Goal: Task Accomplishment & Management: Contribute content

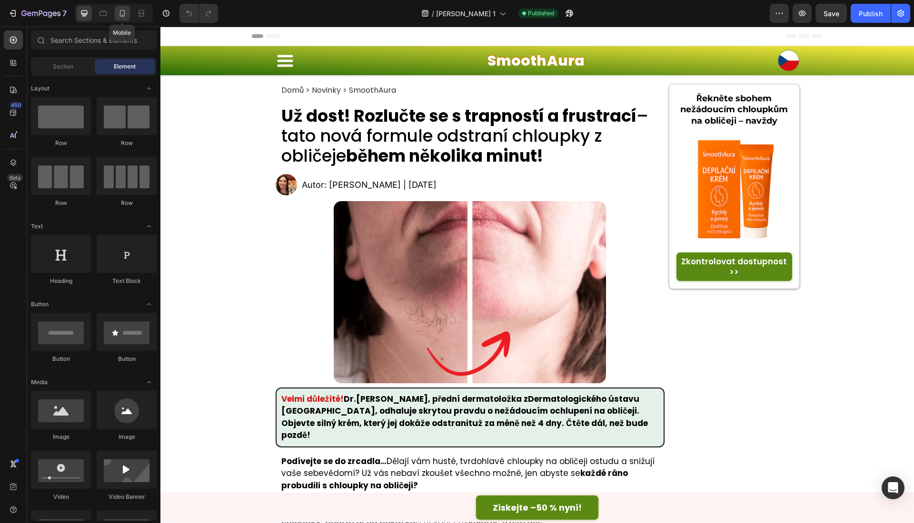
click at [125, 15] on icon at bounding box center [123, 14] width 10 height 10
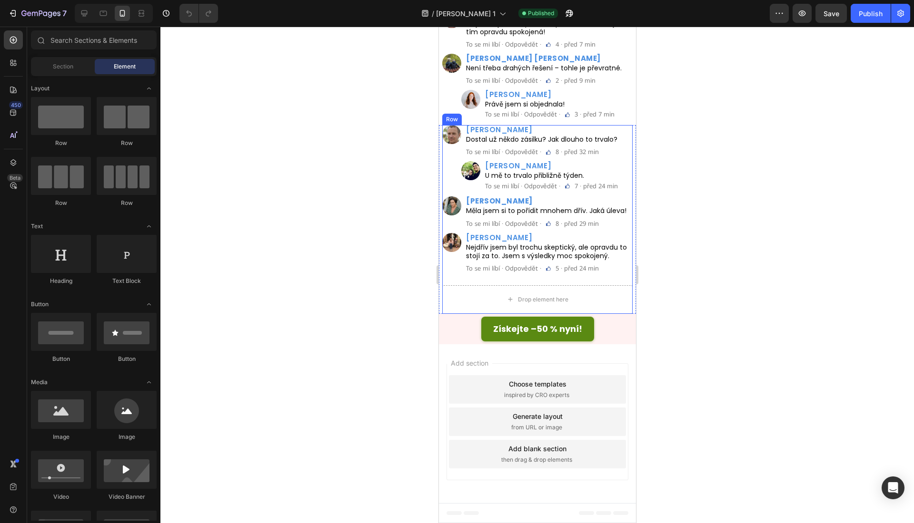
scroll to position [4596, 0]
click at [102, 19] on div at bounding box center [103, 13] width 15 height 15
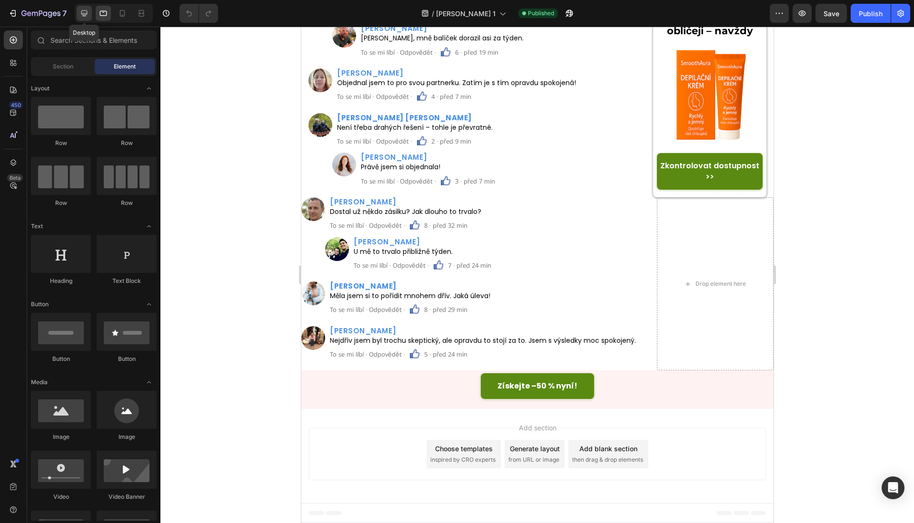
click at [81, 15] on icon at bounding box center [84, 14] width 10 height 10
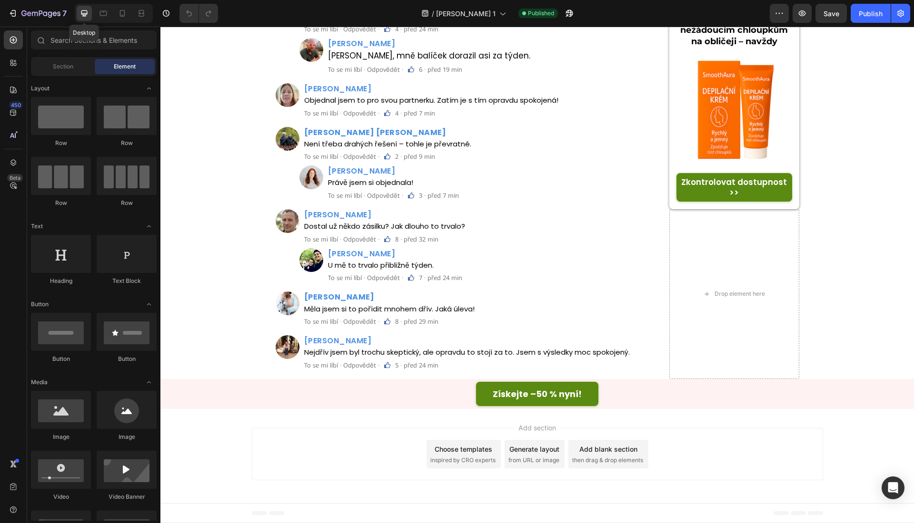
scroll to position [4182, 0]
click at [275, 405] on div "Získejte –50 % nyní! Button" at bounding box center [536, 394] width 753 height 24
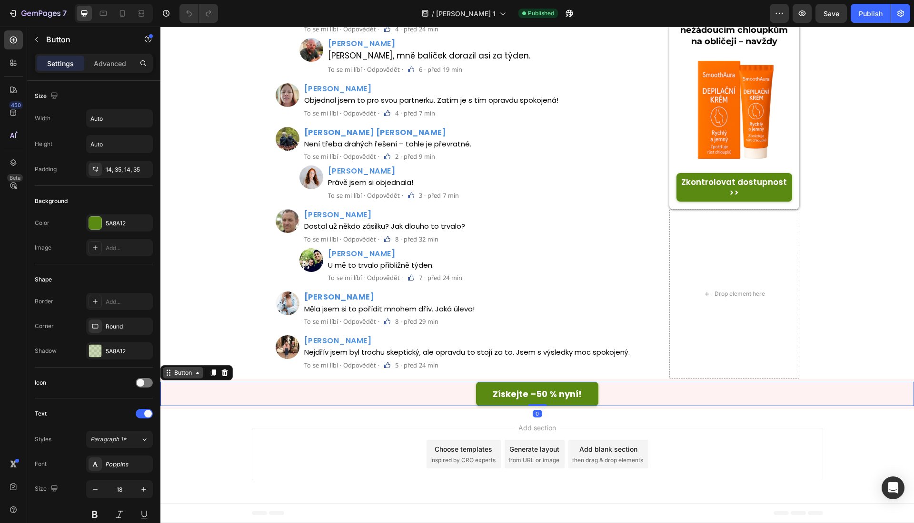
click at [178, 374] on div "Button" at bounding box center [182, 373] width 21 height 9
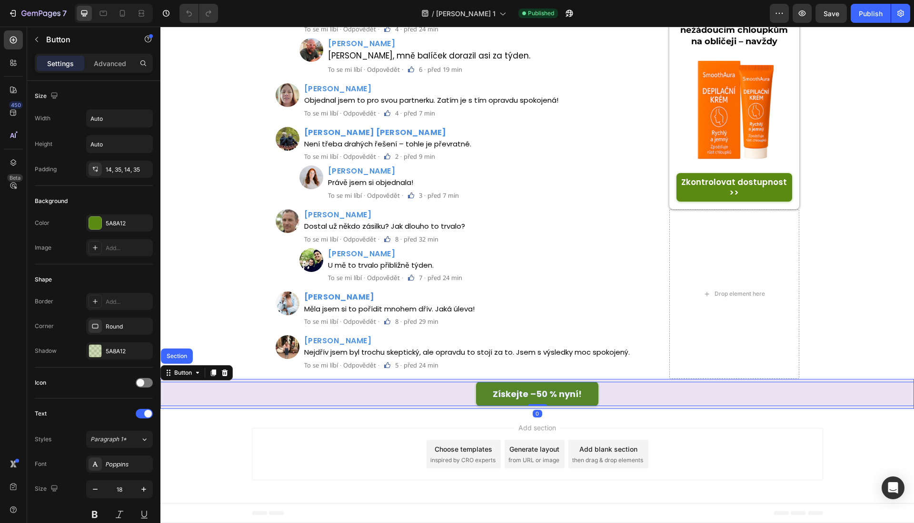
drag, startPoint x: 179, startPoint y: 362, endPoint x: 189, endPoint y: 359, distance: 10.3
click at [180, 362] on div "Section" at bounding box center [177, 356] width 32 height 15
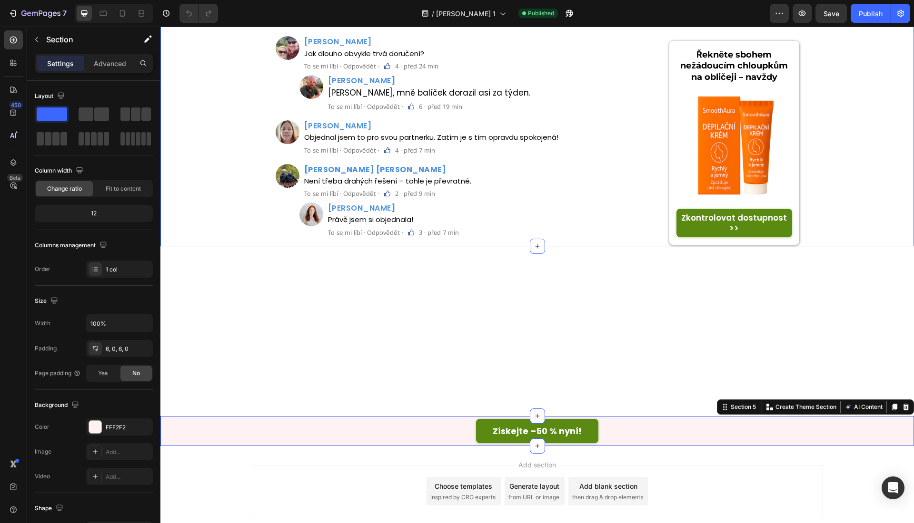
scroll to position [2998, 0]
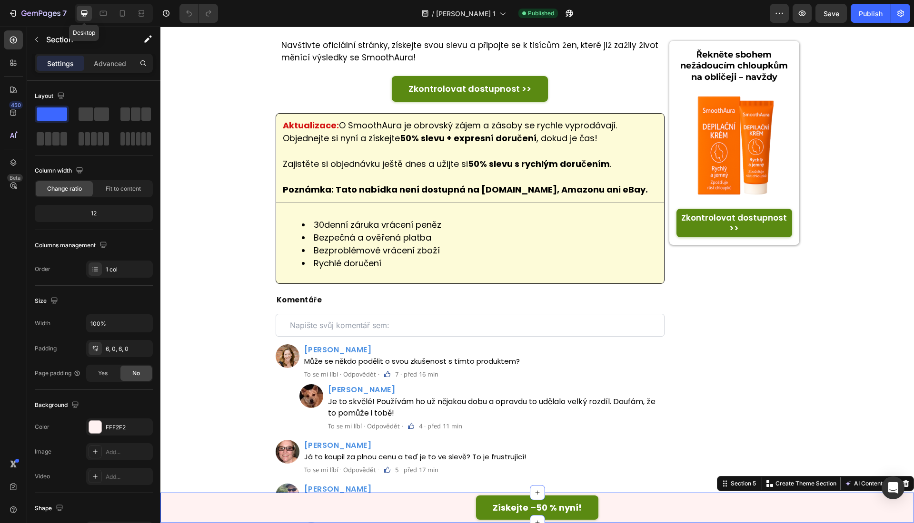
click at [87, 18] on icon at bounding box center [84, 14] width 10 height 10
click at [703, 217] on p "Zkontrolovat dostupnost >>" at bounding box center [734, 223] width 114 height 21
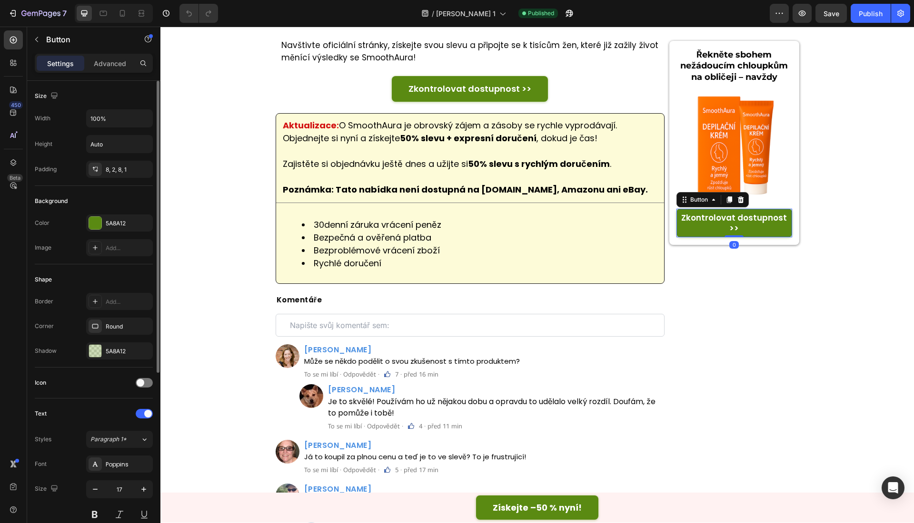
scroll to position [285, 0]
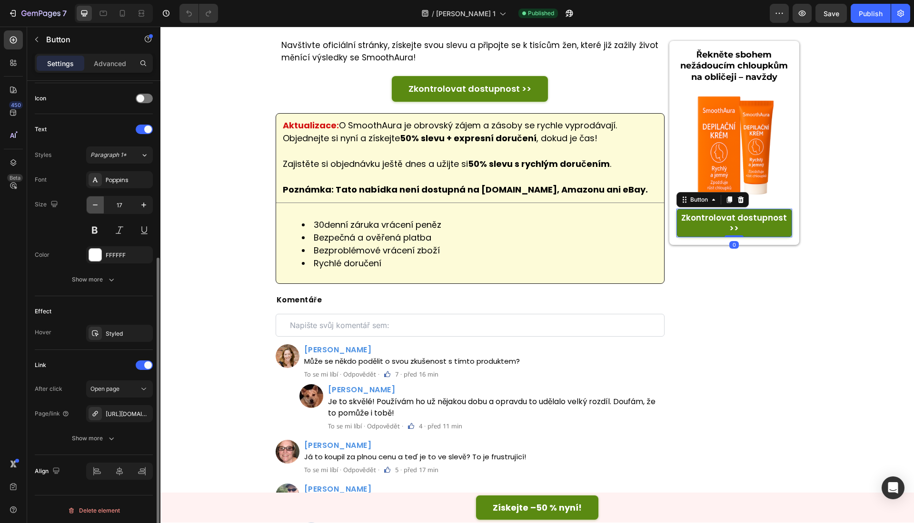
click at [96, 208] on button "button" at bounding box center [95, 205] width 17 height 17
click at [95, 206] on icon "button" at bounding box center [95, 205] width 10 height 10
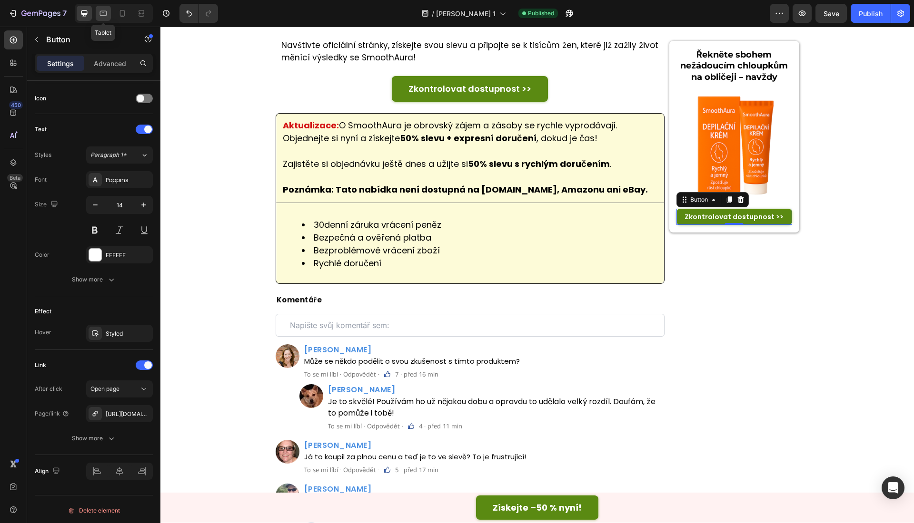
click at [104, 13] on icon at bounding box center [104, 14] width 10 height 10
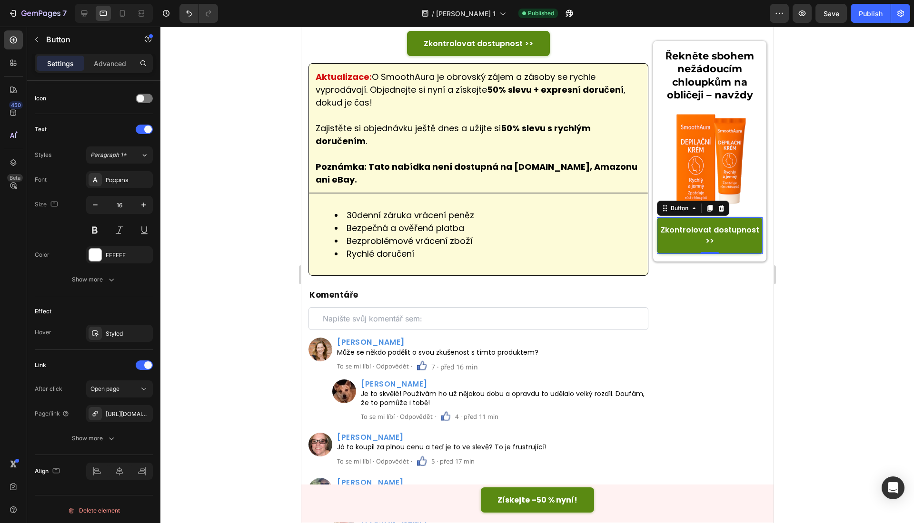
scroll to position [3187, 0]
click at [674, 242] on p "Zkontrolovat dostupnost >>" at bounding box center [709, 236] width 105 height 22
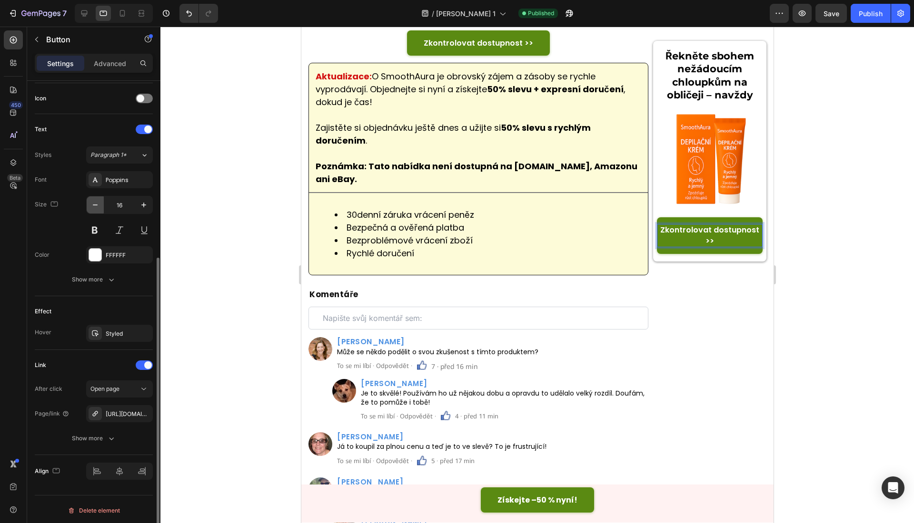
click at [96, 205] on icon "button" at bounding box center [95, 205] width 5 height 1
click at [97, 203] on icon "button" at bounding box center [95, 205] width 10 height 10
type input "14"
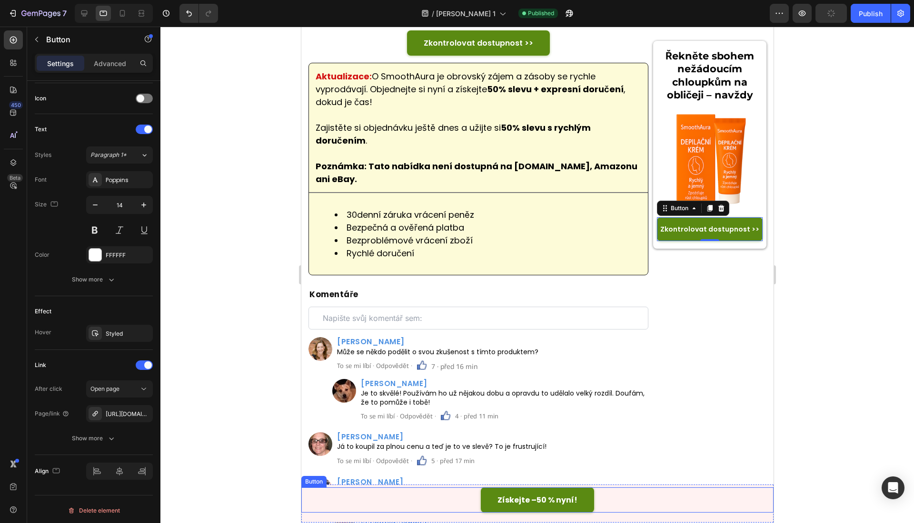
click at [619, 502] on div "Získejte –50 % nyní! Button" at bounding box center [537, 500] width 472 height 25
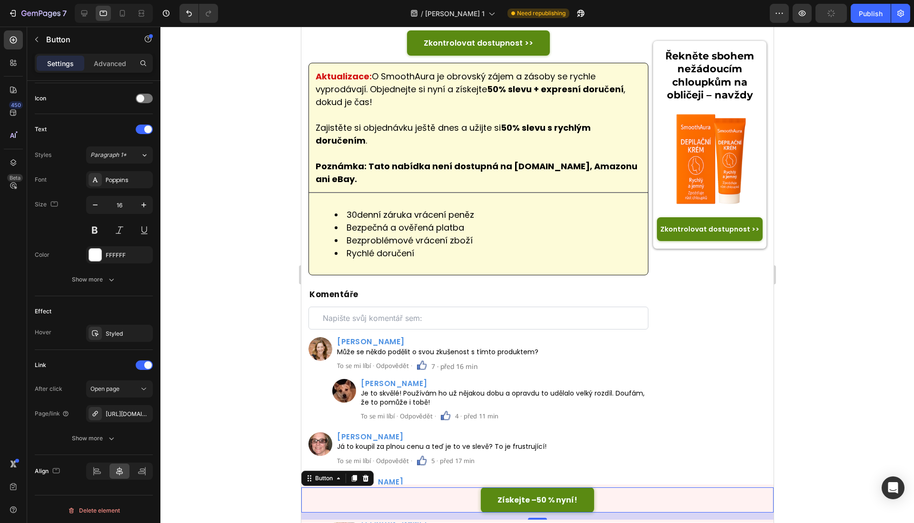
click at [531, 513] on link "Získejte –50 % nyní!" at bounding box center [536, 500] width 113 height 25
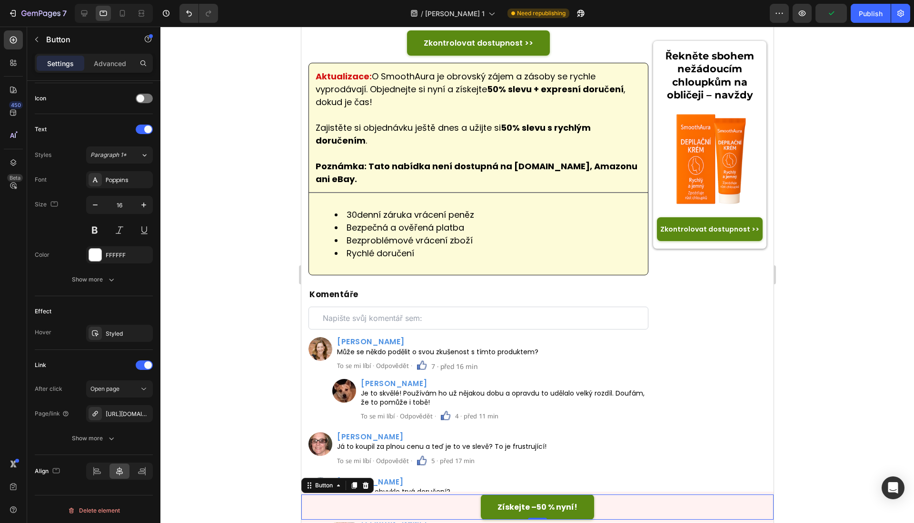
drag, startPoint x: 535, startPoint y: 520, endPoint x: 405, endPoint y: 112, distance: 427.7
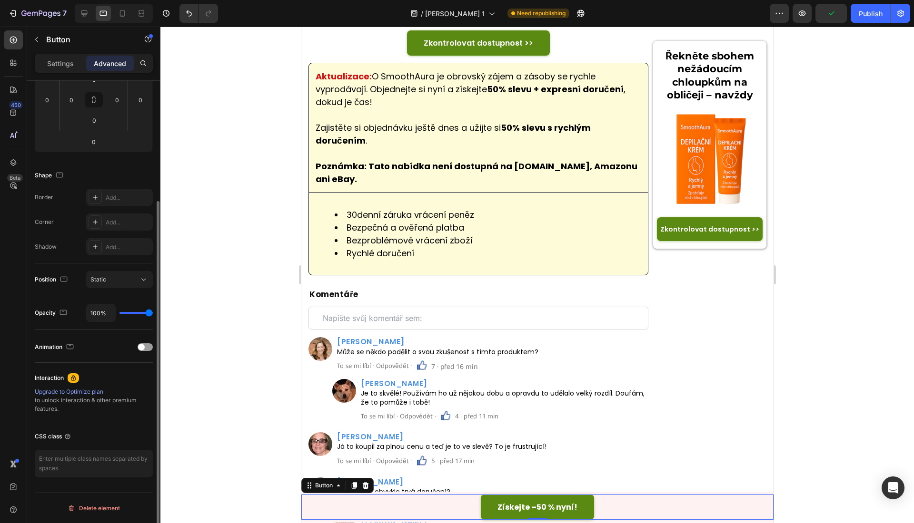
scroll to position [164, 0]
click at [91, 14] on div at bounding box center [84, 13] width 15 height 15
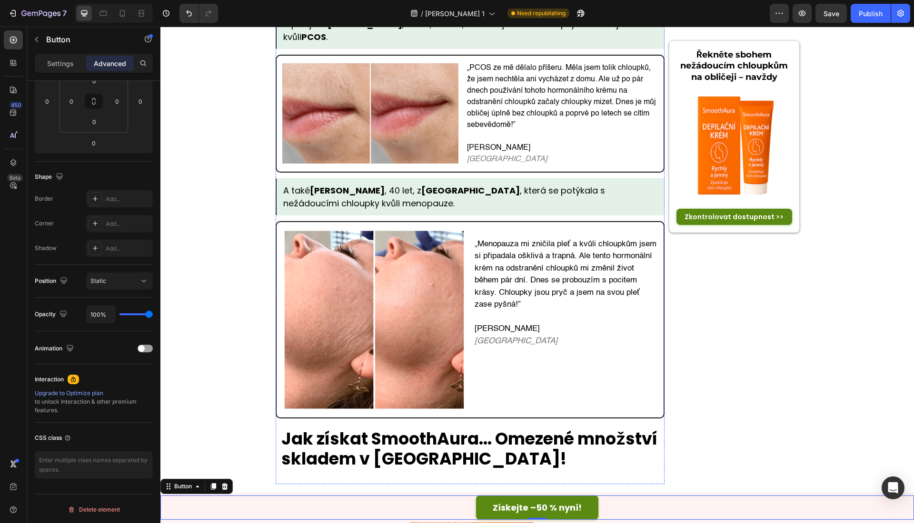
scroll to position [2408, 0]
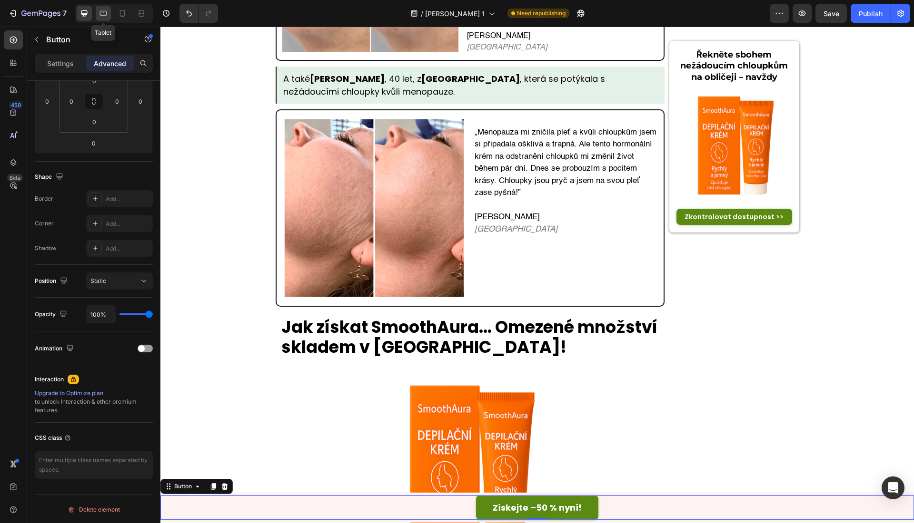
click at [100, 10] on icon at bounding box center [104, 14] width 10 height 10
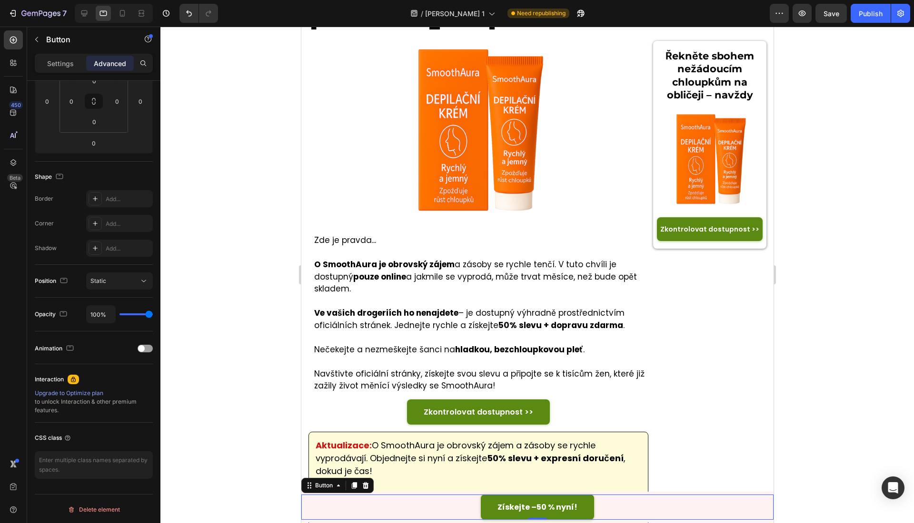
scroll to position [2849, 0]
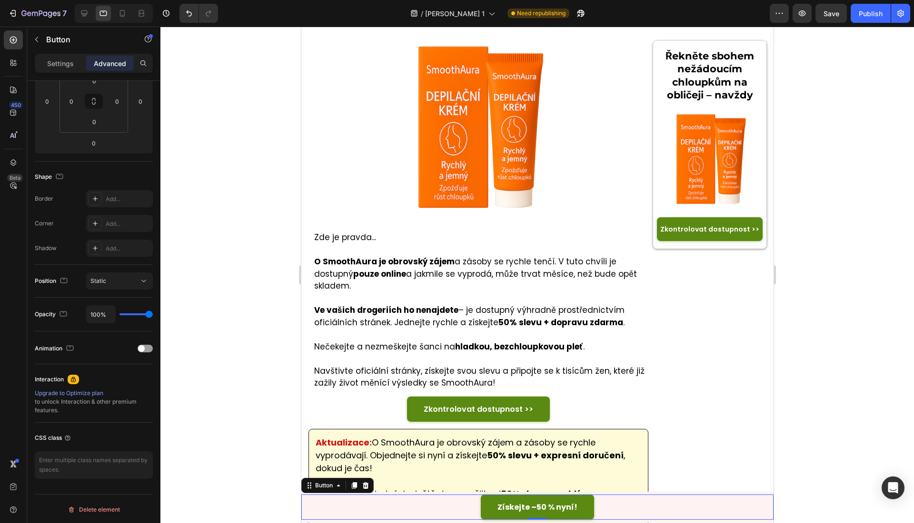
drag, startPoint x: 180, startPoint y: 175, endPoint x: 153, endPoint y: 228, distance: 59.2
click at [180, 175] on div at bounding box center [536, 275] width 753 height 497
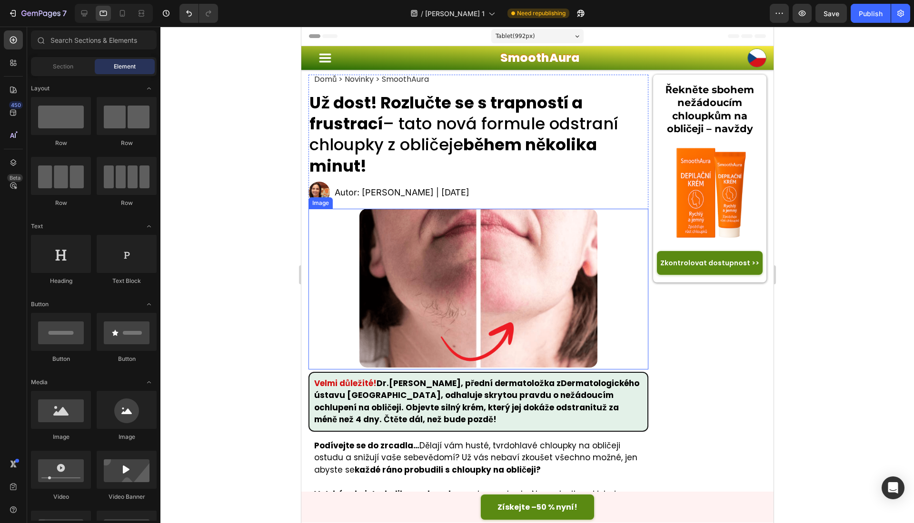
scroll to position [296, 0]
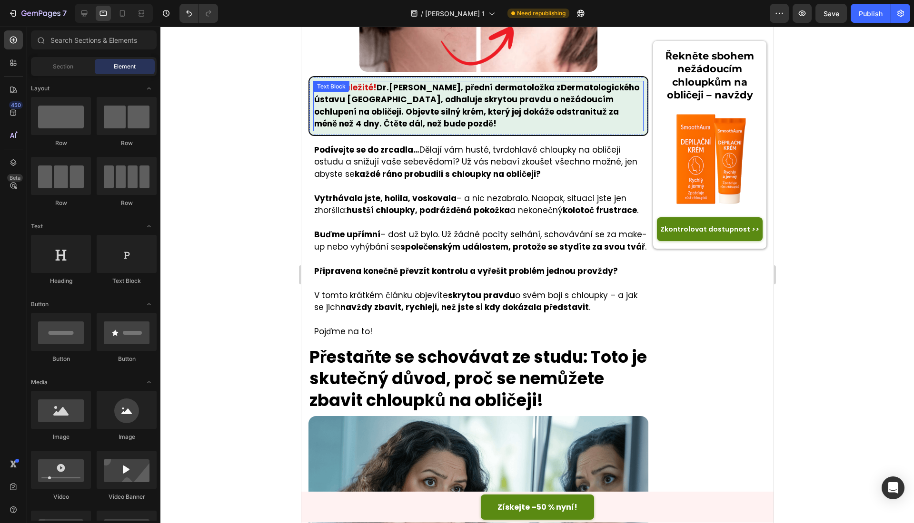
click at [382, 88] on p "Velmi důležité! Dr. Olívie Černá , přední dermatoložka z Dermatologického ústav…" at bounding box center [478, 106] width 328 height 49
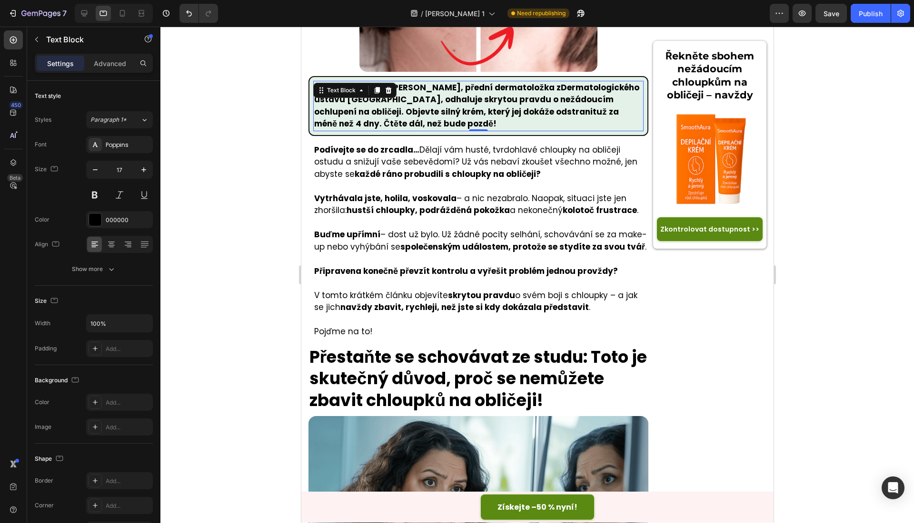
click at [382, 88] on div at bounding box center [387, 90] width 11 height 11
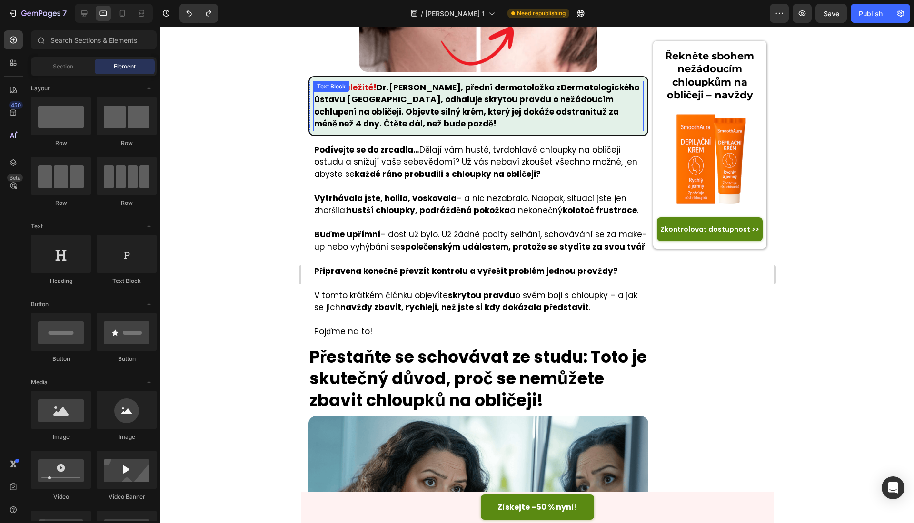
drag, startPoint x: 381, startPoint y: 79, endPoint x: 382, endPoint y: 86, distance: 6.3
click at [381, 82] on p "Velmi důležité! Dr. Olívie Černá , přední dermatoložka z Dermatologického ústav…" at bounding box center [478, 106] width 328 height 49
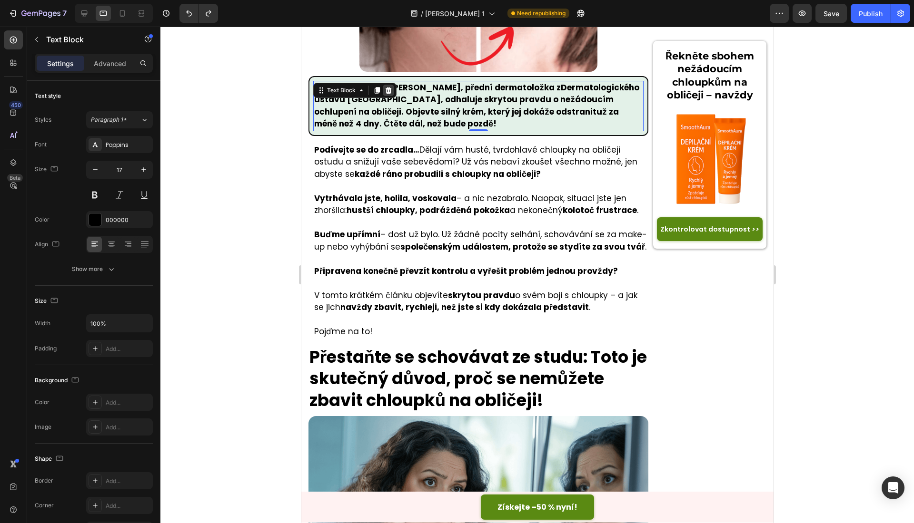
click at [383, 88] on div at bounding box center [387, 90] width 11 height 11
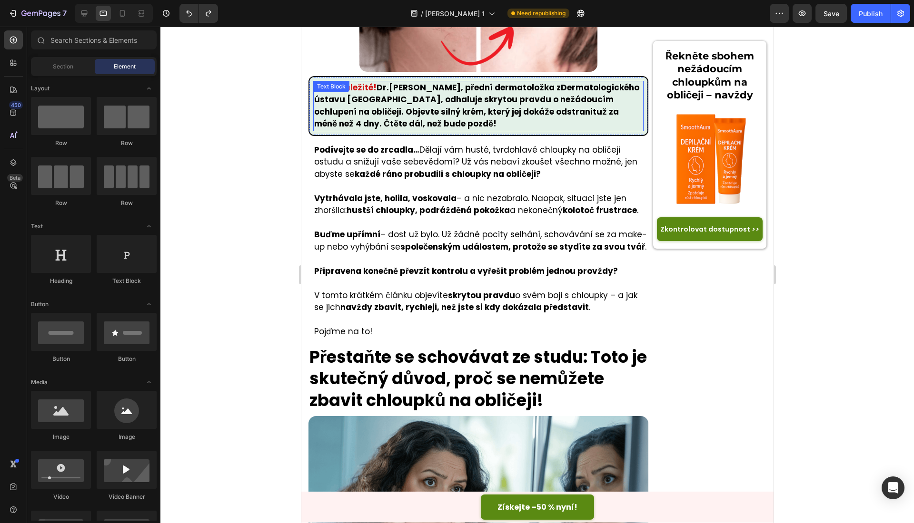
click at [383, 84] on p "Velmi důležité! Dr. Olívie Černá , přední dermatoložka z Dermatologického ústav…" at bounding box center [478, 106] width 328 height 49
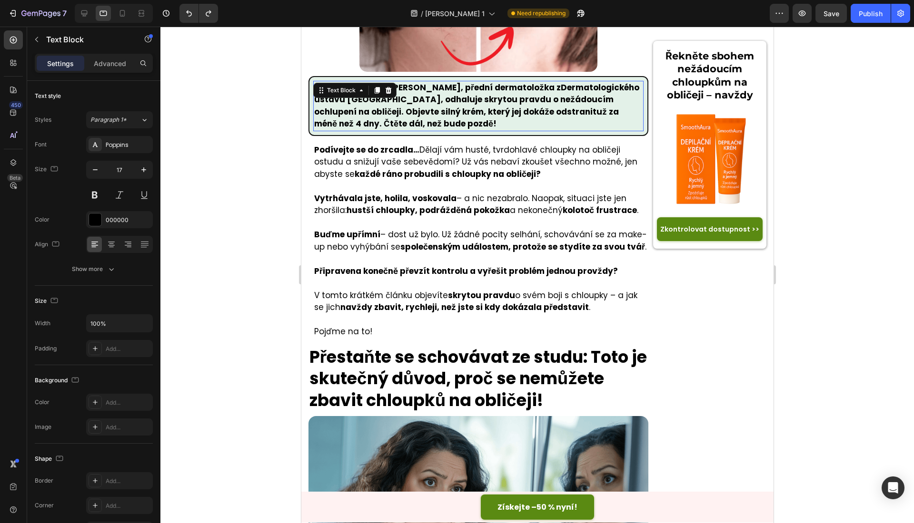
click at [383, 85] on div at bounding box center [387, 90] width 11 height 11
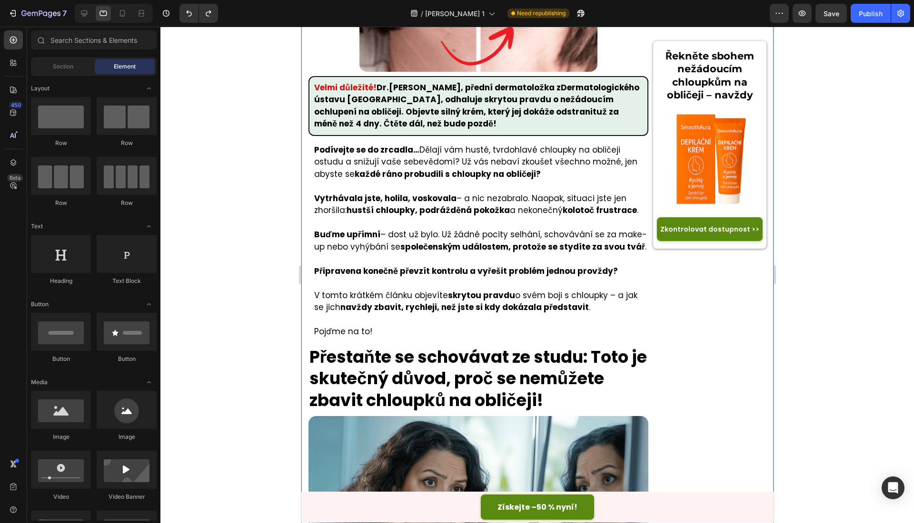
click at [310, 174] on div "Podívejte se do zrcadla… Dělají vám husté, tvrdohlavé chloupky na obličeji ostu…" at bounding box center [478, 241] width 340 height 196
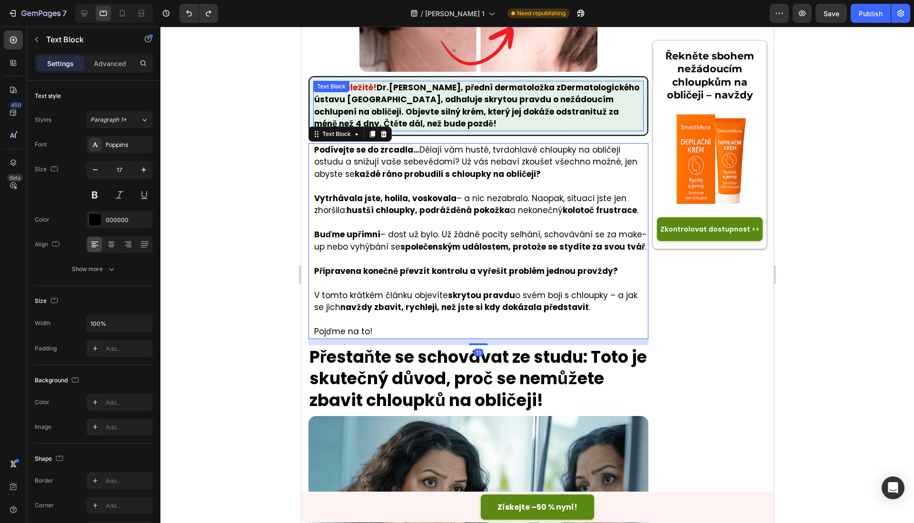
click at [382, 86] on p "Velmi důležité! Dr. Olívie Černá , přední dermatoložka z Dermatologického ústav…" at bounding box center [478, 106] width 328 height 49
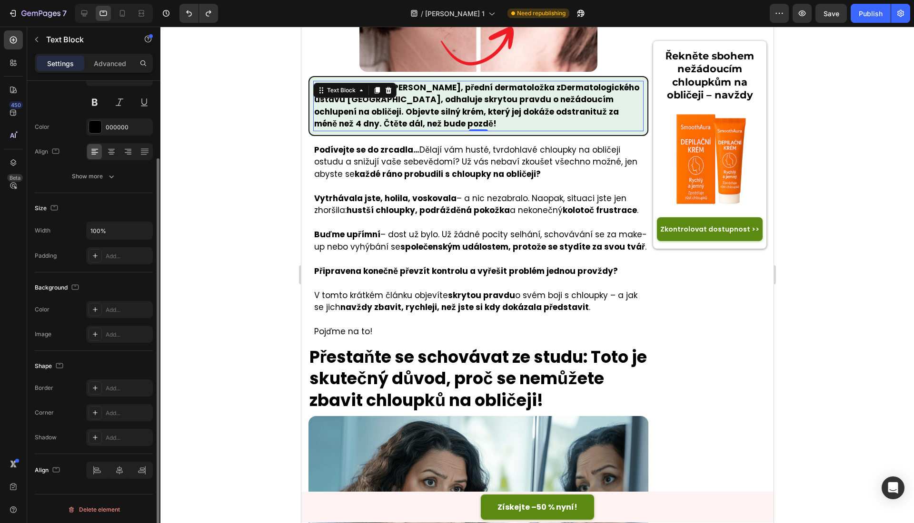
click at [382, 86] on div at bounding box center [387, 90] width 11 height 11
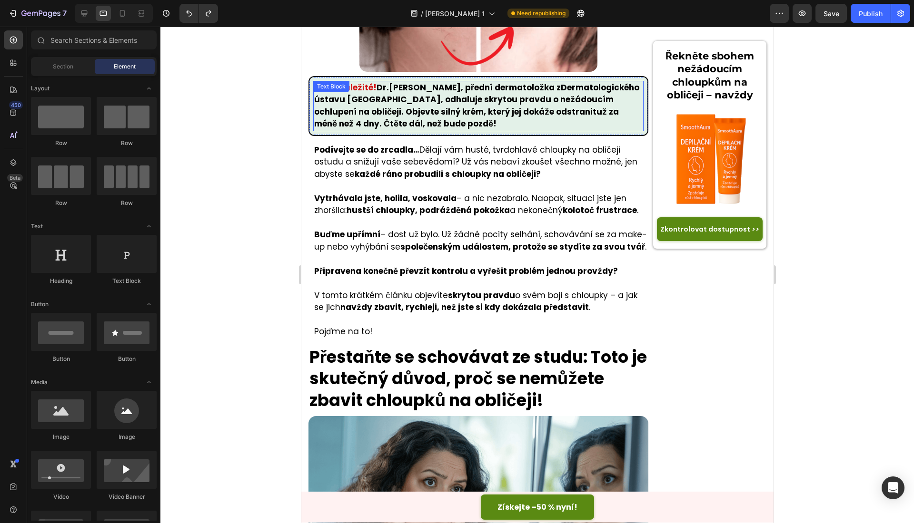
click at [463, 95] on p "Velmi důležité! Dr. Olívie Černá , přední dermatoložka z Dermatologického ústav…" at bounding box center [478, 106] width 328 height 49
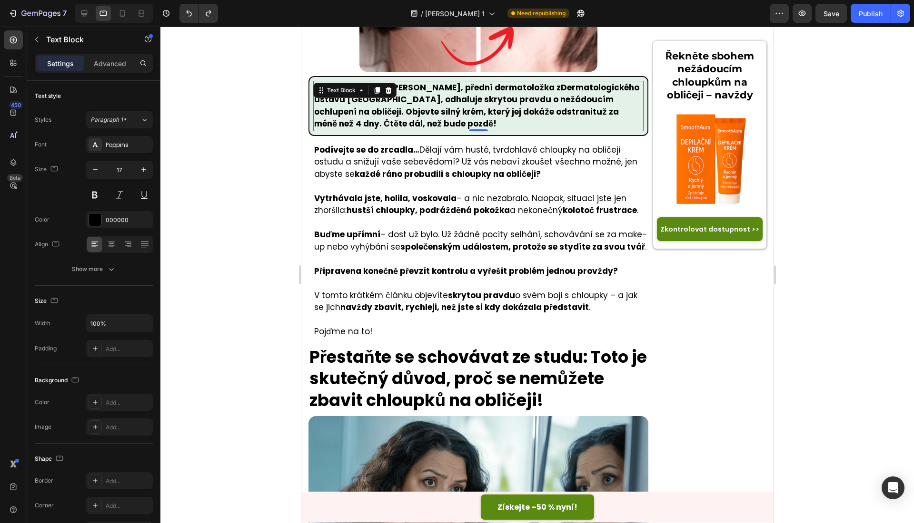
click at [355, 127] on p "Velmi důležité! Dr. Olívie Černá , přední dermatoložka z Dermatologického ústav…" at bounding box center [478, 106] width 328 height 49
click at [381, 82] on p "Velmi důležité! Dr. Olívie Černá , přední dermatoložka z Dermatologického ústav…" at bounding box center [478, 106] width 328 height 49
click at [380, 85] on p "Velmi důležité! Dr. Olívie Černá , přední dermatoložka z Dermatologického ústav…" at bounding box center [478, 106] width 328 height 49
click at [382, 85] on p "Velmi důležité! Dr. Olívie Černá , přední dermatoložka z Dermatologického ústav…" at bounding box center [478, 106] width 328 height 49
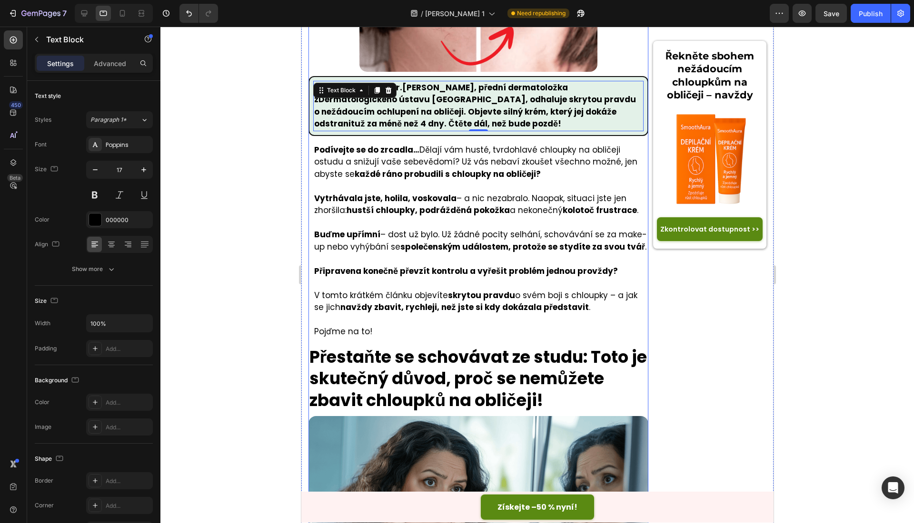
scroll to position [752, 0]
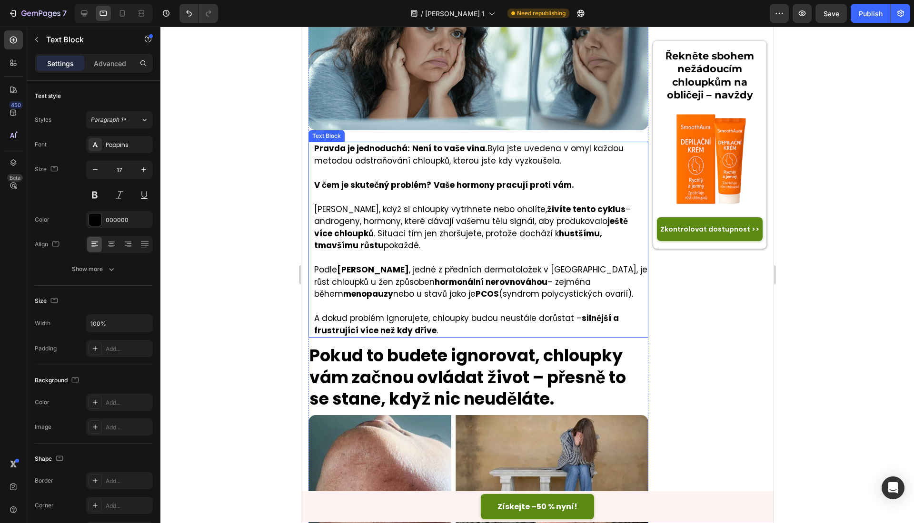
click at [341, 276] on strong "Dr. Olívie Černé" at bounding box center [372, 269] width 72 height 11
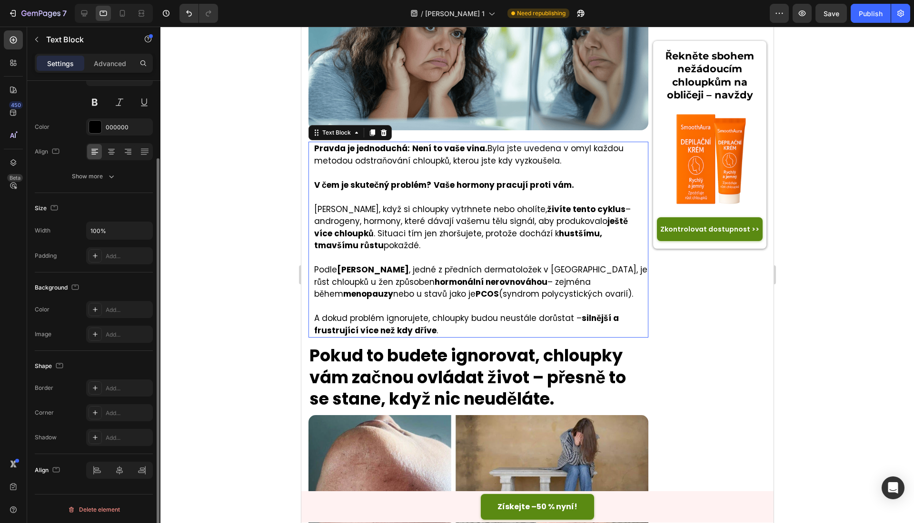
click at [341, 276] on strong "Dr. Olívie Černé" at bounding box center [372, 269] width 72 height 11
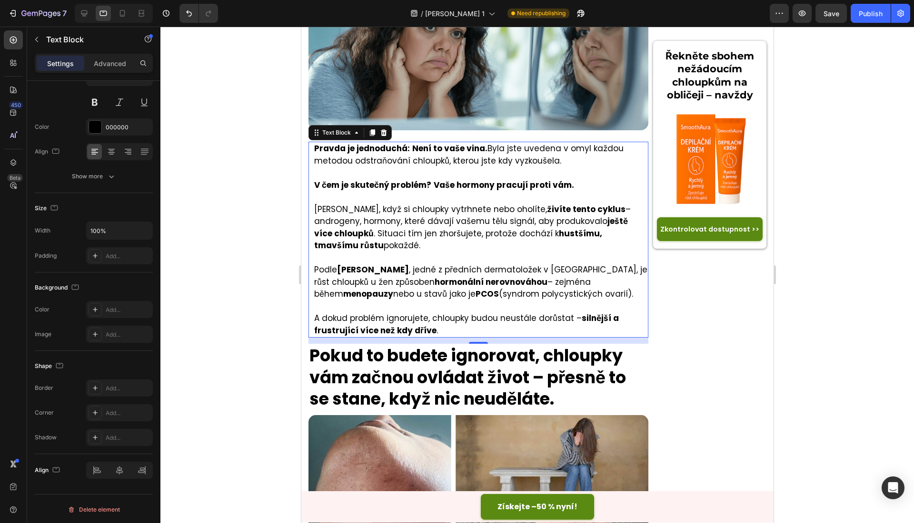
scroll to position [1530, 0]
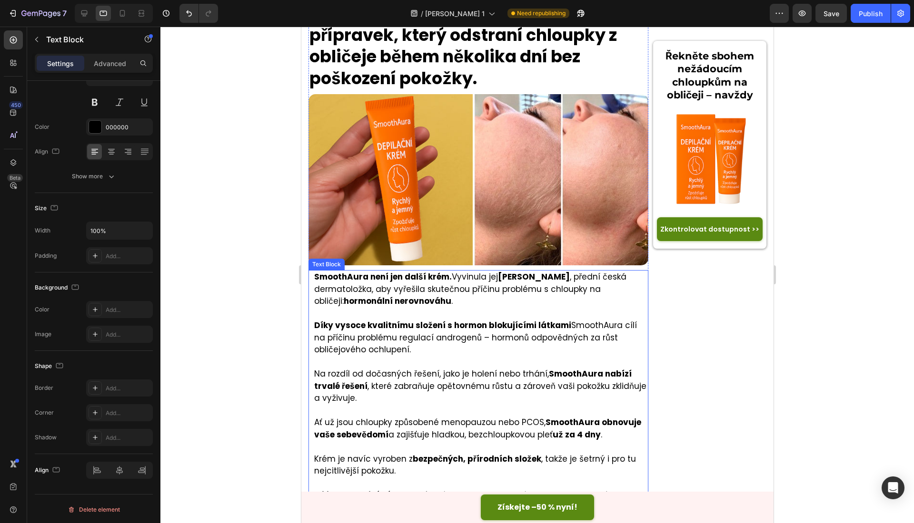
click at [499, 278] on strong "Dr. Olívie Černá" at bounding box center [533, 276] width 72 height 11
click at [504, 277] on strong "Dr. Olívie Černá" at bounding box center [533, 276] width 72 height 11
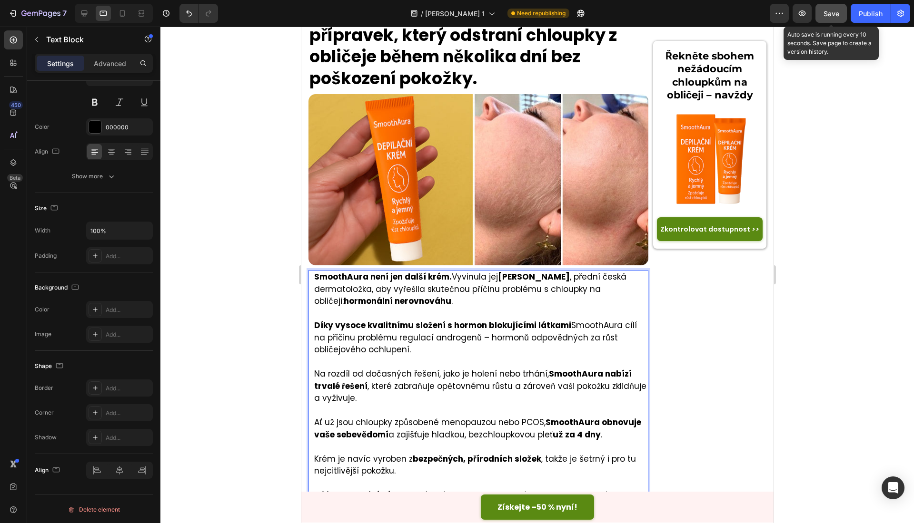
click at [836, 20] on button "Save" at bounding box center [830, 13] width 31 height 19
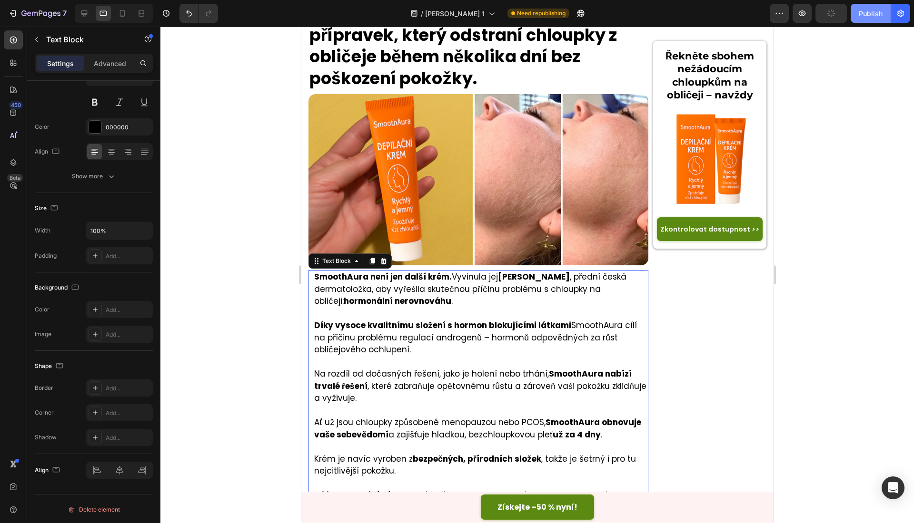
click at [866, 15] on div "Publish" at bounding box center [870, 14] width 24 height 10
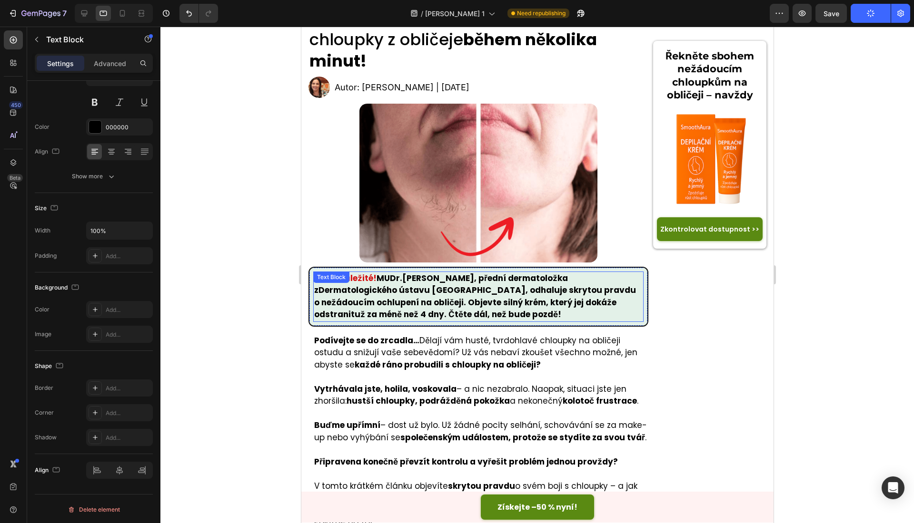
click at [525, 285] on strong "Dermatologického ústavu Karlovy univerzity" at bounding box center [421, 290] width 207 height 11
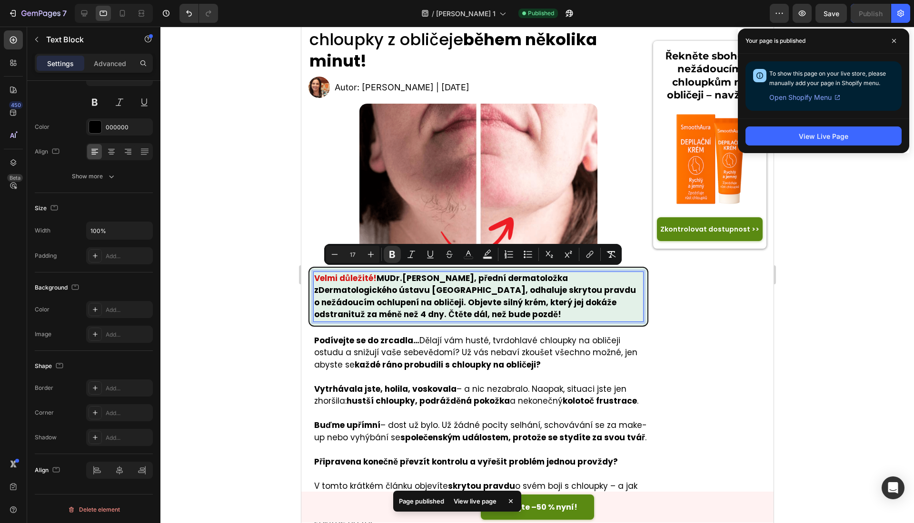
drag, startPoint x: 554, startPoint y: 273, endPoint x: 421, endPoint y: 287, distance: 134.0
click at [421, 287] on p "Velmi důležité! MUDr. Olívie Černá , přední dermatoložka z Dermatologického úst…" at bounding box center [478, 297] width 328 height 49
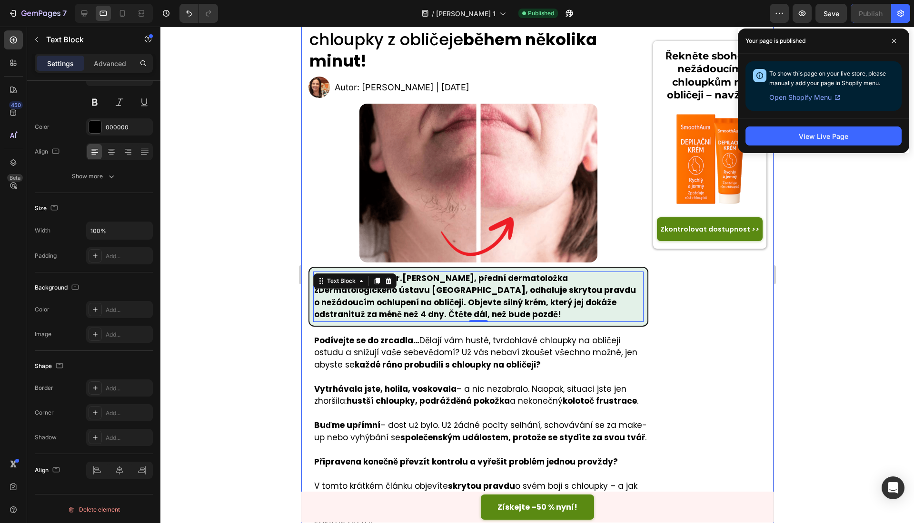
scroll to position [2467, 0]
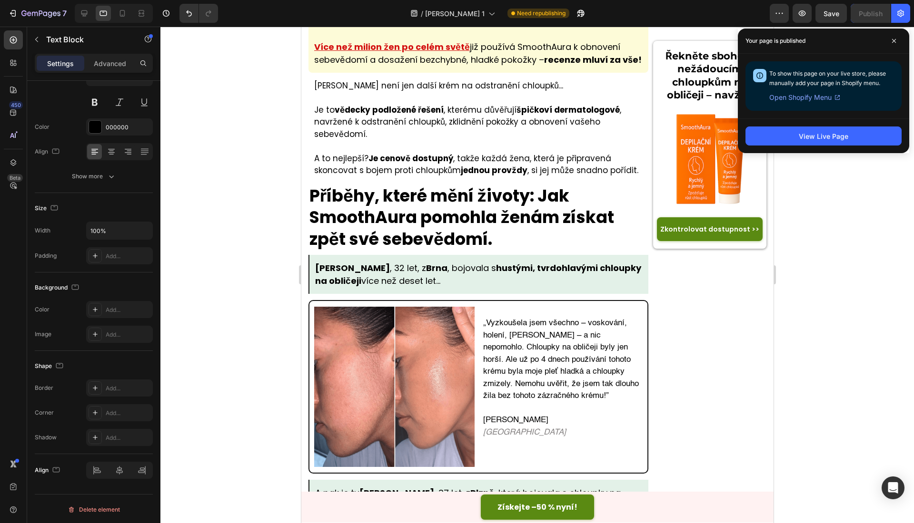
click at [172, 223] on div at bounding box center [536, 275] width 753 height 497
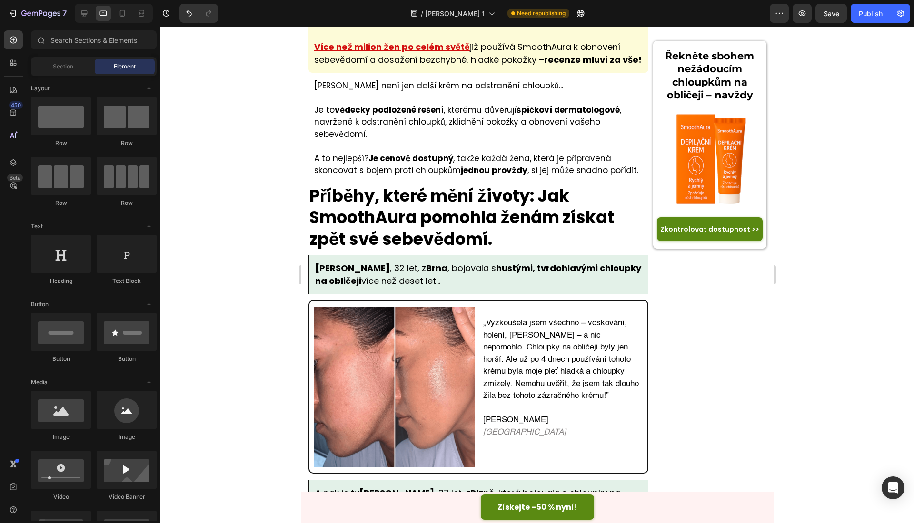
click at [176, 172] on div at bounding box center [536, 275] width 753 height 497
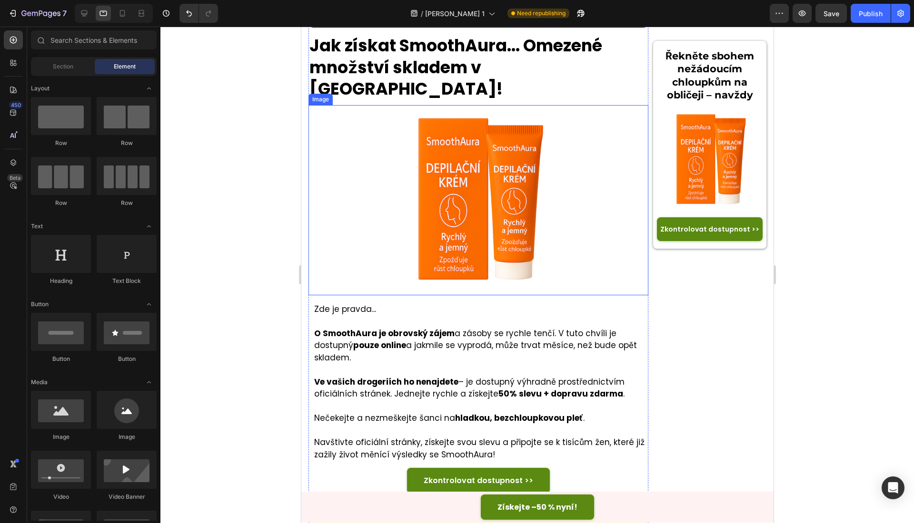
scroll to position [752, 0]
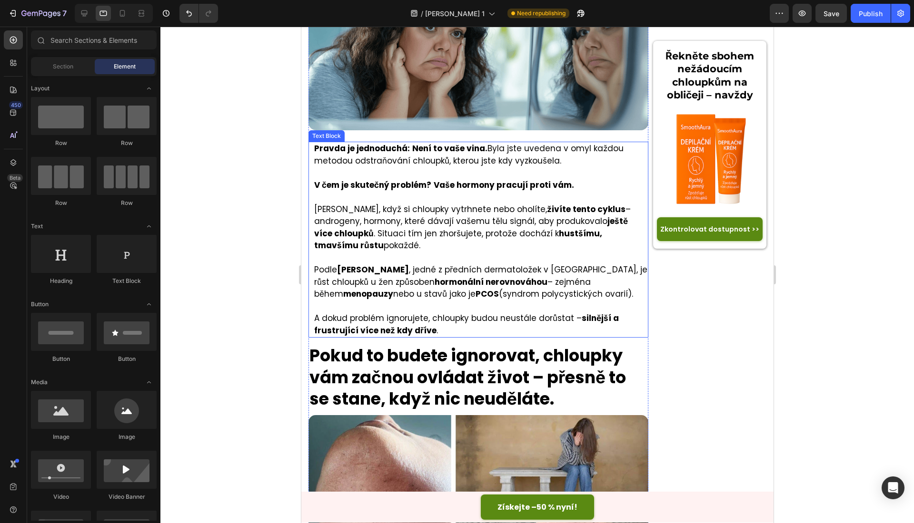
click at [401, 262] on p "Rich Text Editor. Editing area: main" at bounding box center [480, 258] width 333 height 12
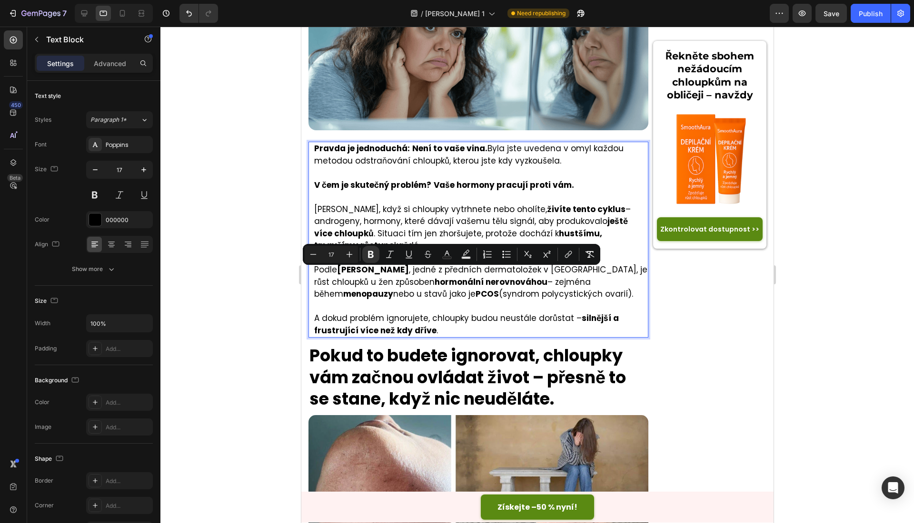
drag, startPoint x: 413, startPoint y: 275, endPoint x: 339, endPoint y: 279, distance: 73.9
click at [339, 276] on strong "MUDr. Olívie Černé" at bounding box center [372, 269] width 72 height 11
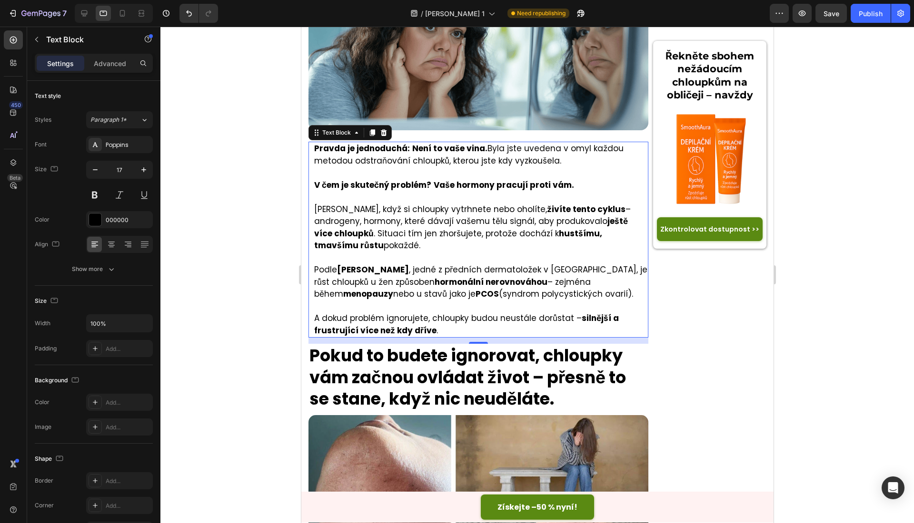
scroll to position [1530, 0]
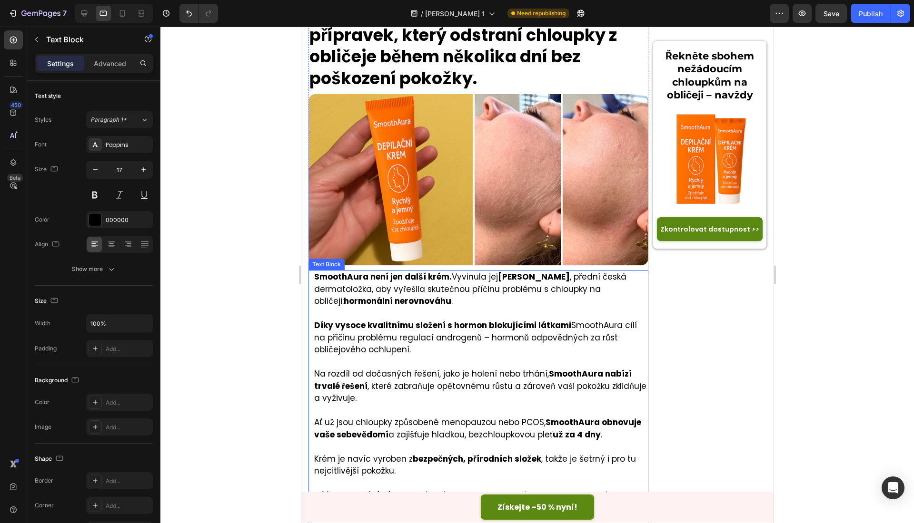
drag, startPoint x: 519, startPoint y: 272, endPoint x: 503, endPoint y: 279, distance: 17.1
click at [518, 272] on strong "MUDr. Olívie Černá" at bounding box center [533, 276] width 72 height 11
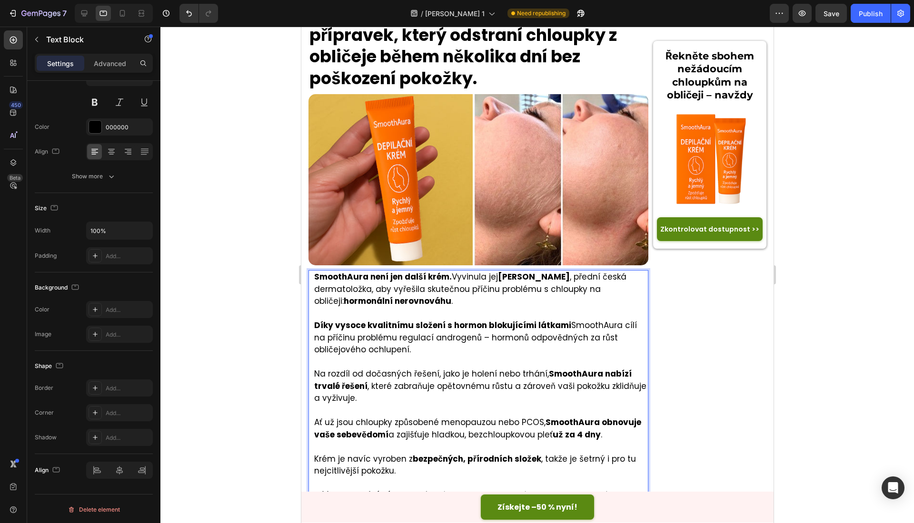
drag, startPoint x: 501, startPoint y: 275, endPoint x: 574, endPoint y: 277, distance: 72.8
click at [569, 277] on strong "MUDr. Olívie Černá" at bounding box center [533, 276] width 72 height 11
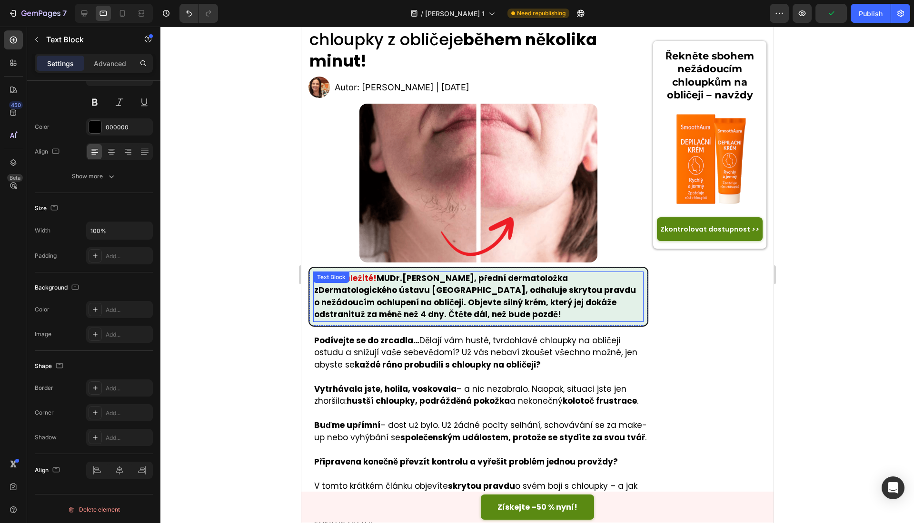
click at [375, 277] on p "Velmi důležité! MUDr. Olívie Černá , přední dermatoložka z Dermatologického úst…" at bounding box center [478, 297] width 328 height 49
click at [378, 278] on icon at bounding box center [376, 281] width 5 height 7
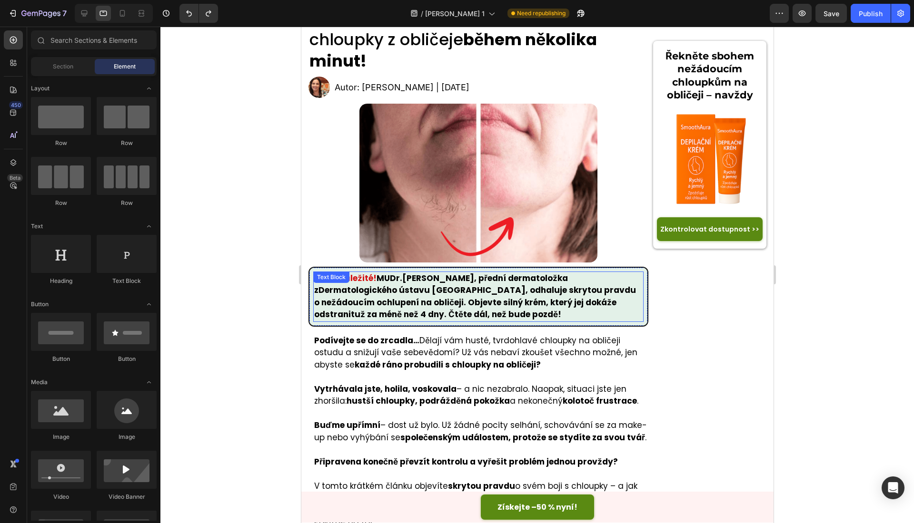
click at [378, 273] on p "Velmi důležité! MUDr. Olívie Černá , přední dermatoložka z Dermatologického úst…" at bounding box center [478, 297] width 328 height 49
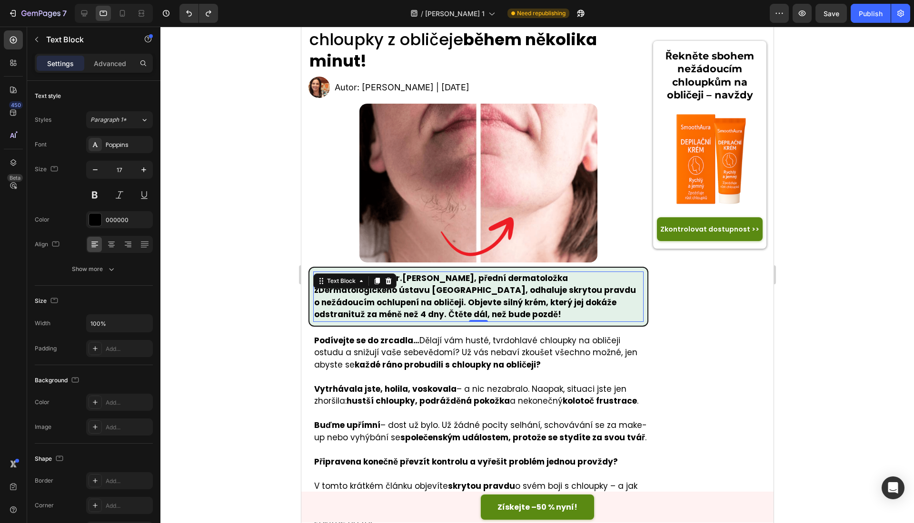
drag, startPoint x: 378, startPoint y: 274, endPoint x: 405, endPoint y: 241, distance: 42.5
click at [396, 247] on img at bounding box center [478, 183] width 238 height 159
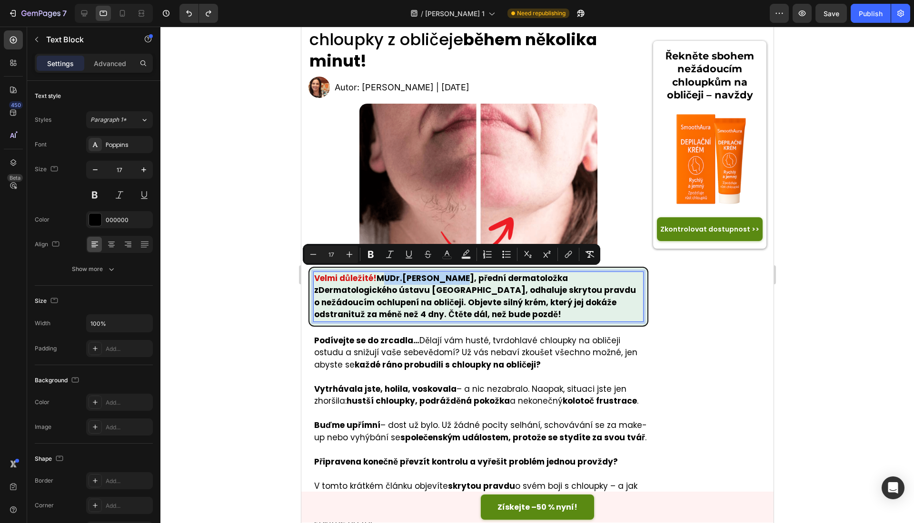
drag, startPoint x: 454, startPoint y: 276, endPoint x: 379, endPoint y: 276, distance: 75.2
click at [379, 276] on p "Velmi důležité! MUDr. Olívie Černá , přední dermatoložka z Dermatologického úst…" at bounding box center [478, 297] width 328 height 49
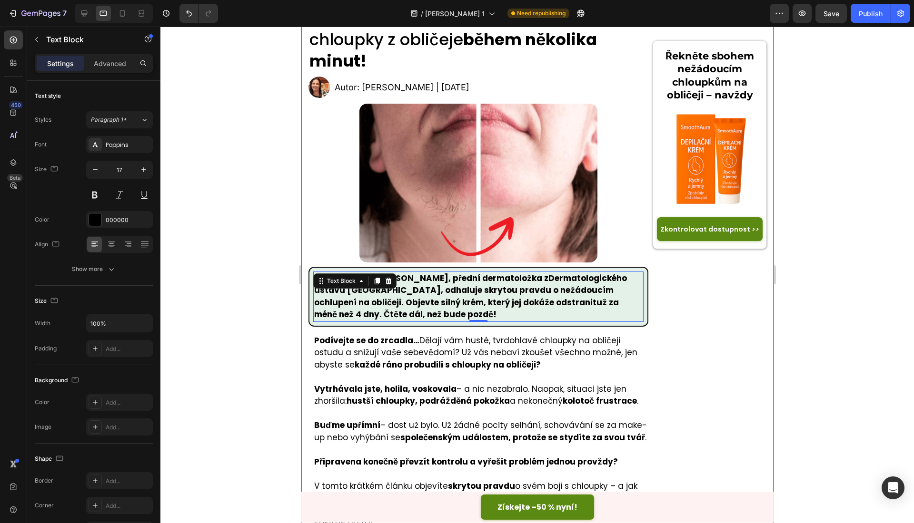
scroll to position [401, 0]
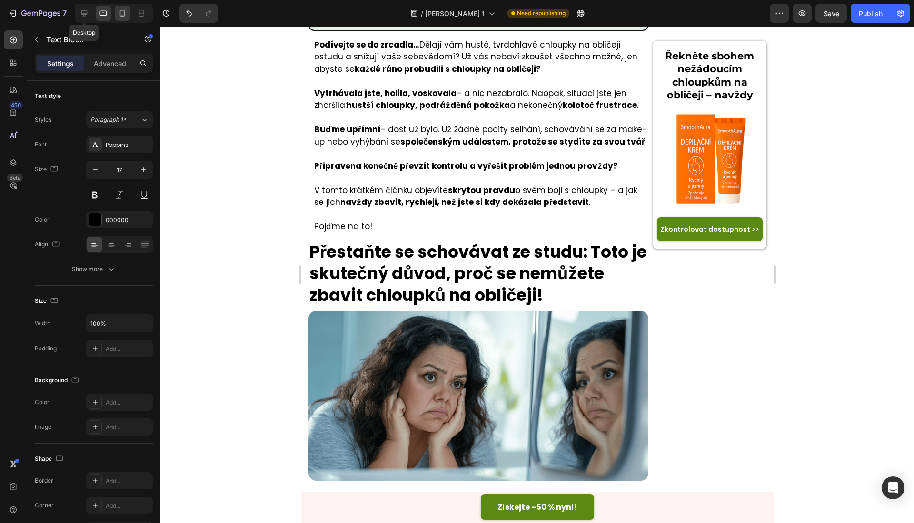
drag, startPoint x: 89, startPoint y: 12, endPoint x: 120, endPoint y: 21, distance: 32.6
click at [89, 12] on div at bounding box center [84, 13] width 15 height 15
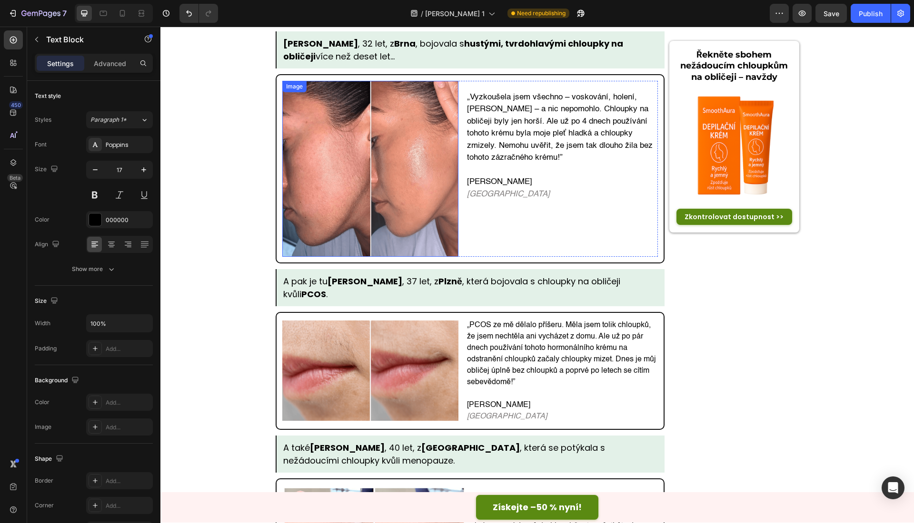
scroll to position [2402, 0]
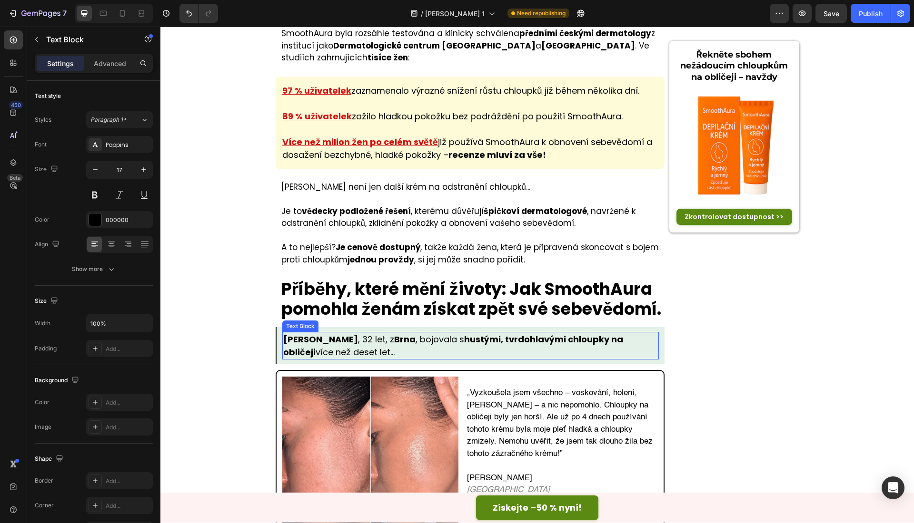
click at [308, 342] on strong "Emma Nováková" at bounding box center [320, 340] width 75 height 12
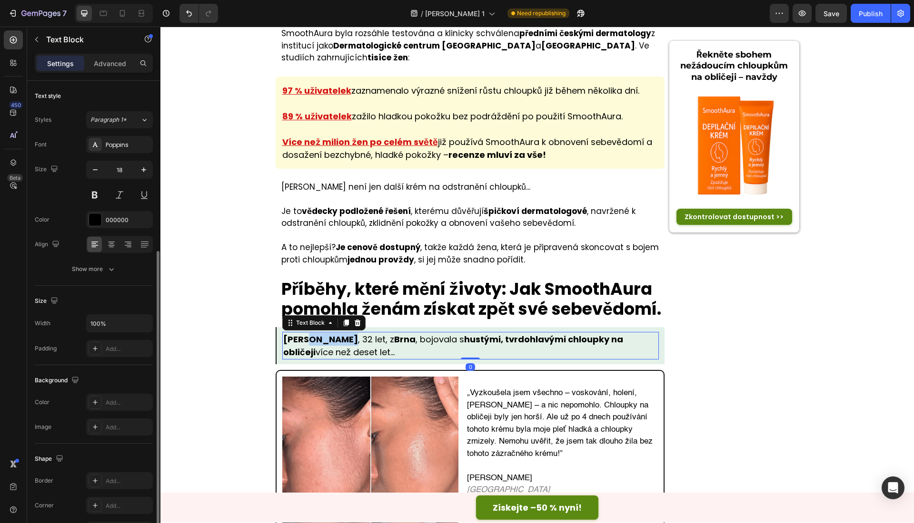
scroll to position [93, 0]
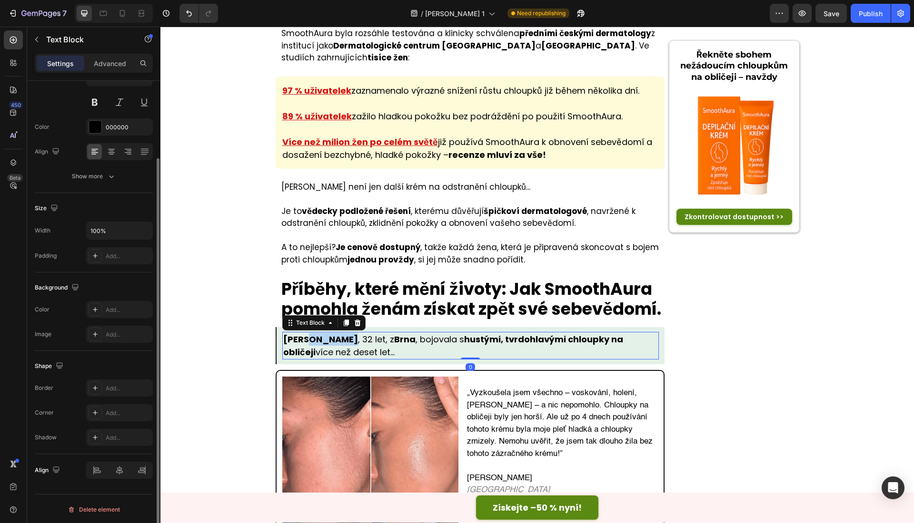
click at [308, 342] on strong "Emma Nováková" at bounding box center [320, 340] width 75 height 12
click at [309, 342] on strong "Emma Nováková" at bounding box center [320, 340] width 75 height 12
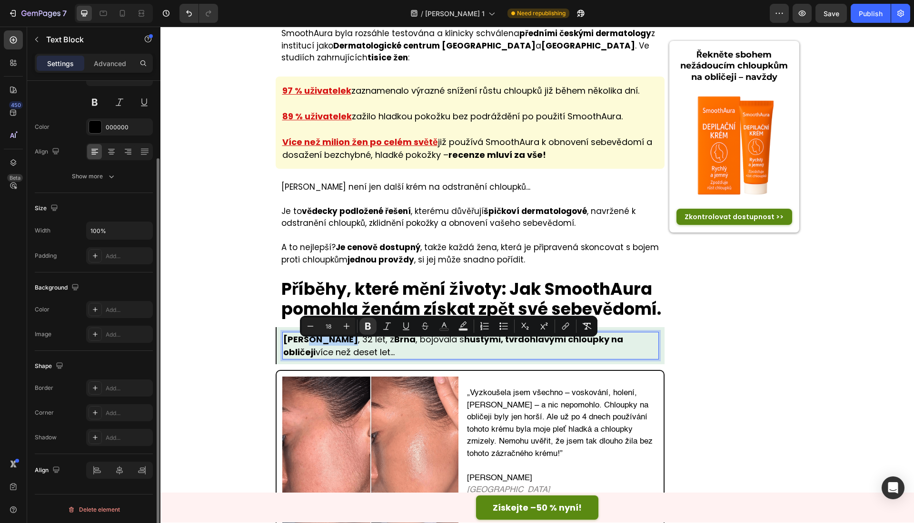
click at [351, 344] on strong "Emma Nováková" at bounding box center [320, 340] width 75 height 12
click at [353, 347] on p "Emma Nováková , 32 let, z Brna , bojovala s hustými, tvrdohlavými chloupky na o…" at bounding box center [470, 346] width 375 height 26
click at [352, 345] on strong "Emma Nováková" at bounding box center [320, 340] width 75 height 12
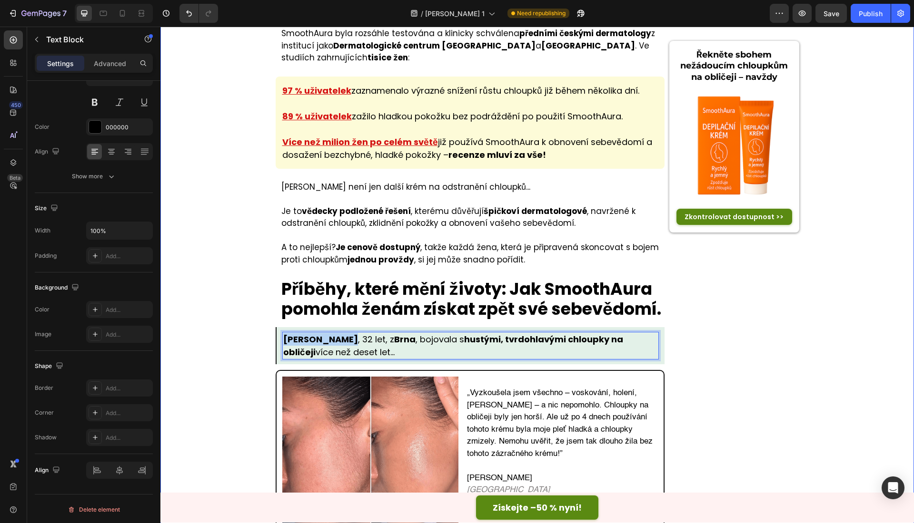
drag, startPoint x: 352, startPoint y: 347, endPoint x: 263, endPoint y: 351, distance: 89.1
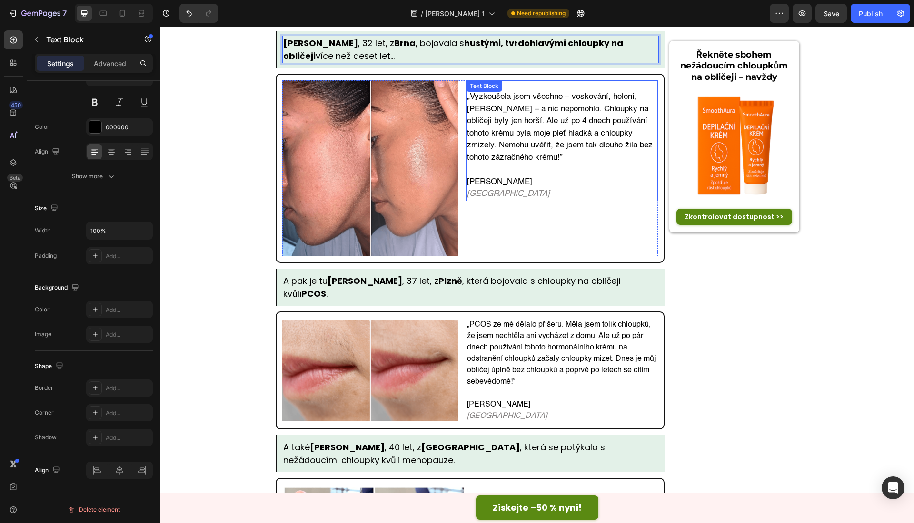
click at [500, 191] on p "Emma Nováková Brno" at bounding box center [562, 188] width 190 height 24
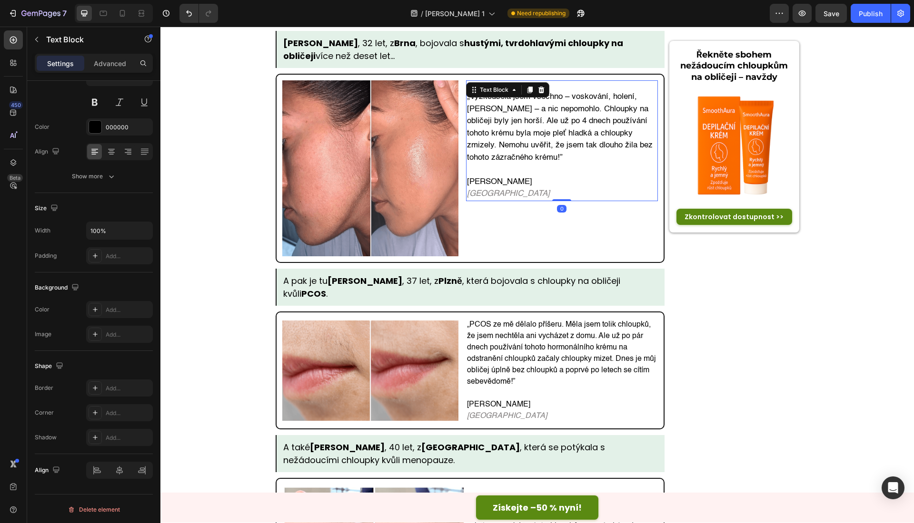
click at [500, 191] on p "Emma Nováková Brno" at bounding box center [562, 188] width 190 height 24
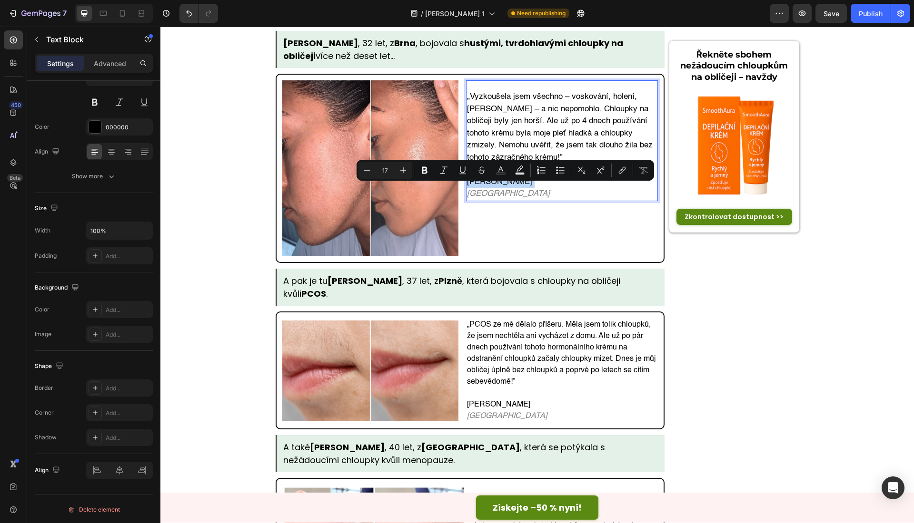
click at [500, 191] on p "Emma Nováková Brno" at bounding box center [562, 188] width 190 height 24
click at [467, 191] on p "Emma Nováková Brno" at bounding box center [562, 188] width 190 height 24
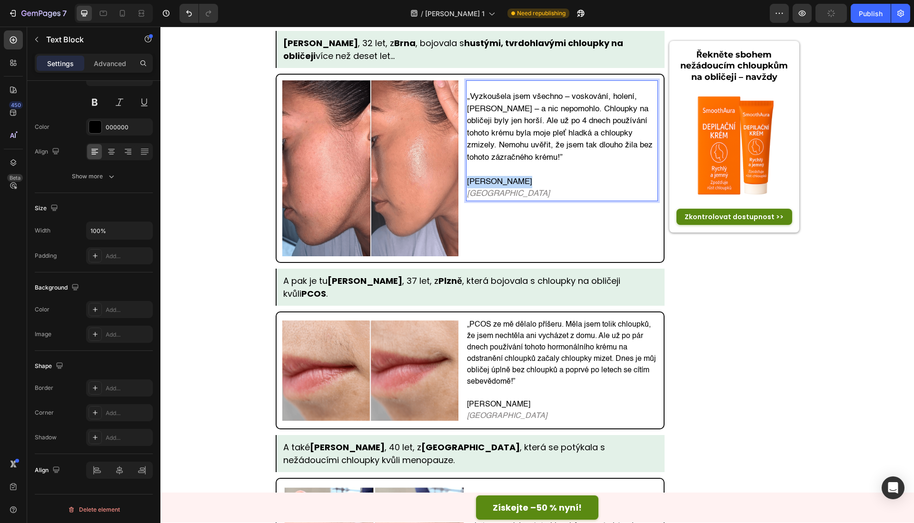
drag, startPoint x: 463, startPoint y: 191, endPoint x: 522, endPoint y: 191, distance: 59.0
click at [522, 191] on p "Emma Nováková Brno" at bounding box center [562, 188] width 190 height 24
click at [328, 285] on strong "Soňa Černá" at bounding box center [364, 281] width 75 height 12
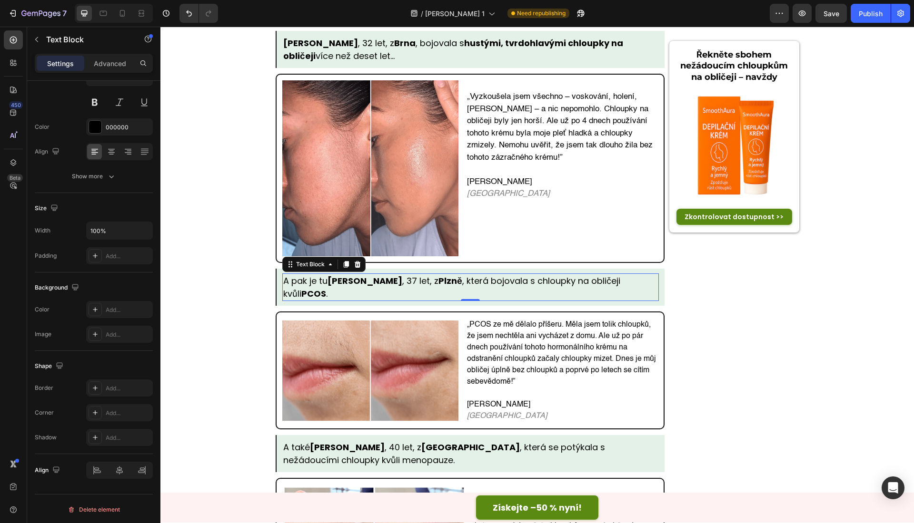
click at [362, 287] on strong "Soňa Černá" at bounding box center [364, 281] width 75 height 12
click at [495, 417] on p "Soňa Černá Plzeň" at bounding box center [562, 410] width 190 height 23
click at [495, 412] on p "Soňa Černá Plzeň" at bounding box center [562, 410] width 190 height 23
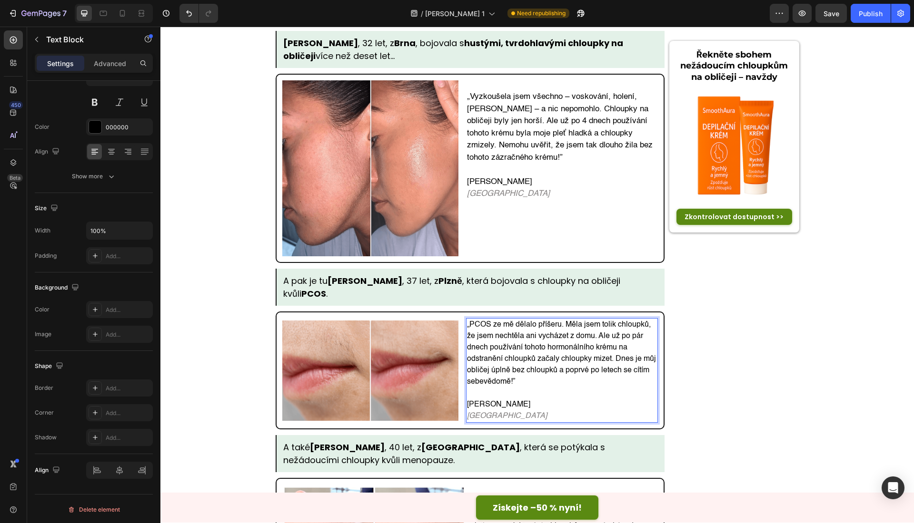
scroll to position [2995, 0]
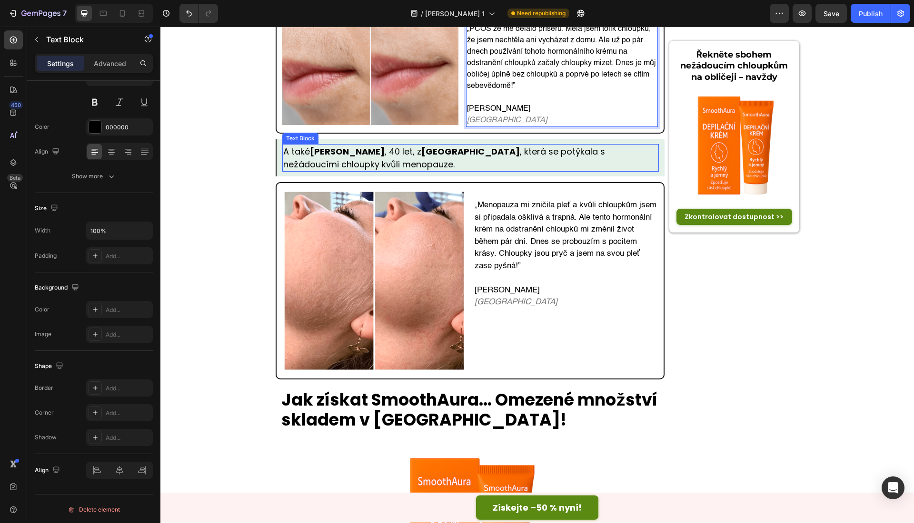
click at [365, 154] on strong "Renata Dvořáková" at bounding box center [347, 152] width 75 height 12
click at [366, 154] on strong "Renata Dvořáková" at bounding box center [347, 152] width 75 height 12
click at [524, 299] on p "Renata Dvořáková Olomouc" at bounding box center [565, 297] width 182 height 24
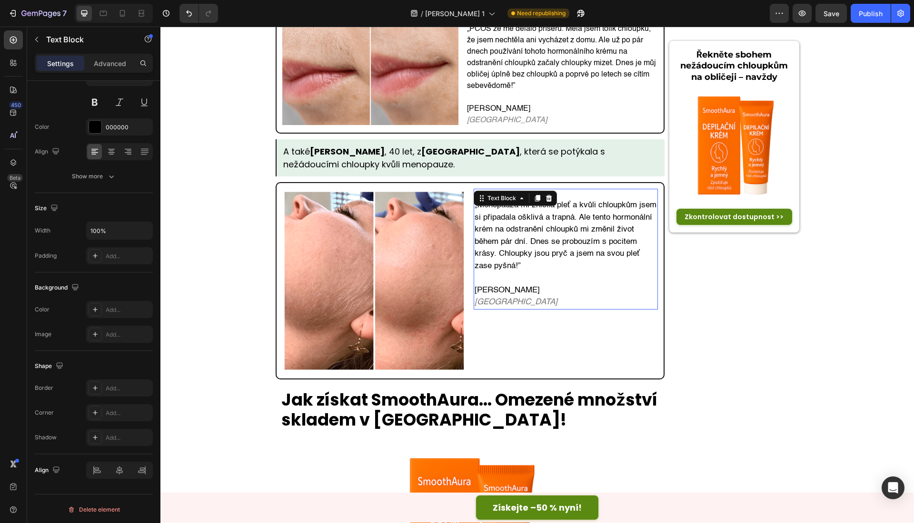
click at [524, 299] on p "Renata Dvořáková Olomouc" at bounding box center [565, 297] width 182 height 24
click at [320, 158] on strong "Renata Veselá" at bounding box center [347, 152] width 75 height 12
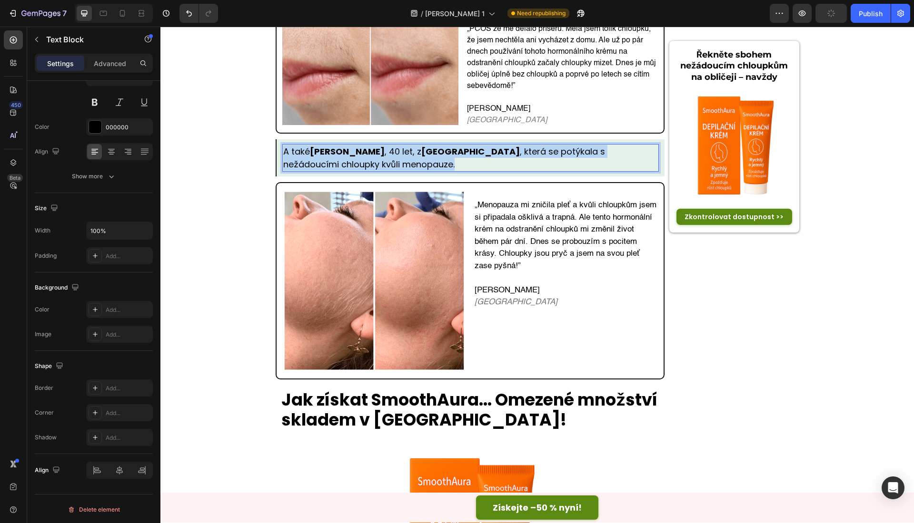
click at [320, 158] on strong "Renata Veselá" at bounding box center [347, 152] width 75 height 12
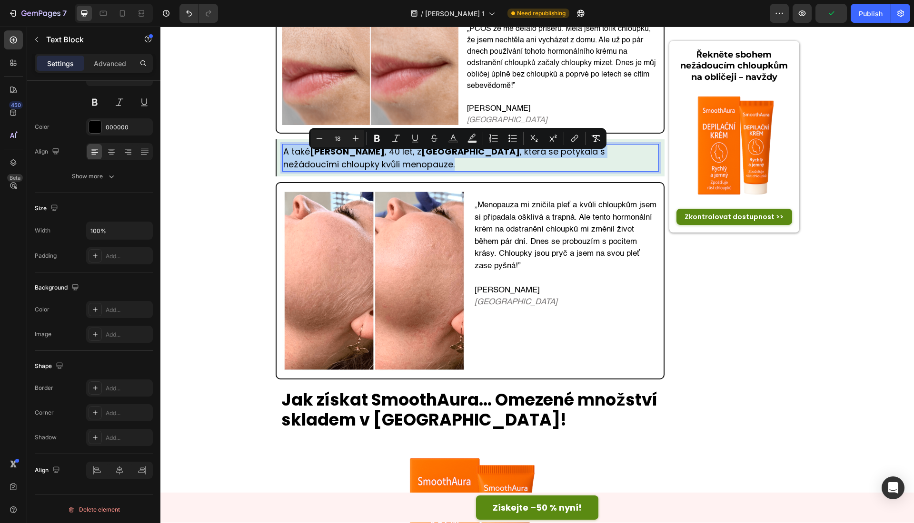
click at [322, 158] on strong "Renata Veselá" at bounding box center [347, 152] width 75 height 12
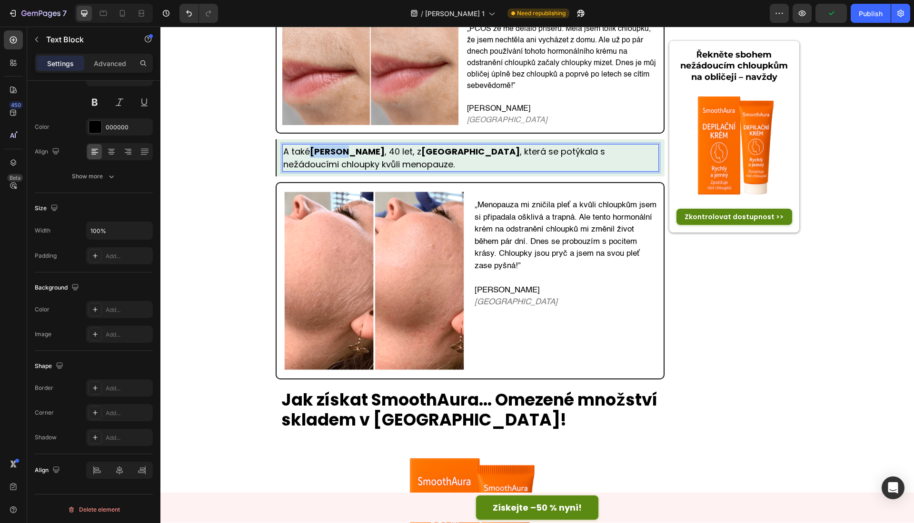
click at [322, 158] on strong "Renata Veselá" at bounding box center [347, 152] width 75 height 12
click at [481, 296] on p "Renata Veselá Olomouc" at bounding box center [565, 297] width 182 height 24
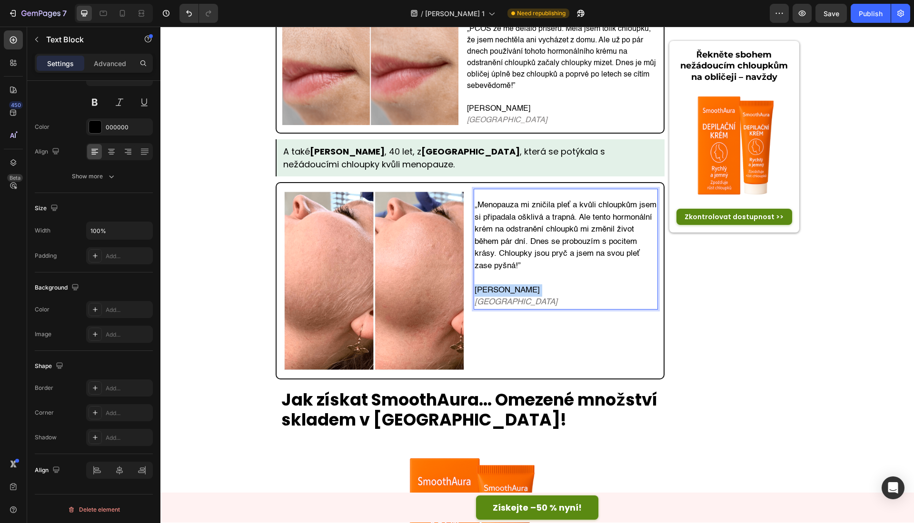
click at [481, 296] on p "Renata Veselá Olomouc" at bounding box center [565, 297] width 182 height 24
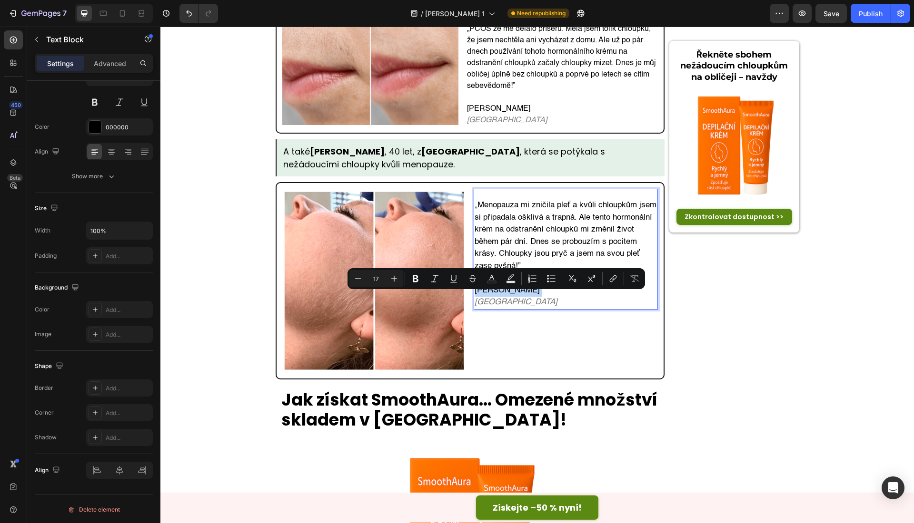
click at [490, 298] on p "Renata Veselá Olomouc" at bounding box center [565, 297] width 182 height 24
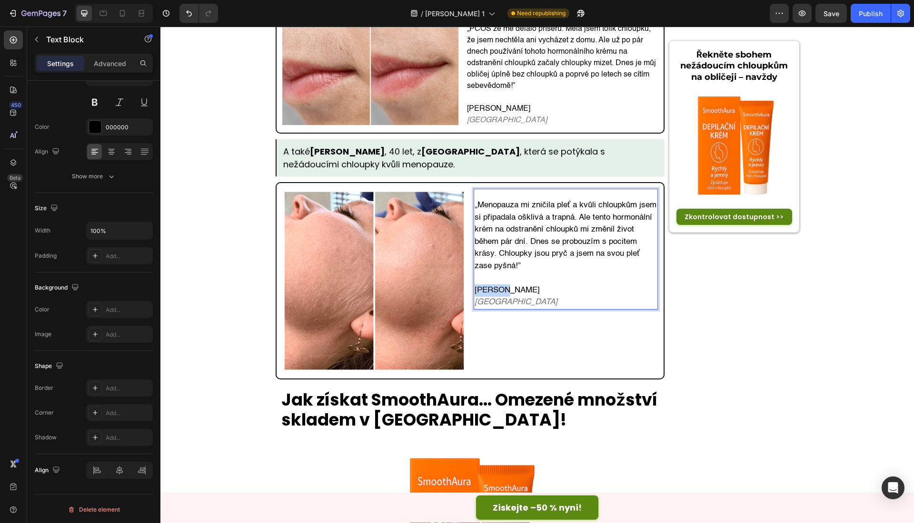
click at [490, 298] on p "Renata Veselá Olomouc" at bounding box center [565, 297] width 182 height 24
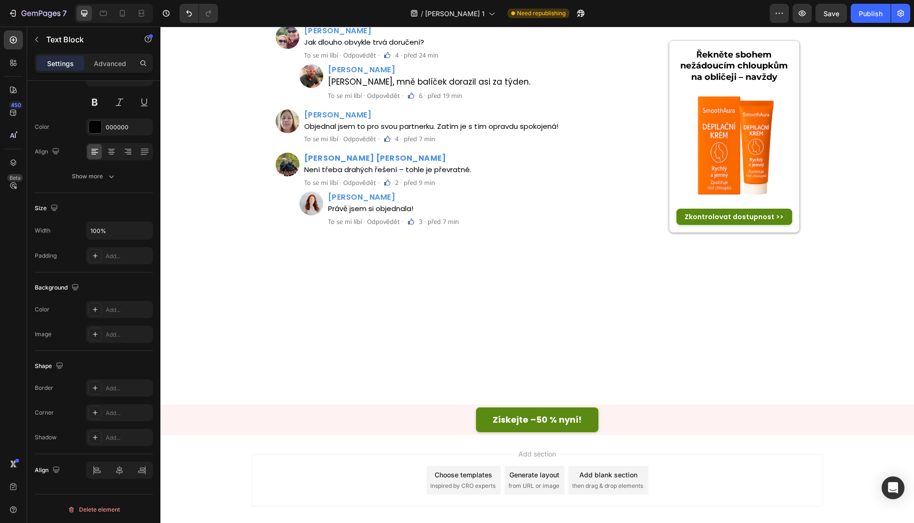
scroll to position [3883, 0]
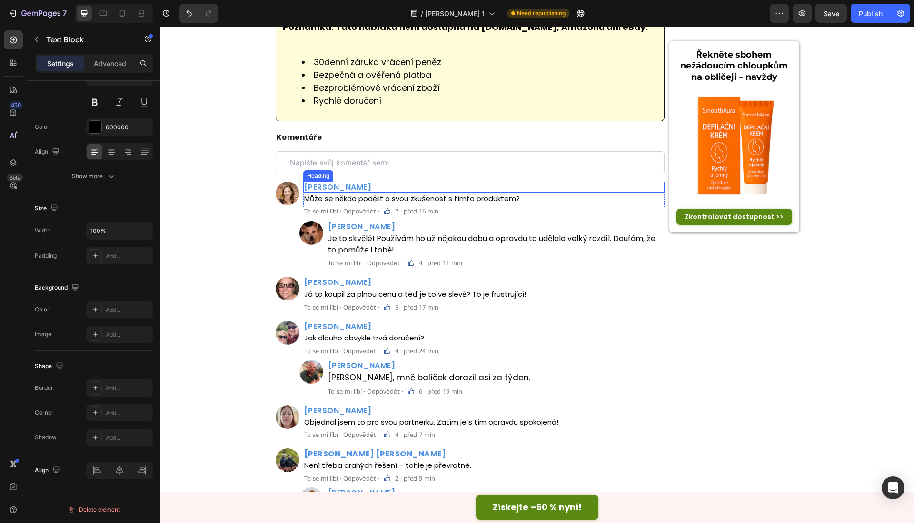
click at [344, 190] on h2 "Ondřej Horák" at bounding box center [484, 187] width 362 height 11
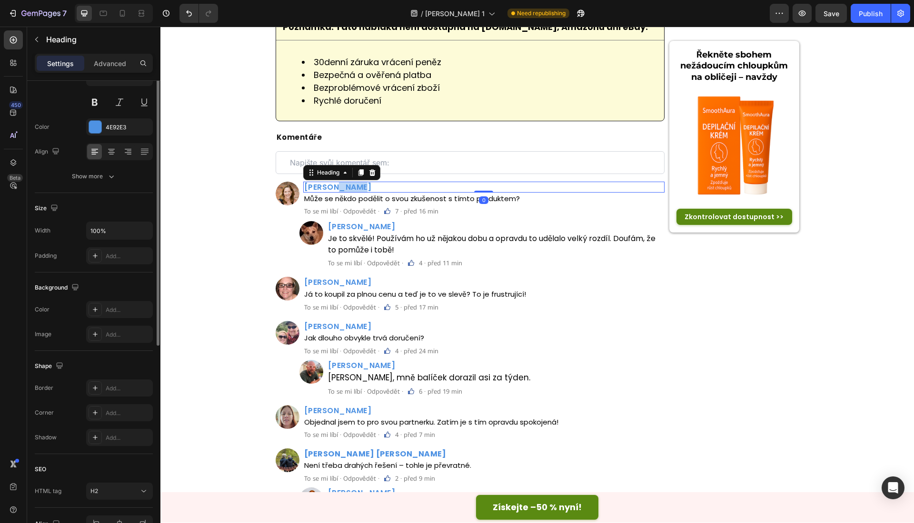
click at [344, 190] on h2 "Ondřej Horák" at bounding box center [484, 187] width 362 height 11
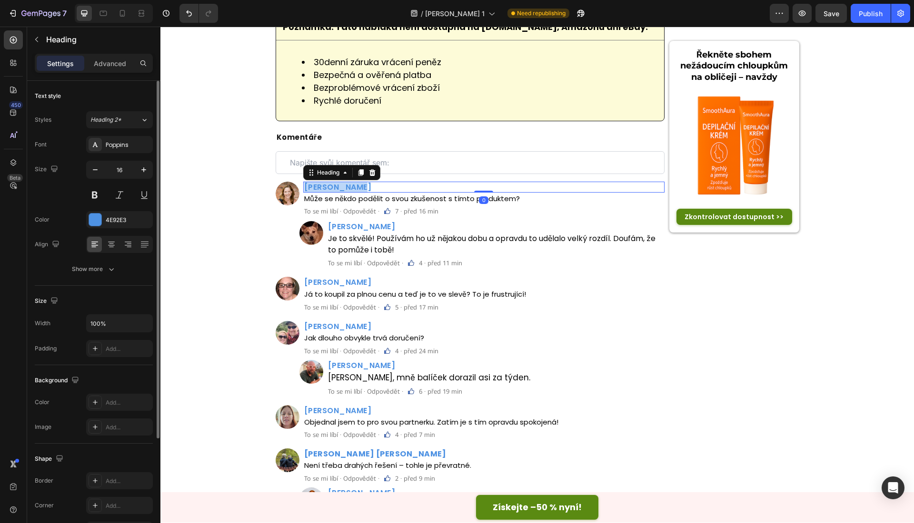
click at [344, 190] on p "Ondřej Horák" at bounding box center [484, 187] width 360 height 9
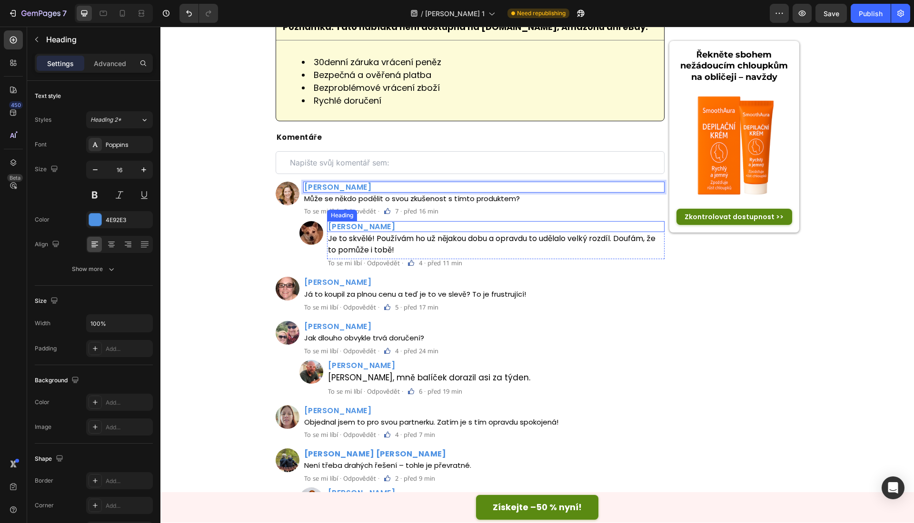
click at [354, 232] on h2 "Daniele Fořt" at bounding box center [496, 226] width 338 height 11
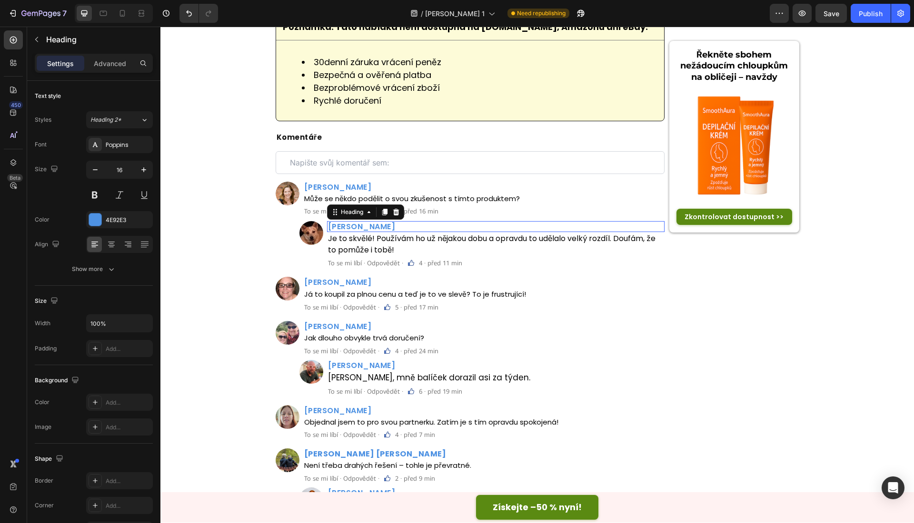
click at [354, 232] on h2 "Daniele Fořt" at bounding box center [496, 226] width 338 height 11
click at [354, 231] on p "Daniele Fořt" at bounding box center [496, 226] width 336 height 9
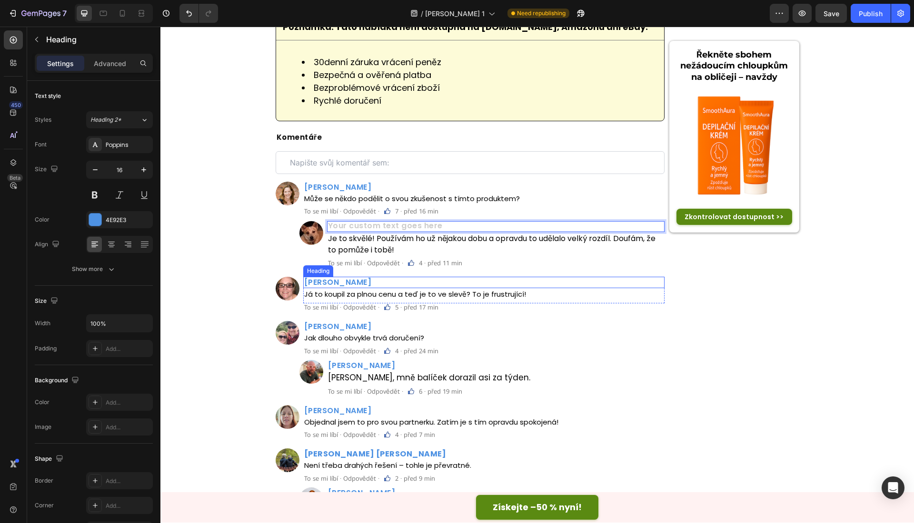
click at [338, 288] on h2 "Jakub Tomášek" at bounding box center [484, 282] width 362 height 11
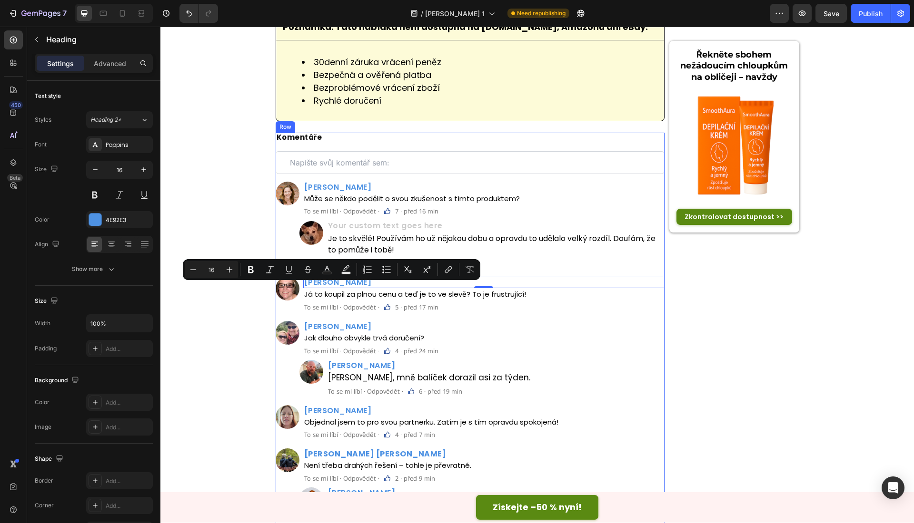
drag, startPoint x: 539, startPoint y: 292, endPoint x: 635, endPoint y: 326, distance: 101.6
click at [540, 287] on p "Jakub Tomášek" at bounding box center [484, 282] width 360 height 9
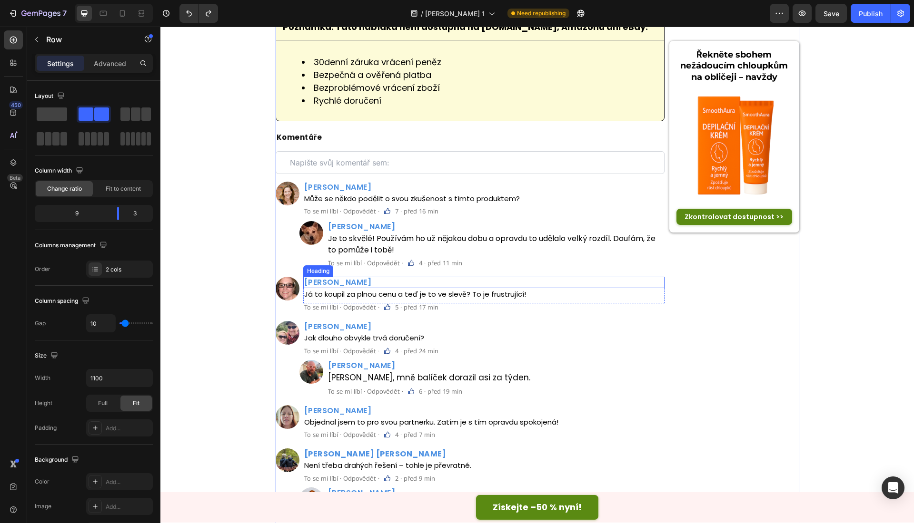
click at [347, 288] on h2 "Jakub Tomášek" at bounding box center [484, 282] width 362 height 11
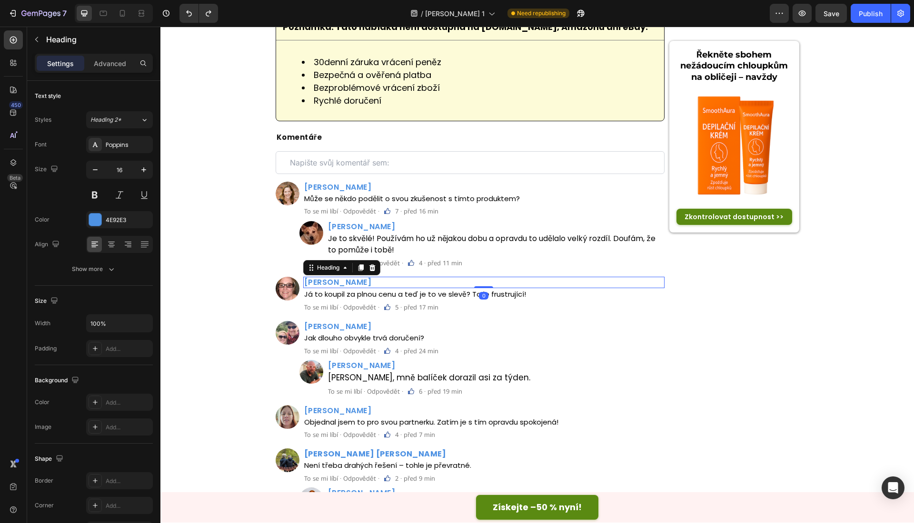
click at [347, 288] on h2 "Jakub Tomášek" at bounding box center [484, 282] width 362 height 11
click at [347, 287] on p "Jakub Tomášek" at bounding box center [484, 282] width 360 height 9
click at [335, 332] on h2 "Jiří Mikeš" at bounding box center [484, 326] width 362 height 11
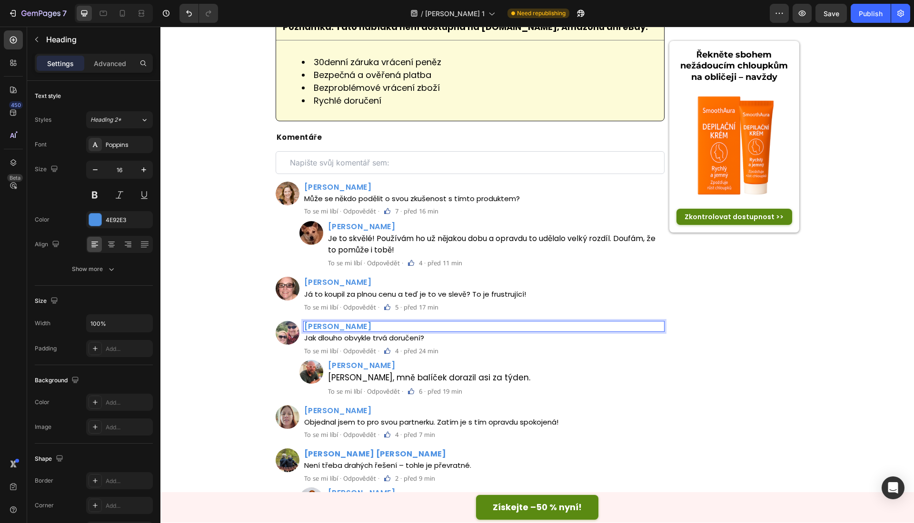
click at [335, 332] on h2 "Jiří Mikeš" at bounding box center [484, 326] width 362 height 11
click at [335, 331] on p "Jiří Mikeš" at bounding box center [484, 326] width 360 height 9
click at [333, 371] on h2 "Michal Štěpán" at bounding box center [496, 365] width 338 height 11
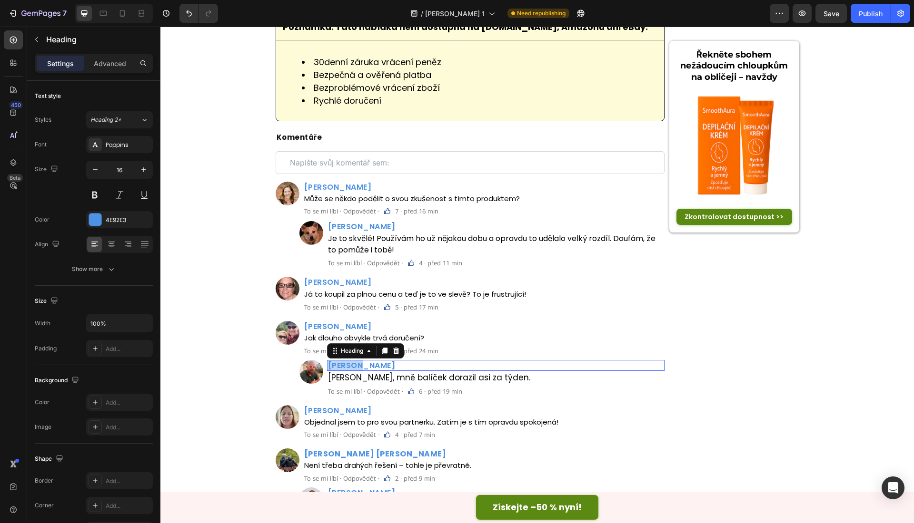
click at [333, 371] on h2 "Michal Štěpán" at bounding box center [496, 365] width 338 height 11
click at [333, 370] on p "Michal Štěpán" at bounding box center [496, 365] width 336 height 9
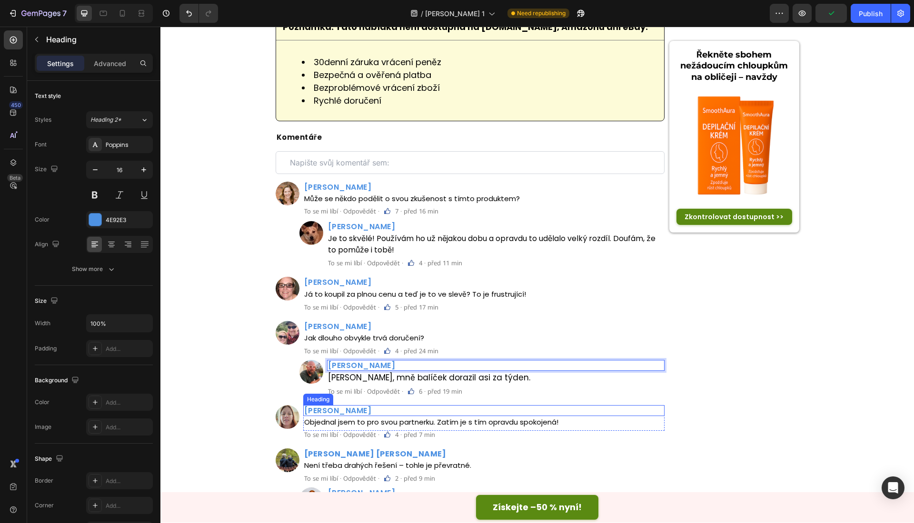
click at [325, 414] on h2 "Jan Vávra" at bounding box center [484, 410] width 362 height 11
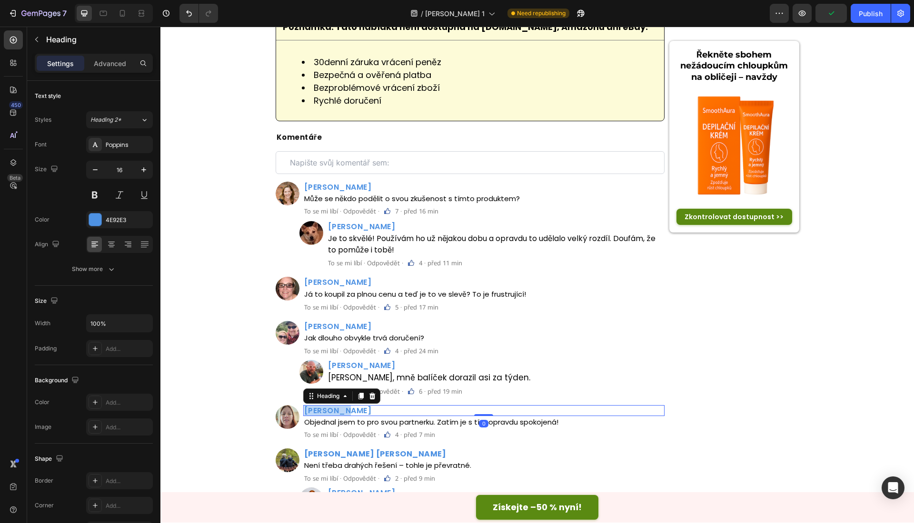
drag, startPoint x: 325, startPoint y: 414, endPoint x: 338, endPoint y: 410, distance: 14.0
click at [326, 414] on p "Jan Vávra" at bounding box center [484, 410] width 360 height 9
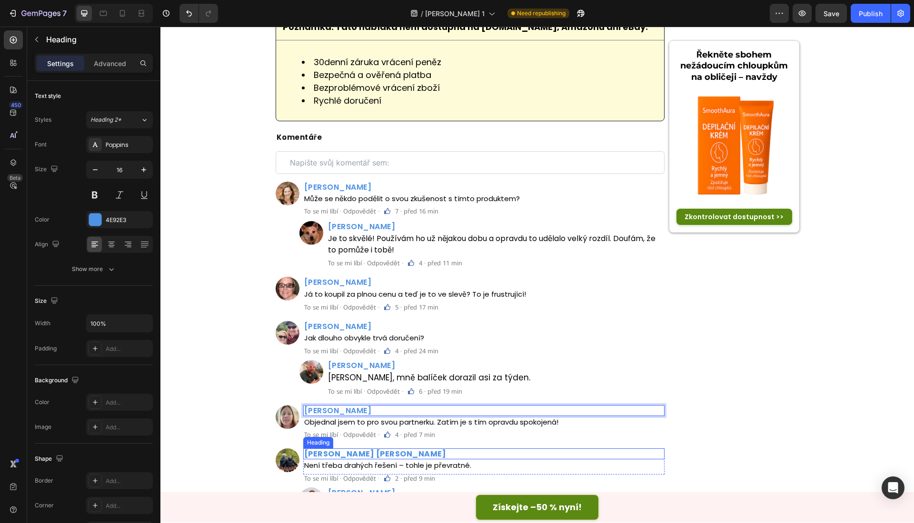
click at [334, 460] on strong "Richard Evžen" at bounding box center [375, 454] width 142 height 11
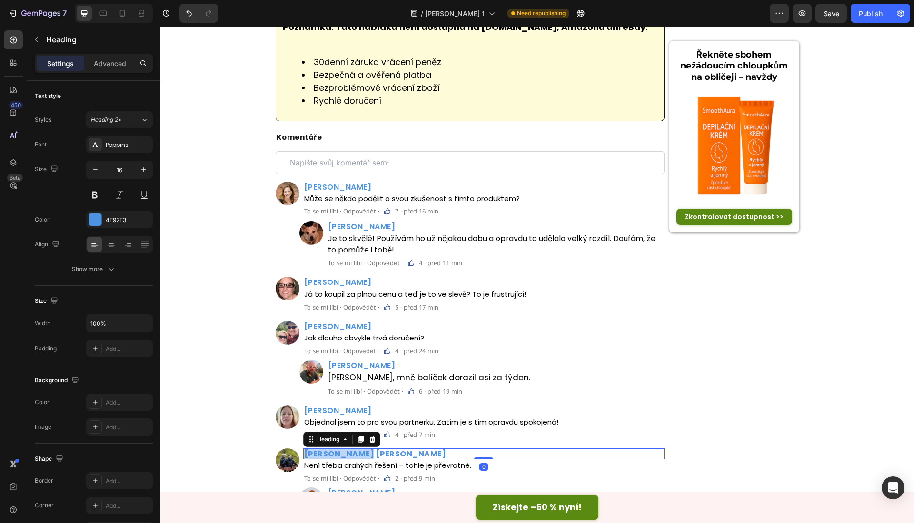
click at [334, 460] on strong "Richard Evžen" at bounding box center [375, 454] width 142 height 11
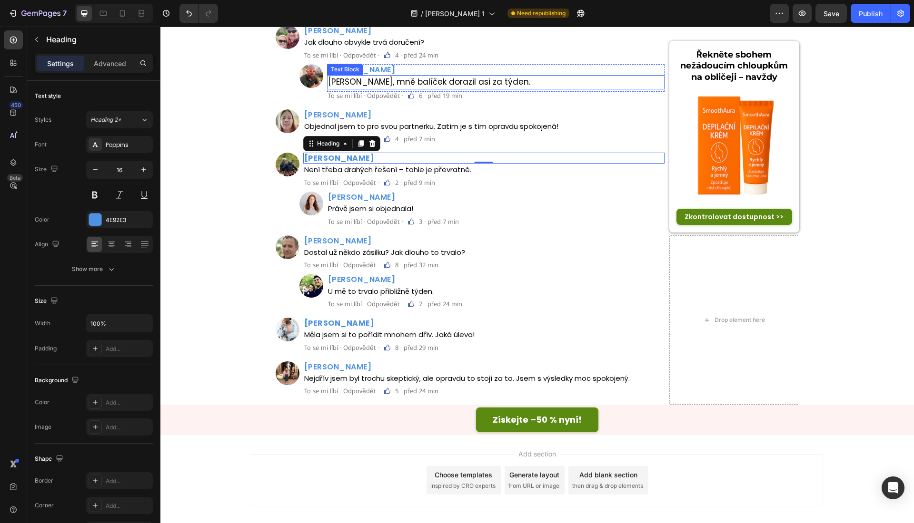
click at [447, 88] on p "Ahoj Míšo, mně balíček dorazil asi za týden." at bounding box center [496, 82] width 336 height 12
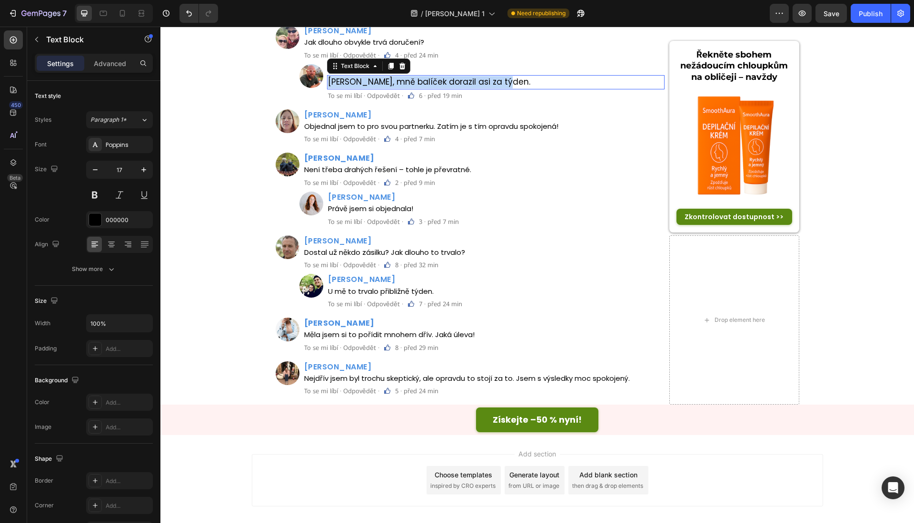
click at [447, 88] on p "Ahoj Míšo, mně balíček dorazil asi za týden." at bounding box center [496, 82] width 336 height 12
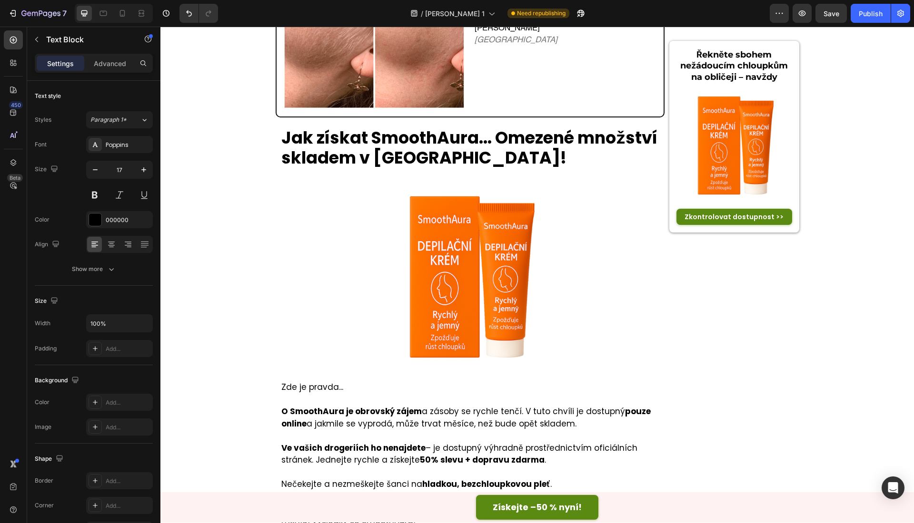
scroll to position [4212, 0]
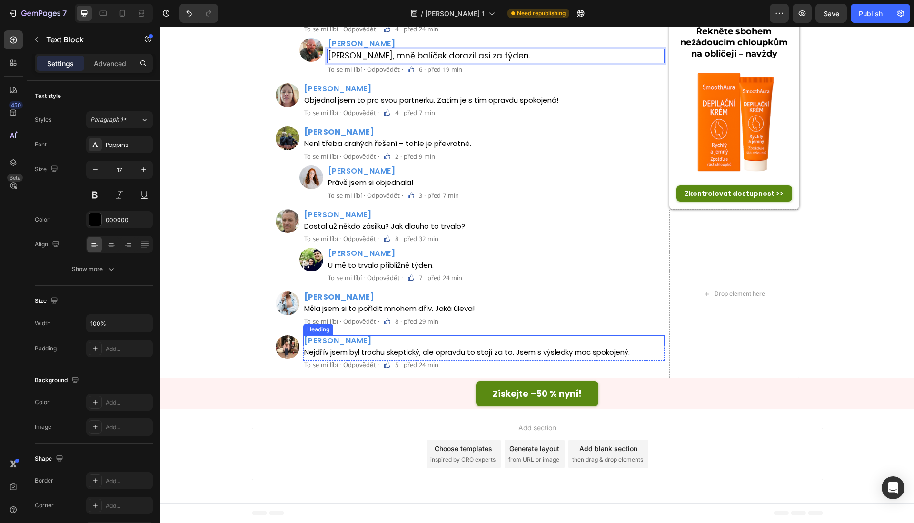
click at [348, 341] on h2 "Mohamed Chalíl" at bounding box center [484, 340] width 362 height 11
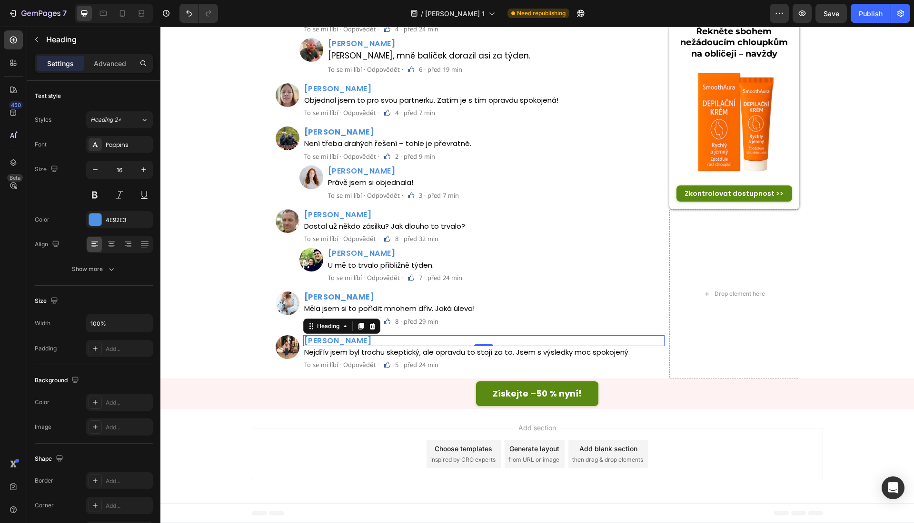
click at [348, 341] on h2 "Mohamed Chalíl" at bounding box center [484, 340] width 362 height 11
click at [348, 341] on p "Mohamed Chalíl" at bounding box center [484, 340] width 360 height 9
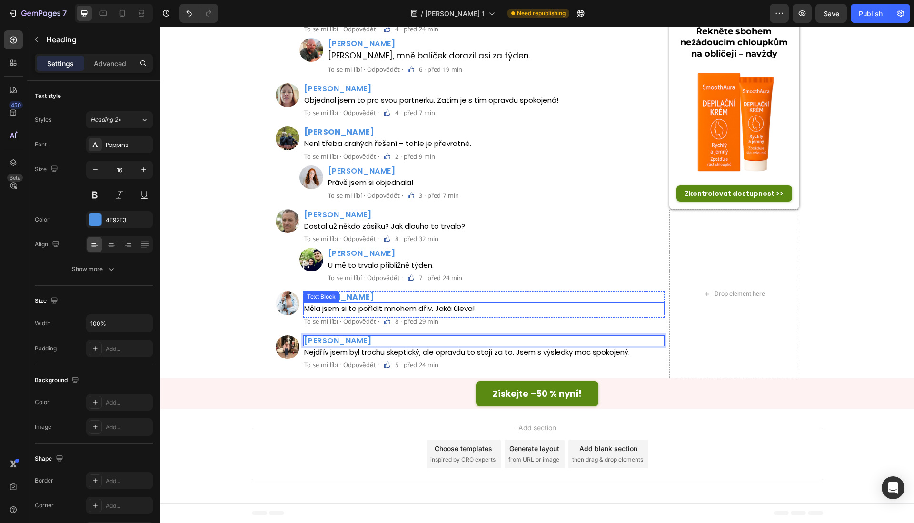
click at [358, 300] on strong "Amélie Davidová" at bounding box center [339, 297] width 70 height 11
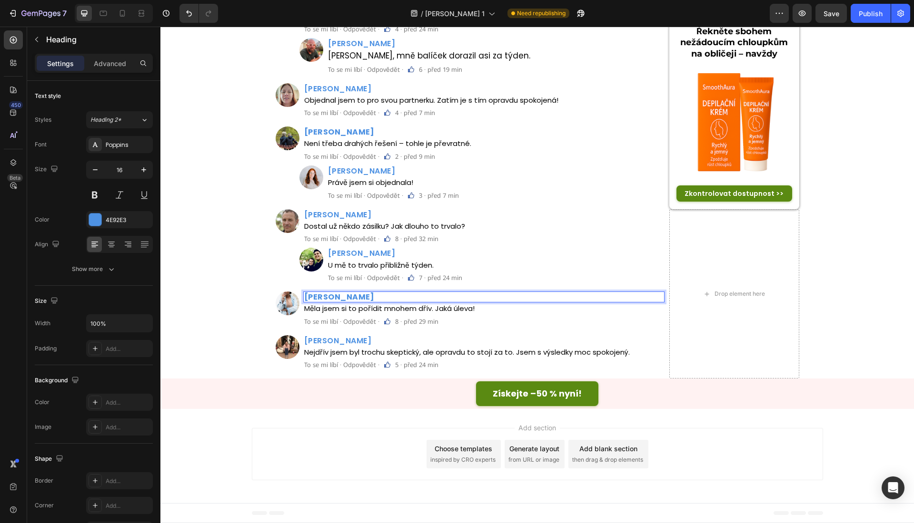
click at [358, 300] on strong "Amélie Davidová" at bounding box center [339, 297] width 70 height 11
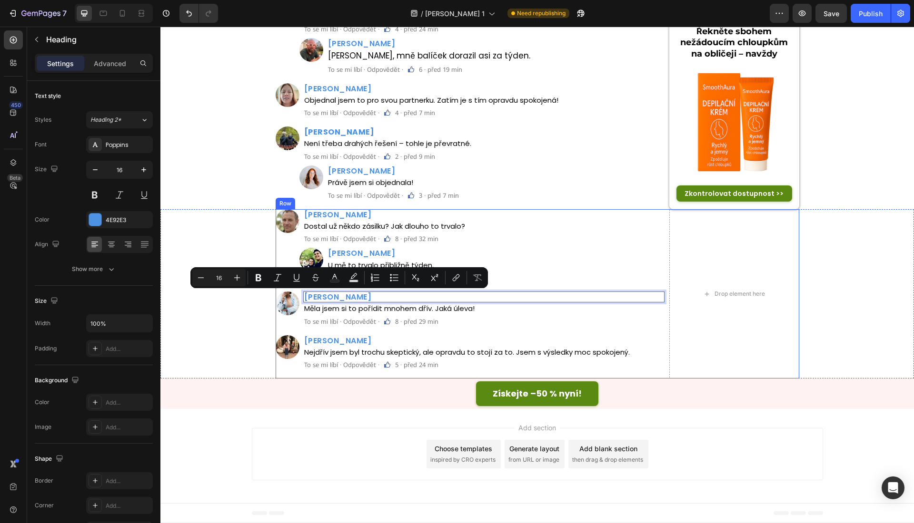
click at [363, 238] on p "To se mi líbí · Odpovědět ·" at bounding box center [341, 239] width 75 height 6
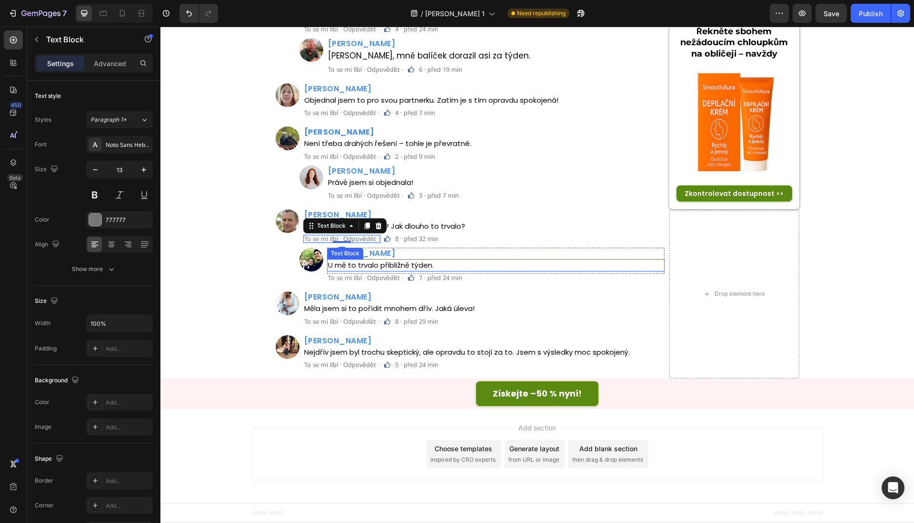
click at [364, 256] on h2 "Hana Kopecká" at bounding box center [496, 253] width 338 height 11
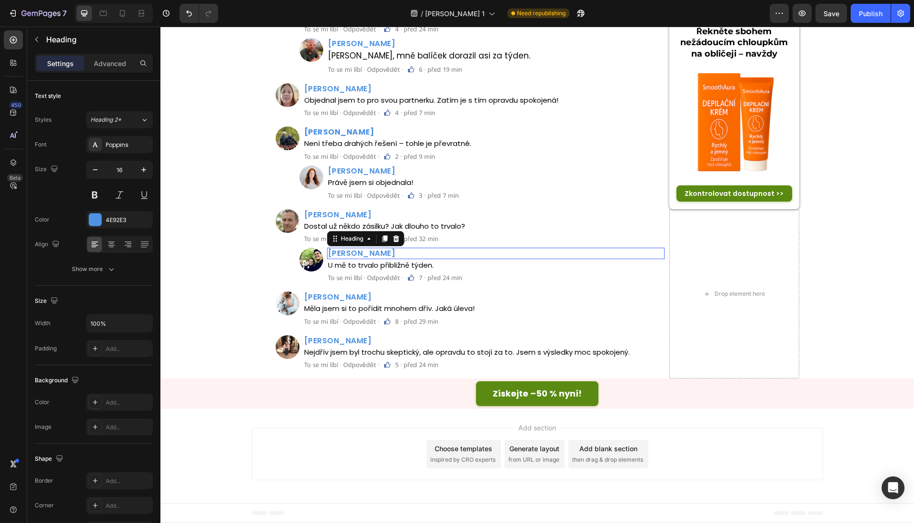
click at [364, 256] on h2 "Hana Kopecká" at bounding box center [496, 253] width 338 height 11
click at [364, 256] on p "Hana Kopecká" at bounding box center [496, 253] width 336 height 9
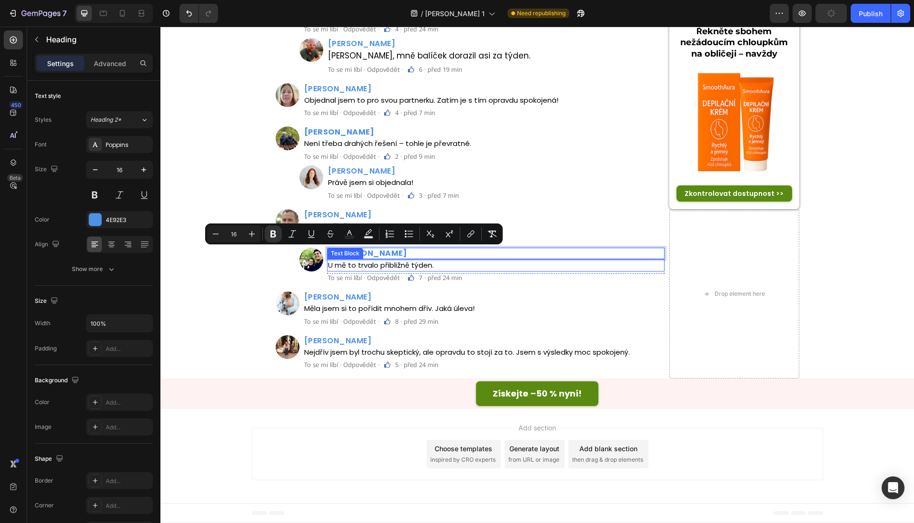
click at [337, 256] on div "Text Block" at bounding box center [345, 253] width 32 height 9
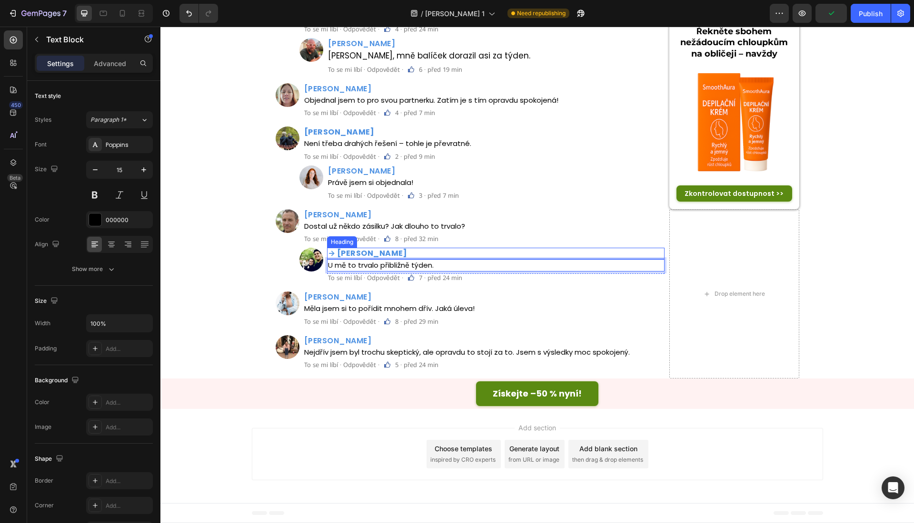
click at [395, 256] on p "⁠⁠⁠⁠⁠⁠⁠ → Hana Říhová" at bounding box center [496, 253] width 336 height 9
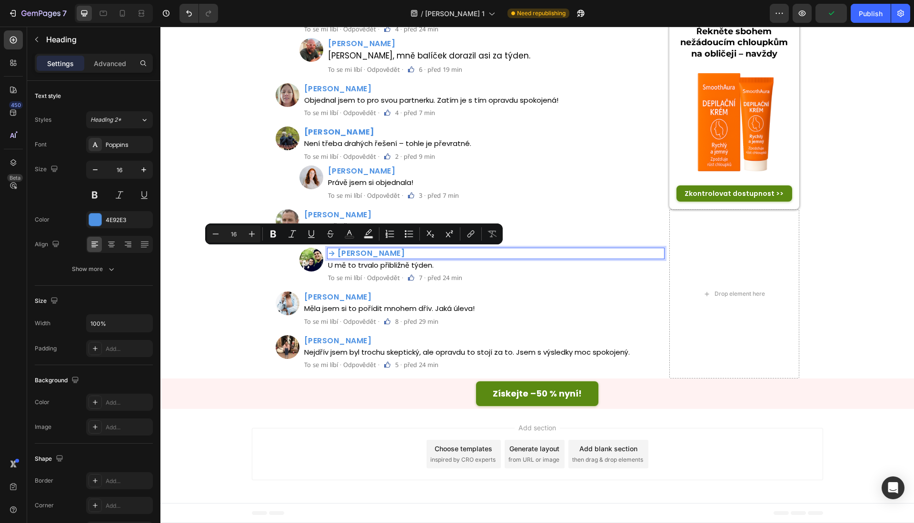
click at [332, 256] on p "→ Hana Říhová" at bounding box center [496, 253] width 336 height 9
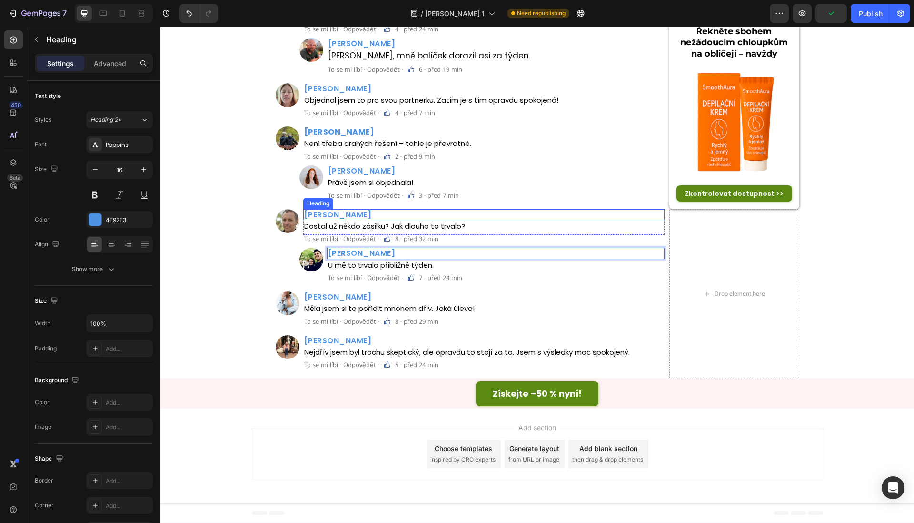
click at [344, 217] on h2 "Lukáš Roubal" at bounding box center [484, 214] width 362 height 11
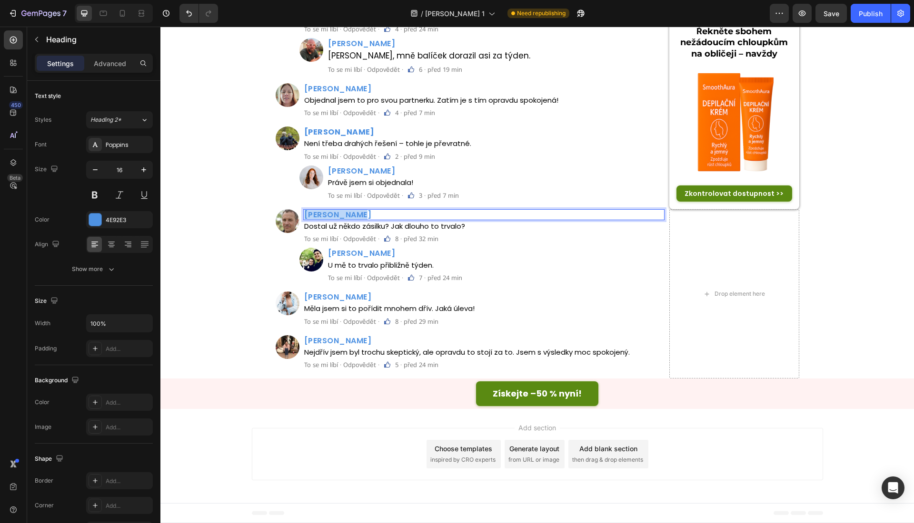
click at [344, 217] on p "Lukáš Roubal" at bounding box center [484, 214] width 360 height 9
click at [372, 168] on h2 "Sofie Martínková" at bounding box center [496, 171] width 338 height 11
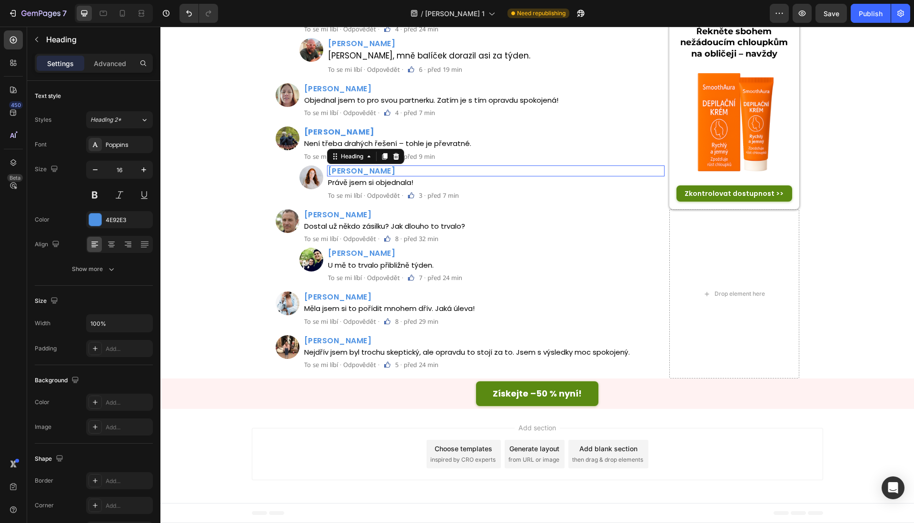
click at [372, 168] on h2 "Sofie Martínková" at bounding box center [496, 171] width 338 height 11
click at [372, 168] on p "Sofie Martínková" at bounding box center [496, 171] width 336 height 9
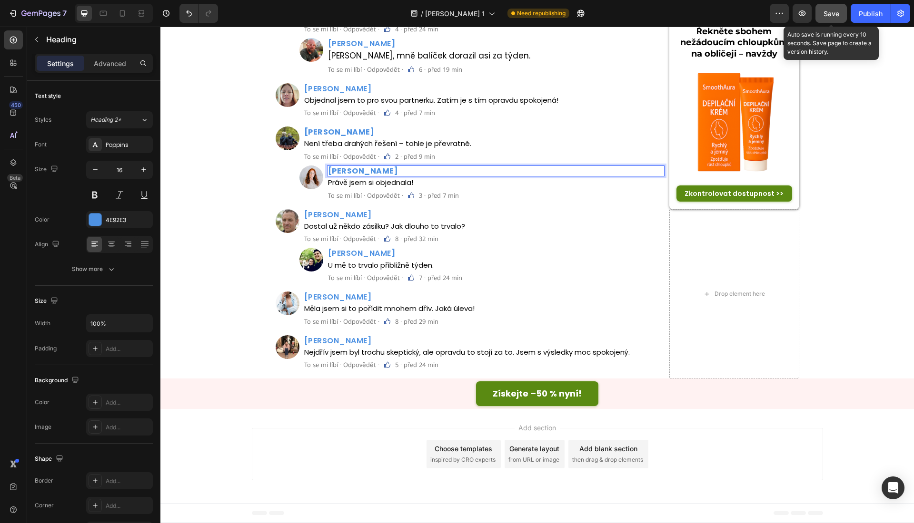
drag, startPoint x: 831, startPoint y: 15, endPoint x: 856, endPoint y: 21, distance: 24.9
click at [832, 15] on span "Save" at bounding box center [831, 14] width 16 height 8
click at [857, 21] on button "Publish" at bounding box center [870, 13] width 40 height 19
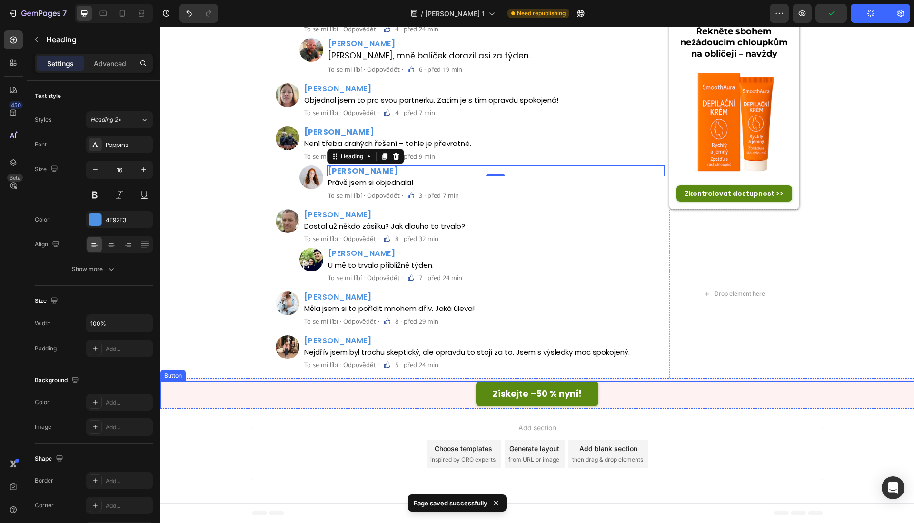
drag, startPoint x: 655, startPoint y: 389, endPoint x: 628, endPoint y: 389, distance: 26.7
click at [655, 389] on div "Získejte –50 % nyní! Button" at bounding box center [536, 394] width 753 height 24
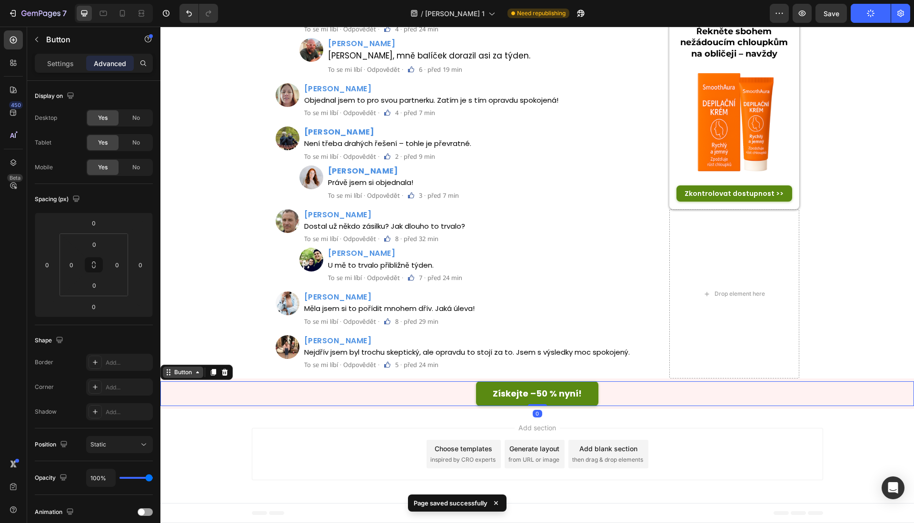
click at [182, 370] on div "Button" at bounding box center [182, 372] width 21 height 9
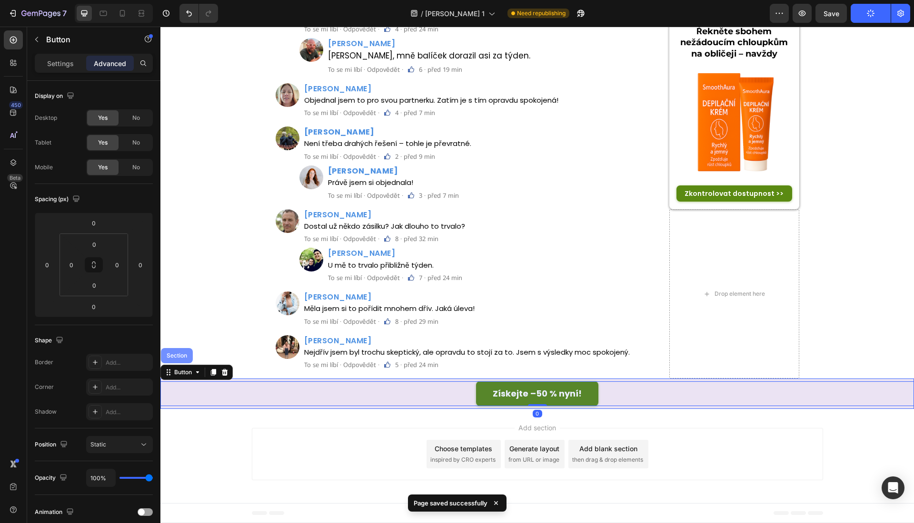
click at [182, 360] on div "Section" at bounding box center [177, 355] width 32 height 15
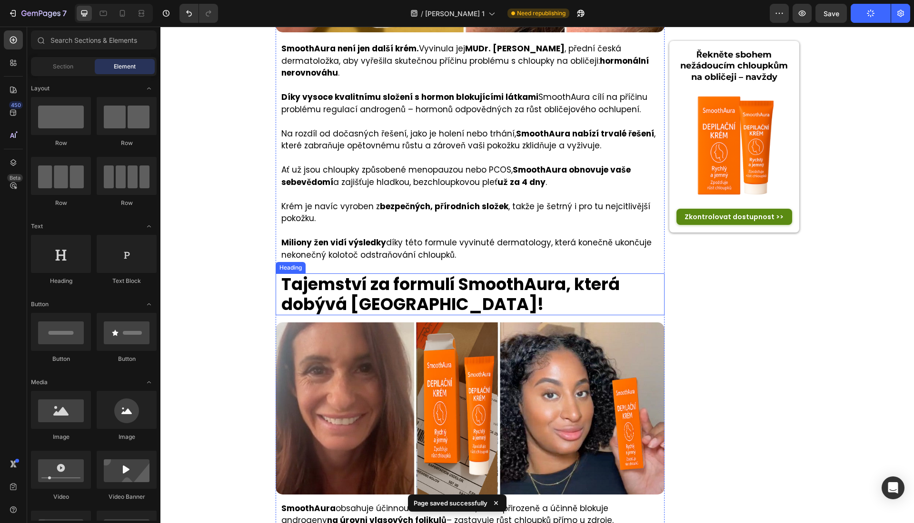
scroll to position [1813, 0]
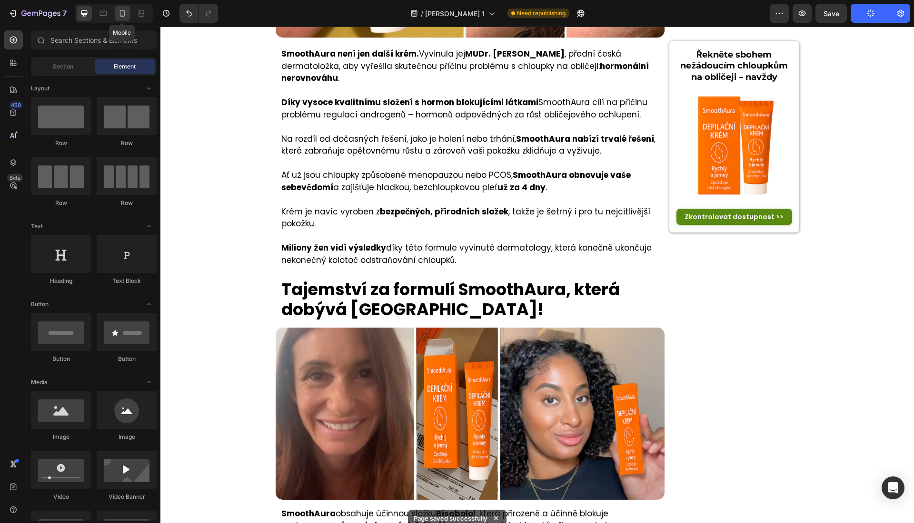
click at [125, 19] on div at bounding box center [122, 13] width 15 height 15
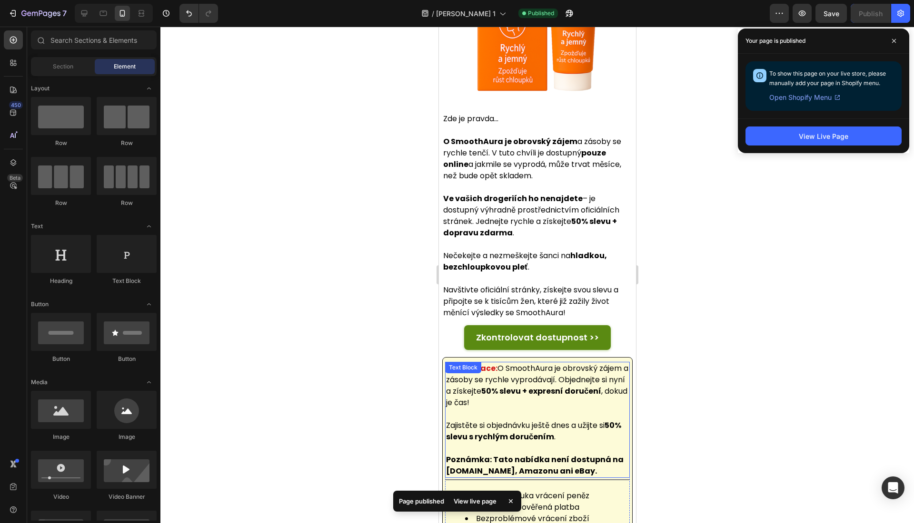
scroll to position [4441, 0]
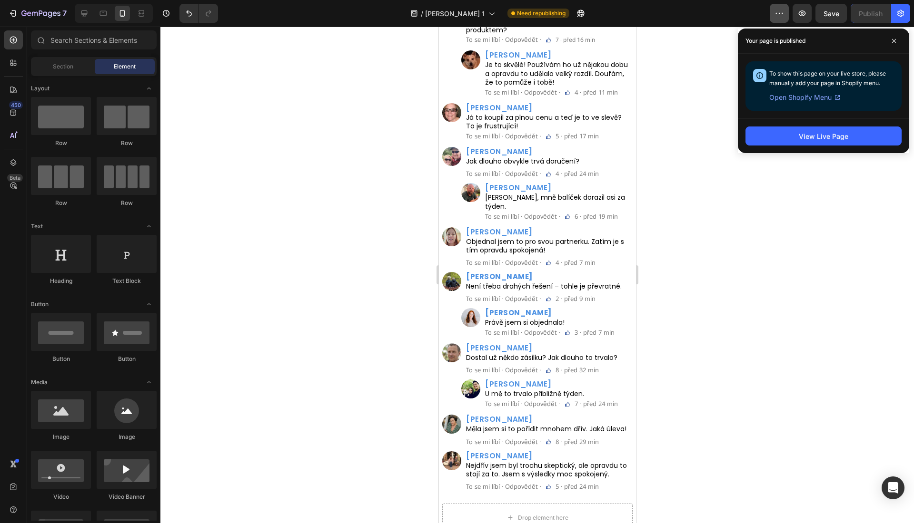
click at [774, 9] on button "button" at bounding box center [779, 13] width 19 height 19
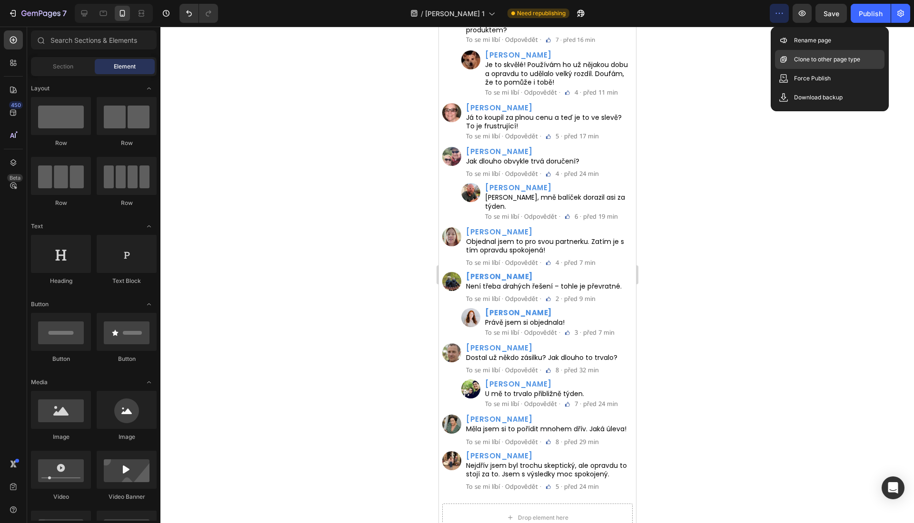
click at [789, 69] on div "Clone to other page type" at bounding box center [829, 78] width 109 height 19
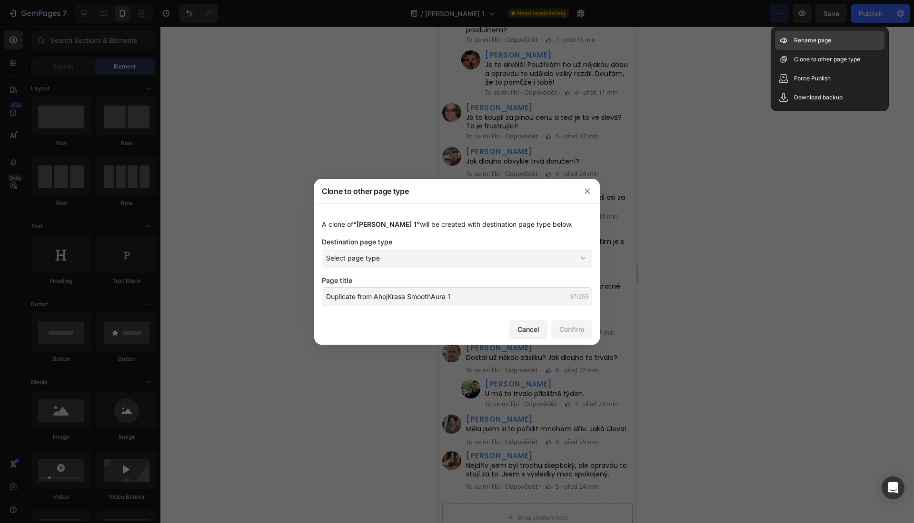
click at [791, 50] on div "Rename page" at bounding box center [829, 59] width 109 height 19
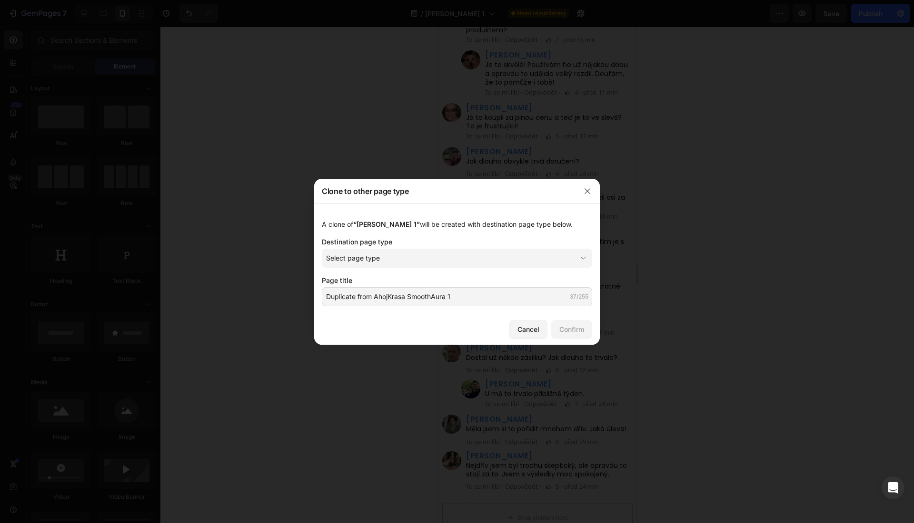
click at [472, 221] on div "A clone of “AhojKrasa SmoothAura 1” will be created with destination page type …" at bounding box center [457, 224] width 270 height 10
click at [433, 253] on div "A clone of “AhojKrasa SmoothAura 1” will be created with destination page type …" at bounding box center [457, 259] width 286 height 111
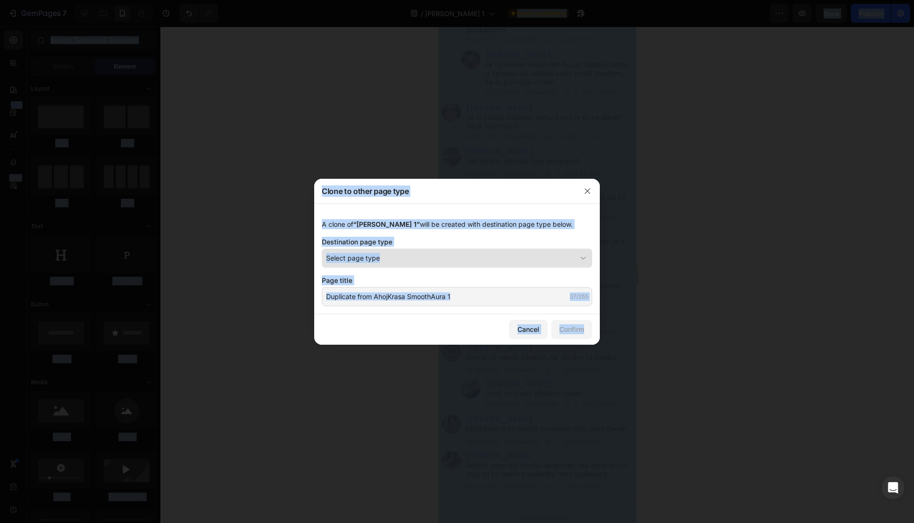
click at [435, 261] on div "Select page type" at bounding box center [451, 258] width 250 height 10
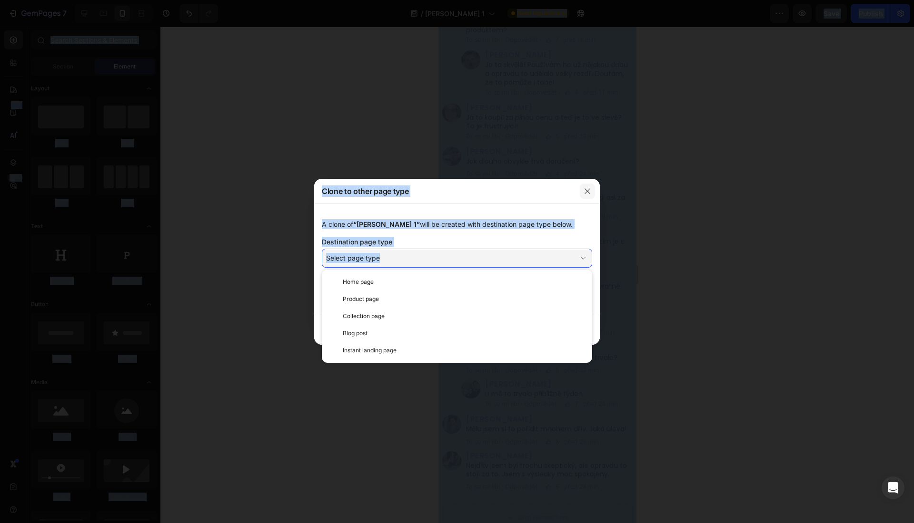
click at [580, 186] on button "button" at bounding box center [587, 191] width 15 height 15
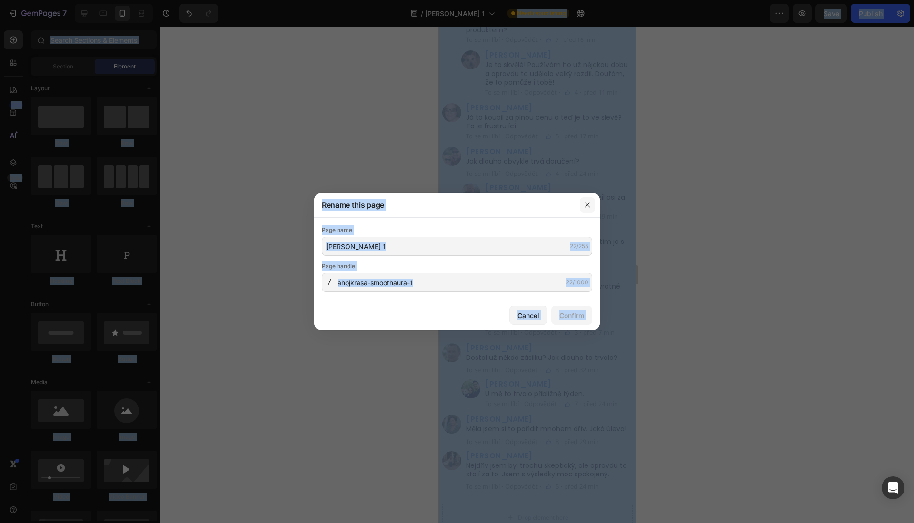
click at [588, 207] on icon "button" at bounding box center [587, 205] width 8 height 8
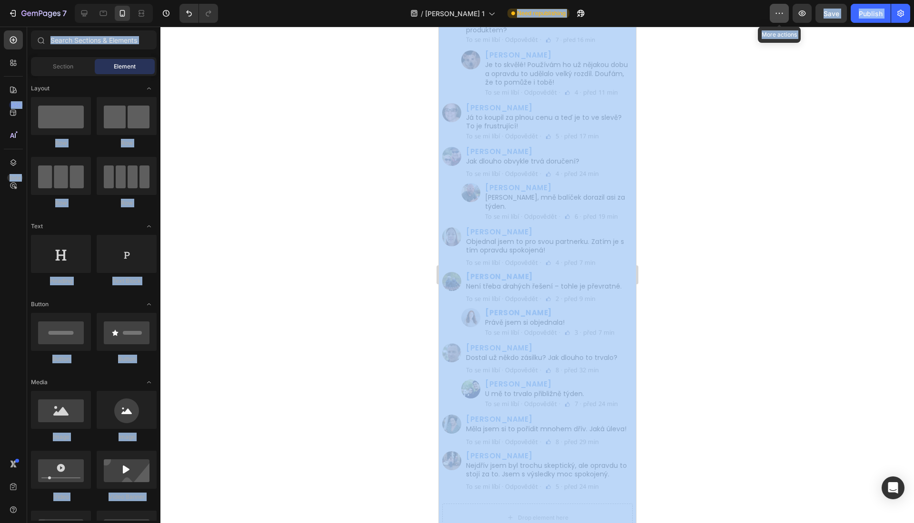
click at [779, 10] on icon "button" at bounding box center [779, 14] width 10 height 10
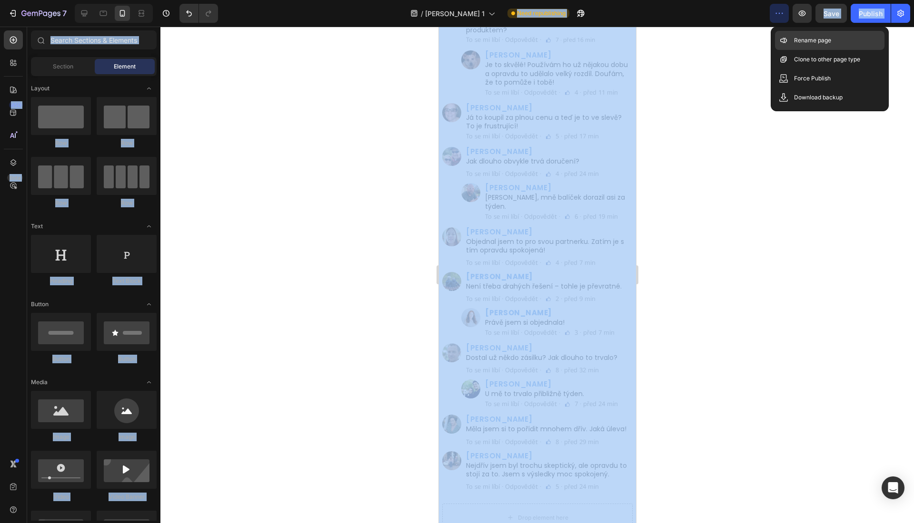
drag, startPoint x: 799, startPoint y: 37, endPoint x: 787, endPoint y: 41, distance: 12.6
click at [799, 37] on p "Rename page" at bounding box center [812, 41] width 37 height 10
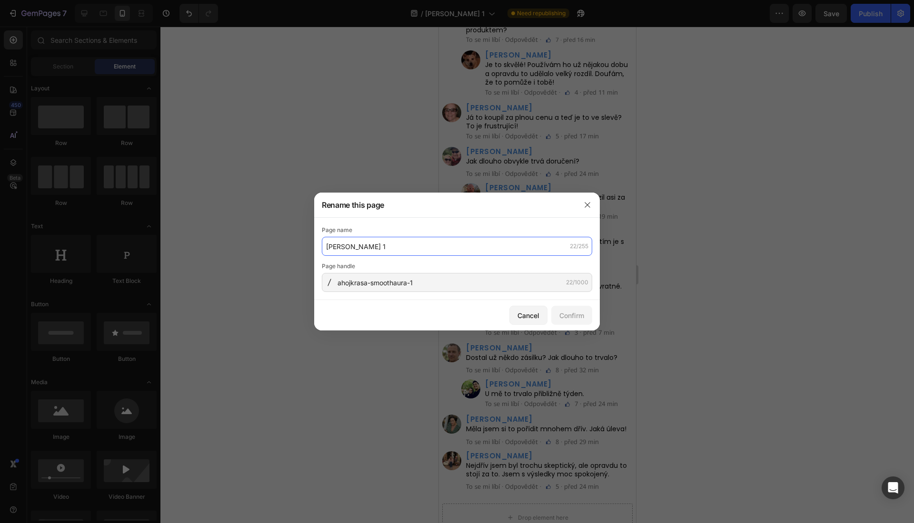
click at [398, 252] on input "AhojKrasa SmoothAura 1" at bounding box center [457, 246] width 270 height 19
paste input "SmoothAura – Krém na odstranění chloupků z obličeje"
type input "SmoothAura – Krém na odstranění chloupků z obličeje"
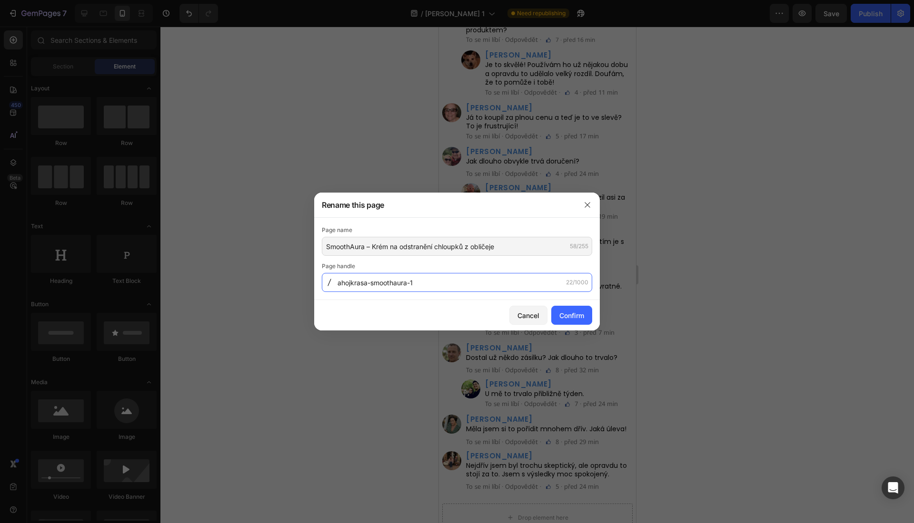
click at [465, 290] on input "ahojkrasa-smoothaura-1" at bounding box center [457, 282] width 270 height 19
paste input "smoothaura-krem-na-odstraneni-chloupku-z-obliceje"
type input "smoothaura-krem-na-odstraneni-chloupku-z-obliceje"
click at [569, 311] on div "Confirm" at bounding box center [571, 316] width 25 height 10
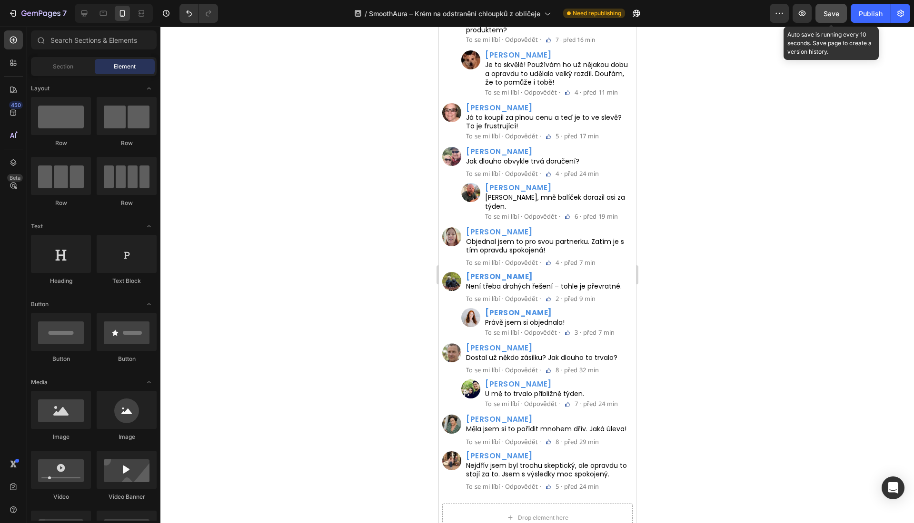
click at [840, 21] on button "Save" at bounding box center [830, 13] width 31 height 19
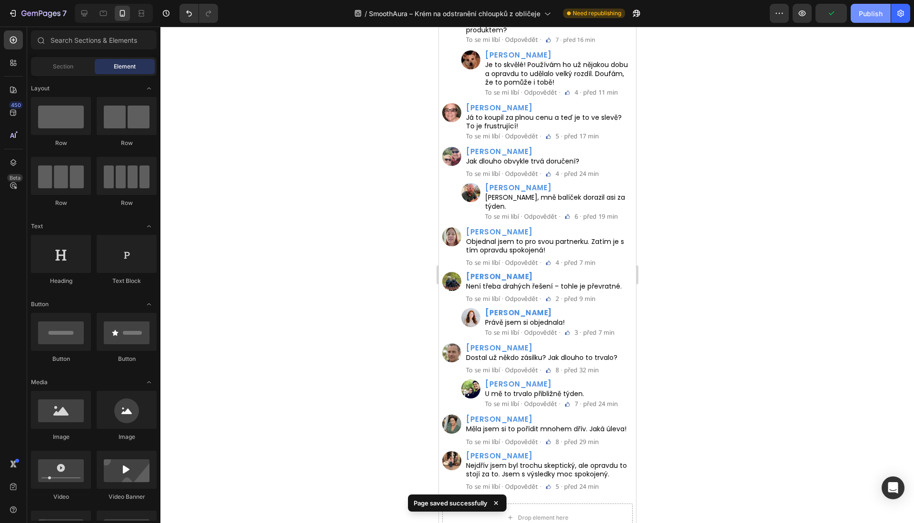
click at [868, 4] on button "Publish" at bounding box center [870, 13] width 40 height 19
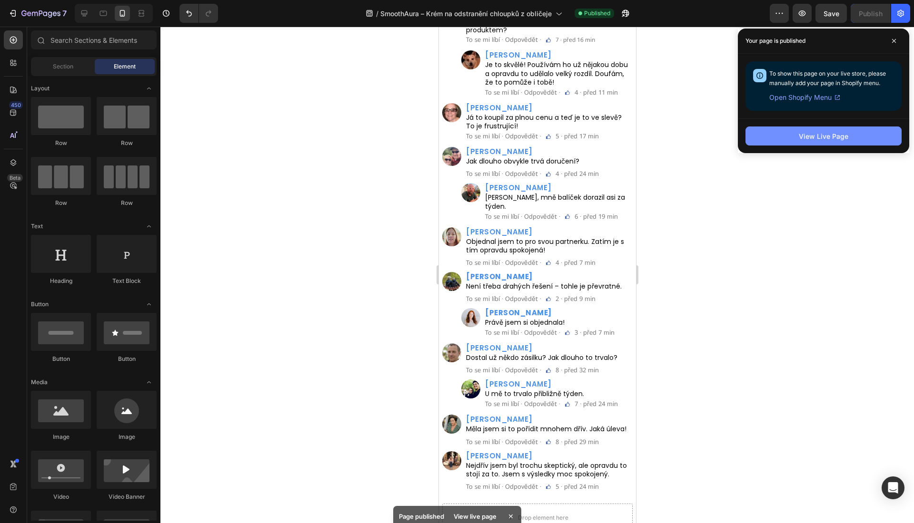
click at [816, 144] on button "View Live Page" at bounding box center [823, 136] width 156 height 19
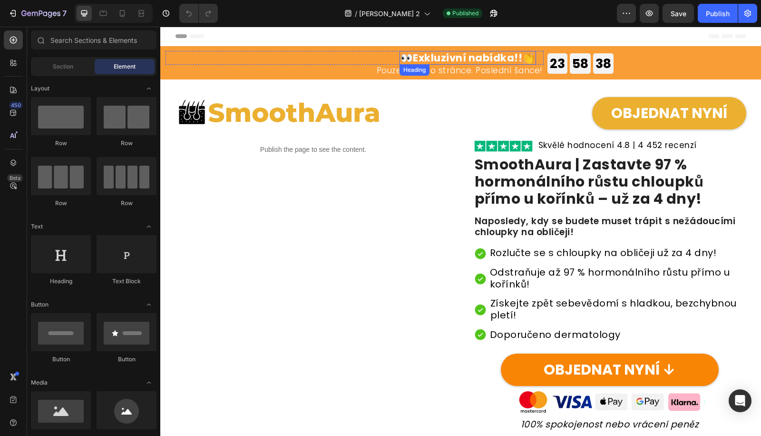
drag, startPoint x: 492, startPoint y: 62, endPoint x: 552, endPoint y: 74, distance: 61.6
click at [492, 62] on strong "Exkluzivní nabídka!!" at bounding box center [467, 58] width 109 height 14
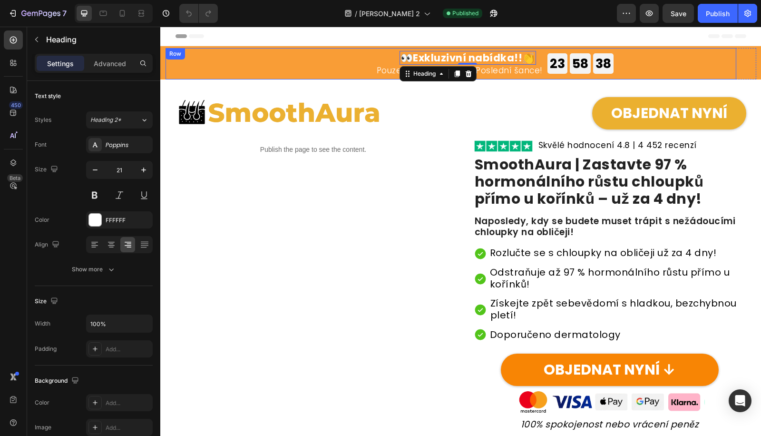
click at [581, 66] on div "58" at bounding box center [580, 63] width 16 height 17
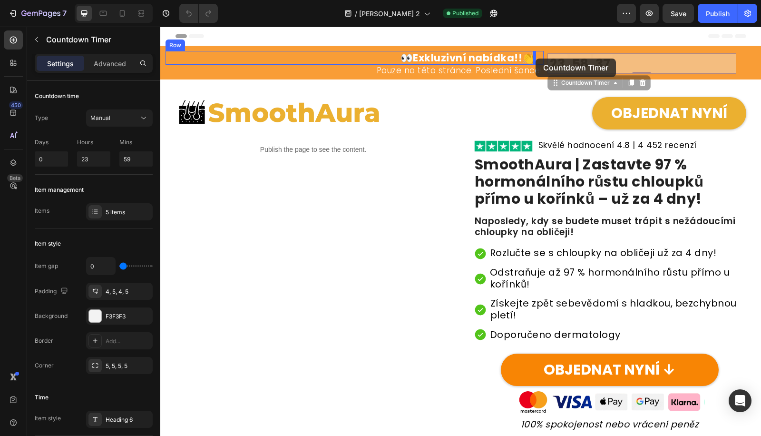
drag, startPoint x: 563, startPoint y: 81, endPoint x: 536, endPoint y: 59, distance: 35.2
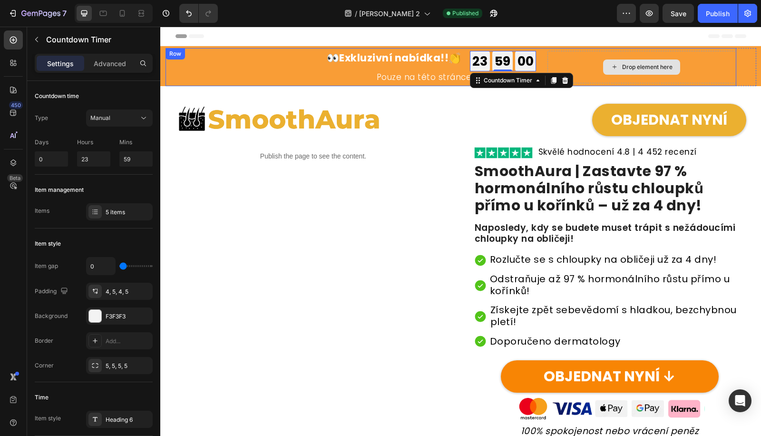
click at [654, 77] on div "Drop element here" at bounding box center [642, 67] width 189 height 32
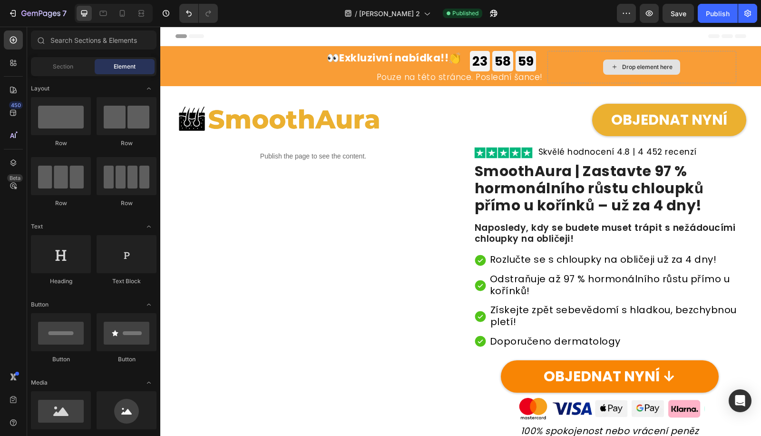
click at [640, 69] on div "Drop element here" at bounding box center [647, 67] width 50 height 8
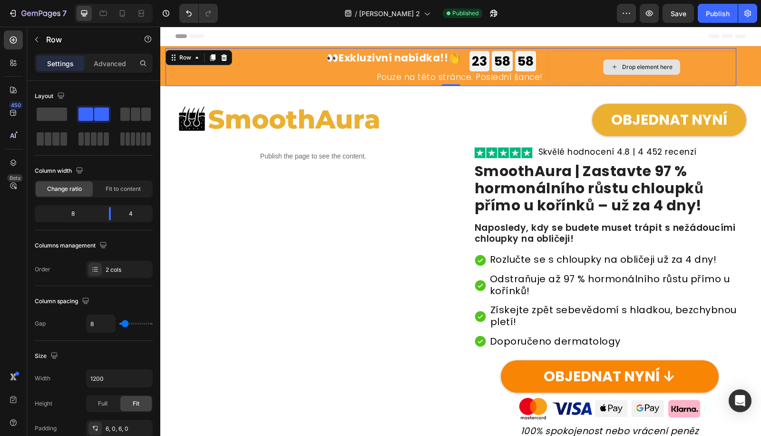
click at [566, 71] on div "Drop element here" at bounding box center [642, 67] width 189 height 32
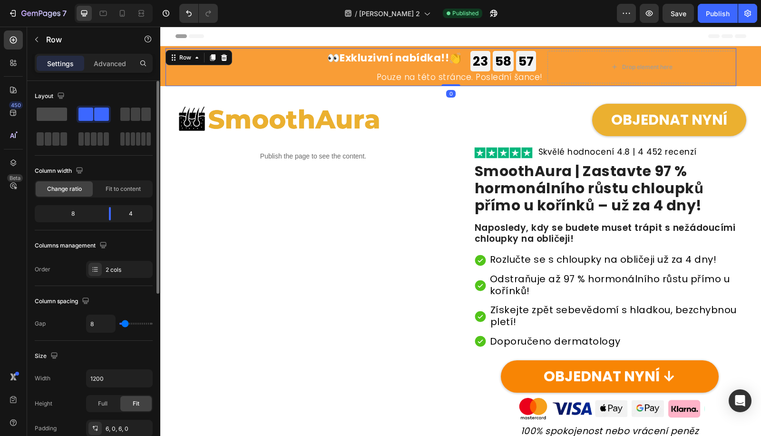
click at [60, 115] on span at bounding box center [52, 114] width 30 height 13
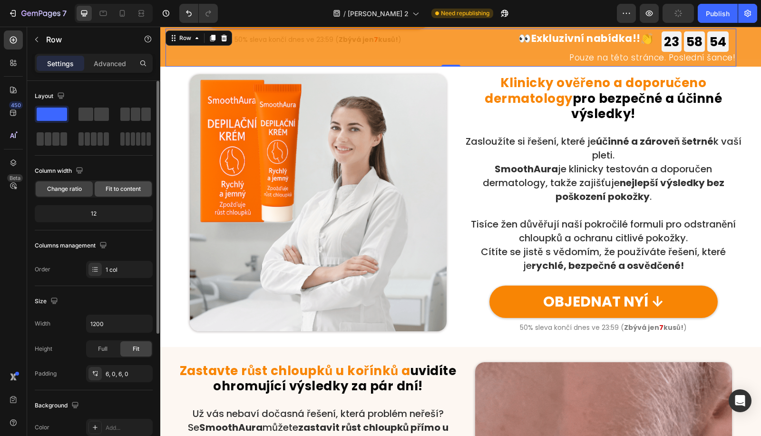
click at [123, 185] on span "Fit to content" at bounding box center [123, 189] width 35 height 9
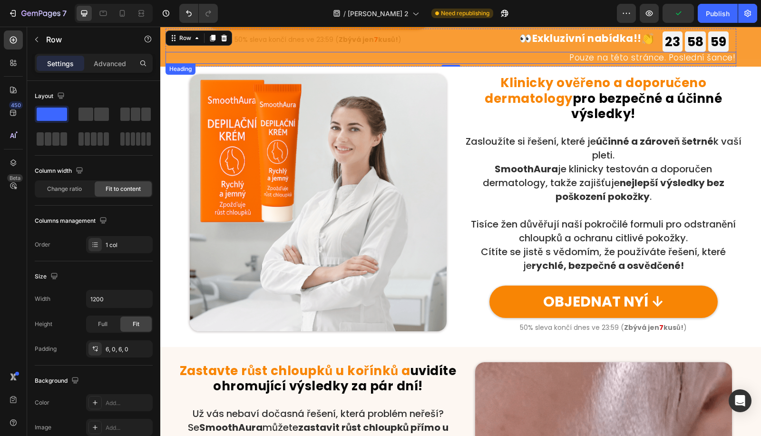
click at [526, 54] on h2 "Pouze na této stránce. Poslední šance!" at bounding box center [451, 57] width 571 height 11
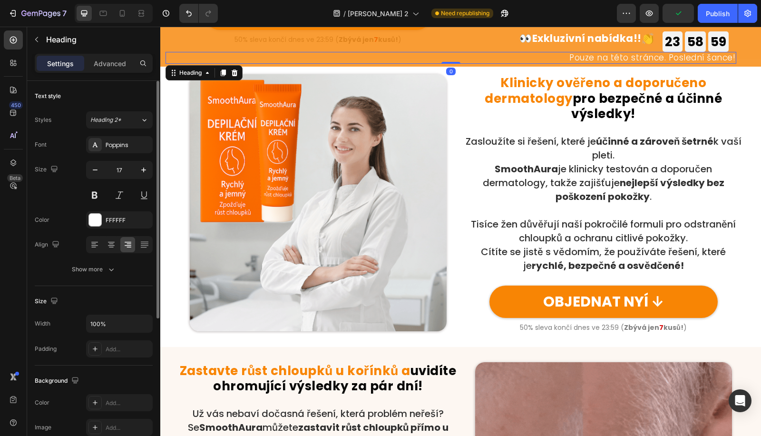
scroll to position [233, 0]
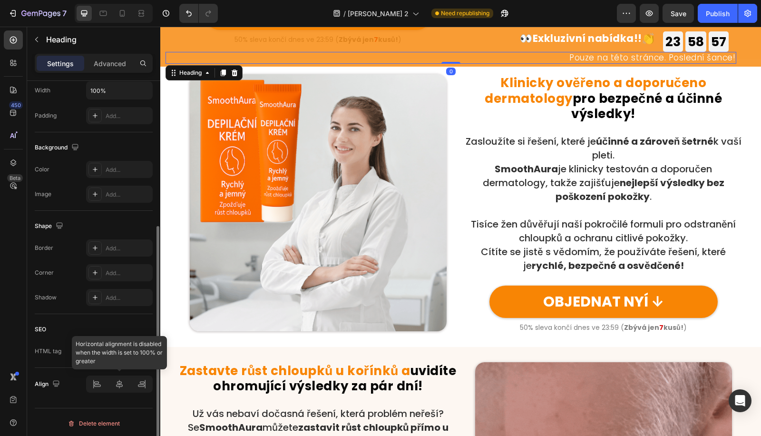
click at [119, 377] on div at bounding box center [119, 383] width 67 height 17
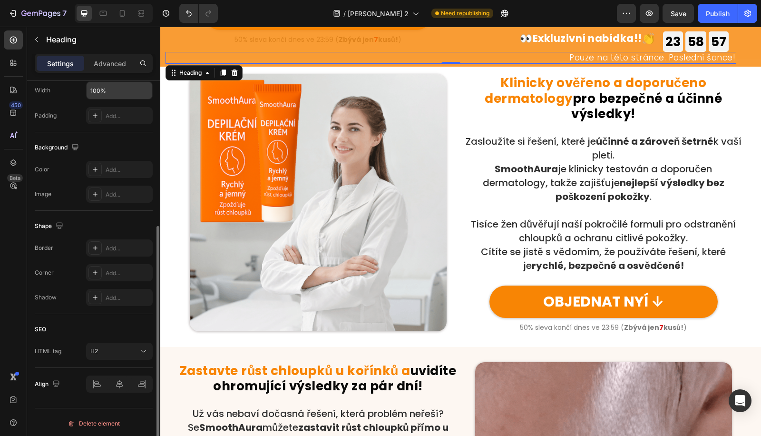
scroll to position [0, 0]
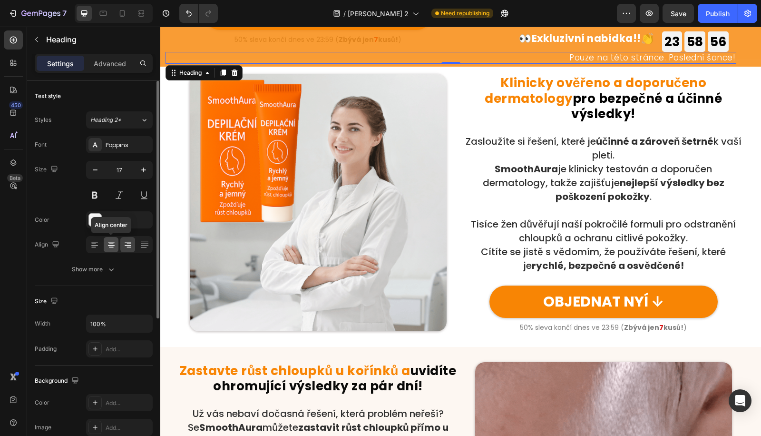
drag, startPoint x: 114, startPoint y: 241, endPoint x: 140, endPoint y: 204, distance: 45.4
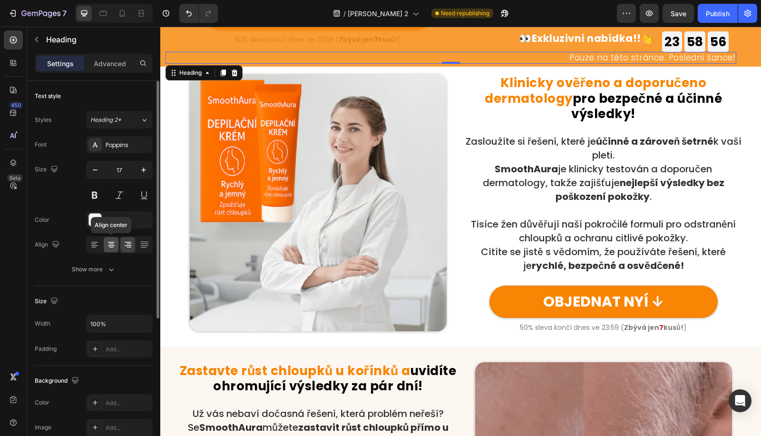
click at [114, 240] on icon at bounding box center [112, 245] width 10 height 10
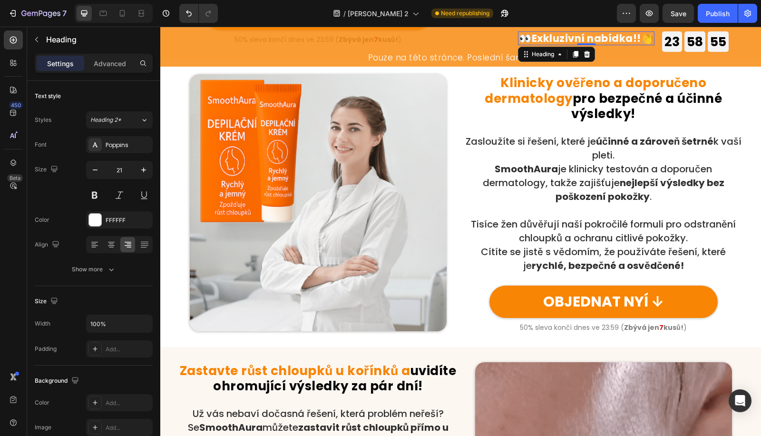
click at [596, 43] on strong "Exkluzivní nabídka!!" at bounding box center [586, 38] width 109 height 14
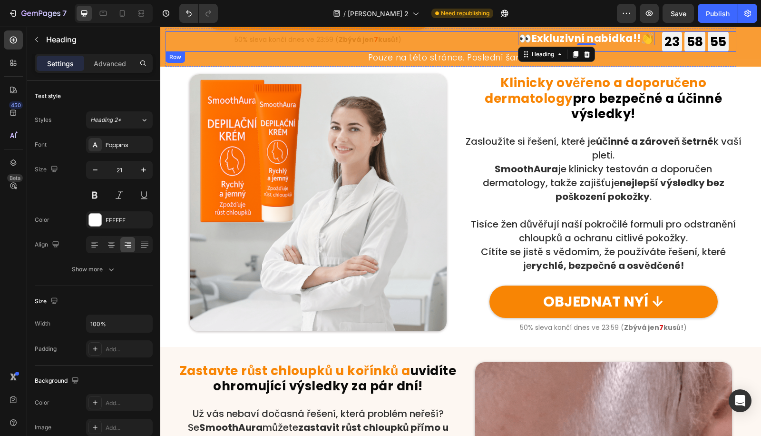
click at [658, 46] on div "👀 Exkluzivní nabídka!! 👏 Heading 0 23 GODZ 58 MIN 55 SEK Countdown Timer 23 GOD…" at bounding box center [451, 41] width 571 height 20
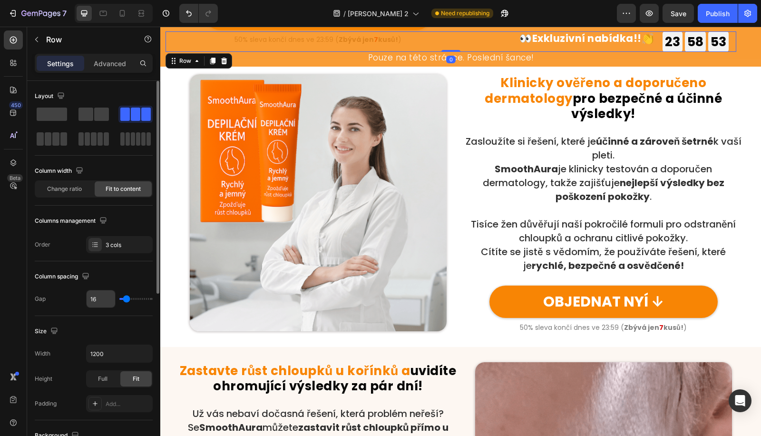
click at [97, 297] on input "16" at bounding box center [101, 298] width 29 height 17
type input "7"
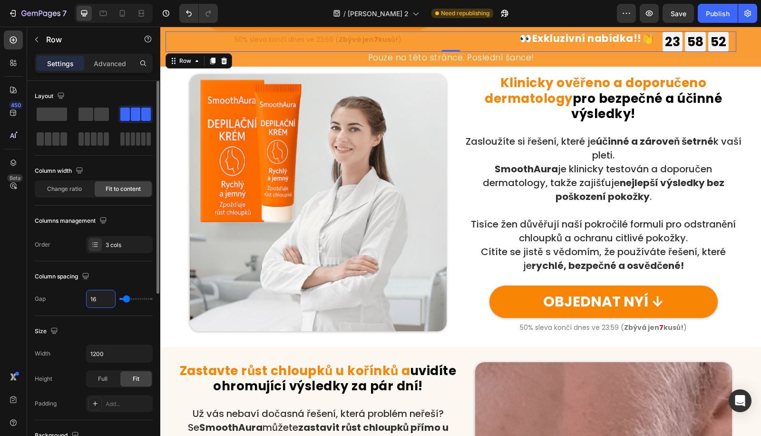
type input "7"
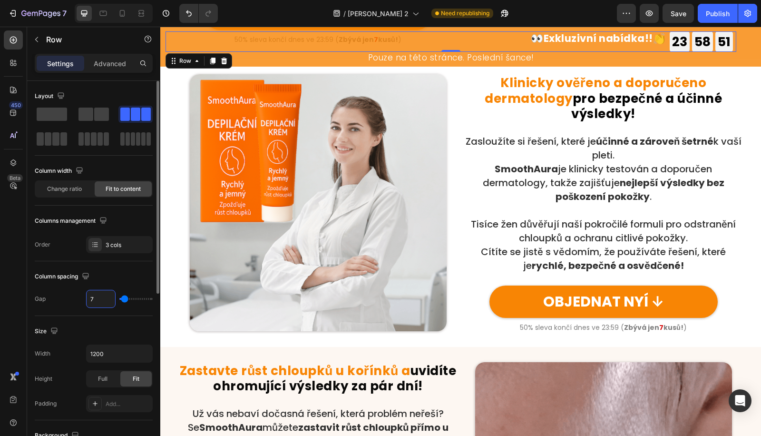
scroll to position [304, 0]
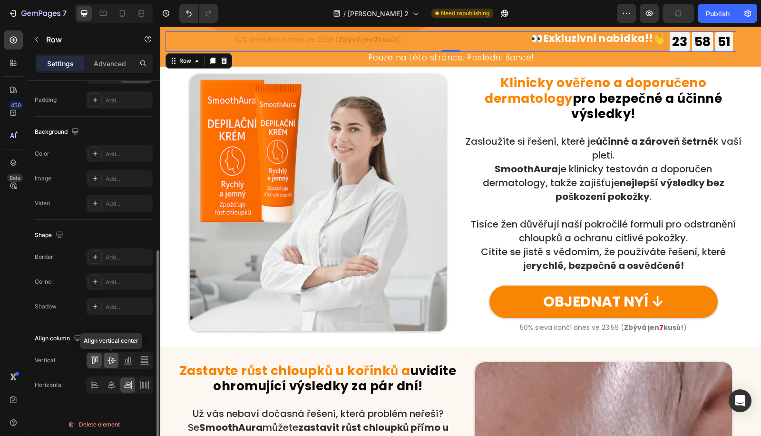
type input "7"
click at [108, 359] on icon at bounding box center [112, 360] width 10 height 10
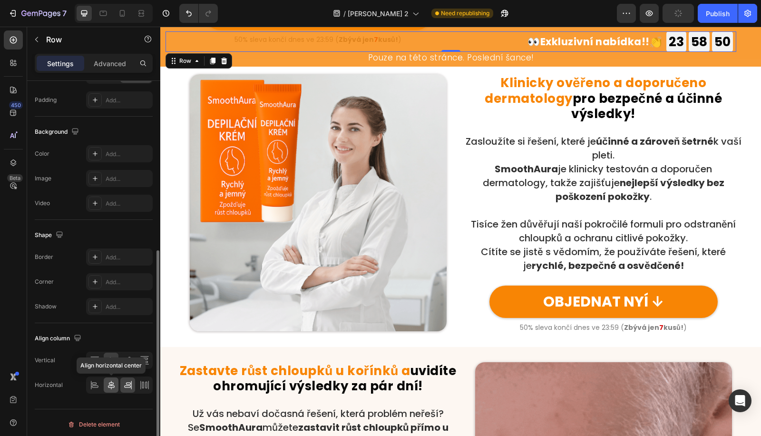
click at [110, 377] on div at bounding box center [111, 384] width 15 height 15
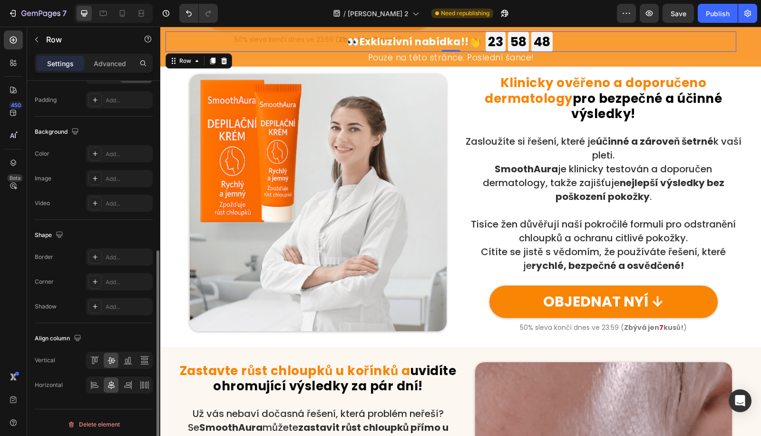
scroll to position [0, 0]
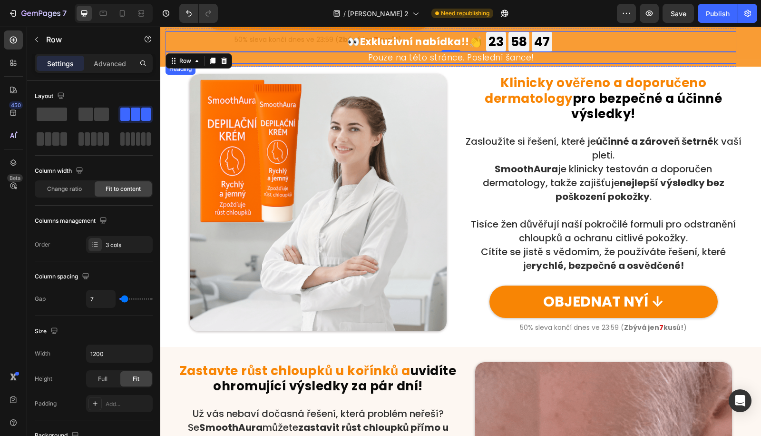
click at [530, 46] on div "58 MIN" at bounding box center [519, 41] width 21 height 20
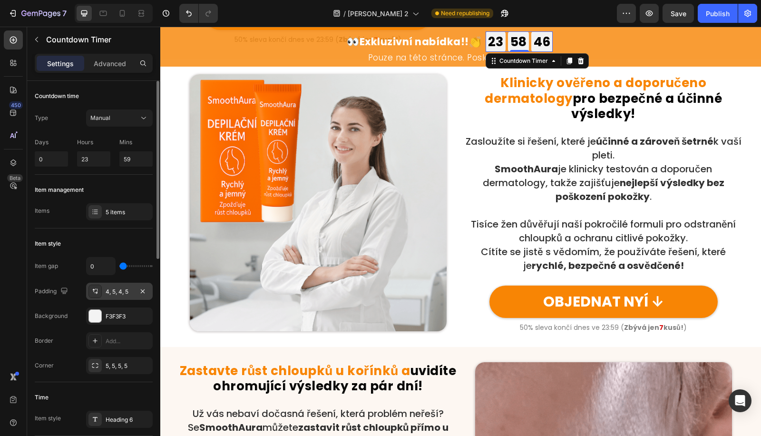
click at [115, 294] on div "4, 5, 4, 5" at bounding box center [120, 291] width 28 height 9
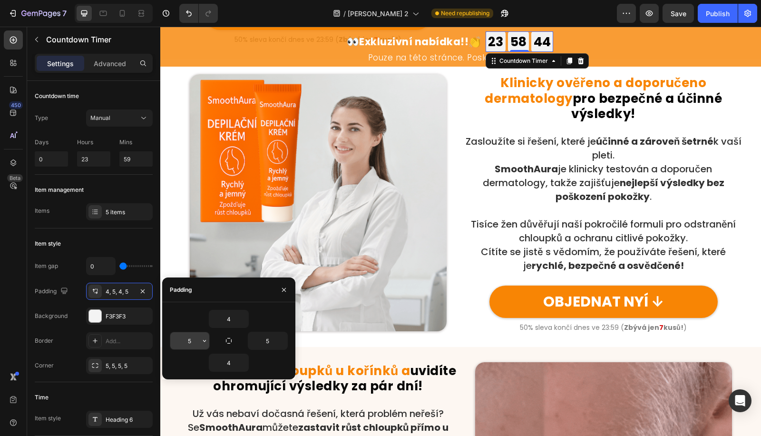
click at [196, 336] on input "5" at bounding box center [189, 340] width 39 height 17
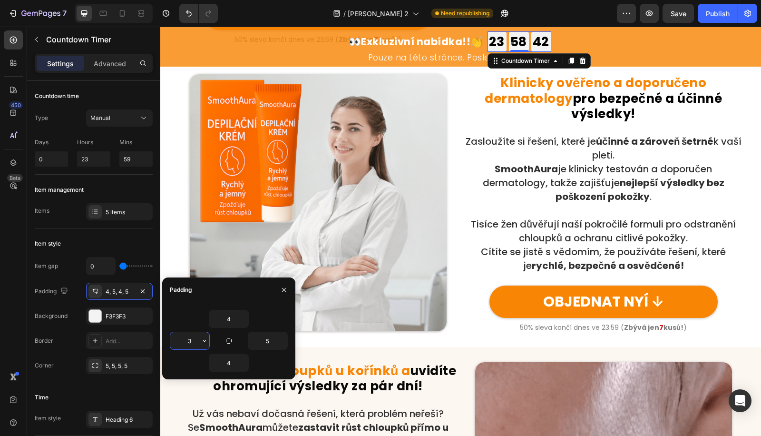
click at [195, 336] on input "3" at bounding box center [189, 340] width 39 height 17
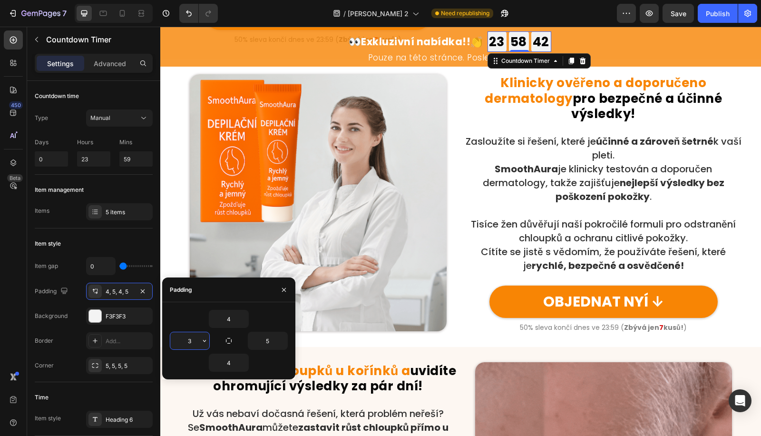
click at [195, 336] on input "3" at bounding box center [189, 340] width 39 height 17
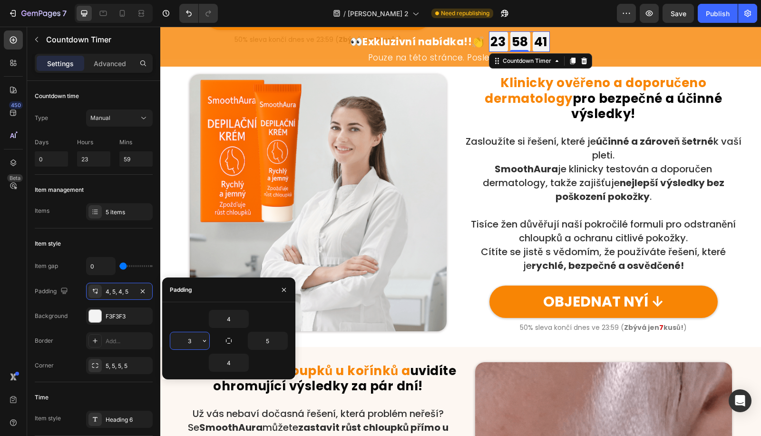
type input "5"
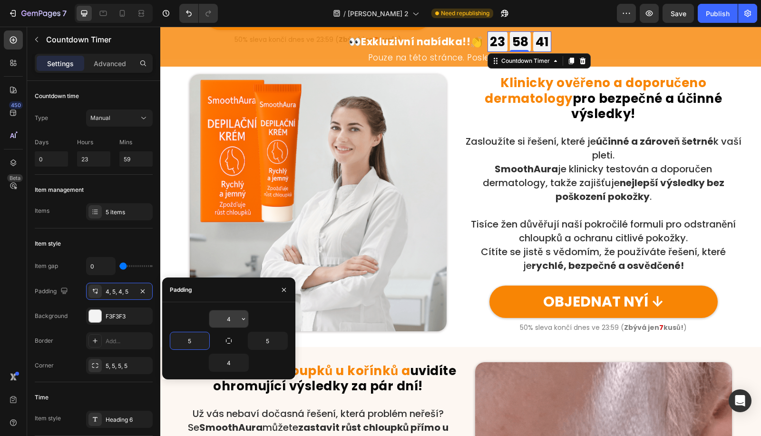
click at [231, 320] on input "4" at bounding box center [228, 318] width 39 height 17
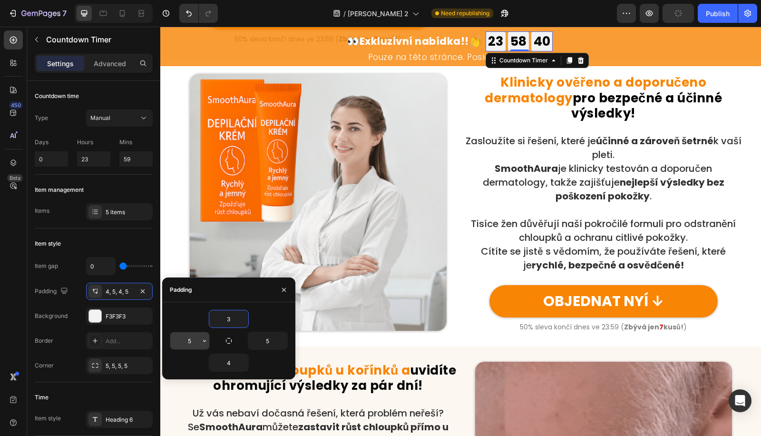
scroll to position [740, 0]
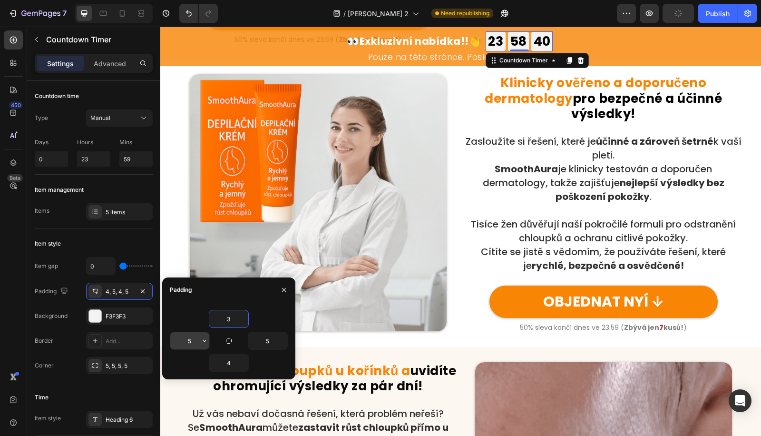
type input "3"
click at [196, 337] on input "5" at bounding box center [189, 340] width 39 height 17
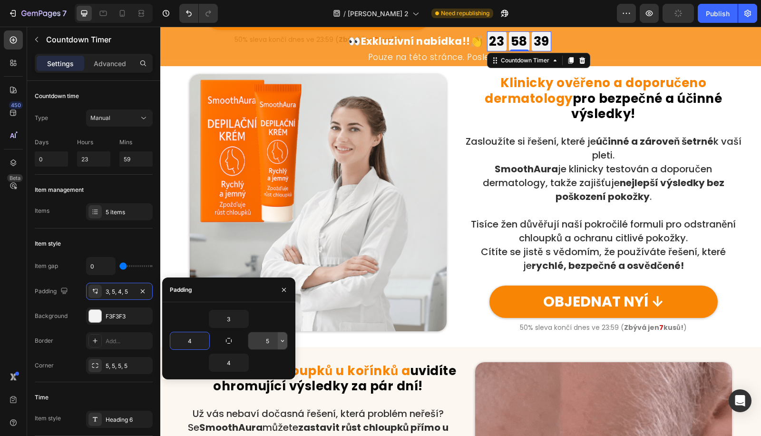
type input "4"
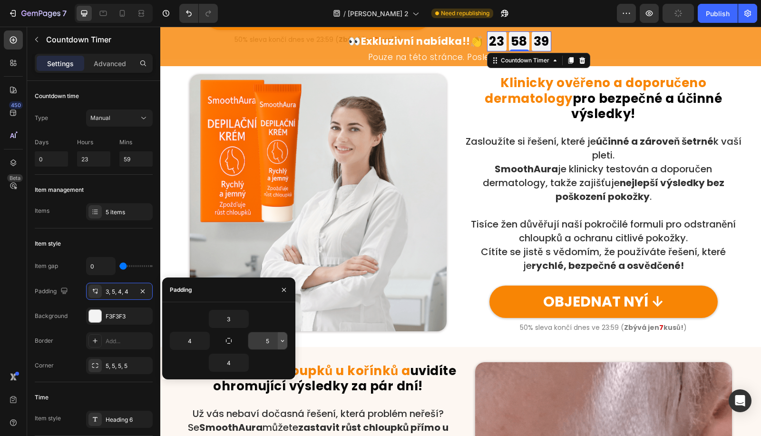
click at [278, 344] on button "button" at bounding box center [283, 340] width 10 height 17
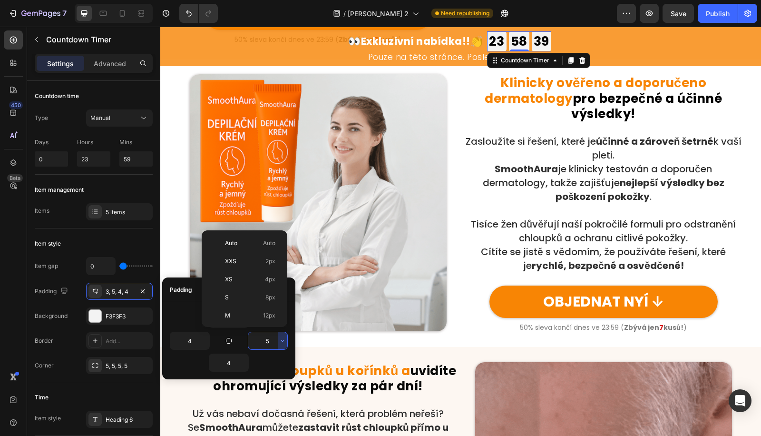
click at [265, 341] on input "5" at bounding box center [267, 340] width 39 height 17
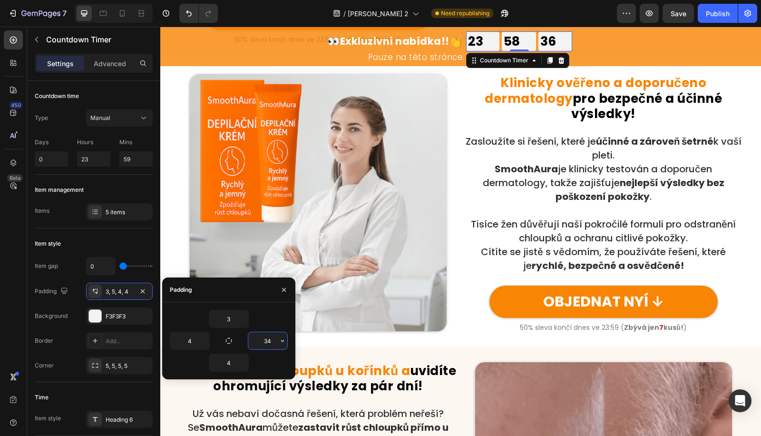
click at [264, 339] on input "34" at bounding box center [267, 340] width 39 height 17
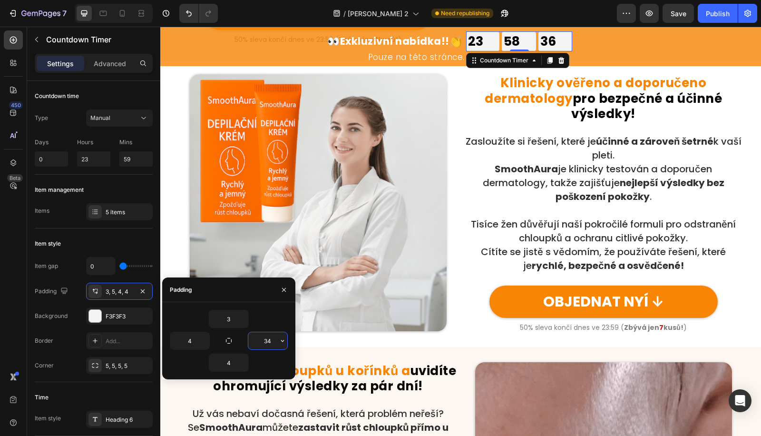
click at [264, 339] on input "34" at bounding box center [267, 340] width 39 height 17
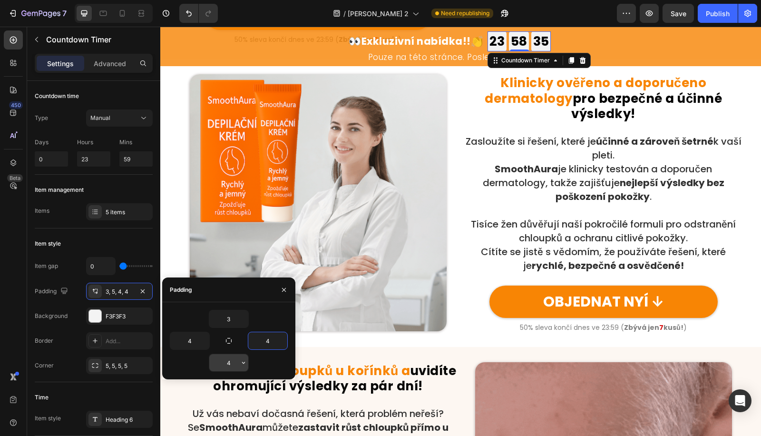
type input "4"
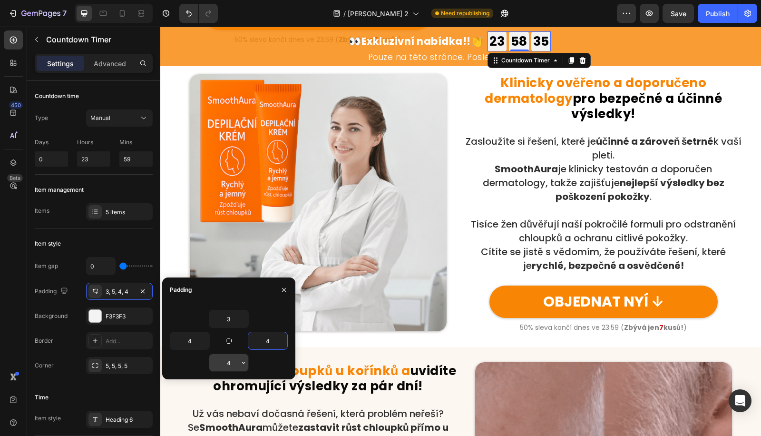
click at [235, 363] on input "4" at bounding box center [228, 362] width 39 height 17
click at [234, 361] on input "4" at bounding box center [228, 362] width 39 height 17
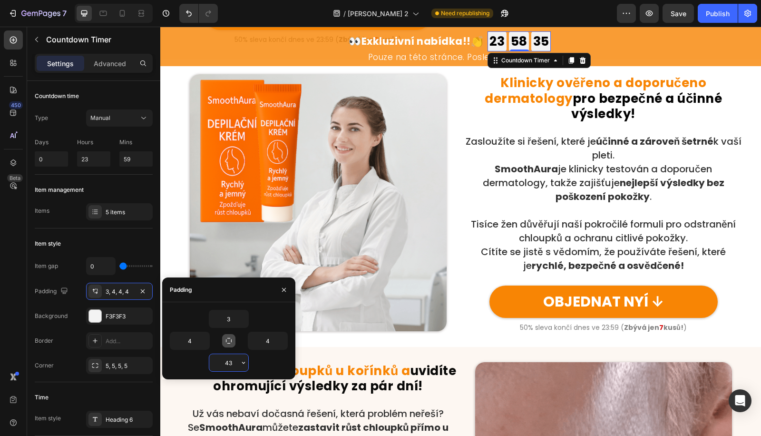
scroll to position [758, 0]
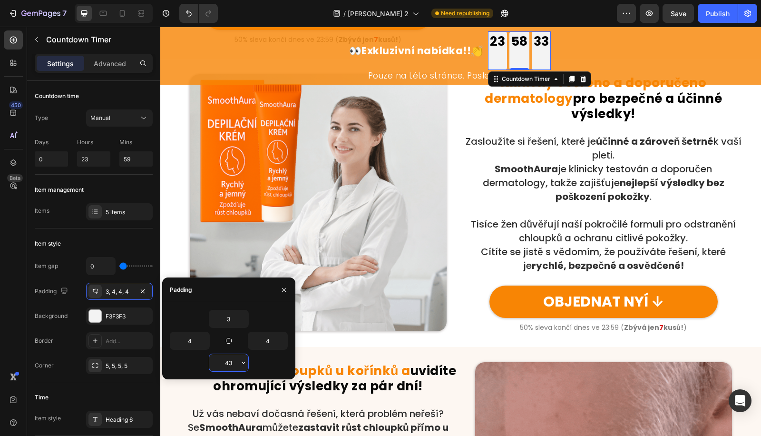
click at [227, 355] on input "43" at bounding box center [228, 362] width 39 height 17
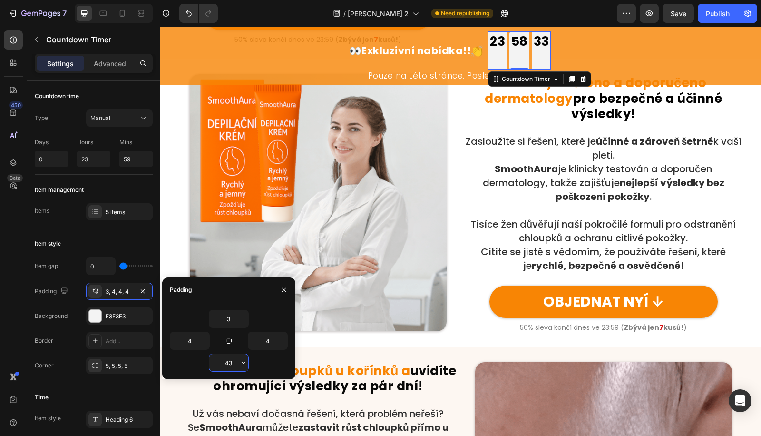
click at [227, 355] on input "43" at bounding box center [228, 362] width 39 height 17
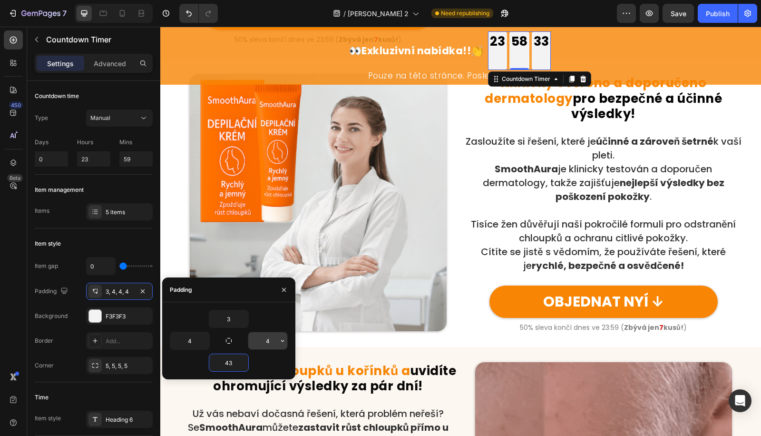
type input "3"
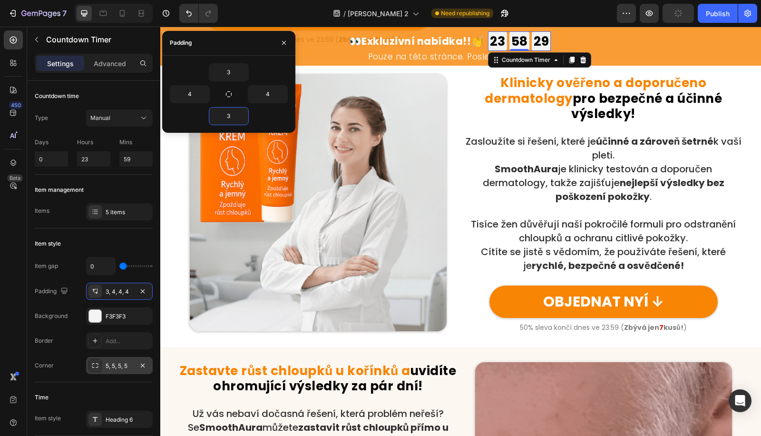
scroll to position [247, 0]
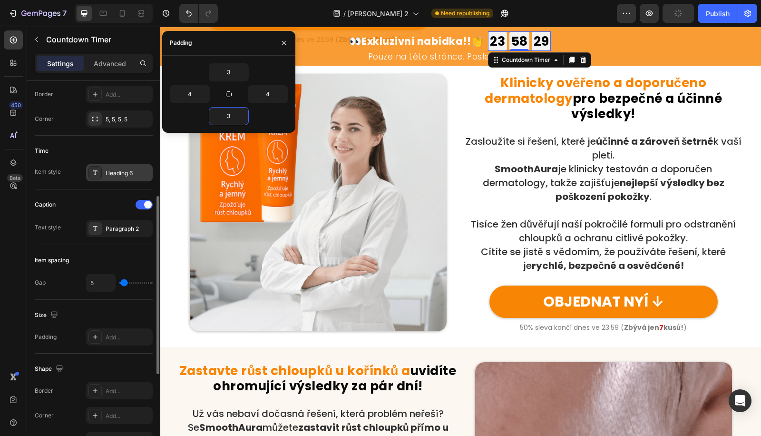
click at [116, 176] on div "Heading 6" at bounding box center [119, 172] width 67 height 17
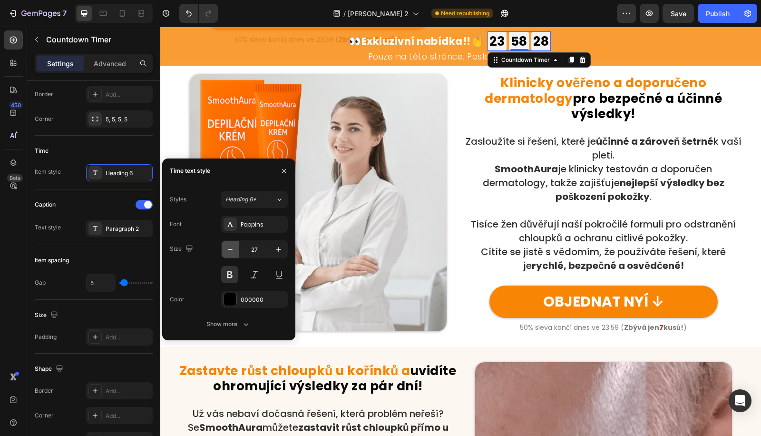
click at [227, 254] on icon "button" at bounding box center [231, 250] width 10 height 10
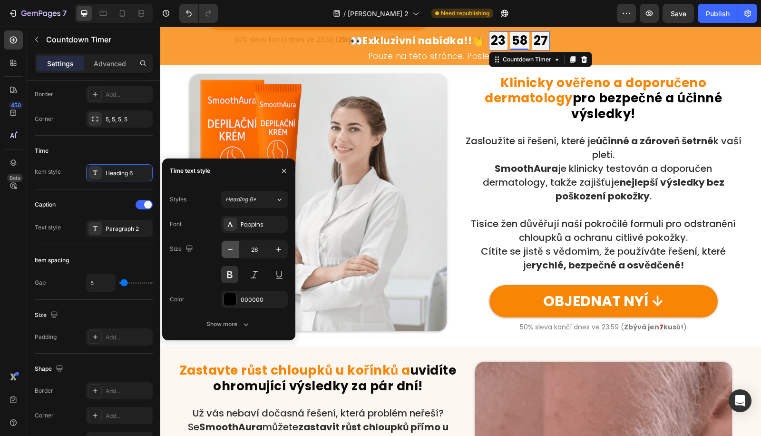
click at [229, 248] on icon "button" at bounding box center [231, 250] width 10 height 10
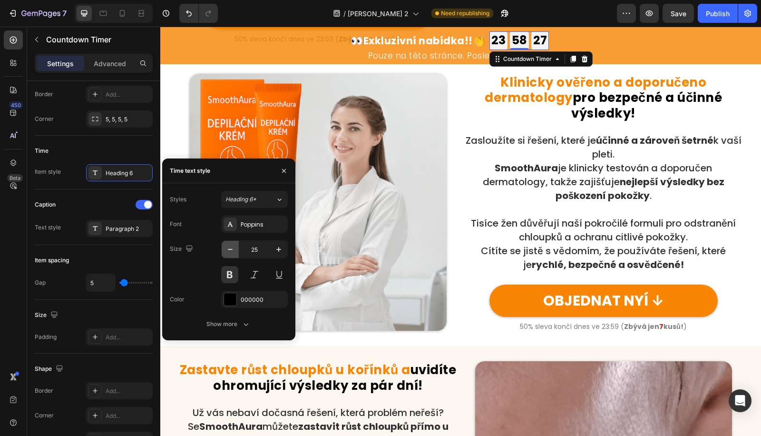
click at [229, 248] on icon "button" at bounding box center [231, 250] width 10 height 10
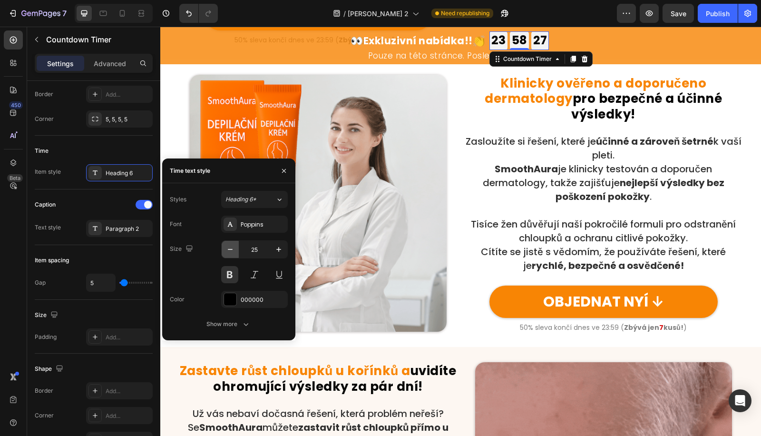
click at [229, 248] on icon "button" at bounding box center [231, 250] width 10 height 10
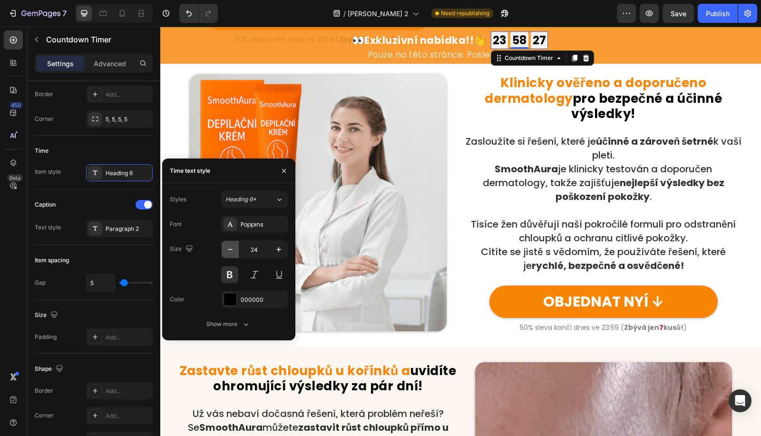
click at [229, 248] on icon "button" at bounding box center [231, 250] width 10 height 10
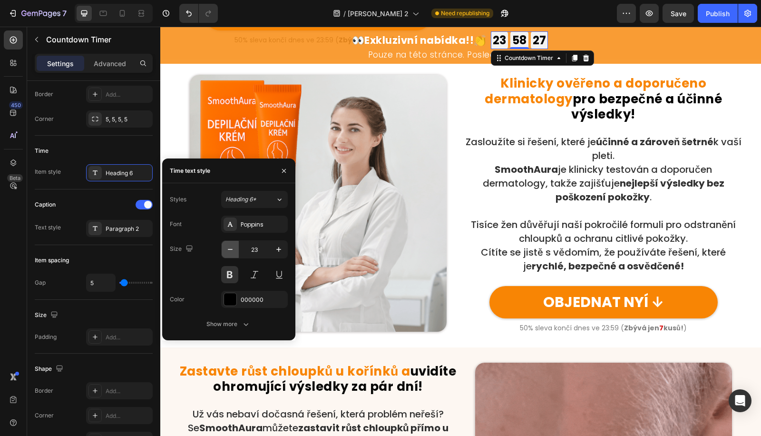
click at [229, 248] on icon "button" at bounding box center [231, 250] width 10 height 10
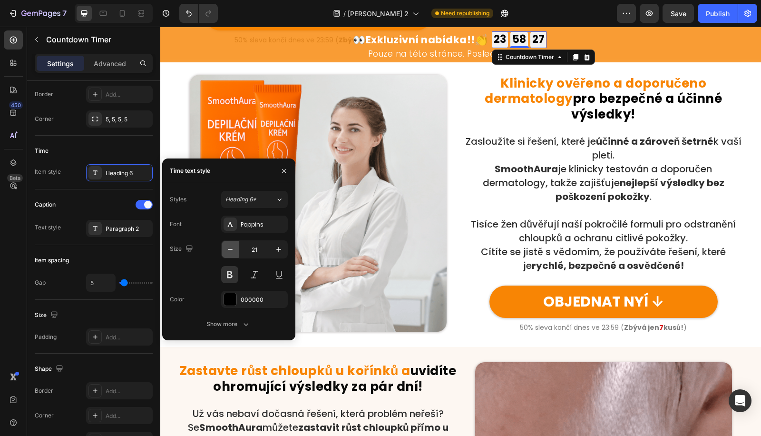
click at [229, 248] on icon "button" at bounding box center [231, 250] width 10 height 10
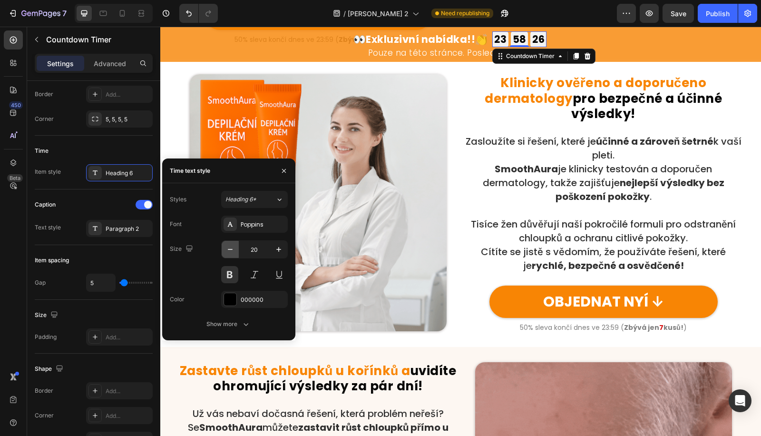
click at [229, 248] on icon "button" at bounding box center [231, 250] width 10 height 10
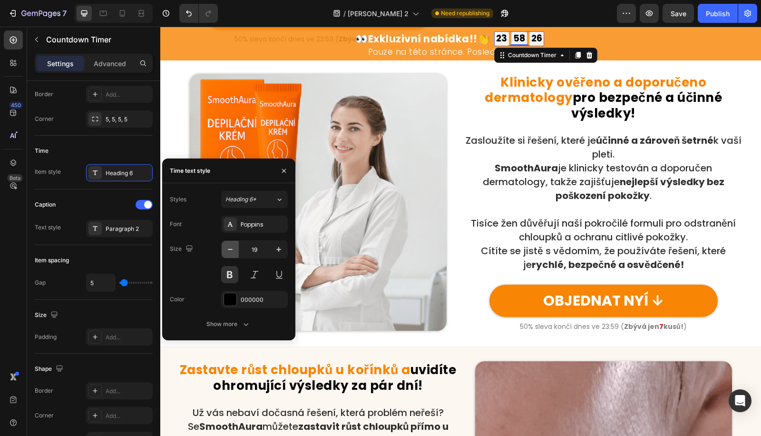
click at [229, 248] on icon "button" at bounding box center [231, 250] width 10 height 10
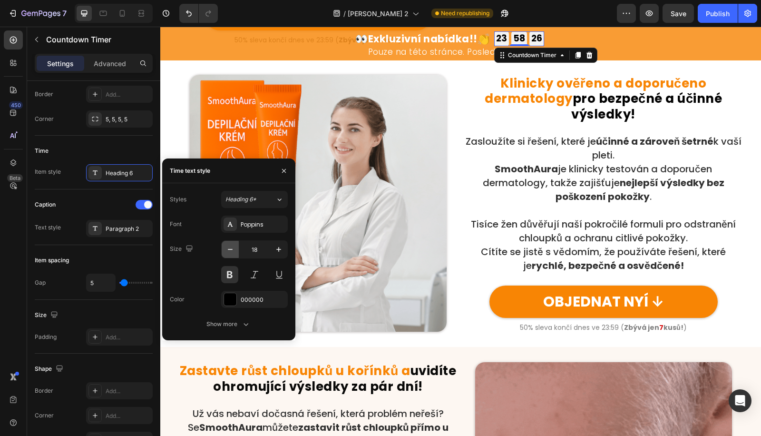
click at [229, 248] on icon "button" at bounding box center [231, 250] width 10 height 10
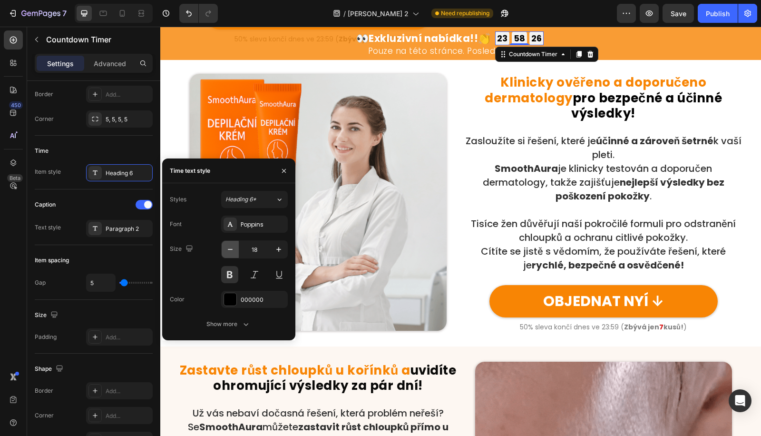
scroll to position [733, 0]
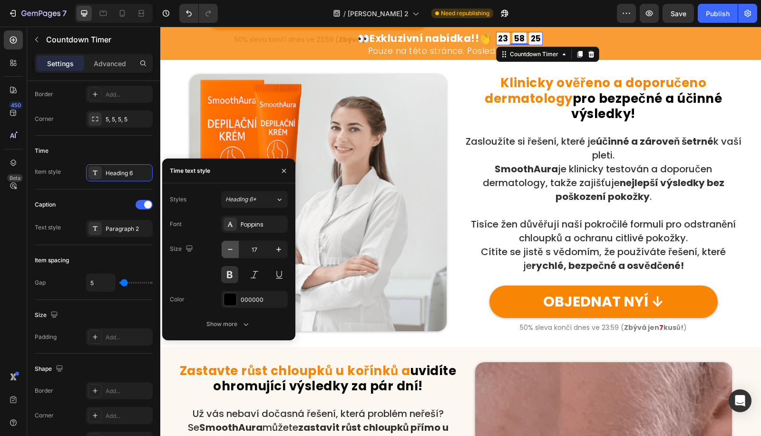
click at [229, 248] on icon "button" at bounding box center [231, 250] width 10 height 10
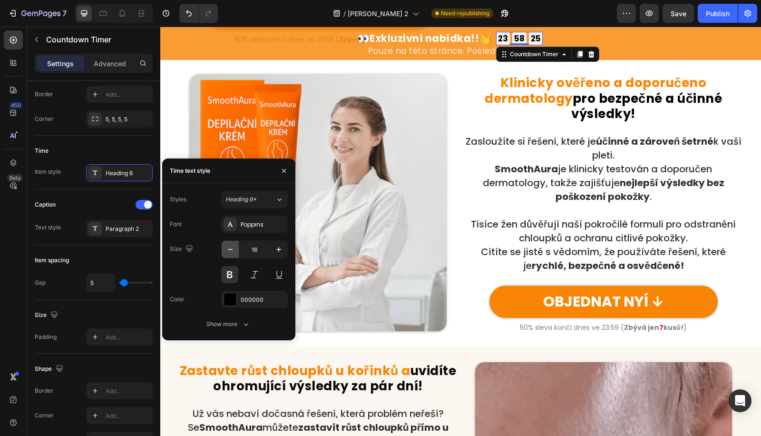
click at [229, 248] on icon "button" at bounding box center [231, 250] width 10 height 10
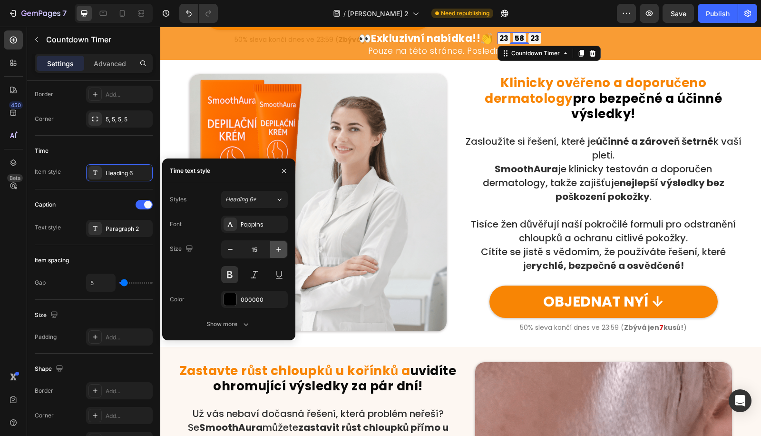
click at [281, 248] on icon "button" at bounding box center [279, 250] width 10 height 10
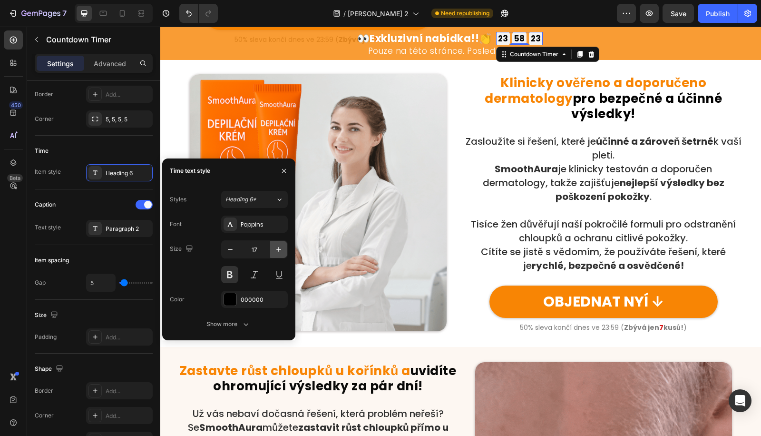
drag, startPoint x: 281, startPoint y: 248, endPoint x: 145, endPoint y: 204, distance: 143.1
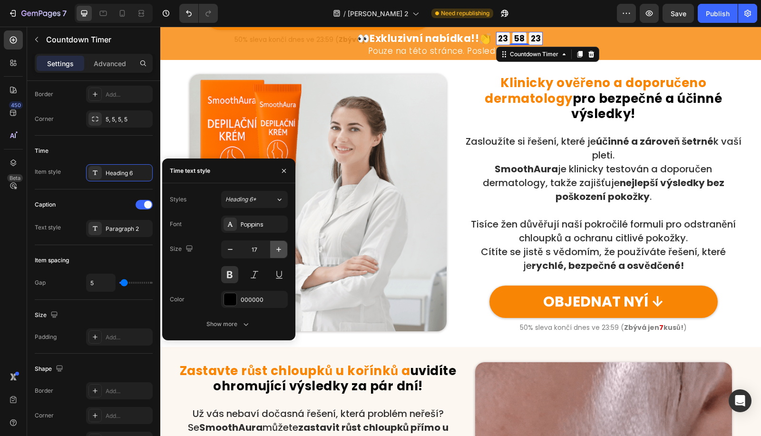
click at [281, 248] on icon "button" at bounding box center [279, 250] width 10 height 10
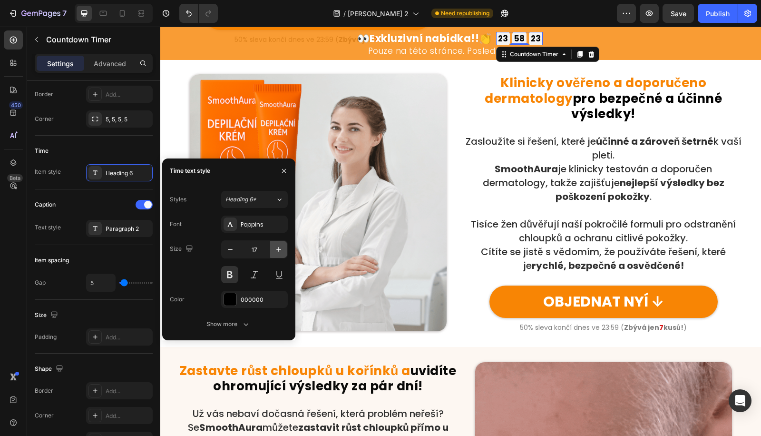
click at [281, 248] on icon "button" at bounding box center [279, 250] width 10 height 10
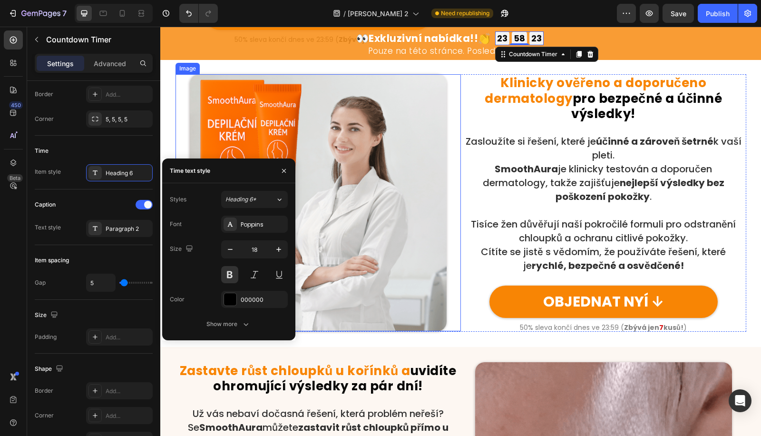
type input "19"
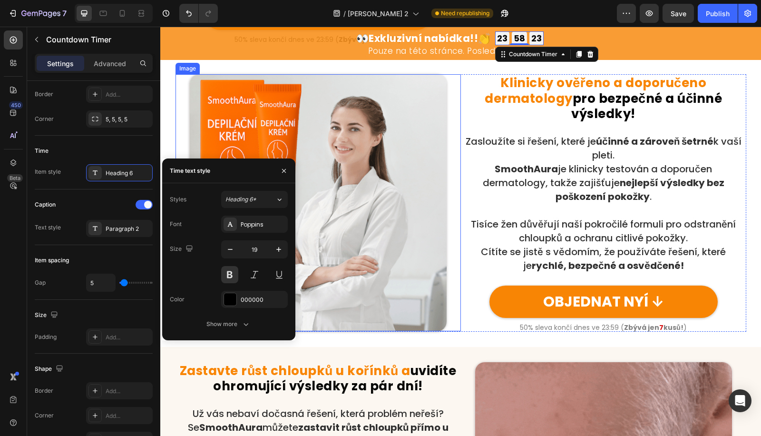
scroll to position [734, 0]
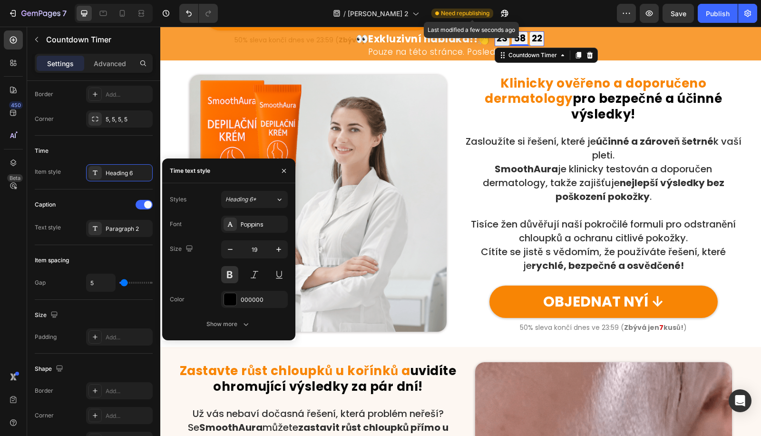
click at [450, 37] on strong "Exkluzivní nabídka!!" at bounding box center [422, 39] width 109 height 14
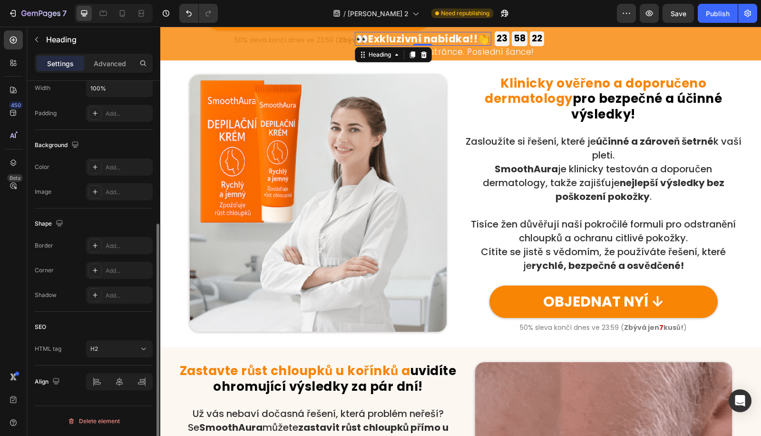
scroll to position [0, 0]
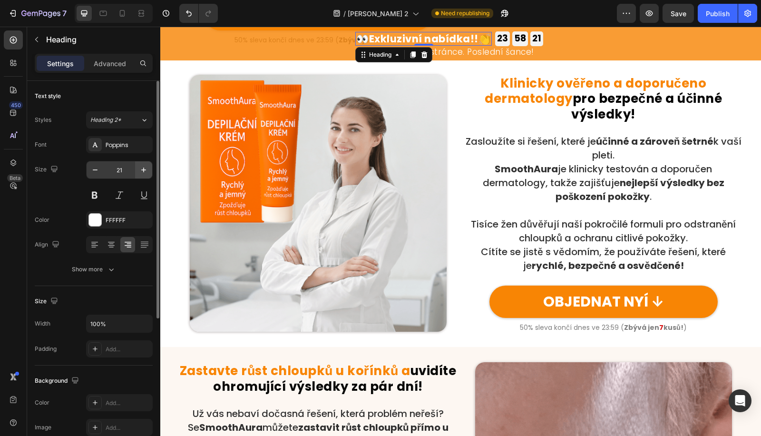
click at [151, 173] on button "button" at bounding box center [143, 169] width 17 height 17
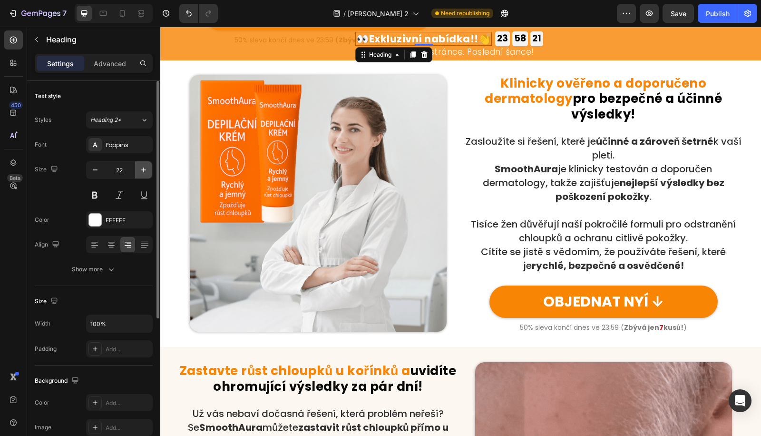
click at [151, 172] on button "button" at bounding box center [143, 169] width 17 height 17
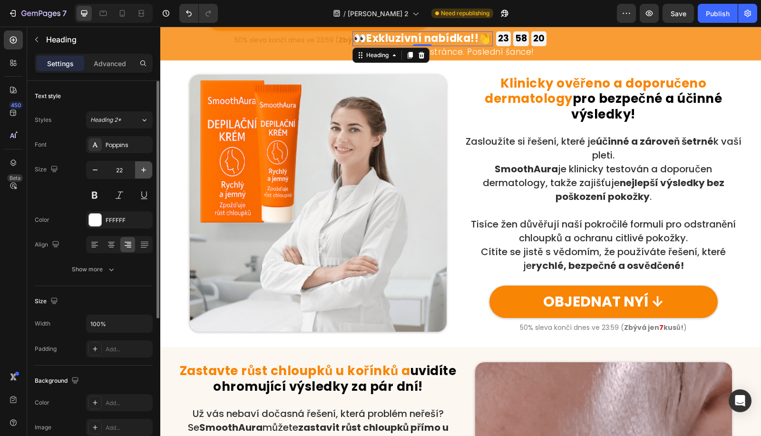
click at [151, 172] on button "button" at bounding box center [143, 169] width 17 height 17
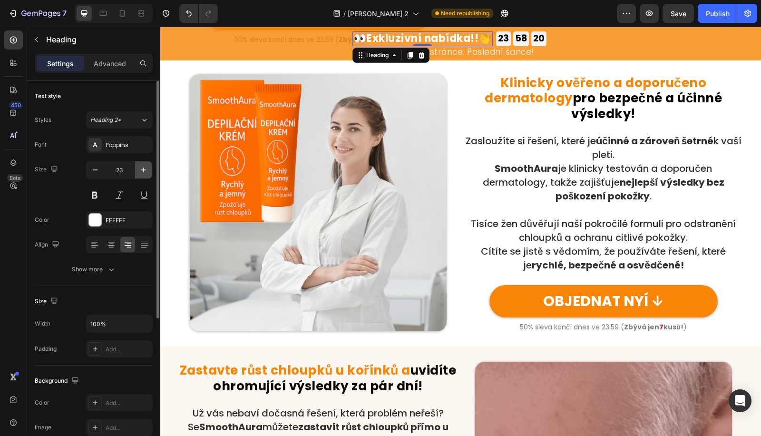
click at [151, 172] on button "button" at bounding box center [143, 169] width 17 height 17
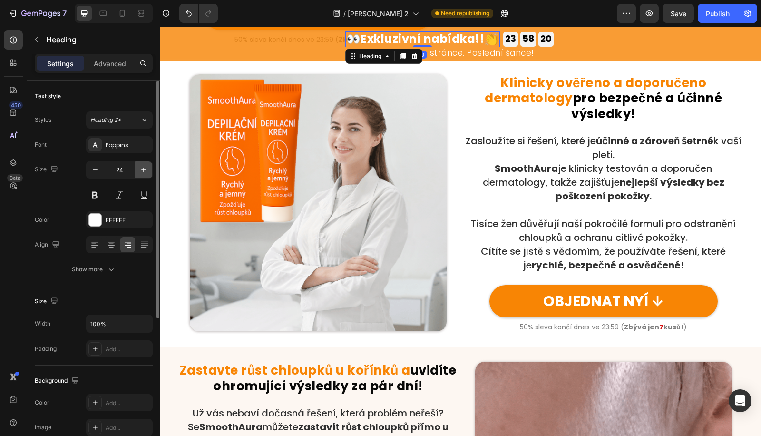
click at [151, 172] on button "button" at bounding box center [143, 169] width 17 height 17
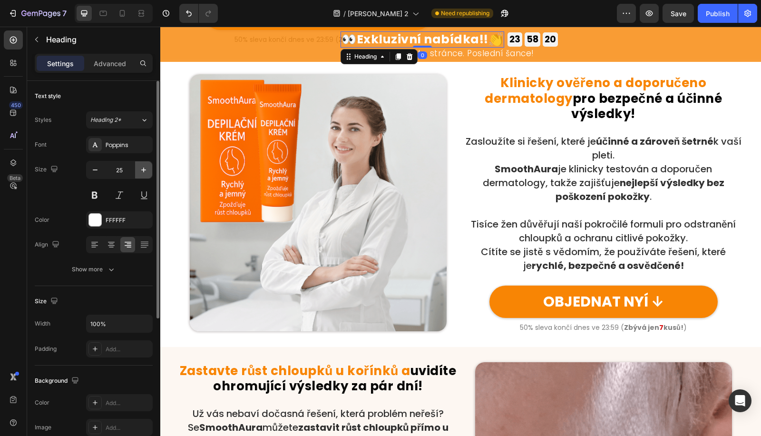
type input "26"
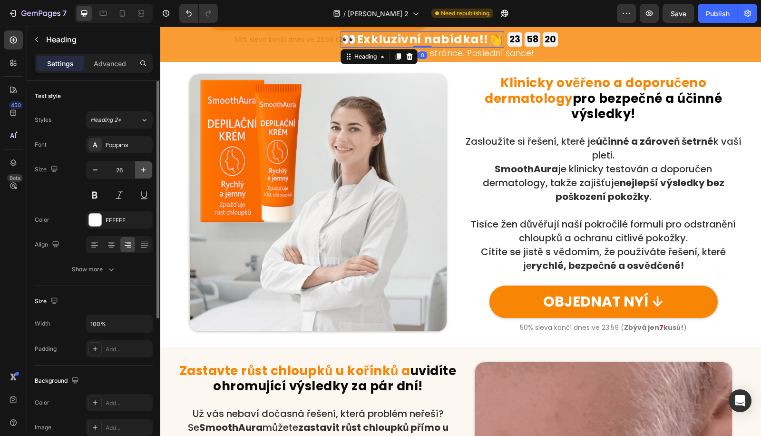
scroll to position [736, 0]
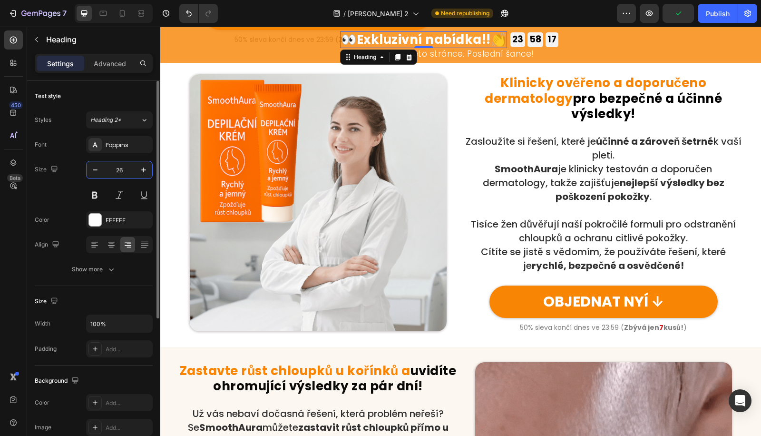
click at [126, 173] on input "26" at bounding box center [119, 169] width 31 height 17
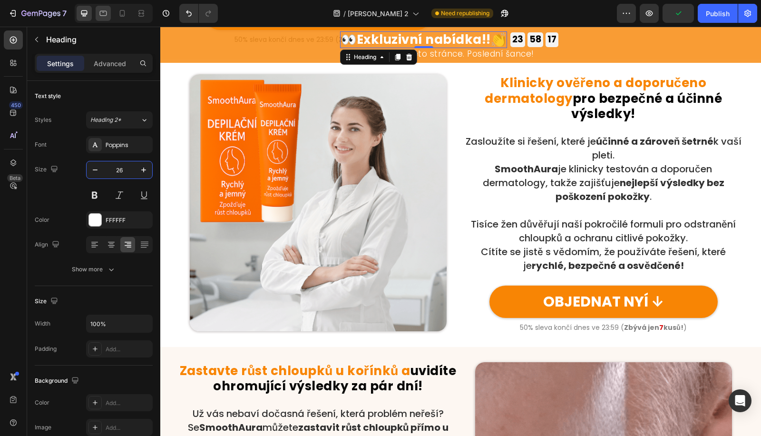
click at [106, 16] on icon at bounding box center [104, 14] width 10 height 10
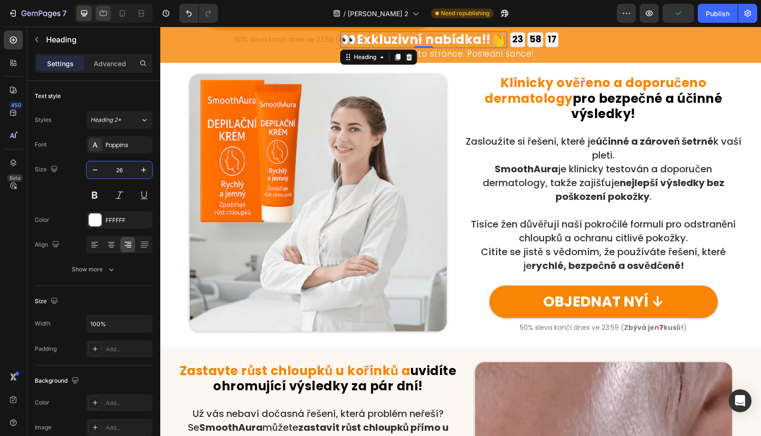
type input "21"
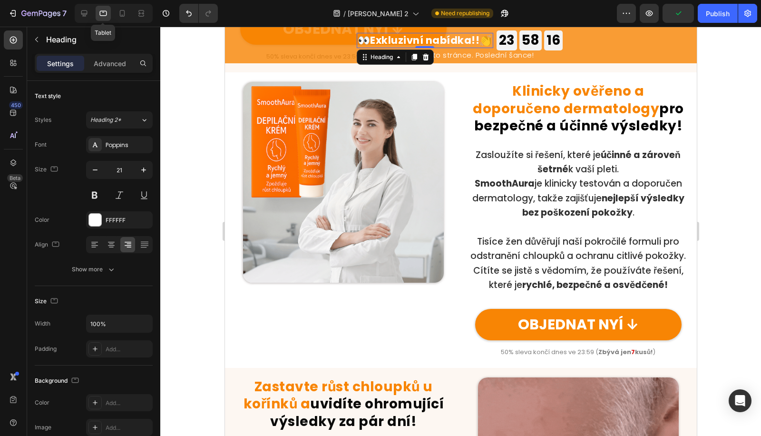
scroll to position [737, 0]
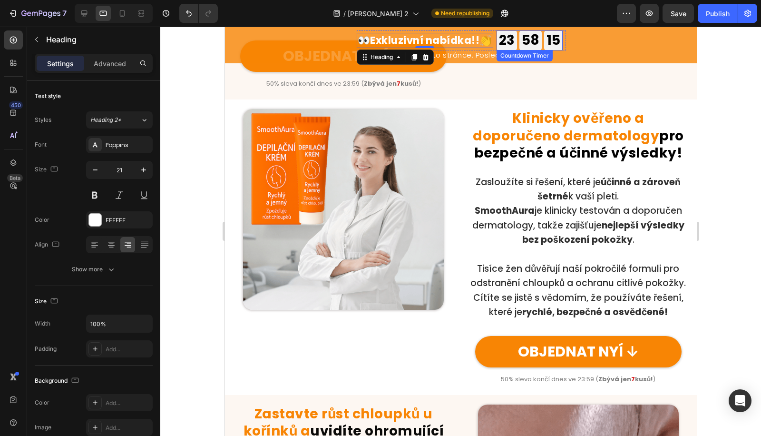
click at [516, 33] on div "23 GODZ" at bounding box center [506, 40] width 20 height 20
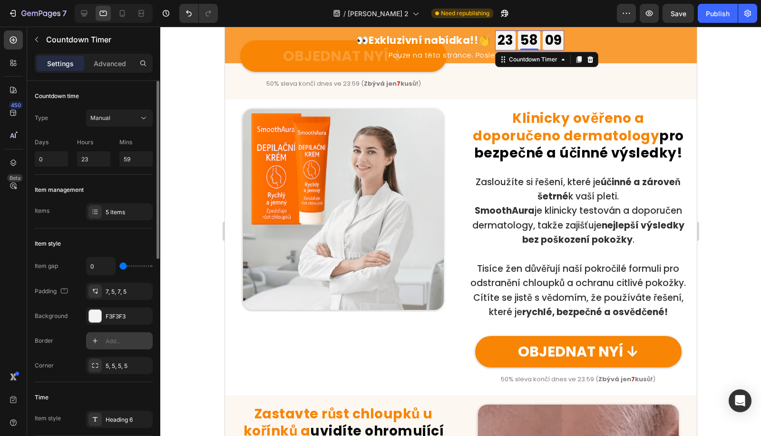
scroll to position [247, 0]
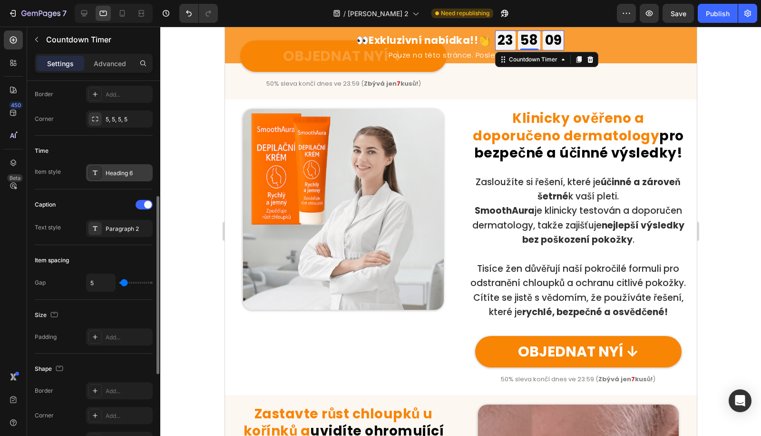
click at [129, 174] on div "Heading 6" at bounding box center [128, 173] width 45 height 9
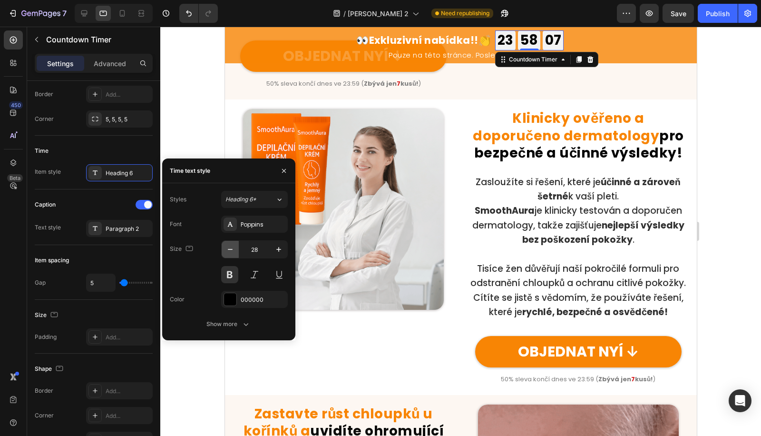
click at [226, 247] on icon "button" at bounding box center [231, 250] width 10 height 10
click at [227, 247] on icon "button" at bounding box center [231, 250] width 10 height 10
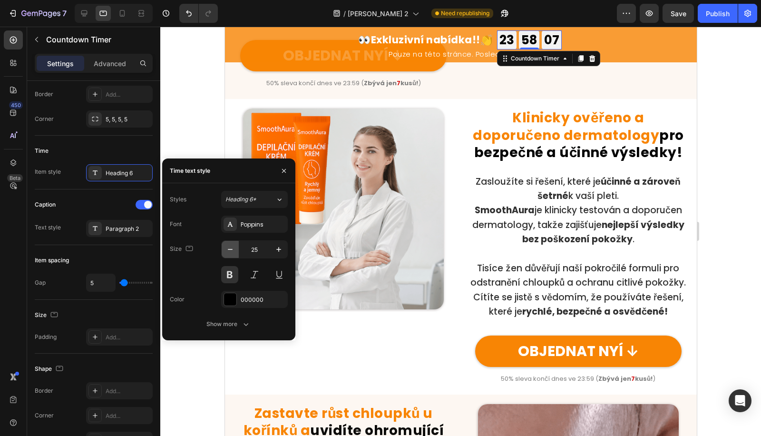
click at [227, 246] on icon "button" at bounding box center [231, 250] width 10 height 10
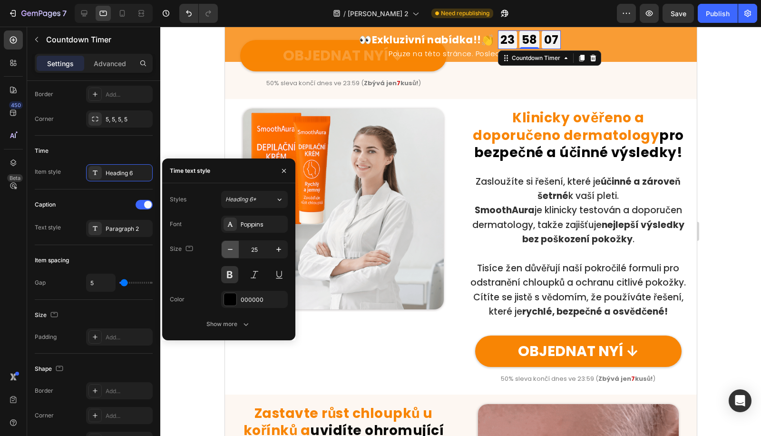
click at [227, 246] on icon "button" at bounding box center [231, 250] width 10 height 10
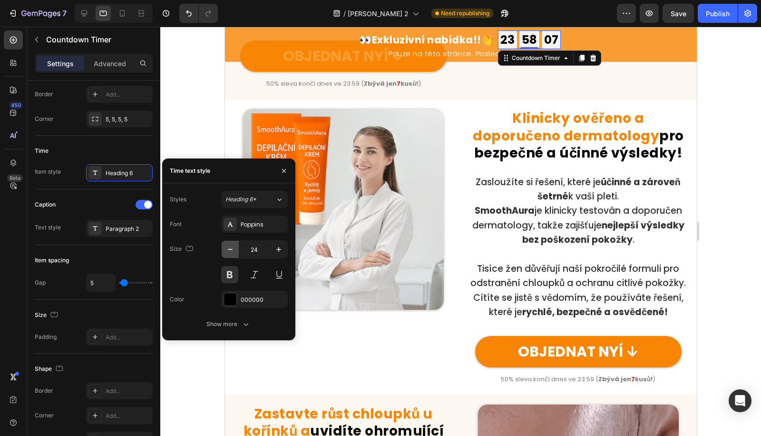
click at [227, 246] on icon "button" at bounding box center [231, 250] width 10 height 10
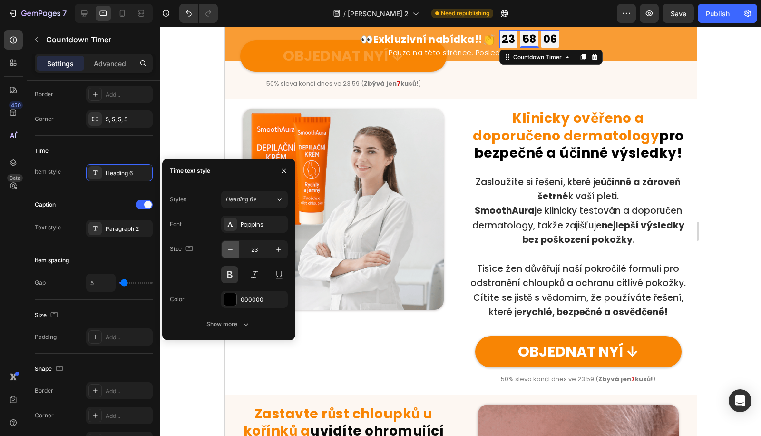
click at [227, 245] on icon "button" at bounding box center [231, 250] width 10 height 10
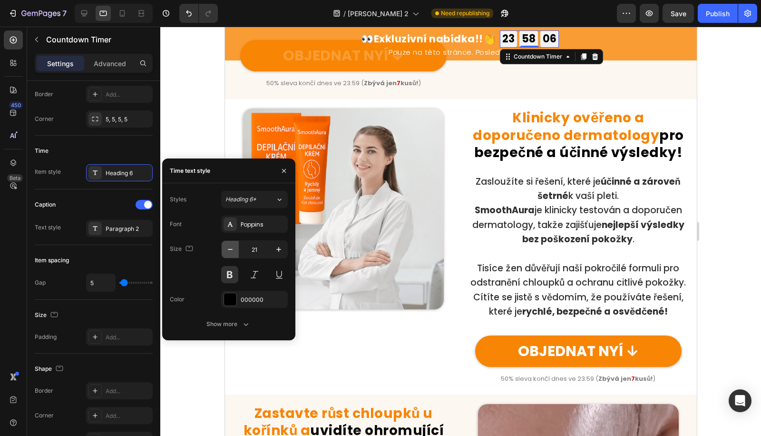
click at [226, 248] on icon "button" at bounding box center [231, 250] width 10 height 10
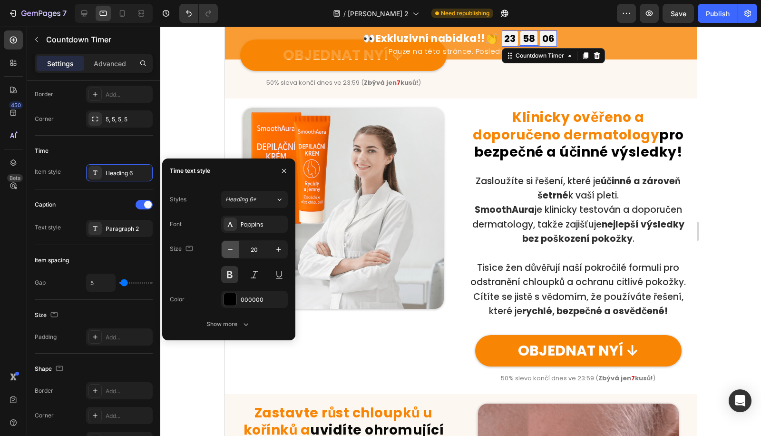
click at [226, 248] on icon "button" at bounding box center [231, 250] width 10 height 10
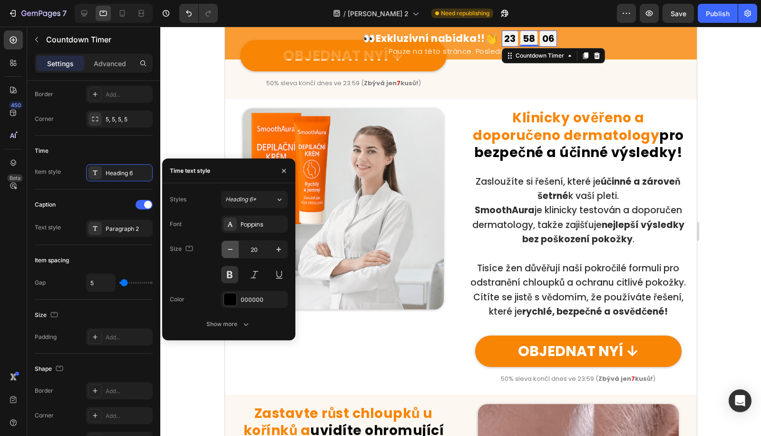
click at [226, 248] on icon "button" at bounding box center [231, 250] width 10 height 10
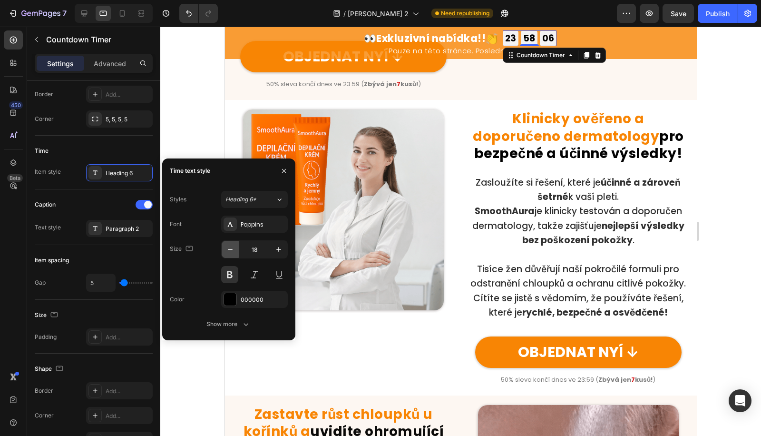
type input "17"
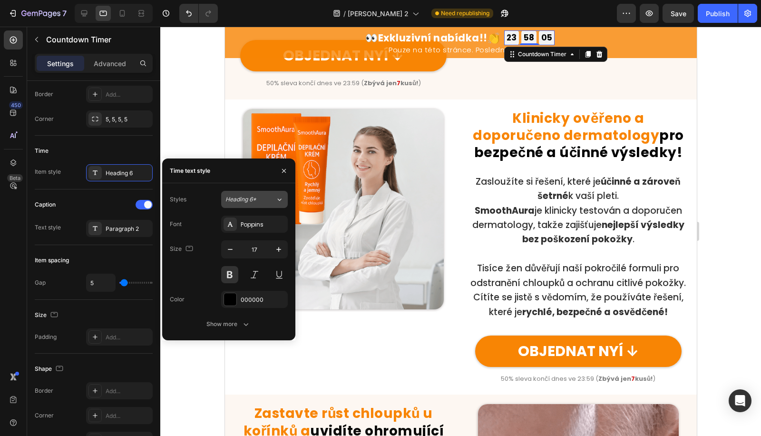
scroll to position [732, 0]
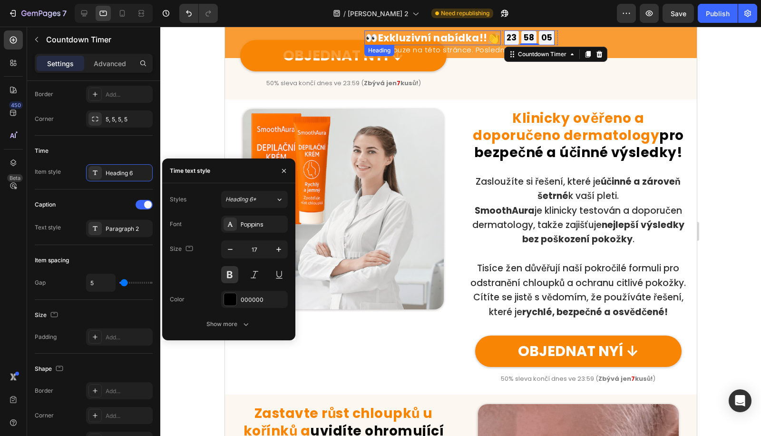
click at [483, 35] on strong "Exkluzivní nabídka!!" at bounding box center [432, 38] width 109 height 14
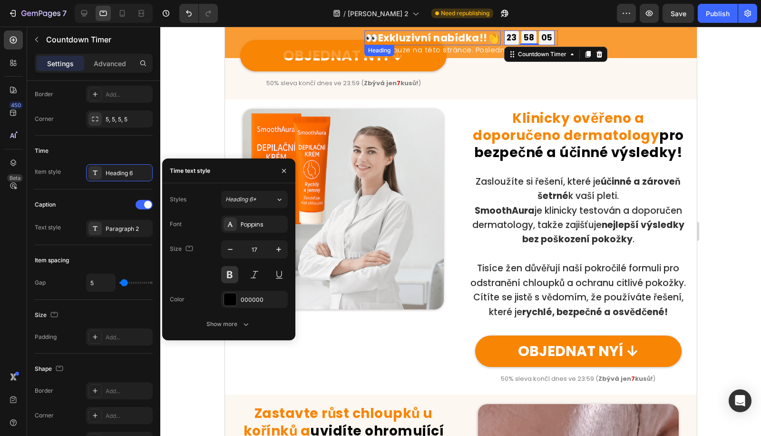
scroll to position [0, 0]
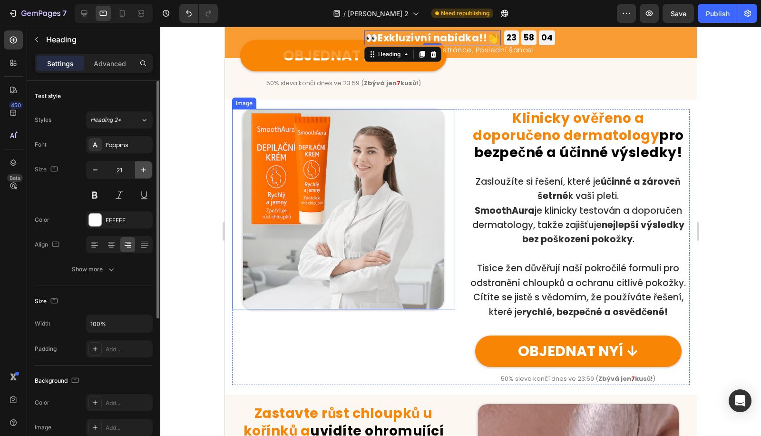
click at [138, 165] on button "button" at bounding box center [143, 169] width 17 height 17
click at [137, 164] on button "button" at bounding box center [143, 169] width 17 height 17
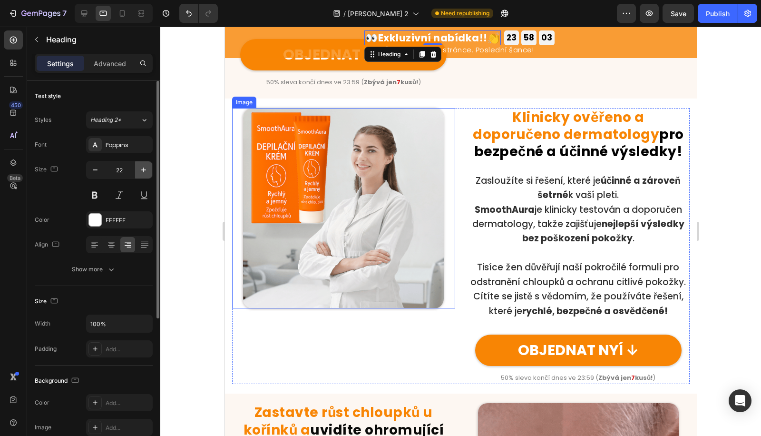
click at [137, 164] on button "button" at bounding box center [143, 169] width 17 height 17
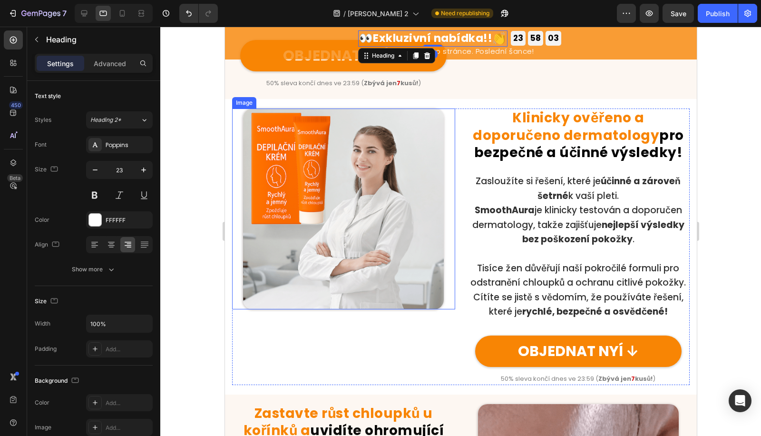
type input "24"
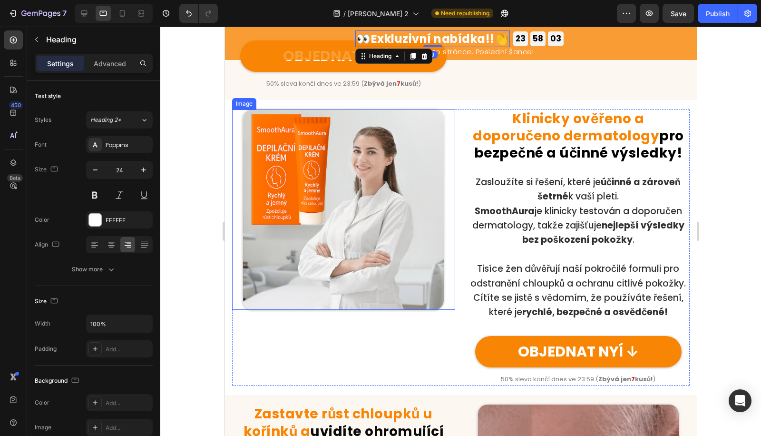
scroll to position [734, 0]
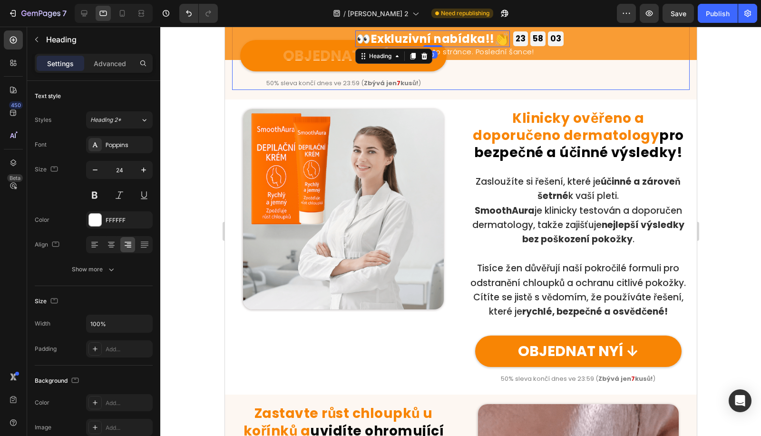
click at [539, 44] on div "58 MIN" at bounding box center [537, 38] width 15 height 15
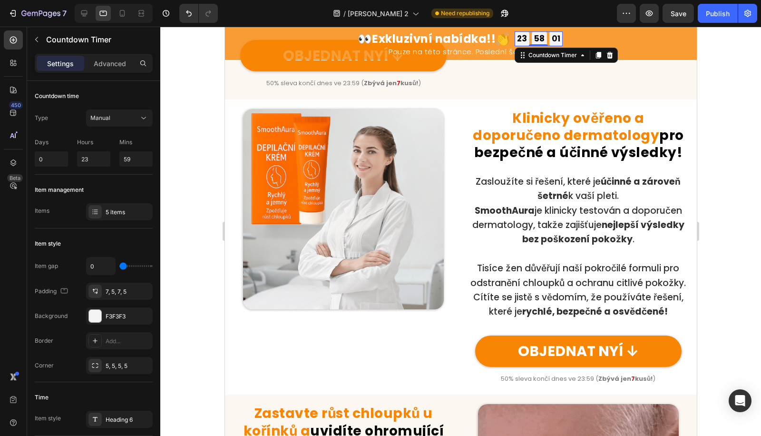
scroll to position [247, 0]
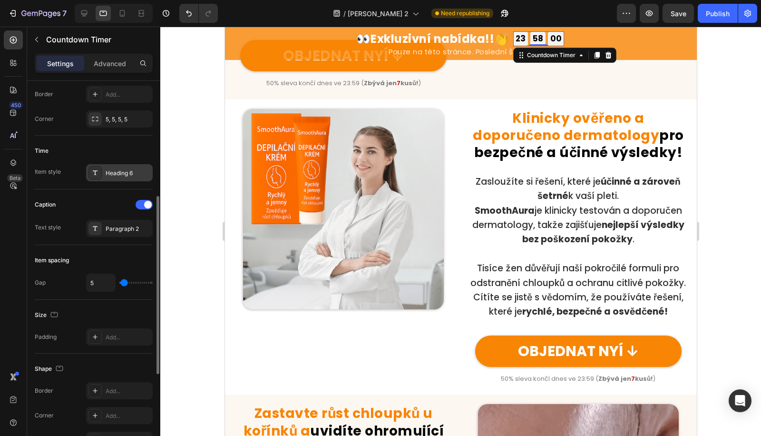
click at [123, 171] on div "Heading 6" at bounding box center [128, 173] width 45 height 9
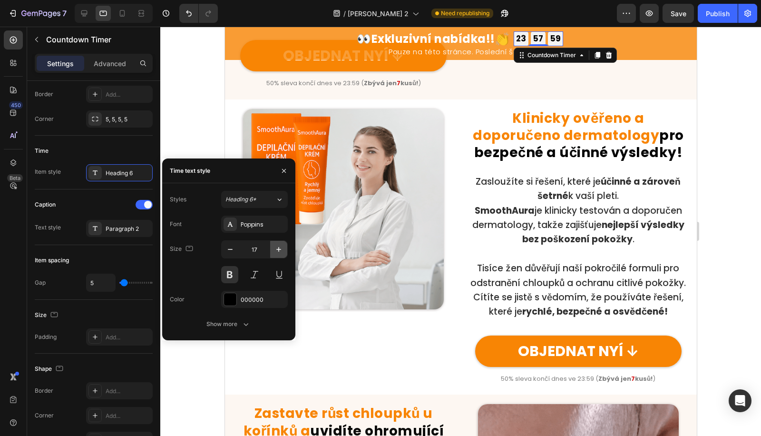
click at [279, 250] on icon "button" at bounding box center [278, 249] width 5 height 5
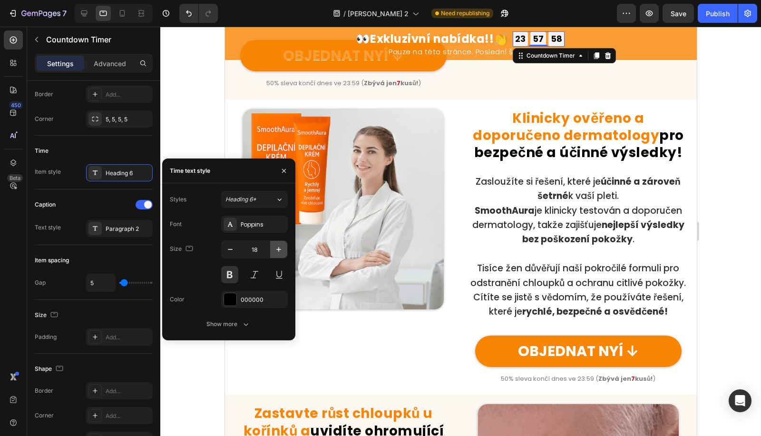
click at [279, 250] on icon "button" at bounding box center [278, 249] width 5 height 5
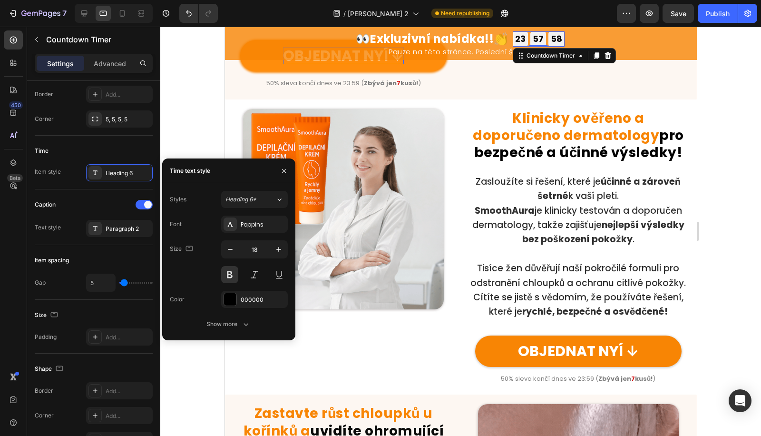
type input "19"
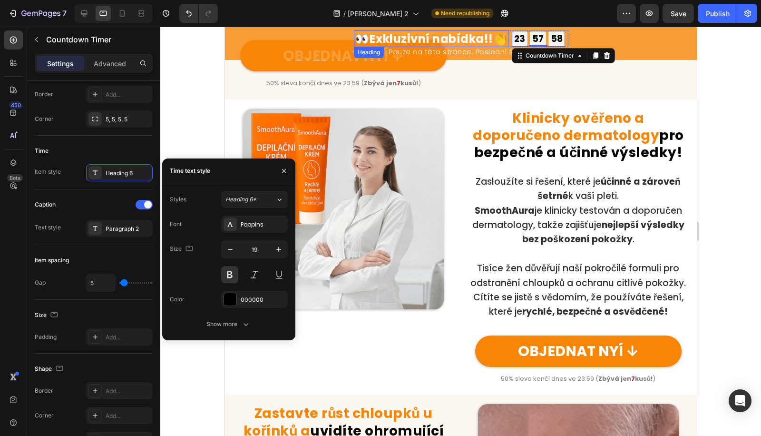
click at [422, 31] on strong "Exkluzivní nabídka!!" at bounding box center [431, 39] width 124 height 16
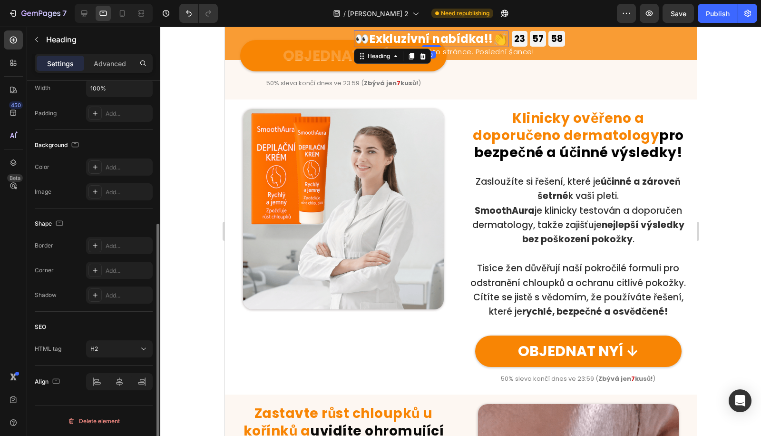
scroll to position [0, 0]
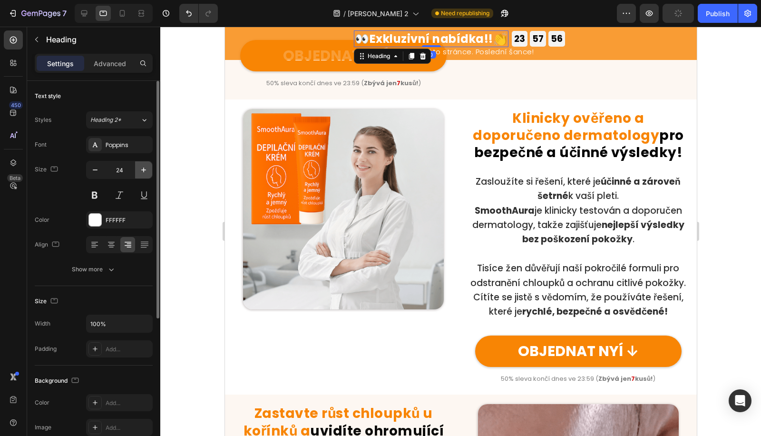
click at [146, 163] on button "button" at bounding box center [143, 169] width 17 height 17
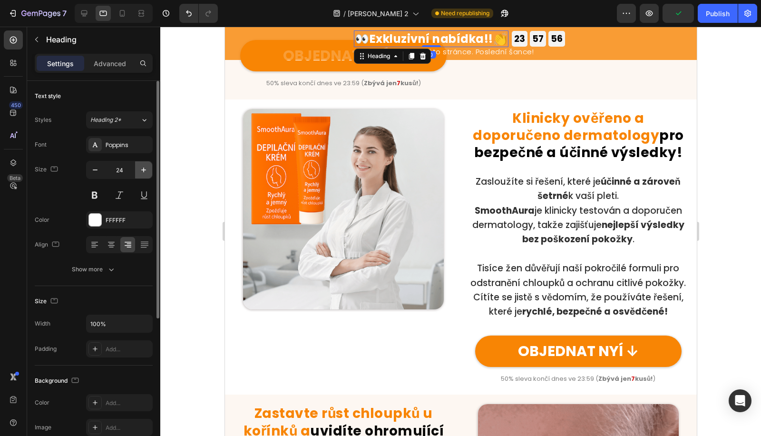
click at [146, 163] on button "button" at bounding box center [143, 169] width 17 height 17
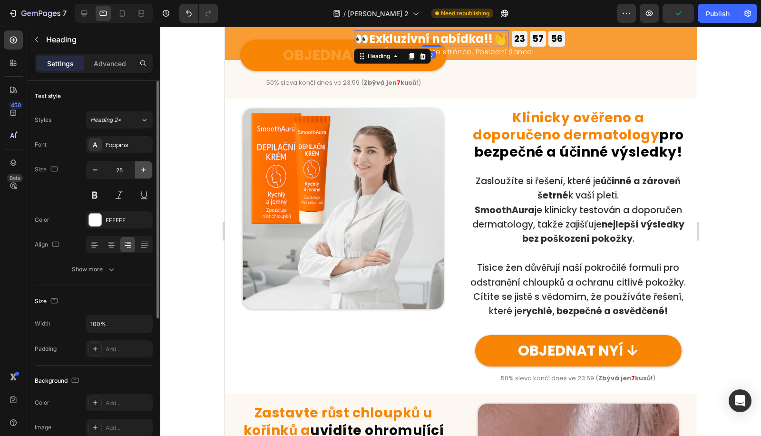
type input "26"
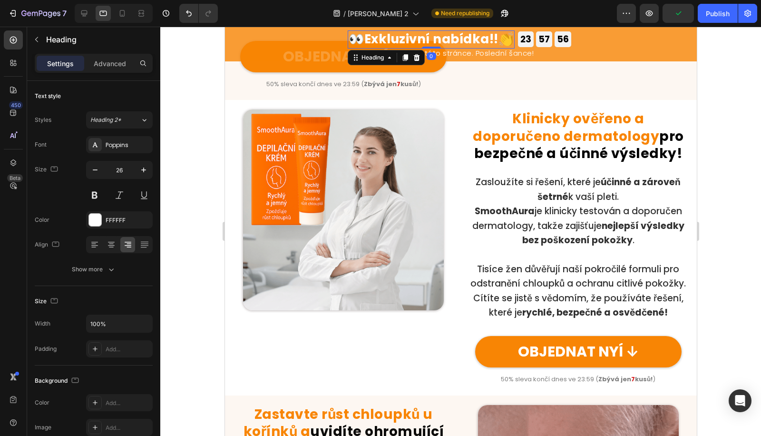
scroll to position [735, 0]
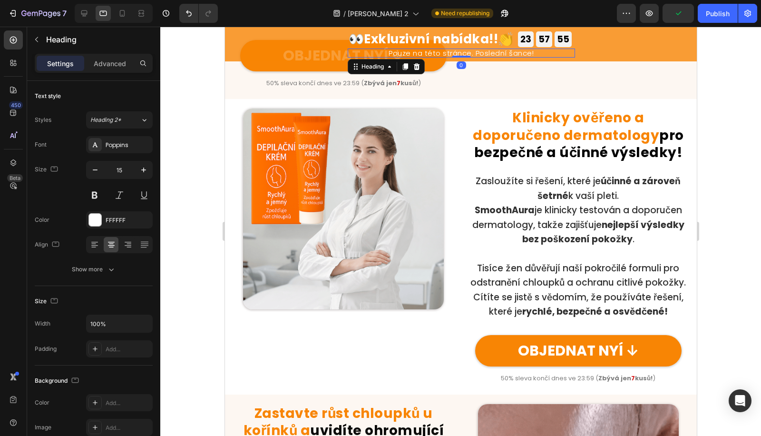
click at [547, 56] on h2 "Pouze na této stránce. Poslední šance!" at bounding box center [460, 53] width 227 height 9
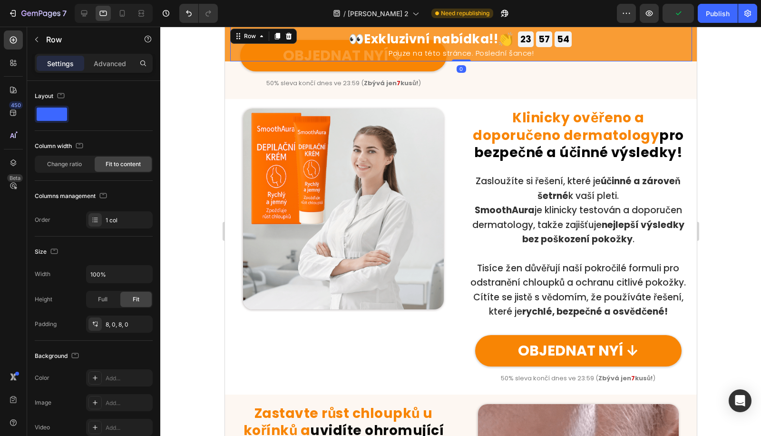
click at [612, 60] on div "👀 Exkluzivní nabídka!! 👏 Heading 23 GODZ 57 MIN 54 SEK Countdown Timer 23 GODZ …" at bounding box center [461, 44] width 462 height 35
click at [612, 55] on div "👀 Exkluzivní nabídka!! 👏 Heading 23 GODZ 57 MIN 54 SEK Countdown Timer 23 GODZ …" at bounding box center [461, 44] width 462 height 35
click at [112, 62] on p "Advanced" at bounding box center [110, 64] width 32 height 10
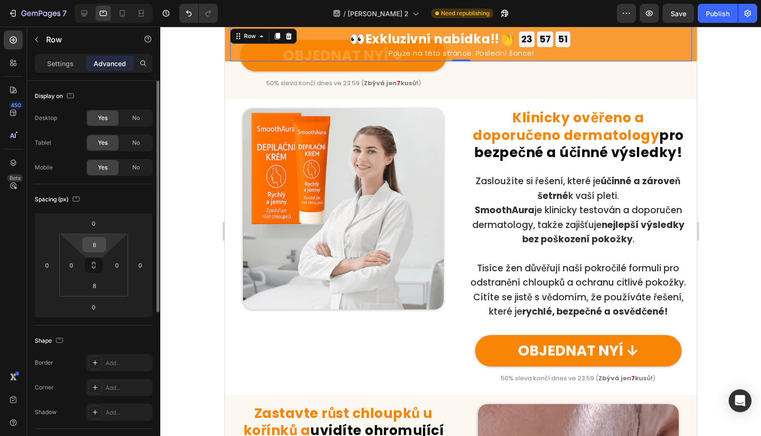
click at [97, 247] on input "8" at bounding box center [94, 244] width 19 height 14
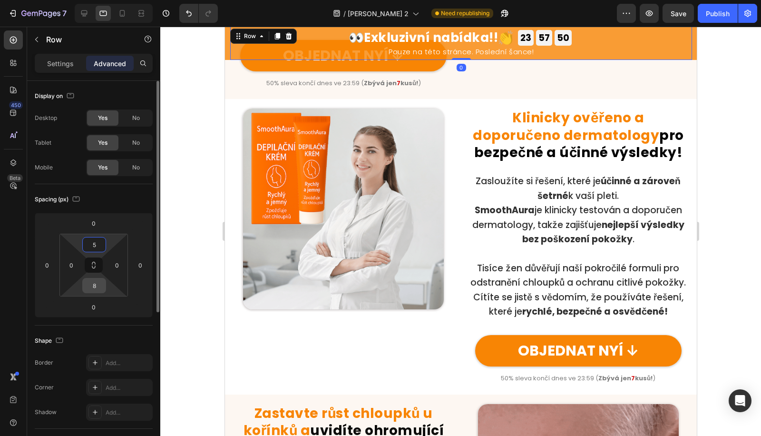
type input "5"
click at [93, 292] on input "8" at bounding box center [94, 285] width 19 height 14
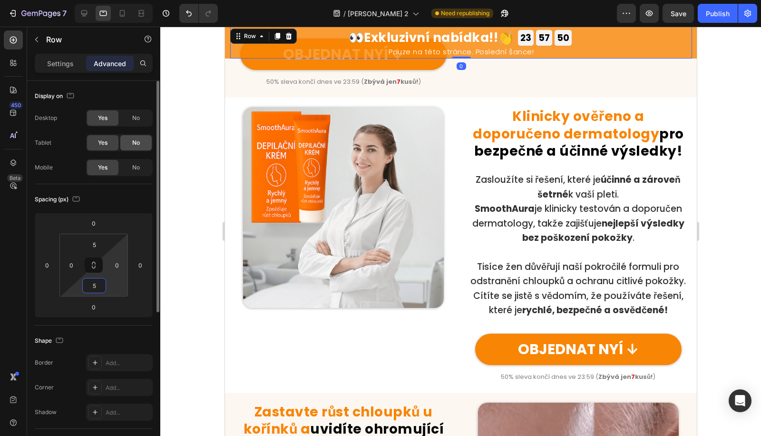
scroll to position [732, 0]
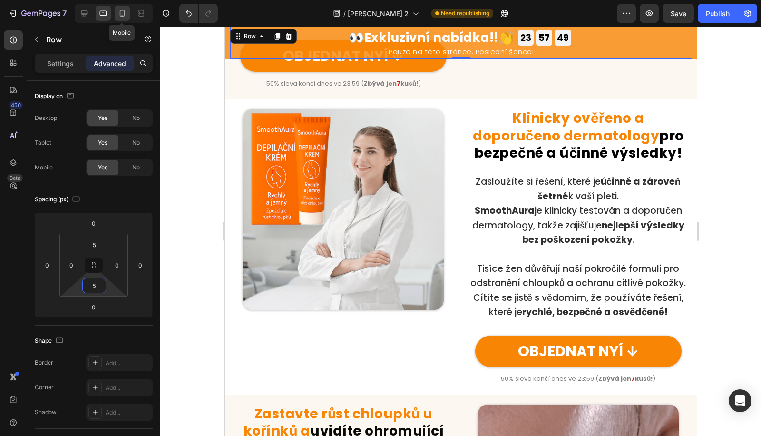
type input "5"
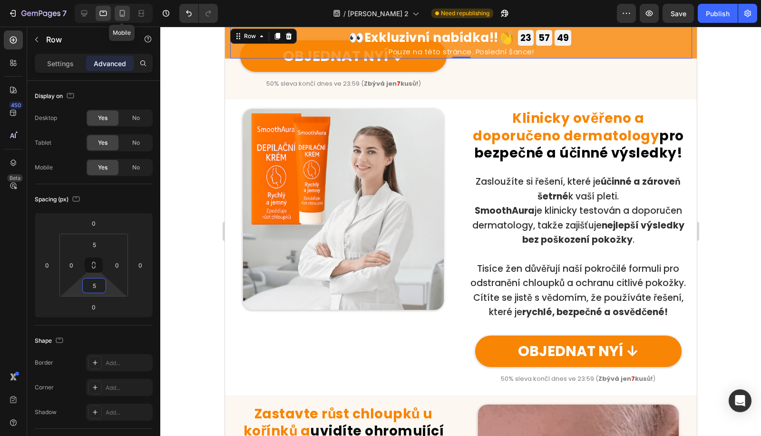
click at [128, 13] on div at bounding box center [122, 13] width 15 height 15
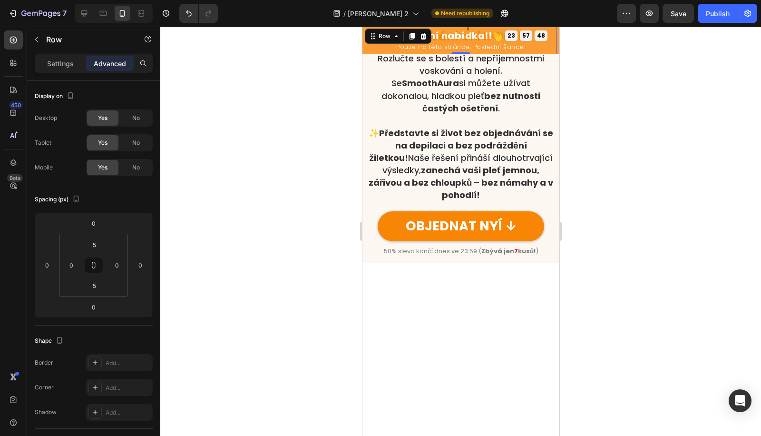
scroll to position [535, 0]
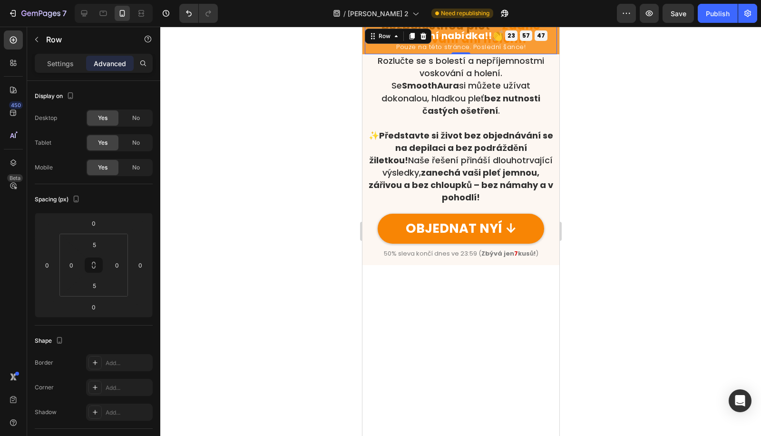
click at [293, 174] on div at bounding box center [460, 231] width 601 height 409
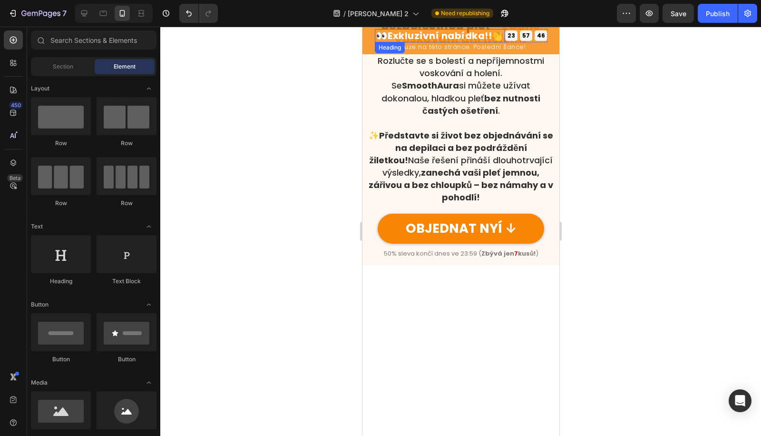
click at [475, 38] on strong "Exkluzivní nabídka!!" at bounding box center [439, 35] width 104 height 13
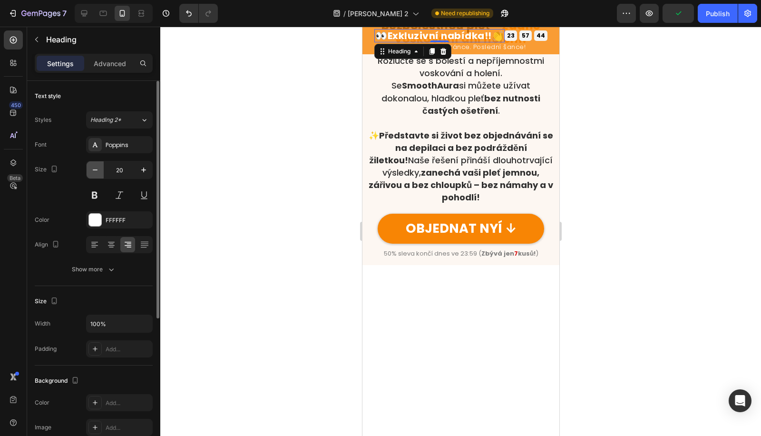
click at [96, 174] on button "button" at bounding box center [95, 169] width 17 height 17
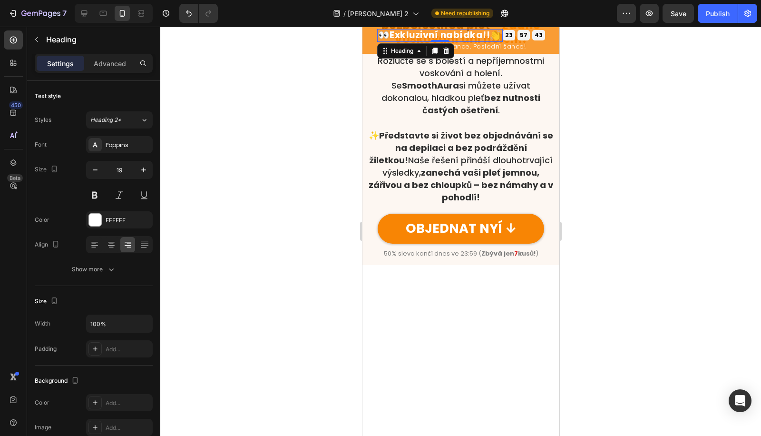
type input "18"
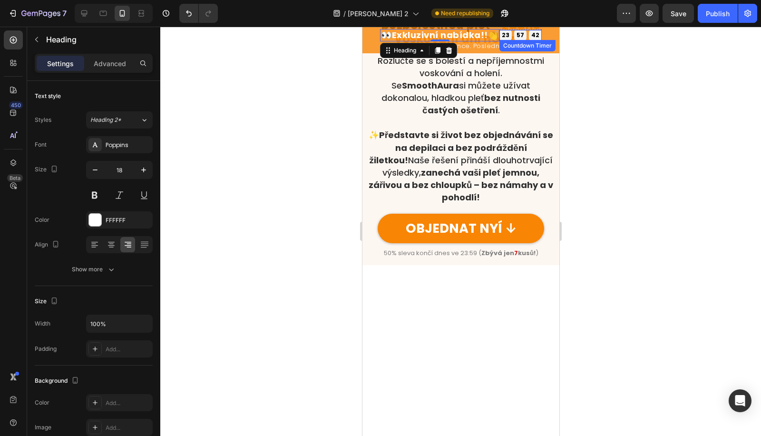
click at [513, 34] on div "23 GODZ 57 MIN 42 SEK" at bounding box center [520, 35] width 42 height 10
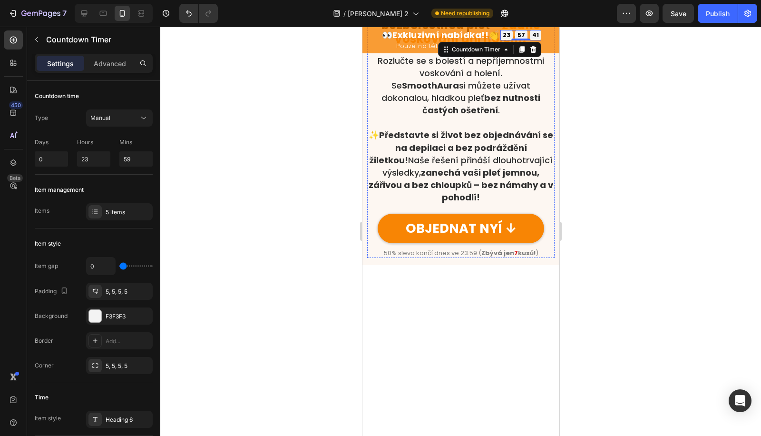
click at [710, 151] on div at bounding box center [460, 231] width 601 height 409
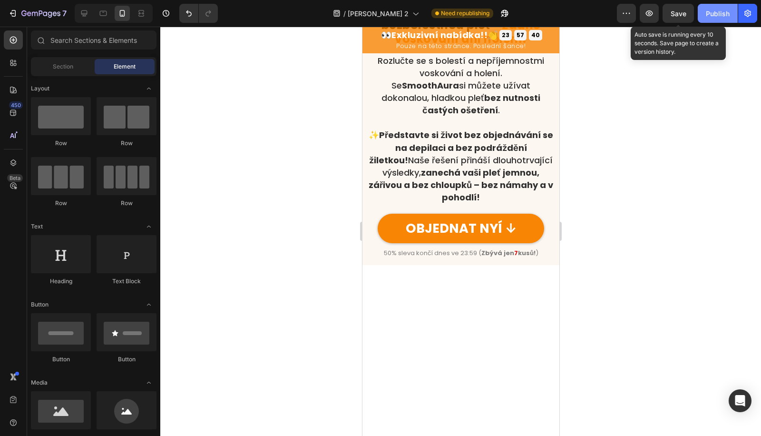
drag, startPoint x: 687, startPoint y: 12, endPoint x: 725, endPoint y: 17, distance: 38.4
click at [689, 13] on button "Save" at bounding box center [678, 13] width 31 height 19
click at [725, 17] on div "Publish" at bounding box center [718, 14] width 24 height 10
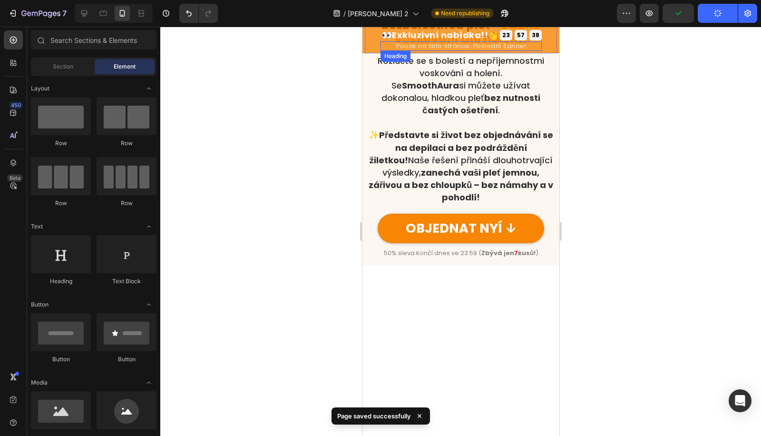
click at [463, 34] on strong "Exkluzivní nabídka!!" at bounding box center [440, 35] width 96 height 12
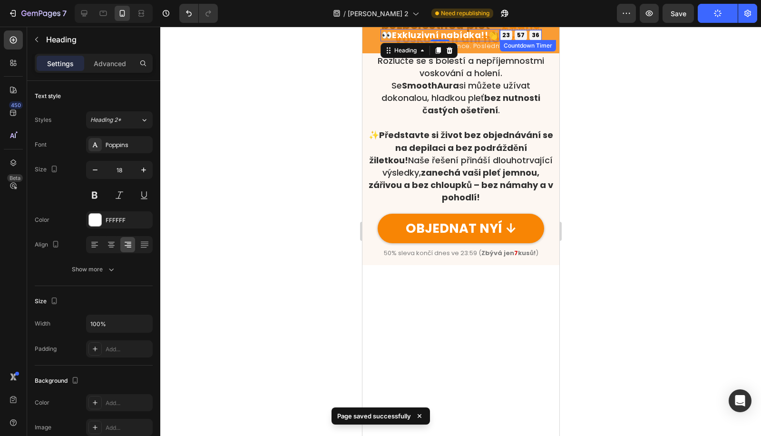
click at [512, 32] on div "23 GODZ 57 MIN 36 SEK" at bounding box center [521, 35] width 42 height 10
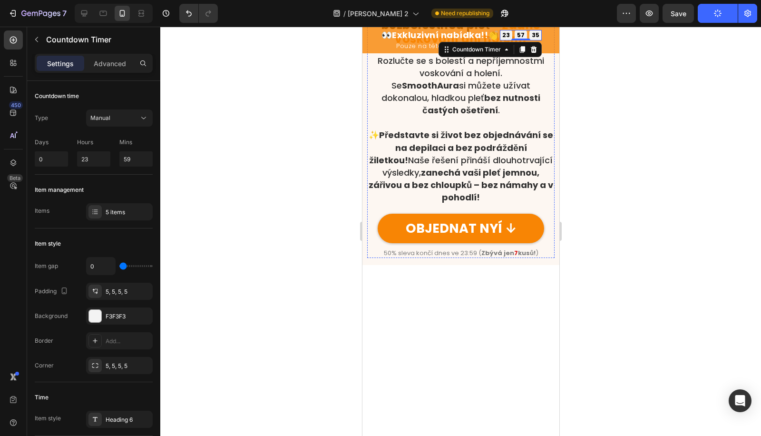
click at [670, 153] on div at bounding box center [460, 231] width 601 height 409
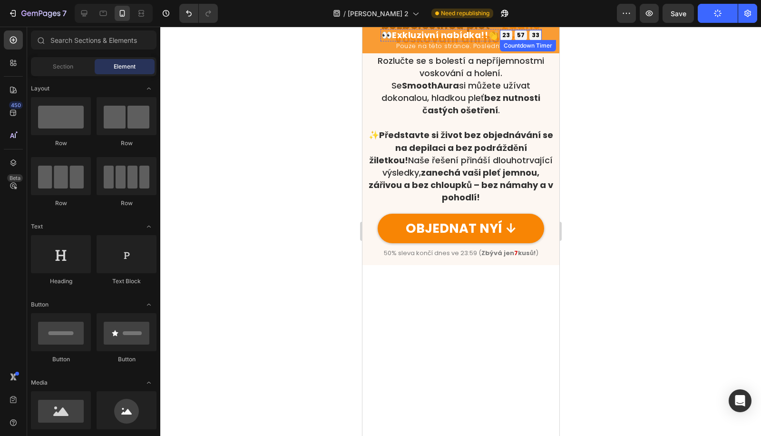
click at [504, 36] on div "23" at bounding box center [506, 35] width 8 height 6
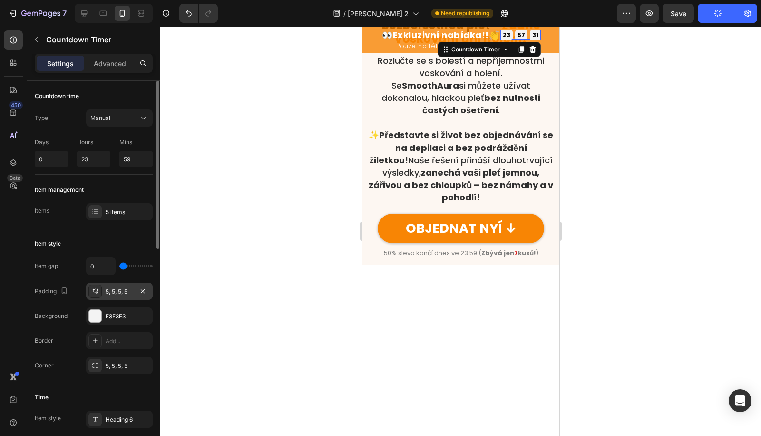
click at [117, 291] on div "5, 5, 5, 5" at bounding box center [120, 291] width 28 height 9
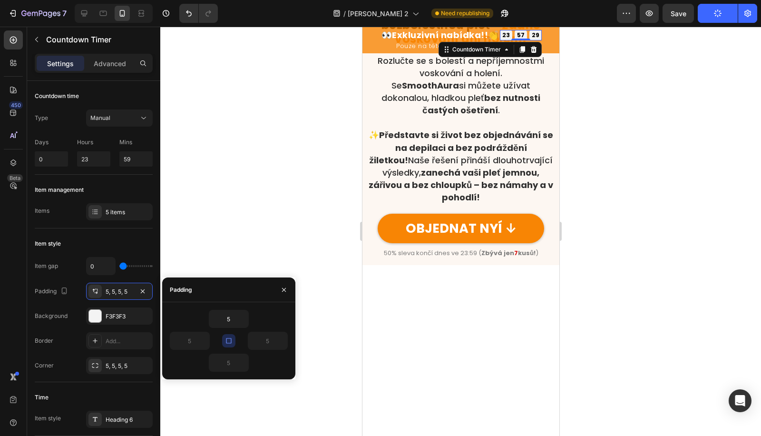
click at [228, 339] on icon "button" at bounding box center [229, 341] width 8 height 8
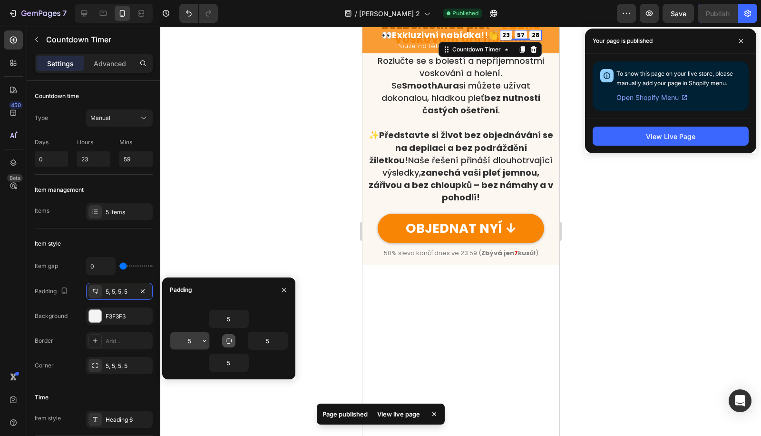
click at [192, 341] on input "5" at bounding box center [189, 340] width 39 height 17
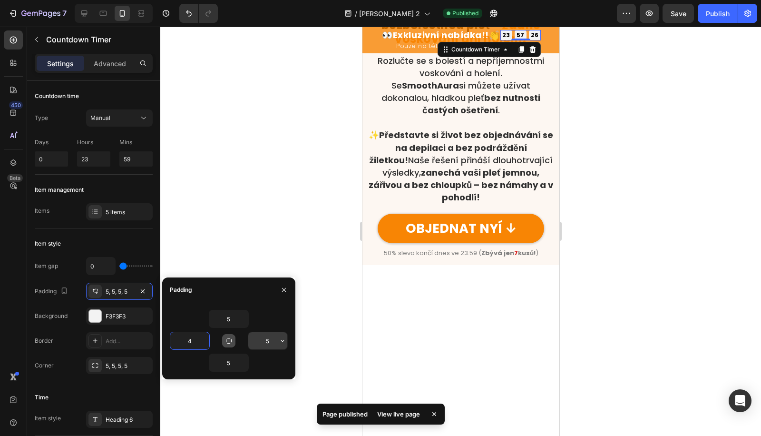
type input "4"
click at [263, 338] on input "5" at bounding box center [267, 340] width 39 height 17
type input "4"
click at [227, 322] on input "5" at bounding box center [228, 318] width 39 height 17
type input "3"
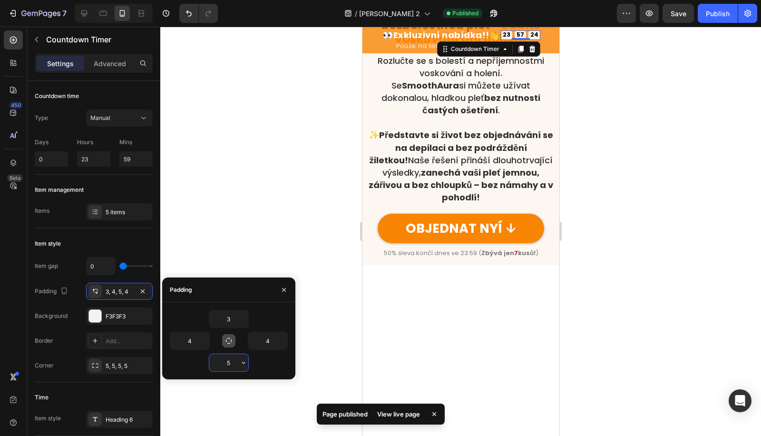
click at [226, 356] on input "5" at bounding box center [228, 362] width 39 height 17
type input "3"
click at [649, 332] on div at bounding box center [460, 231] width 601 height 409
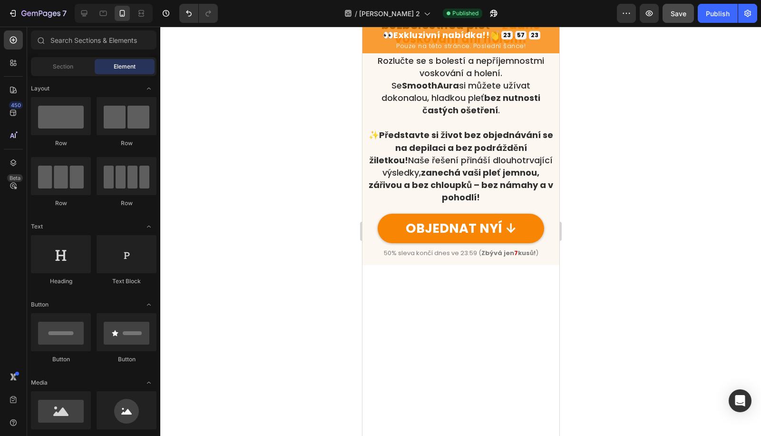
click at [692, 12] on button "Save" at bounding box center [678, 13] width 31 height 19
drag, startPoint x: 734, startPoint y: 12, endPoint x: 728, endPoint y: 17, distance: 8.1
click at [734, 12] on button "Publish" at bounding box center [718, 13] width 40 height 19
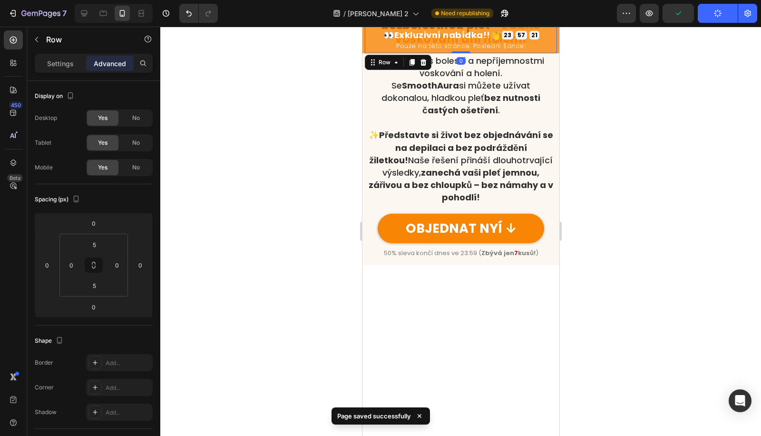
click at [539, 33] on div "👀 Exkluzivní nabídka!! 👏 Heading 23 GODZ 57 MIN 21 SEK Countdown Timer 23 GODZ …" at bounding box center [461, 40] width 192 height 27
click at [730, 178] on div at bounding box center [460, 231] width 601 height 409
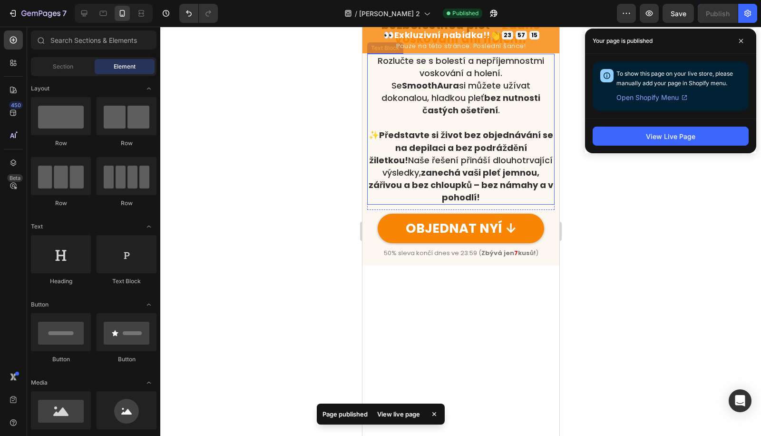
click at [383, 117] on p "Rozlučte se s bolestí a nepříjemnostmi voskování a holení. Se SmoothAura si můž…" at bounding box center [461, 86] width 186 height 62
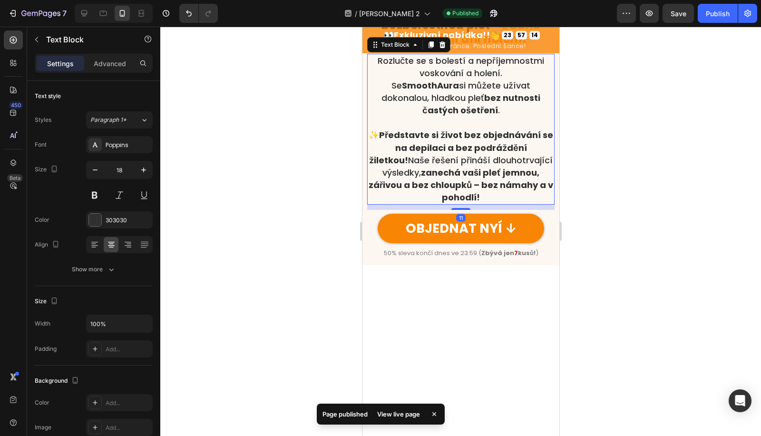
click at [383, 117] on p "Rozlučte se s bolestí a nepříjemnostmi voskování a holení. Se SmoothAura si můž…" at bounding box center [461, 86] width 186 height 62
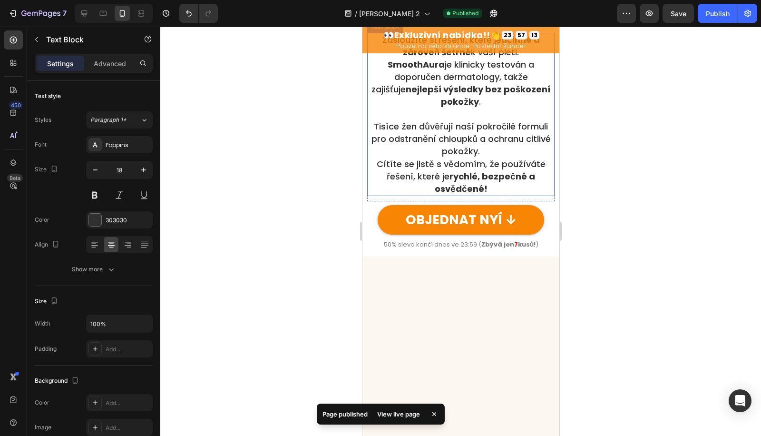
scroll to position [1028, 0]
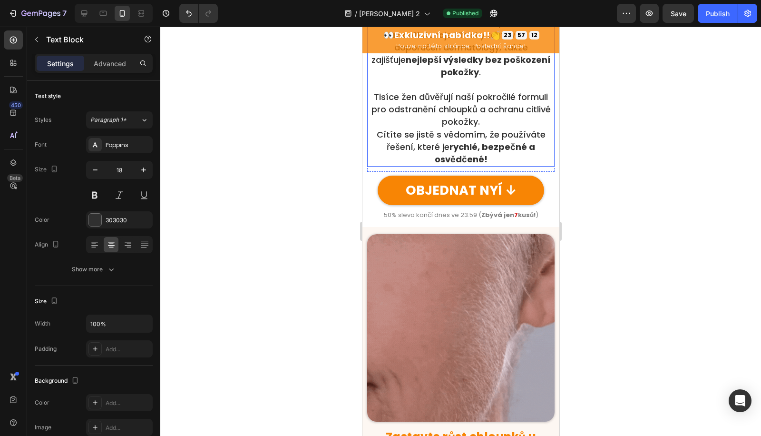
click at [375, 79] on p "Zasloužíte si řešení, které je účinné a zároveň šetrné k vaší pleti. SmoothAura…" at bounding box center [461, 41] width 186 height 75
click at [376, 166] on p "Tisíce žen důvěřují naší pokročilé formuli pro odstranění chloupků a ochranu ci…" at bounding box center [461, 128] width 186 height 75
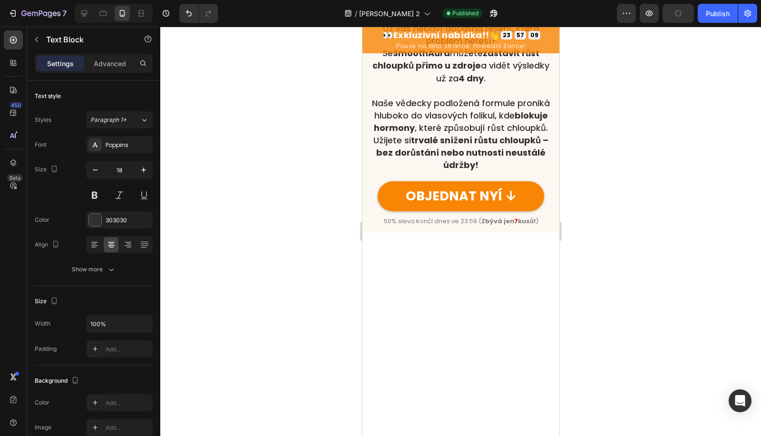
scroll to position [1521, 0]
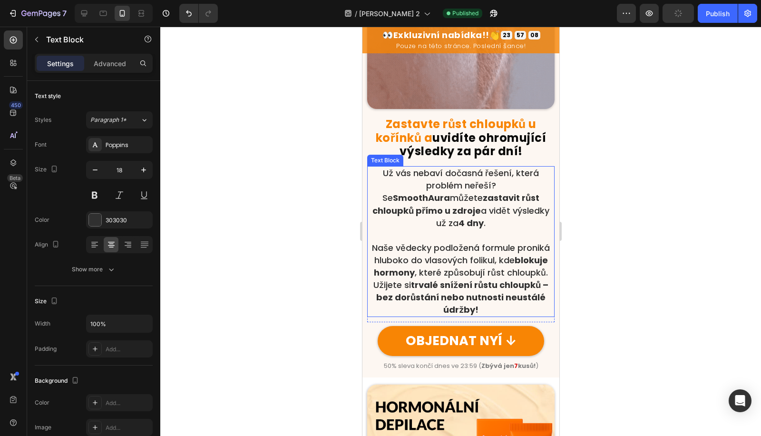
click at [384, 284] on p "Naše vědecky podložená formule proniká hluboko do vlasových folikul, kde blokuj…" at bounding box center [461, 279] width 186 height 75
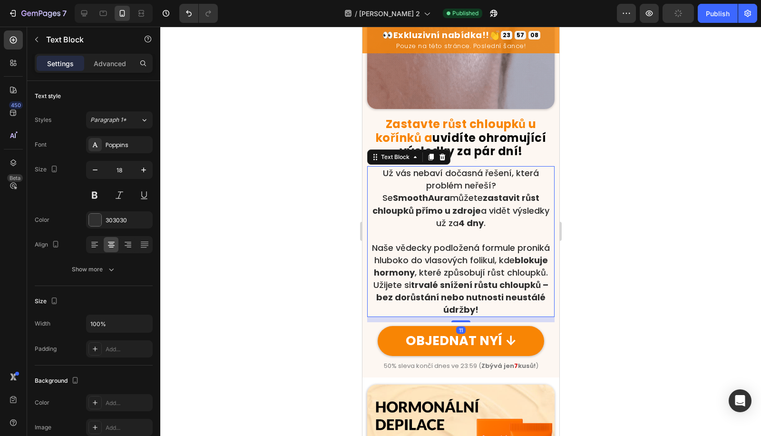
click at [371, 286] on p "Naše vědecky podložená formule proniká hluboko do vlasových folikul, kde blokuj…" at bounding box center [461, 279] width 186 height 75
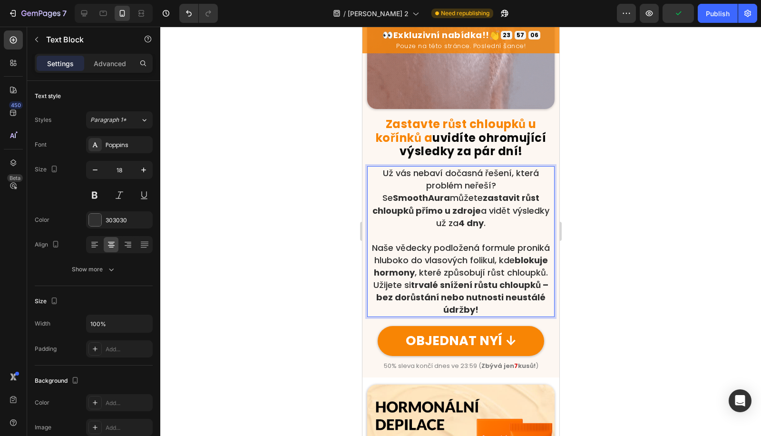
click at [373, 191] on p "Už vás nebaví dočasná řešení, která problém neřeší? Se SmoothAura můžete zastav…" at bounding box center [461, 198] width 186 height 62
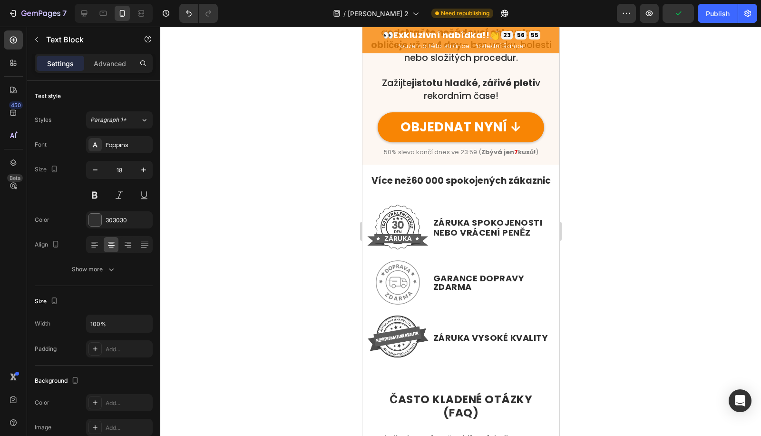
scroll to position [3742, 0]
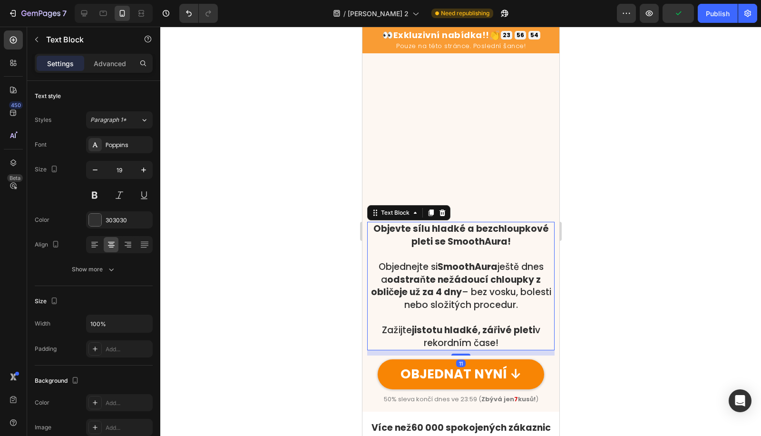
click at [464, 222] on strong "Objevte sílu hladké a bezchloupkové pleti se SmoothAura!" at bounding box center [461, 235] width 176 height 26
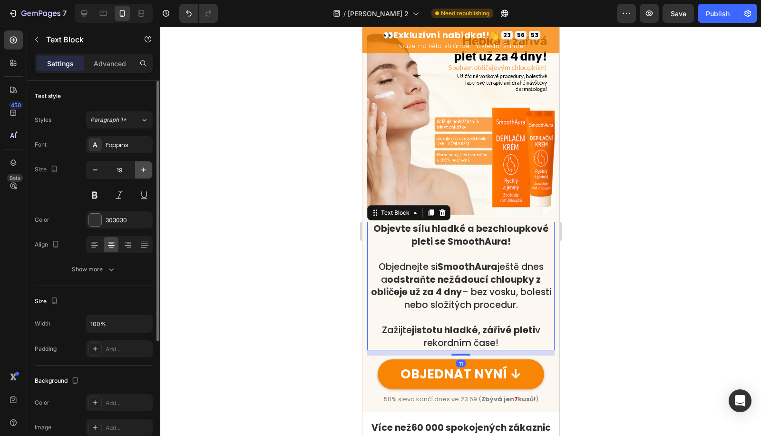
click at [147, 168] on icon "button" at bounding box center [144, 170] width 10 height 10
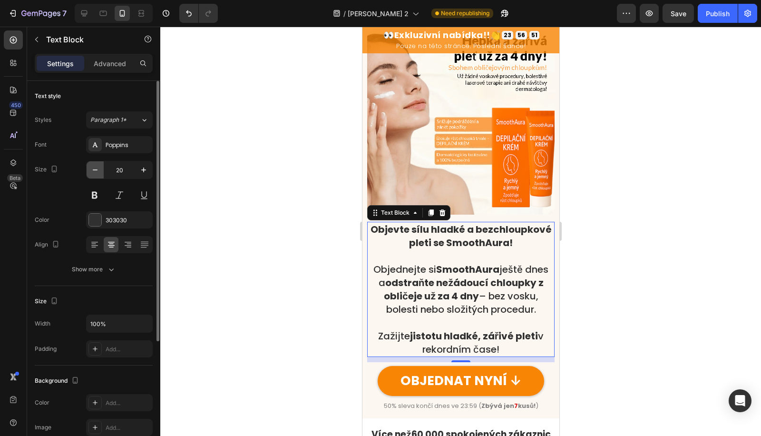
click at [89, 171] on button "button" at bounding box center [95, 169] width 17 height 17
type input "19"
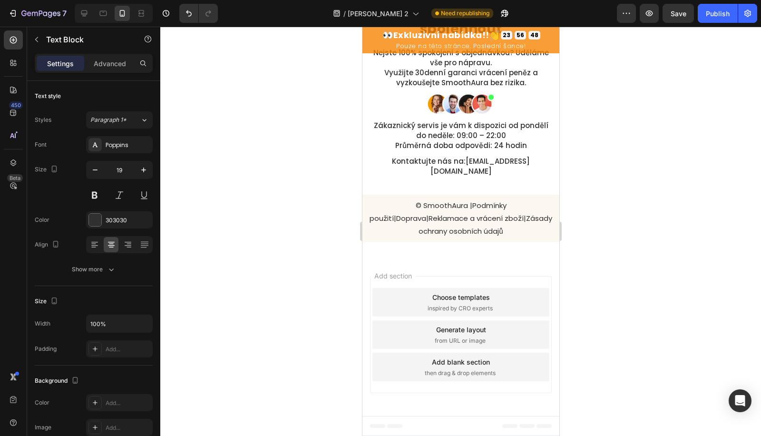
scroll to position [6689, 0]
click at [459, 88] on p "Nejste 100% spokojeni s objednávkou? Uděláme vše pro nápravu. Využijte 30denní …" at bounding box center [461, 68] width 186 height 40
click at [378, 88] on p "Nejste 100% spokojeni s objednávkou? Uděláme vše pro nápravu. Využijte 30denní …" at bounding box center [461, 68] width 186 height 40
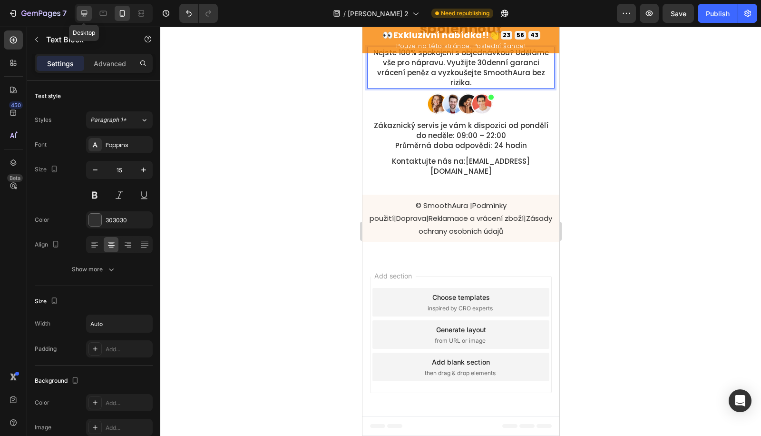
click at [82, 10] on icon at bounding box center [84, 13] width 6 height 6
type input "17"
type input "80%"
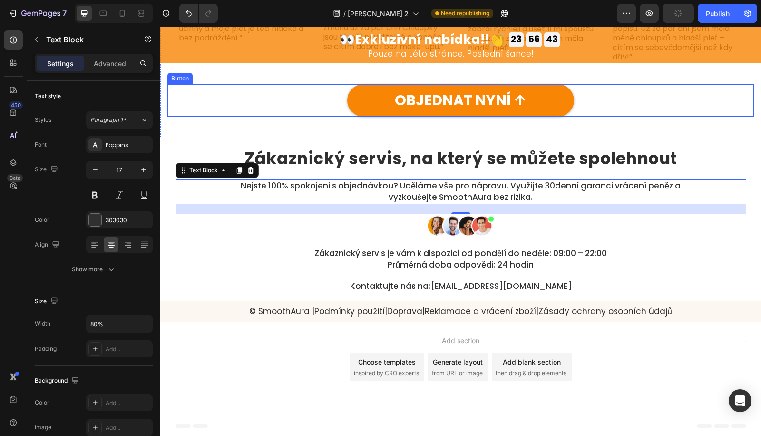
scroll to position [5246, 0]
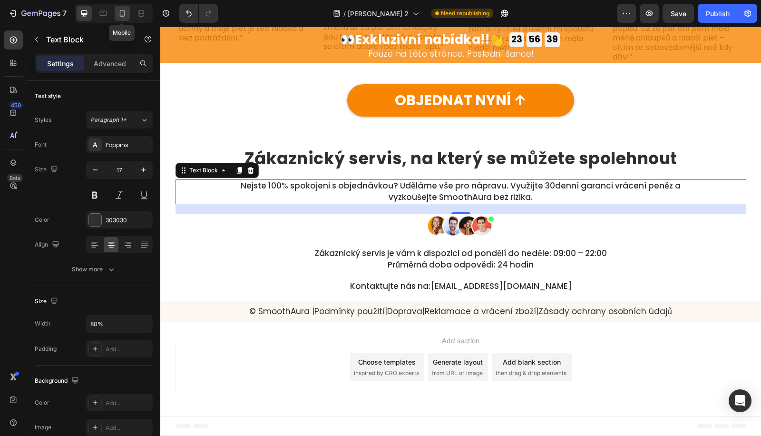
click at [126, 16] on icon at bounding box center [123, 14] width 10 height 10
type input "15"
type input "Auto"
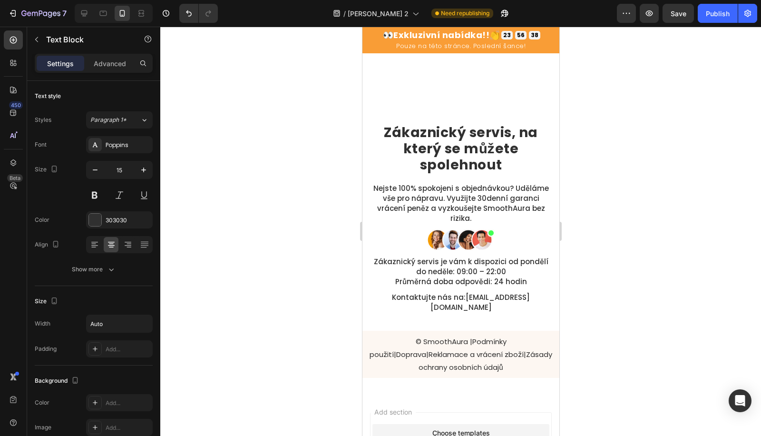
scroll to position [6716, 0]
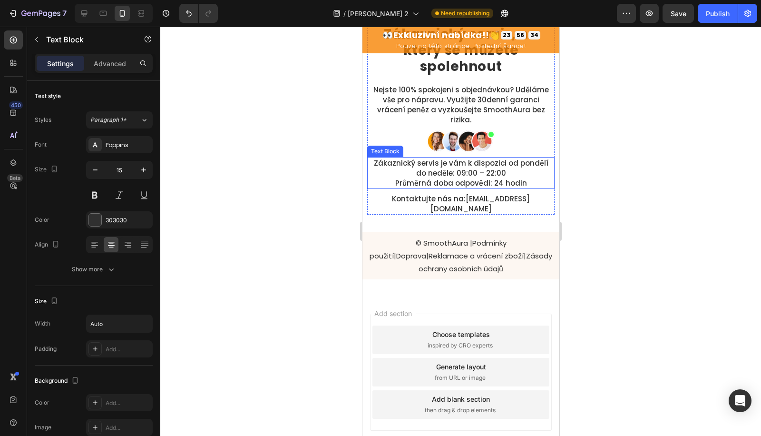
click at [488, 185] on p "Zákaznický servis je vám k dispozici od pondělí do neděle: 09:00 – 22:00 Průměr…" at bounding box center [461, 173] width 186 height 30
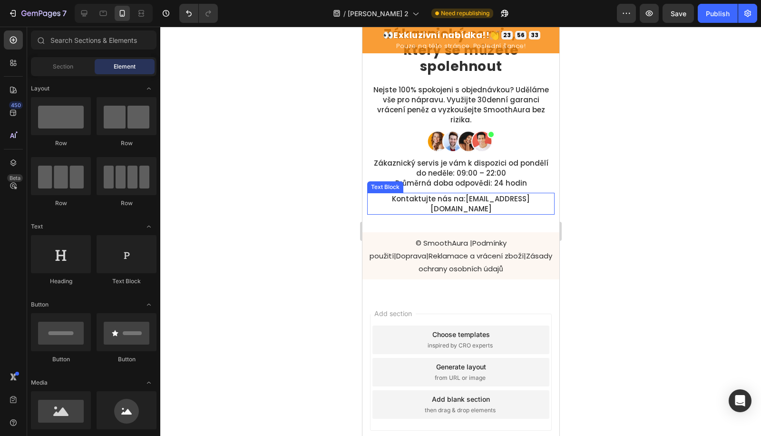
click at [497, 200] on link "podpora@ahojkrasa.com" at bounding box center [480, 204] width 100 height 20
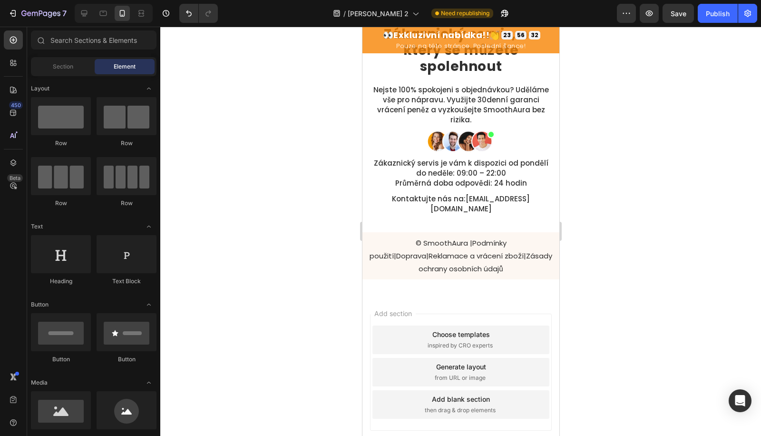
drag, startPoint x: 354, startPoint y: 192, endPoint x: 362, endPoint y: 193, distance: 8.2
click at [355, 192] on div at bounding box center [460, 231] width 601 height 409
click at [364, 194] on div "Zákaznický servis, na který se můžete spolehnout Heading Nejste 100% spokojeni …" at bounding box center [460, 117] width 197 height 198
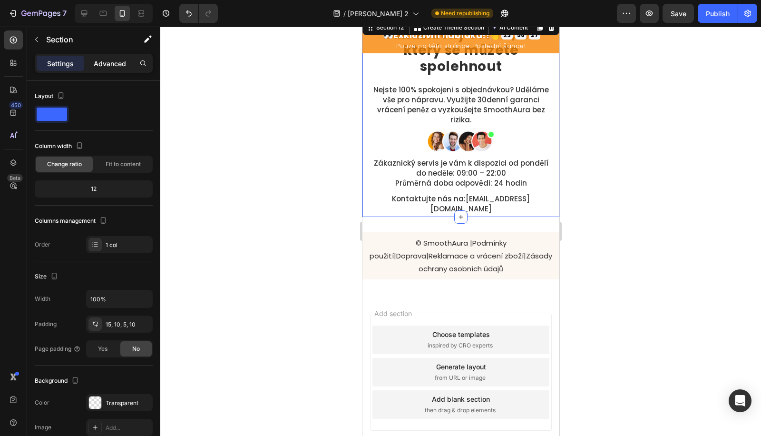
click at [120, 63] on p "Advanced" at bounding box center [110, 64] width 32 height 10
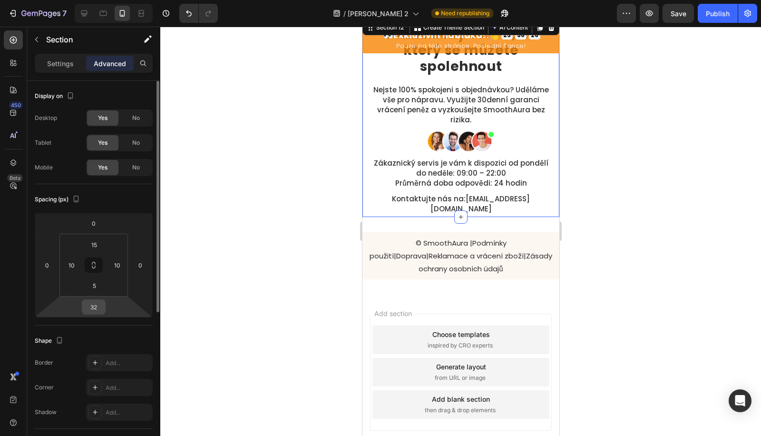
click at [88, 305] on input "32" at bounding box center [93, 307] width 19 height 14
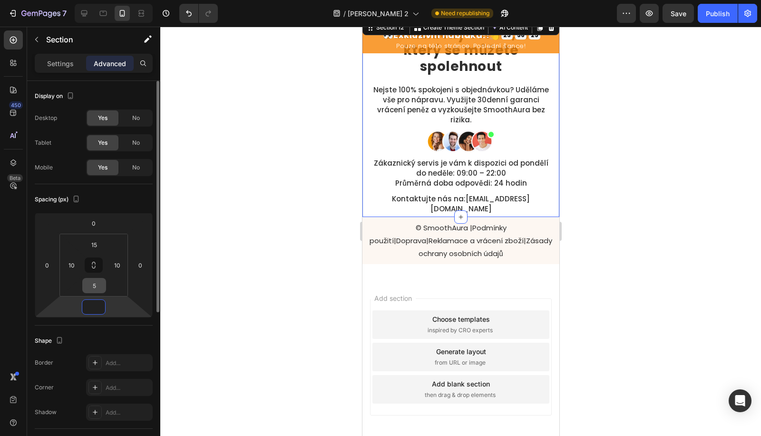
type input "0"
click at [93, 284] on input "5" at bounding box center [94, 285] width 19 height 14
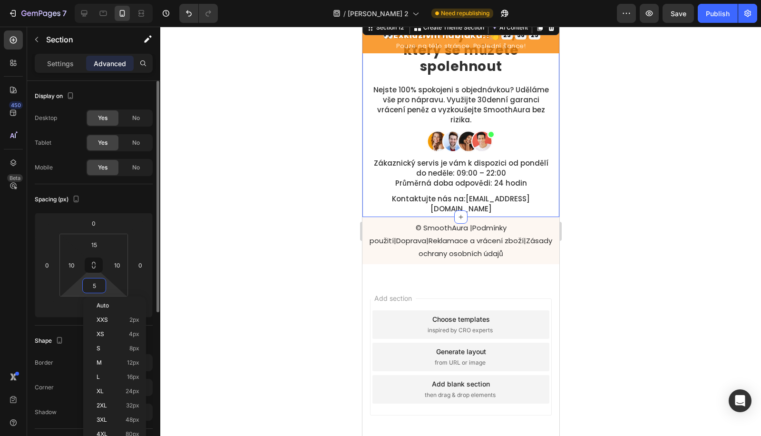
click at [93, 284] on input "5" at bounding box center [94, 285] width 19 height 14
type input "15"
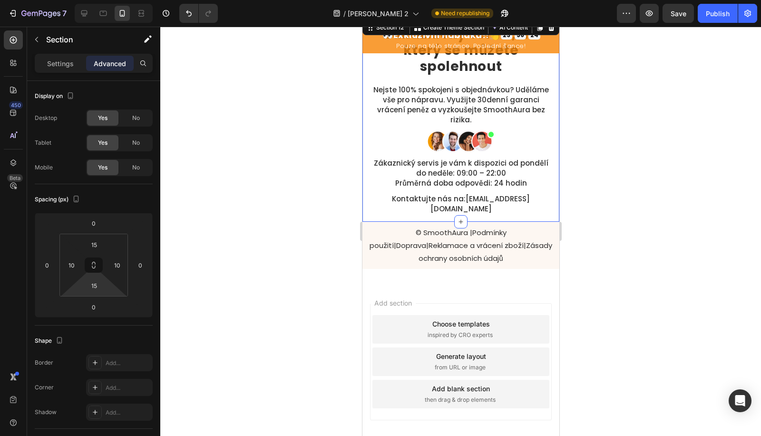
click at [263, 292] on div at bounding box center [460, 231] width 601 height 409
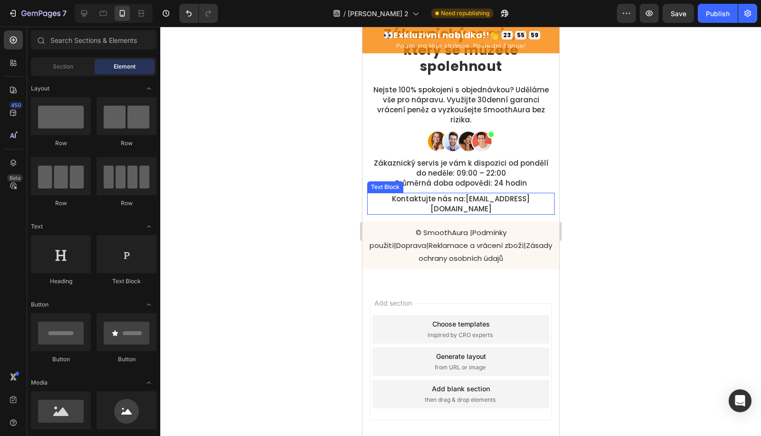
click at [451, 198] on link "podpora@ahojkrasa.com" at bounding box center [480, 204] width 100 height 20
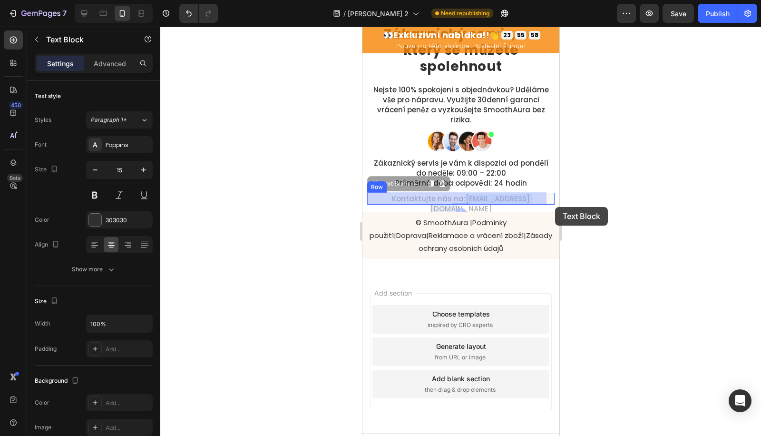
drag, startPoint x: 448, startPoint y: 198, endPoint x: 538, endPoint y: 202, distance: 90.5
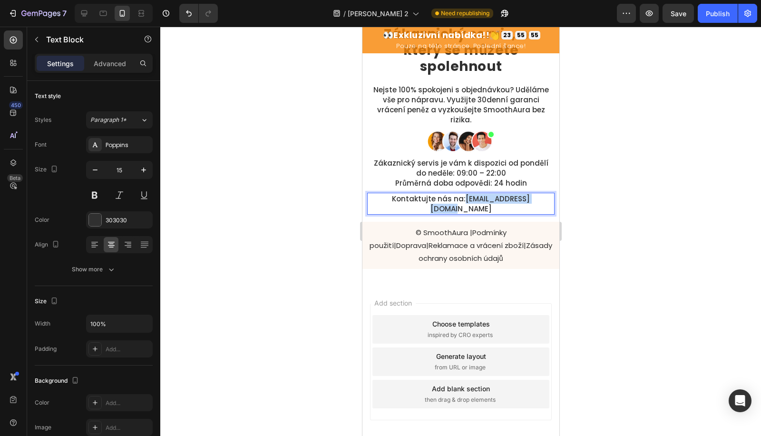
drag, startPoint x: 447, startPoint y: 199, endPoint x: 536, endPoint y: 204, distance: 89.1
click at [536, 204] on div "Kontaktujte nás na: podpora@ahojkrasa.com" at bounding box center [460, 204] width 187 height 22
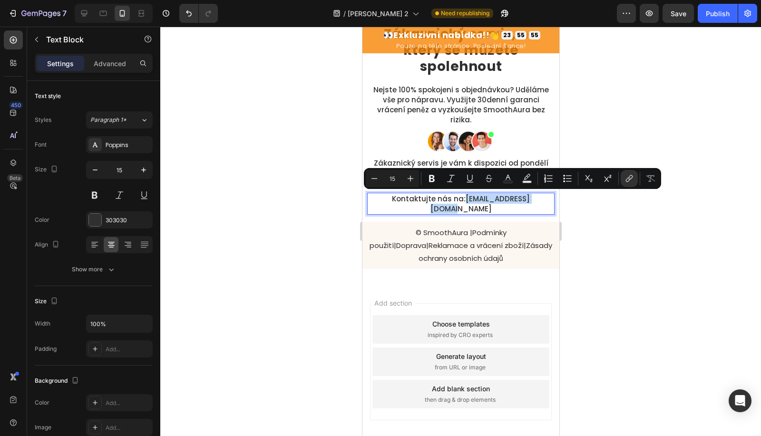
copy link "podpora@ahojkrasa.com"
click at [627, 185] on button "link" at bounding box center [629, 178] width 17 height 17
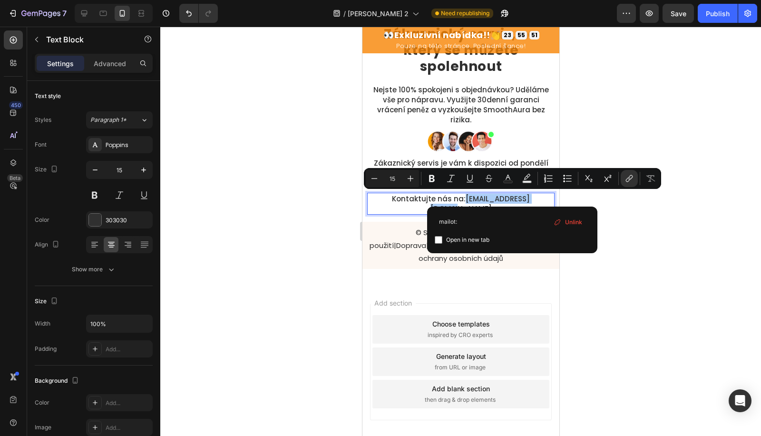
type input "mailot:podpora@ahojkrasa.com"
click at [469, 177] on icon "Editor contextual toolbar" at bounding box center [470, 179] width 10 height 10
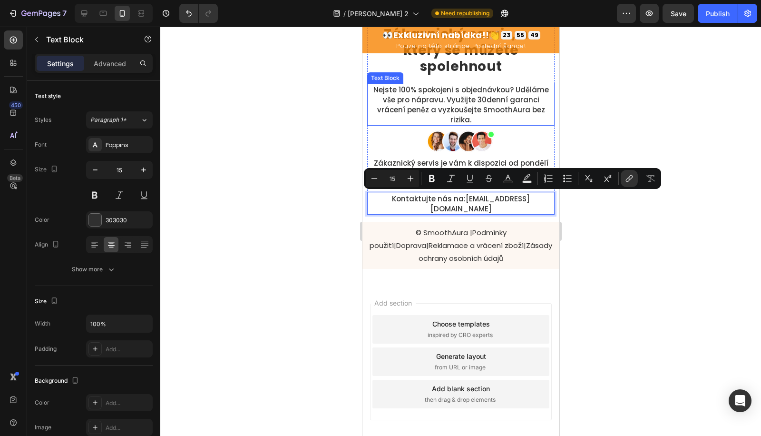
click at [466, 90] on p "Nejste 100% spokojeni s objednávkou? Uděláme vše pro nápravu. Využijte 30denní …" at bounding box center [461, 105] width 186 height 40
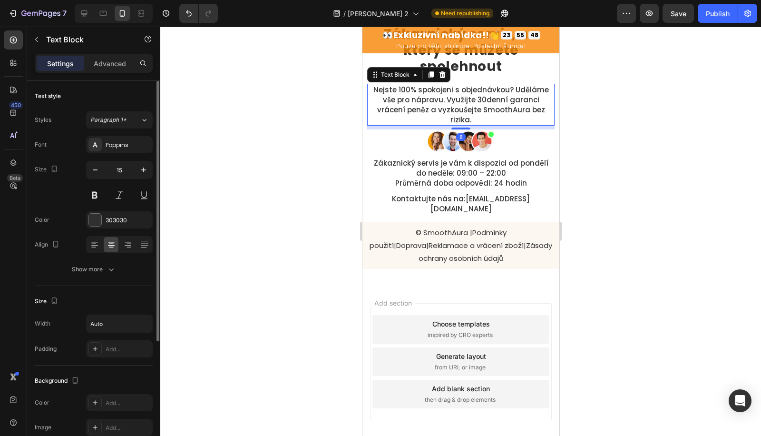
click at [101, 257] on div "Font Poppins Size 15 Color 303030 Align Show more" at bounding box center [94, 207] width 118 height 142
click at [100, 266] on div "Show more" at bounding box center [94, 270] width 44 height 10
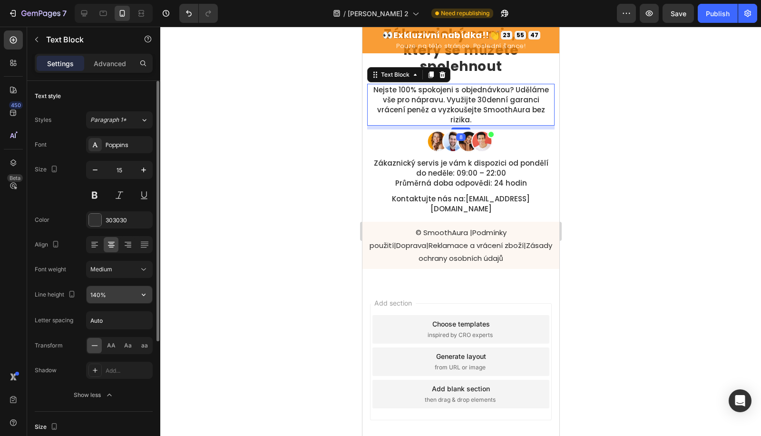
click at [98, 287] on input "140%" at bounding box center [120, 294] width 66 height 17
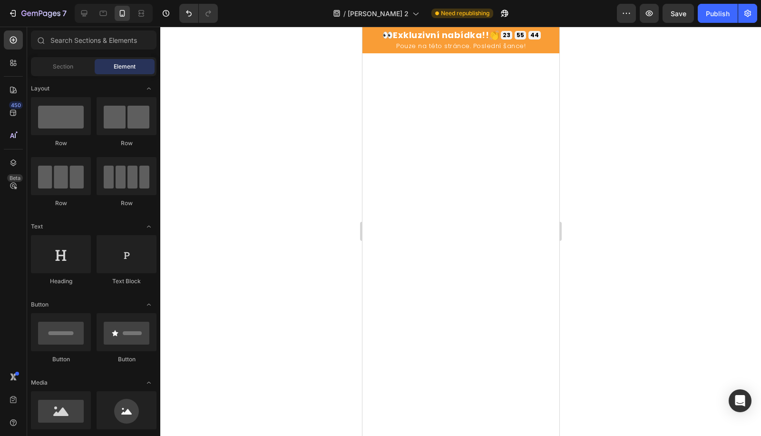
scroll to position [0, 0]
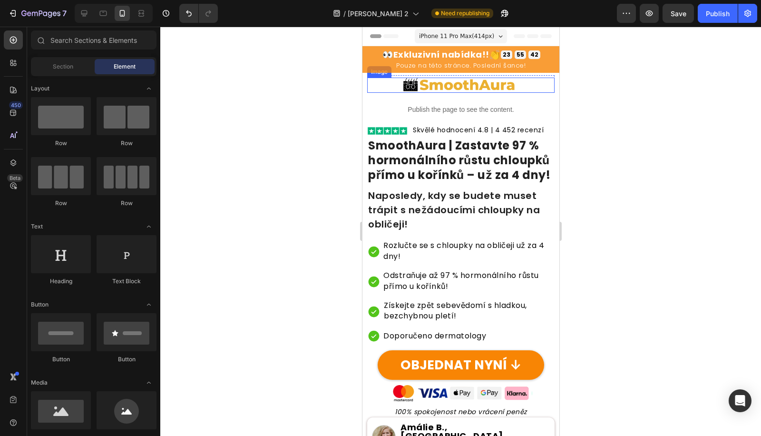
click at [460, 86] on img at bounding box center [460, 85] width 119 height 15
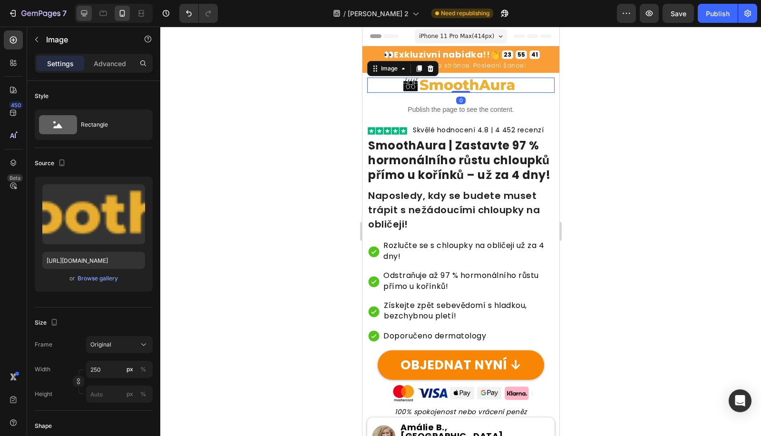
click at [84, 13] on icon at bounding box center [84, 13] width 6 height 6
type input "450"
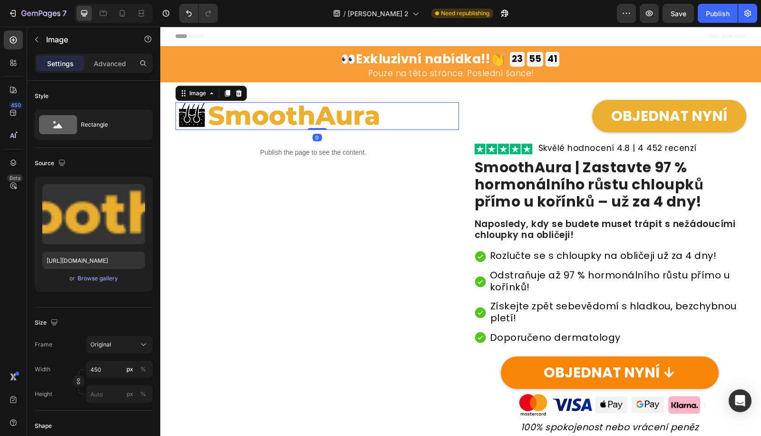
scroll to position [42, 0]
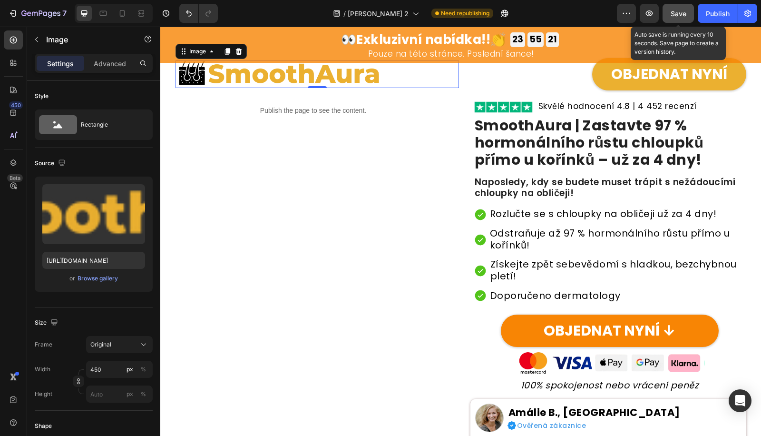
click at [691, 7] on button "Save" at bounding box center [678, 13] width 31 height 19
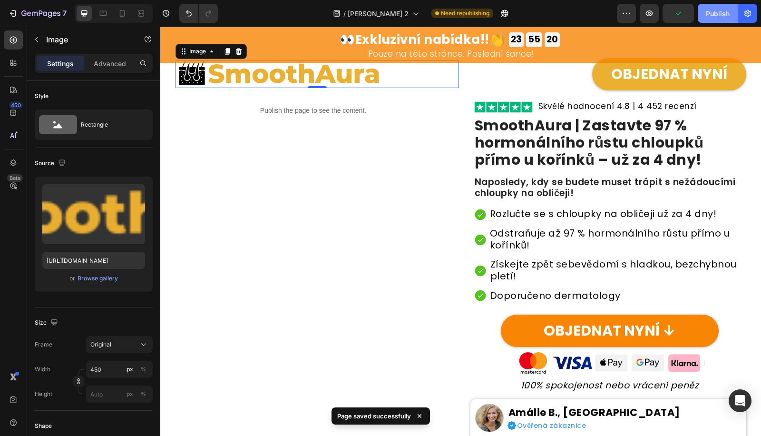
click at [715, 9] on div "Publish" at bounding box center [718, 14] width 24 height 10
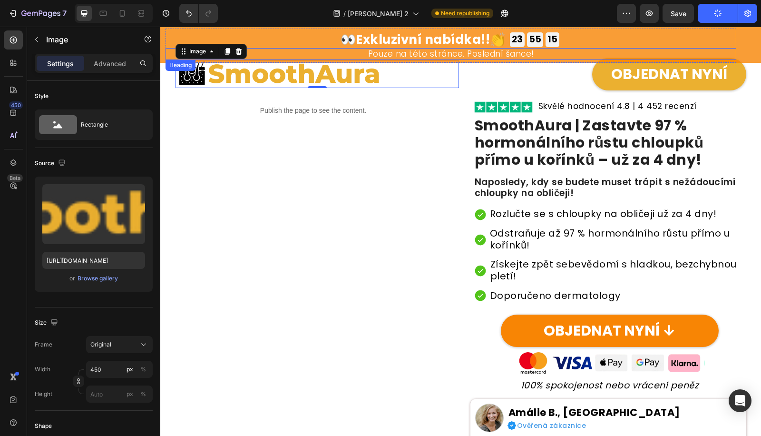
click at [619, 52] on h2 "Pouze na této stránce. Poslední šance!" at bounding box center [451, 53] width 571 height 11
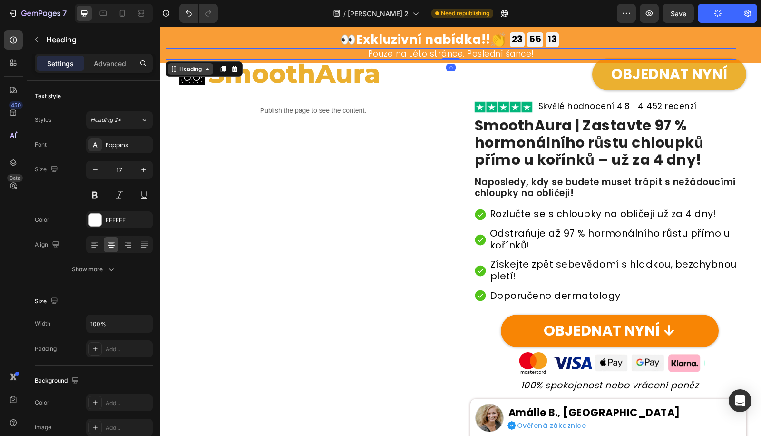
click at [210, 69] on icon at bounding box center [208, 69] width 8 height 8
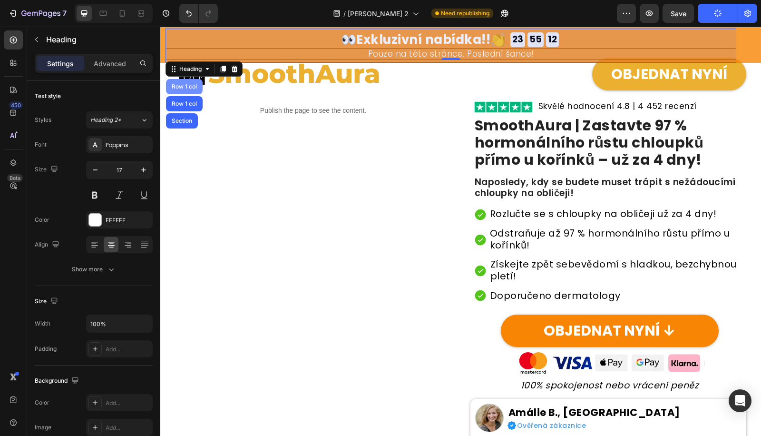
click at [187, 85] on div "Row 1 col" at bounding box center [184, 87] width 29 height 6
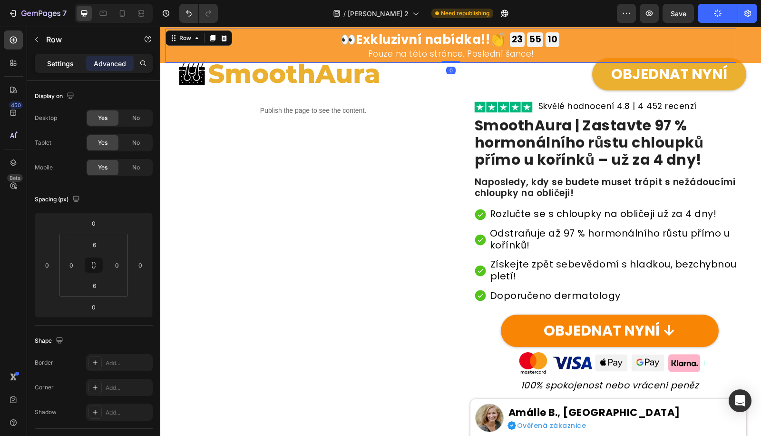
click at [71, 70] on div "Settings" at bounding box center [61, 63] width 48 height 15
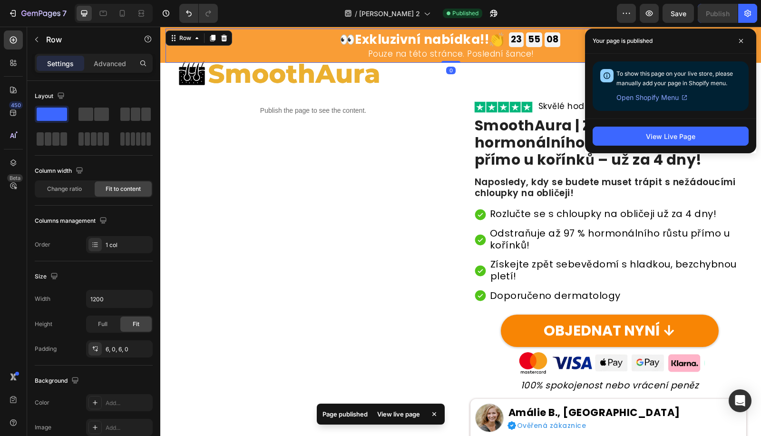
drag, startPoint x: 741, startPoint y: 43, endPoint x: 754, endPoint y: 45, distance: 12.6
click at [741, 43] on icon at bounding box center [741, 41] width 5 height 5
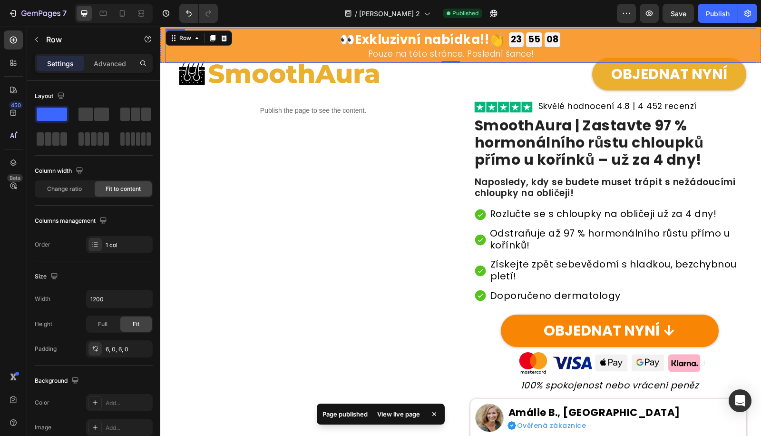
click at [744, 46] on div "👀 Exkluzivní nabídka!! 👏 Heading 23 GODZ 55 MIN 08 SEK Countdown Timer 23 GODZ …" at bounding box center [461, 46] width 591 height 34
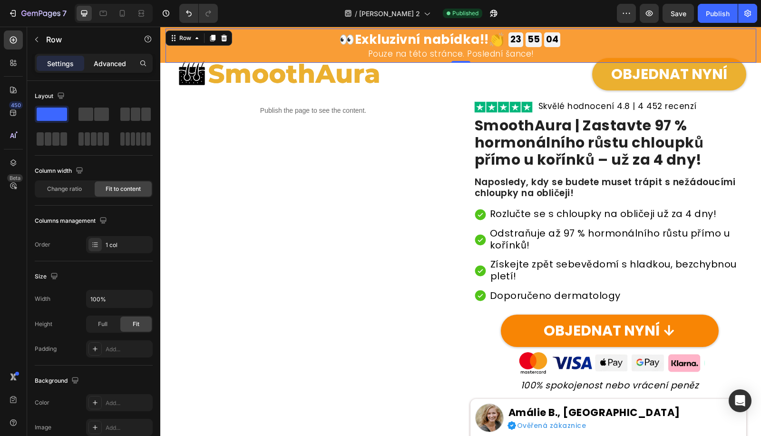
click at [111, 65] on p "Advanced" at bounding box center [110, 64] width 32 height 10
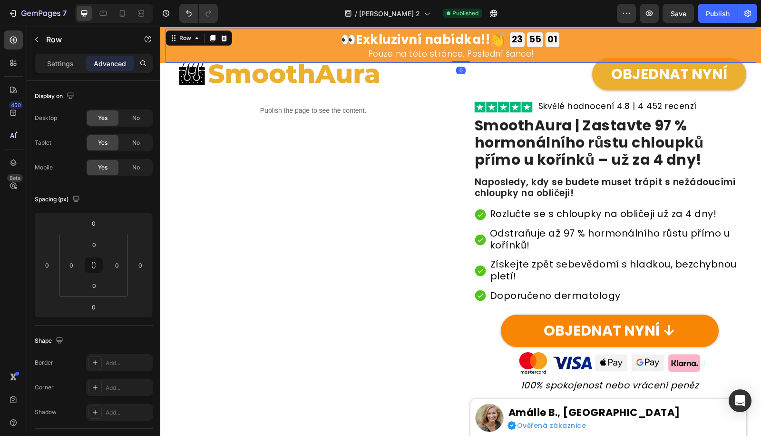
click at [742, 53] on div "👀 Exkluzivní nabídka!! 👏 Heading 23 GODZ 55 MIN 01 SEK Countdown Timer 23 GODZ …" at bounding box center [461, 46] width 591 height 34
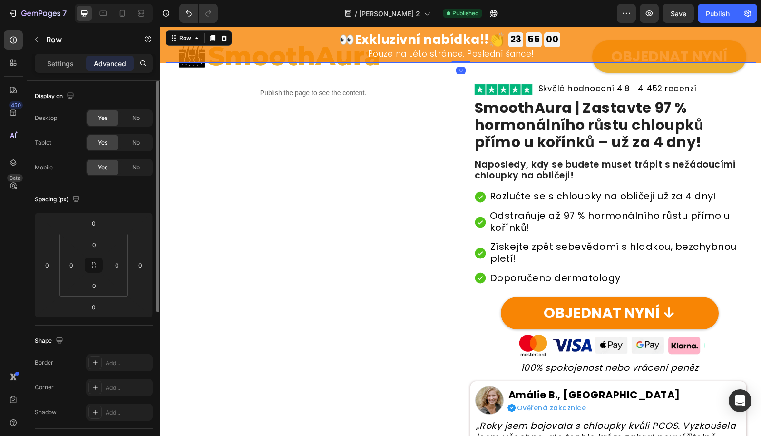
scroll to position [535, 0]
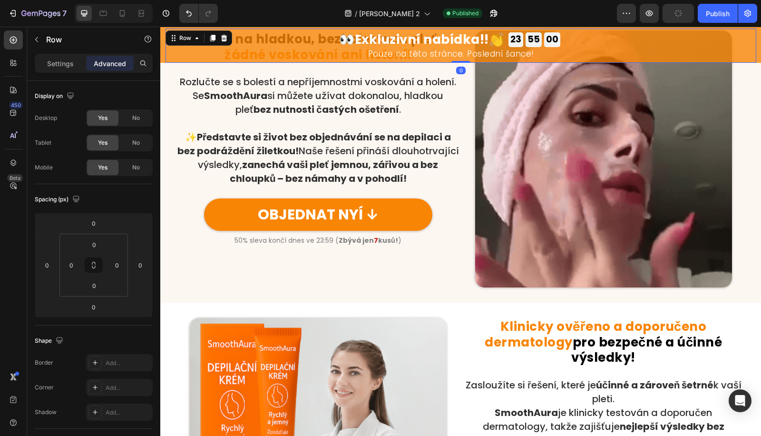
drag, startPoint x: 67, startPoint y: 66, endPoint x: 71, endPoint y: 73, distance: 7.9
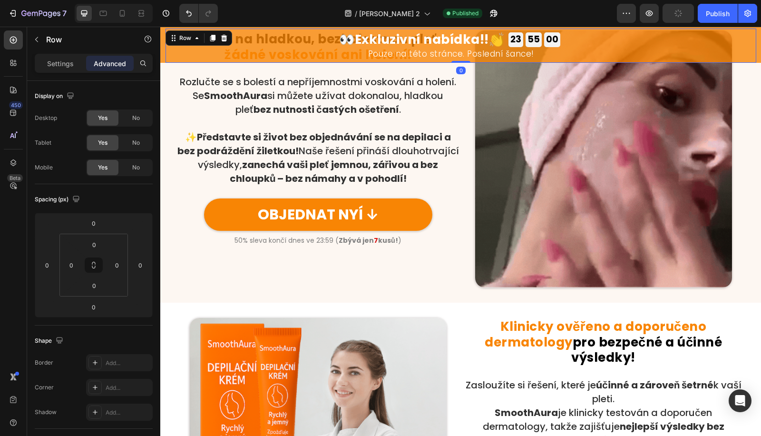
click at [67, 66] on p "Settings" at bounding box center [60, 64] width 27 height 10
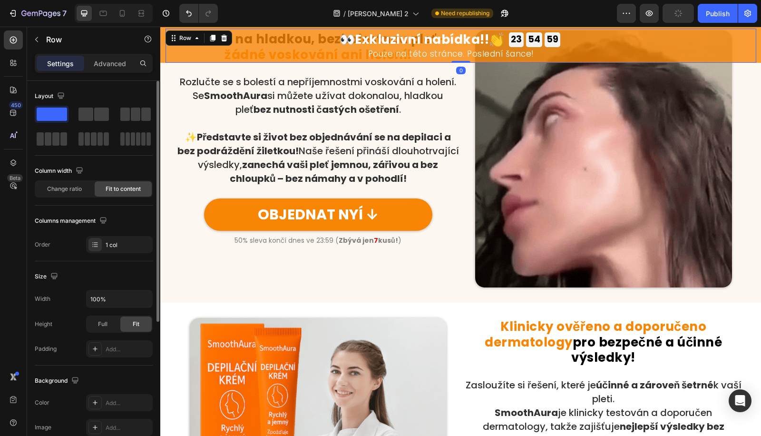
scroll to position [225, 0]
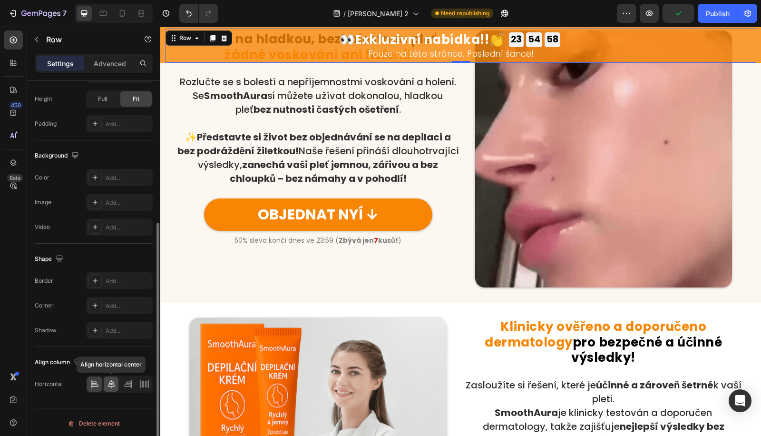
drag, startPoint x: 115, startPoint y: 383, endPoint x: 83, endPoint y: 278, distance: 109.4
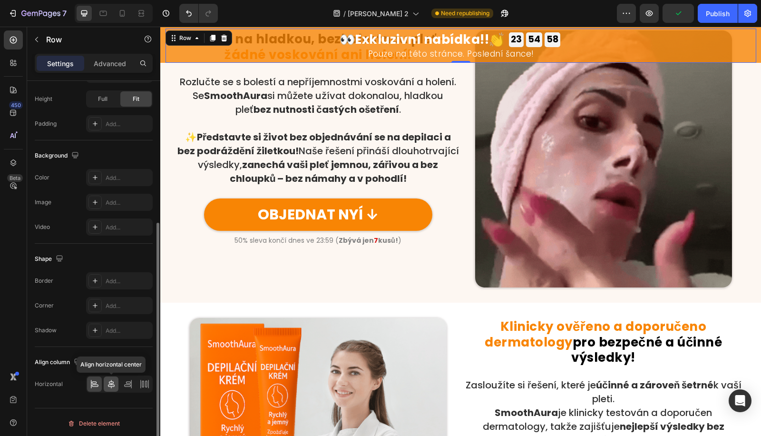
click at [115, 383] on icon at bounding box center [112, 384] width 10 height 10
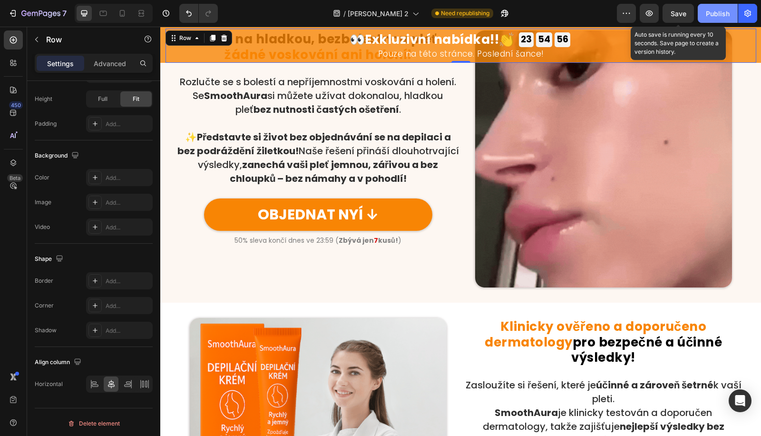
drag, startPoint x: 682, startPoint y: 20, endPoint x: 716, endPoint y: 14, distance: 33.7
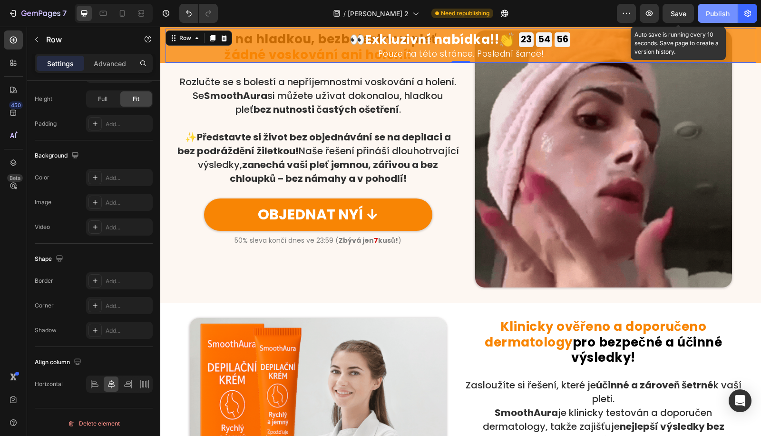
click at [686, 18] on button "Save" at bounding box center [678, 13] width 31 height 19
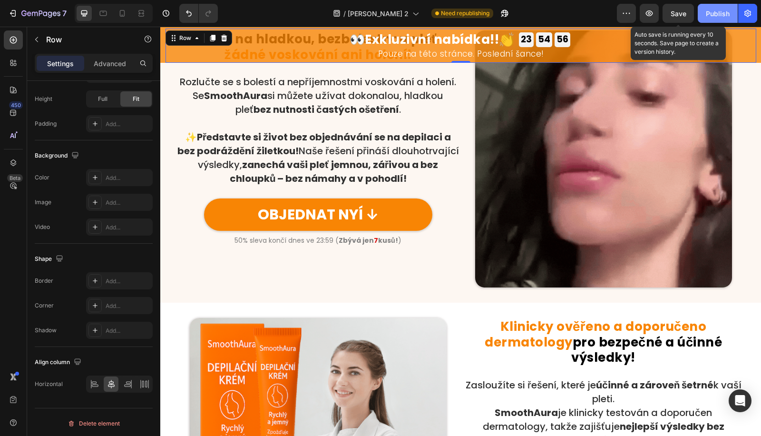
click at [716, 14] on div "Publish" at bounding box center [718, 14] width 24 height 10
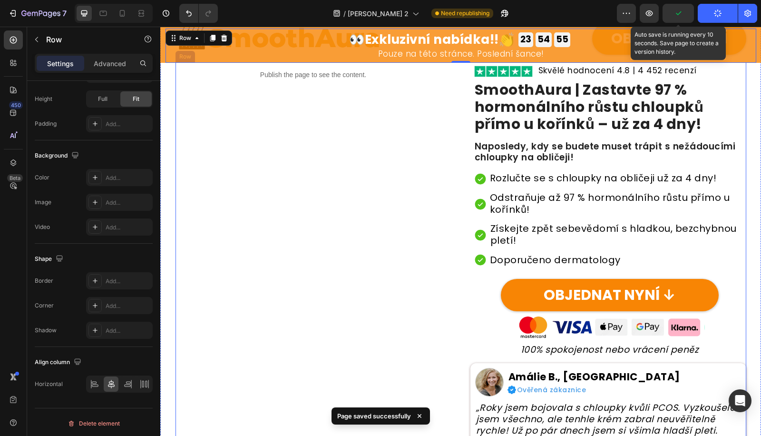
scroll to position [0, 0]
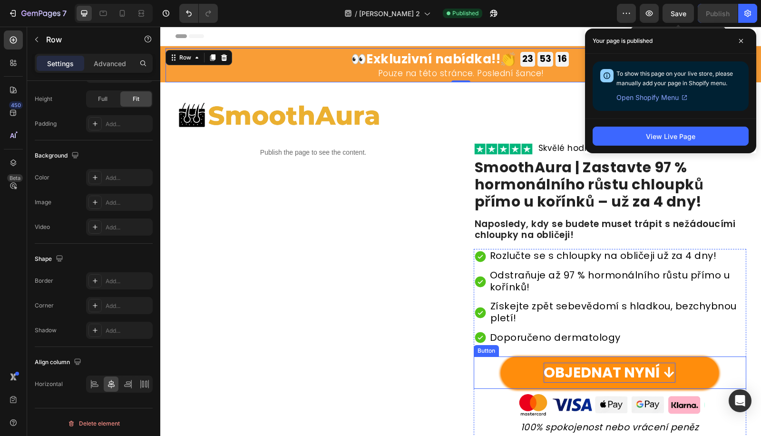
click at [617, 370] on p "OBJEDNAT NYNÍ ↓" at bounding box center [610, 373] width 132 height 20
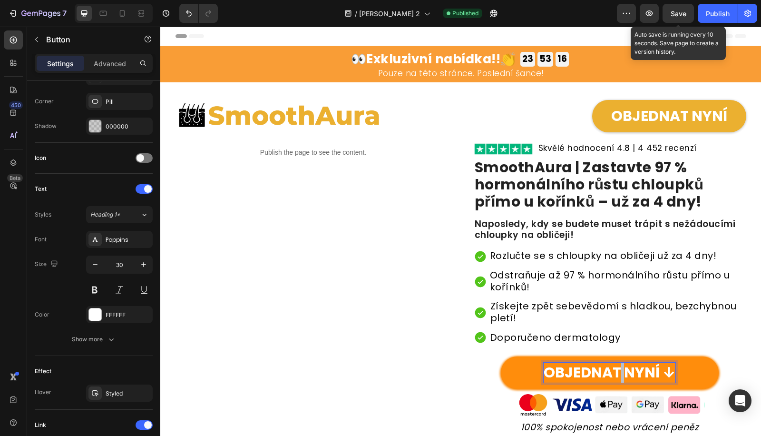
click at [617, 370] on p "OBJEDNAT NYNÍ ↓" at bounding box center [610, 373] width 132 height 20
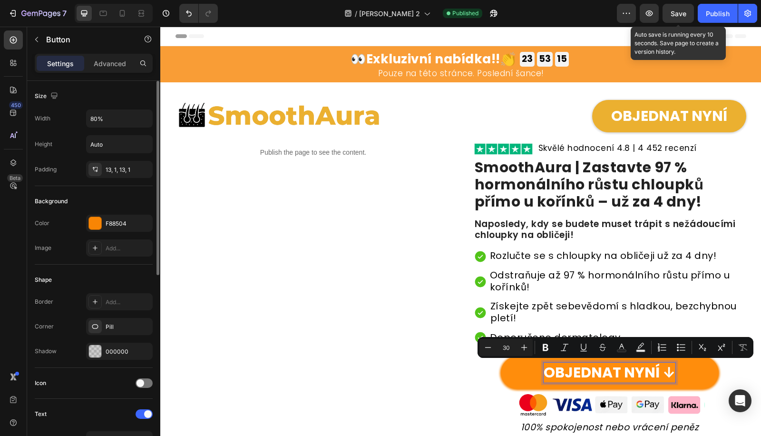
click at [656, 372] on p "OBJEDNAT NYNÍ ↓" at bounding box center [610, 373] width 132 height 20
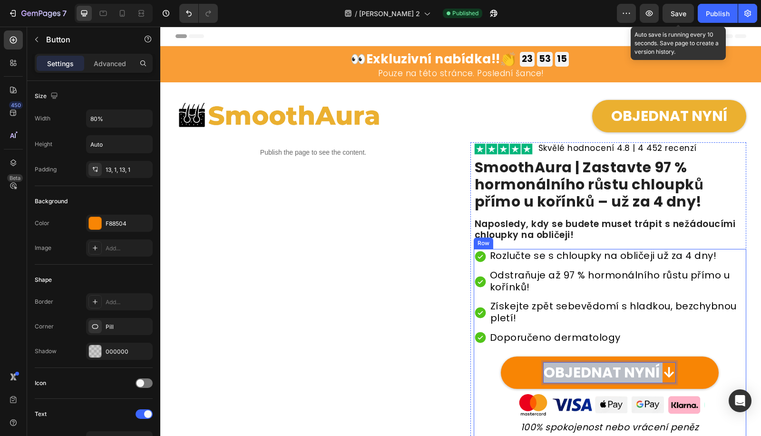
drag, startPoint x: 656, startPoint y: 372, endPoint x: 501, endPoint y: 355, distance: 156.1
click at [501, 355] on div "Icon Rozlučte se s chloupky na obličeji už za 4 dny! Heading Row Icon Odstraňuj…" at bounding box center [610, 343] width 273 height 188
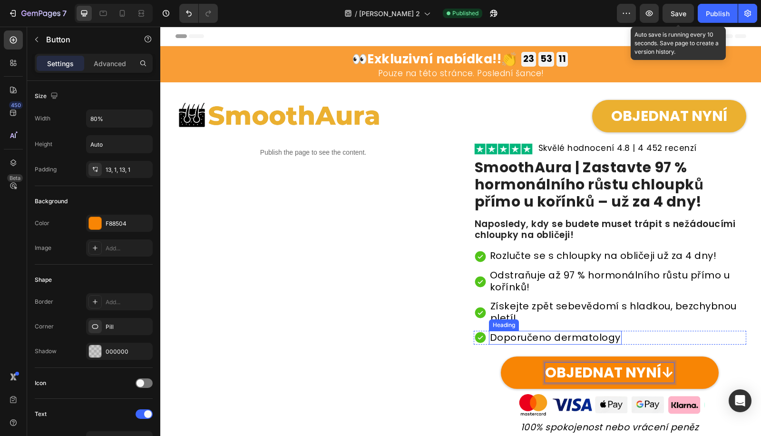
scroll to position [493, 0]
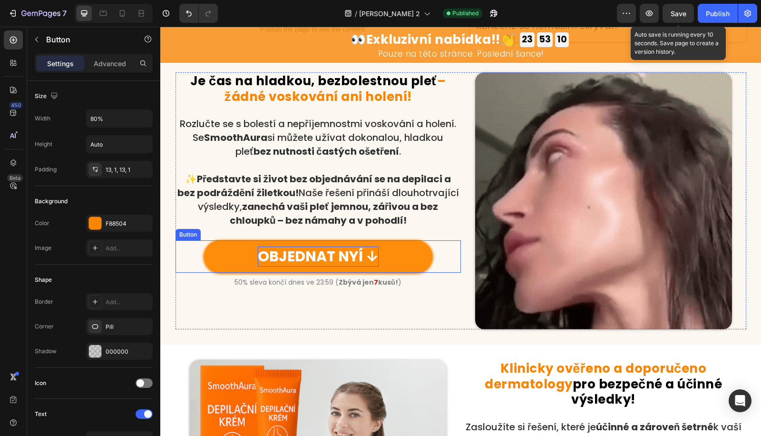
click at [329, 249] on p "OBJEDNAT NYÍ ↓" at bounding box center [318, 257] width 121 height 20
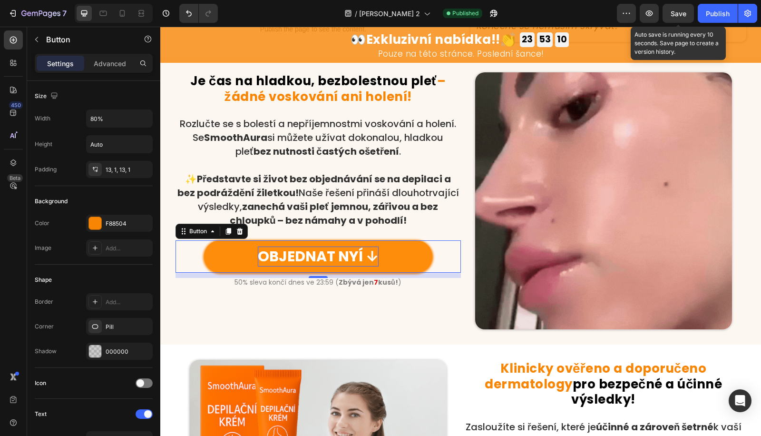
click at [330, 249] on p "OBJEDNAT NYÍ ↓" at bounding box center [318, 257] width 121 height 20
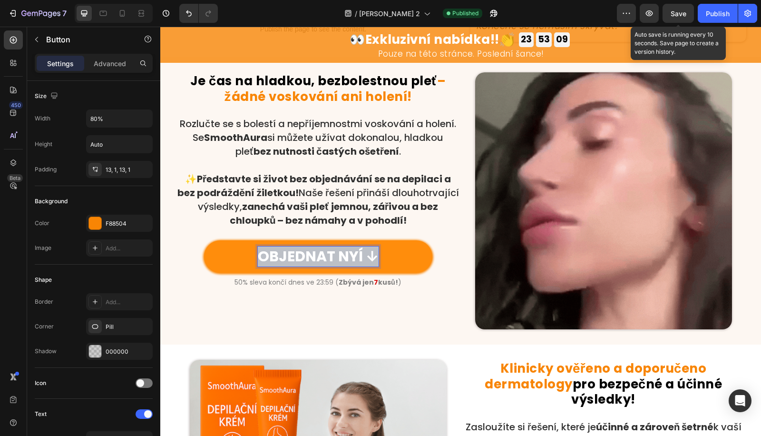
click at [330, 249] on p "OBJEDNAT NYÍ ↓" at bounding box center [318, 257] width 121 height 20
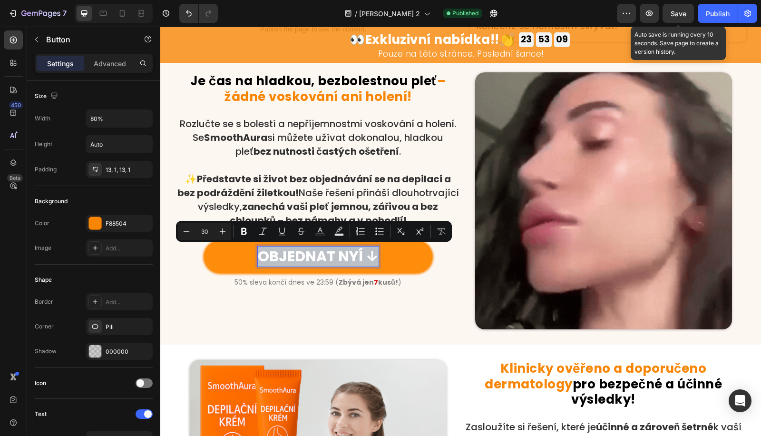
click at [355, 257] on p "OBJEDNAT NYÍ ↓" at bounding box center [318, 257] width 121 height 20
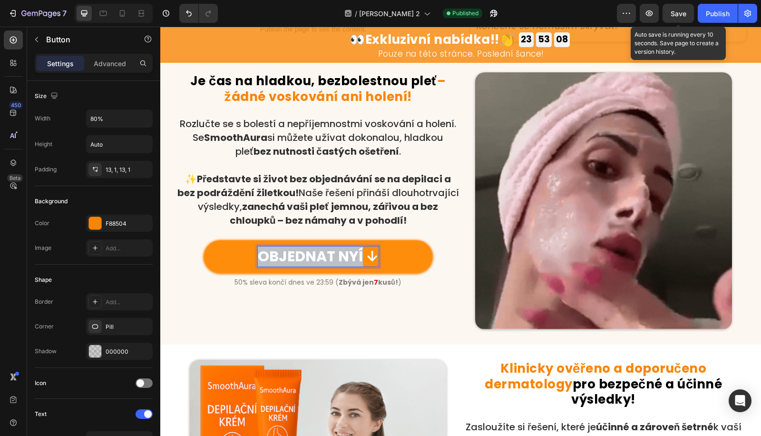
drag, startPoint x: 357, startPoint y: 257, endPoint x: 244, endPoint y: 251, distance: 113.9
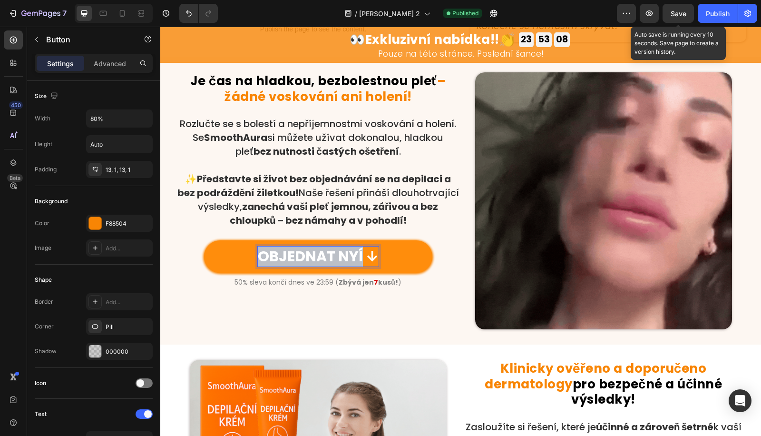
click at [244, 251] on link "OBJEDNAT NYÍ ↓" at bounding box center [318, 256] width 228 height 32
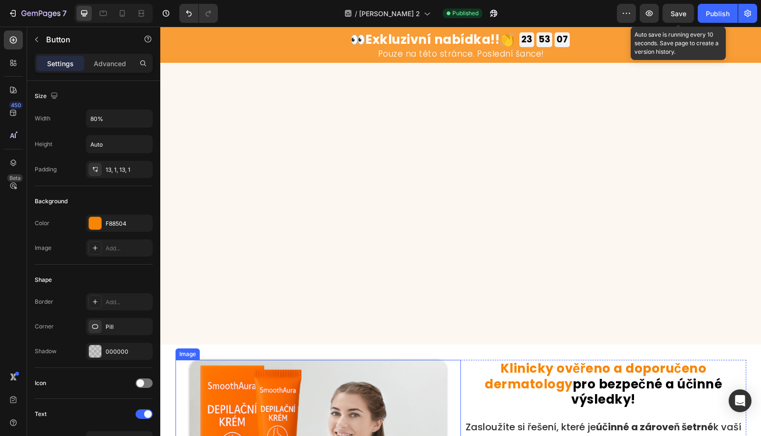
scroll to position [987, 0]
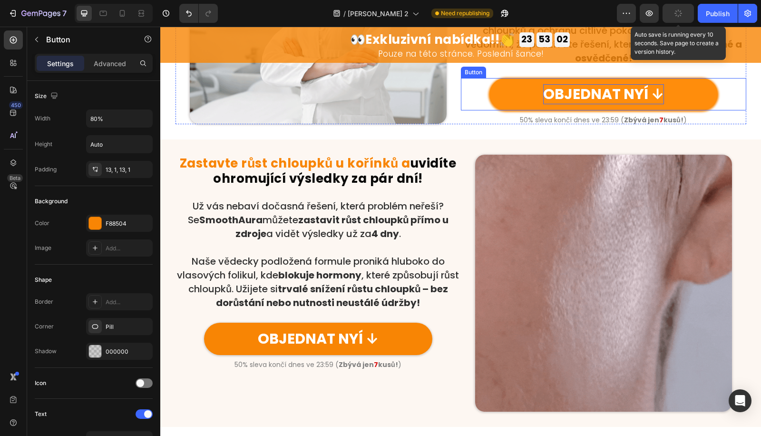
click at [574, 92] on p "OBJEDNAT NYÍ ↓" at bounding box center [603, 94] width 121 height 20
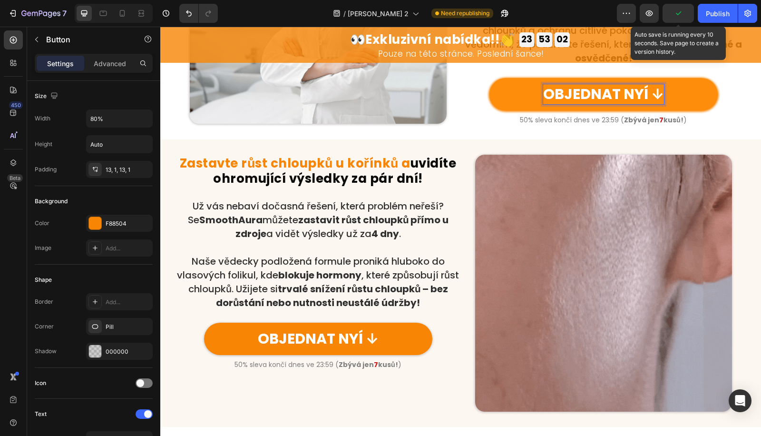
click at [637, 92] on p "OBJEDNAT NYÍ ↓" at bounding box center [603, 94] width 121 height 20
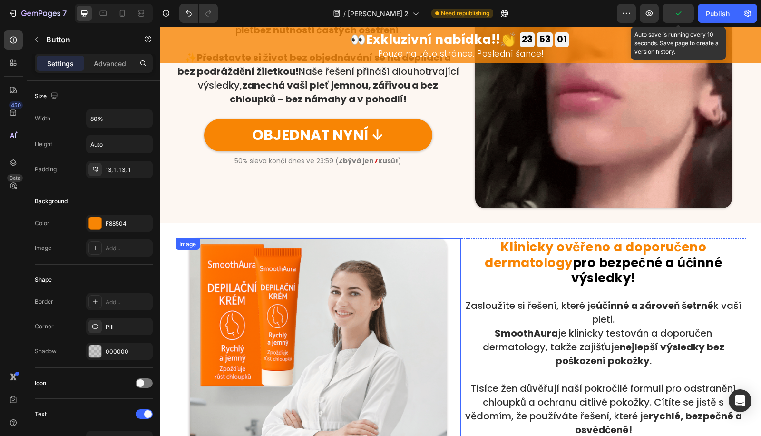
scroll to position [493, 0]
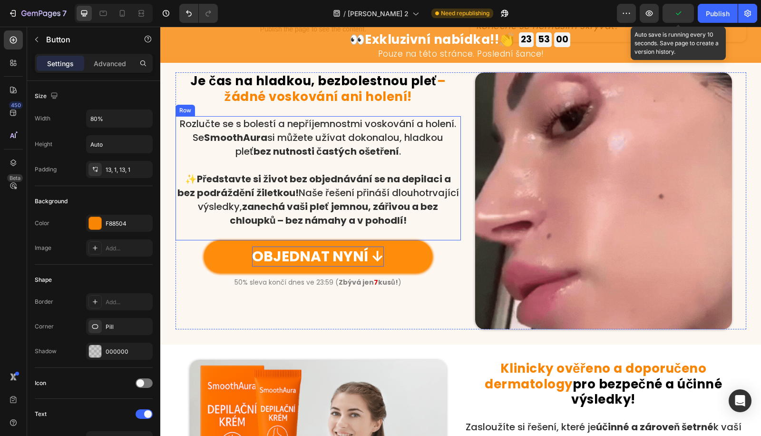
click at [325, 261] on p "OBJEDNAT NYNÍ ↓" at bounding box center [318, 257] width 132 height 20
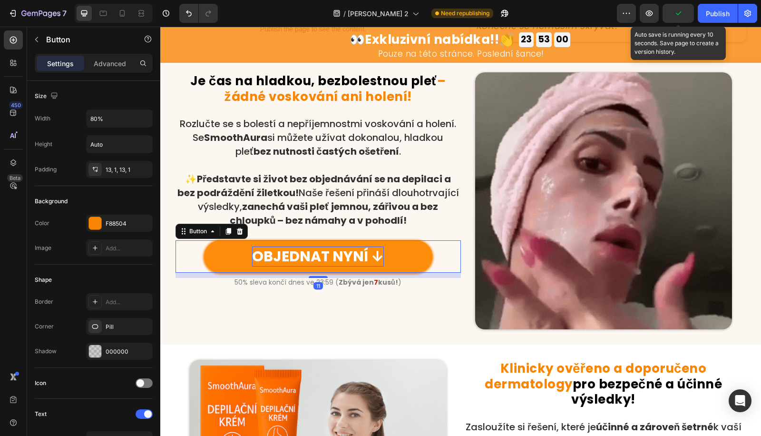
click at [325, 261] on p "OBJEDNAT NYNÍ ↓" at bounding box center [318, 257] width 132 height 20
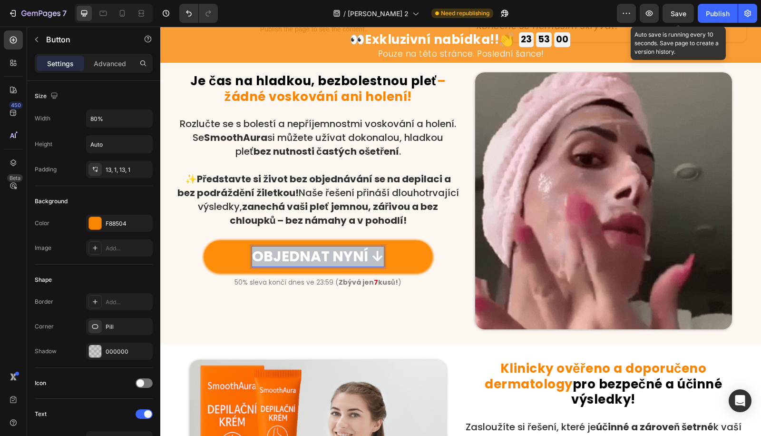
click at [325, 261] on p "OBJEDNAT NYNÍ ↓" at bounding box center [318, 257] width 132 height 20
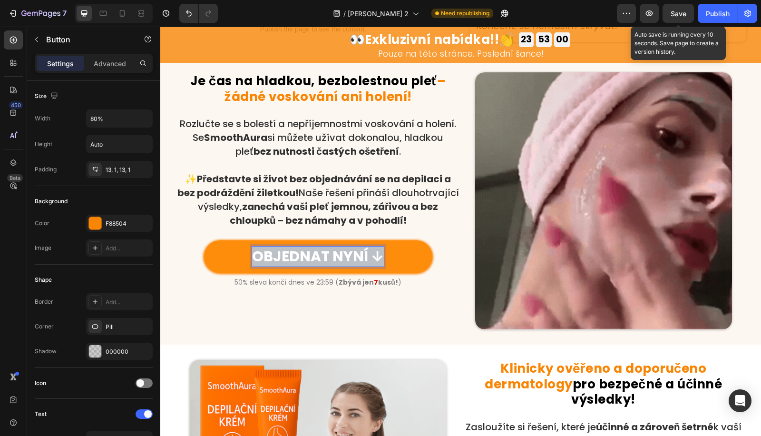
copy p "OBJEDNAT NYNÍ ↓"
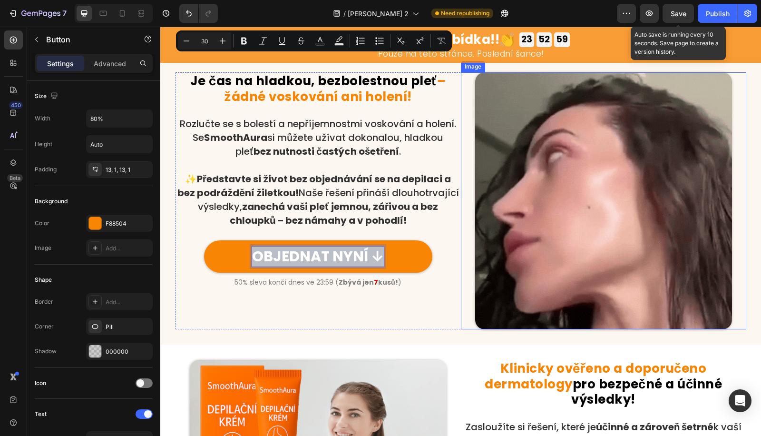
scroll to position [740, 0]
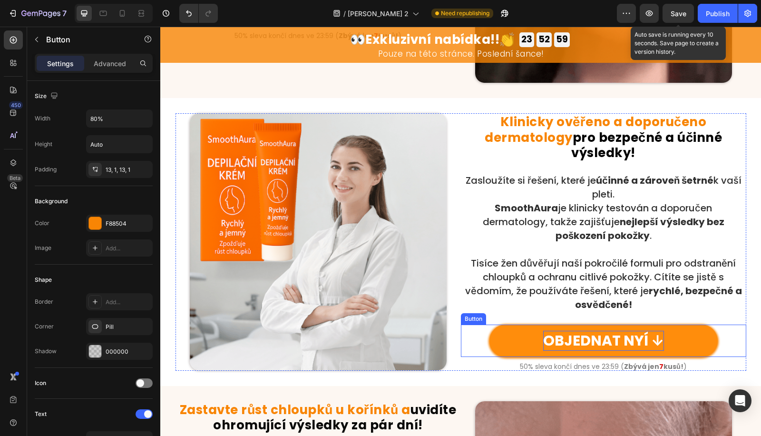
click at [575, 347] on p "OBJEDNAT NYÍ ↓" at bounding box center [603, 341] width 121 height 20
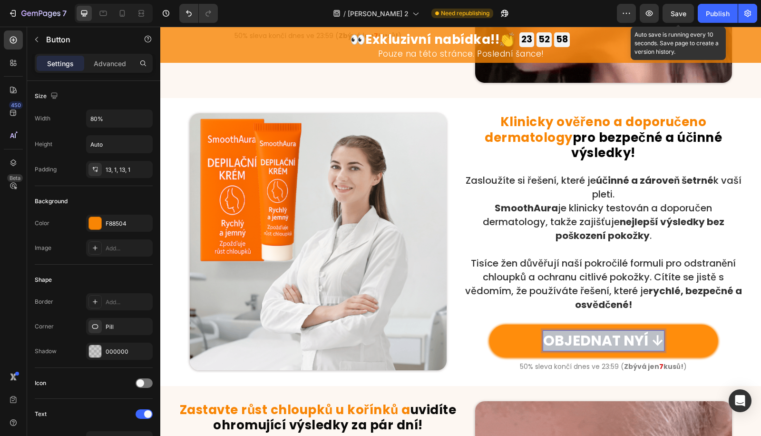
click at [575, 347] on p "OBJEDNAT NYÍ ↓" at bounding box center [603, 341] width 121 height 20
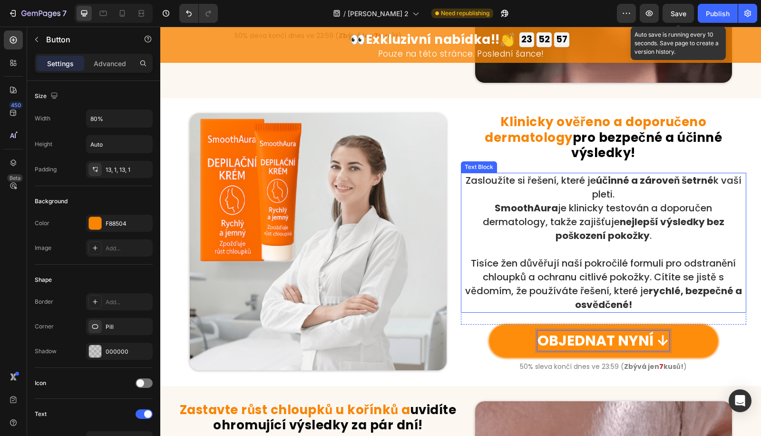
click at [495, 210] on strong "SmoothAura" at bounding box center [526, 207] width 63 height 13
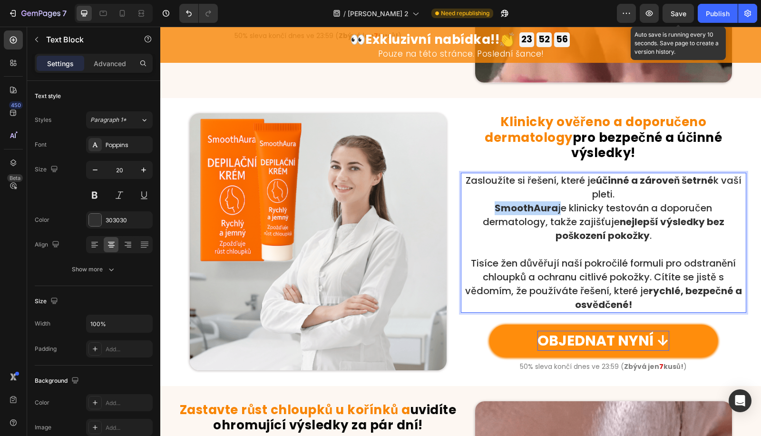
click at [495, 210] on strong "SmoothAura" at bounding box center [526, 207] width 63 height 13
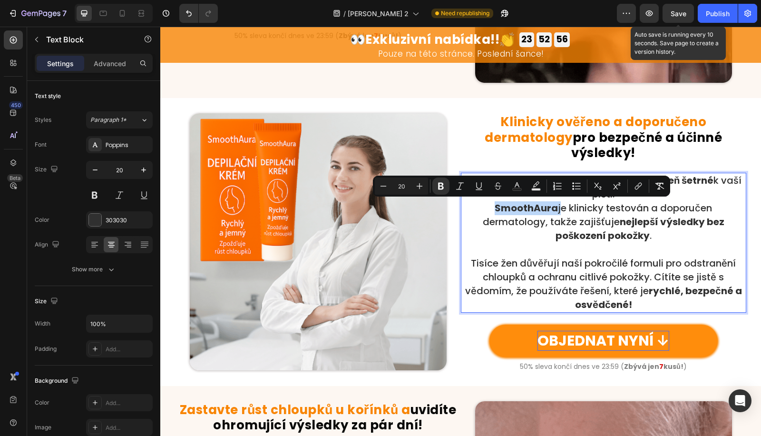
drag, startPoint x: 453, startPoint y: 205, endPoint x: 441, endPoint y: 185, distance: 23.3
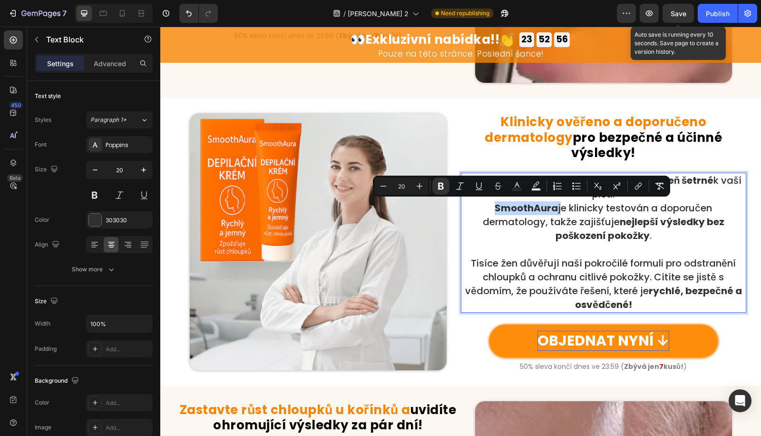
click at [452, 202] on div at bounding box center [319, 241] width 286 height 257
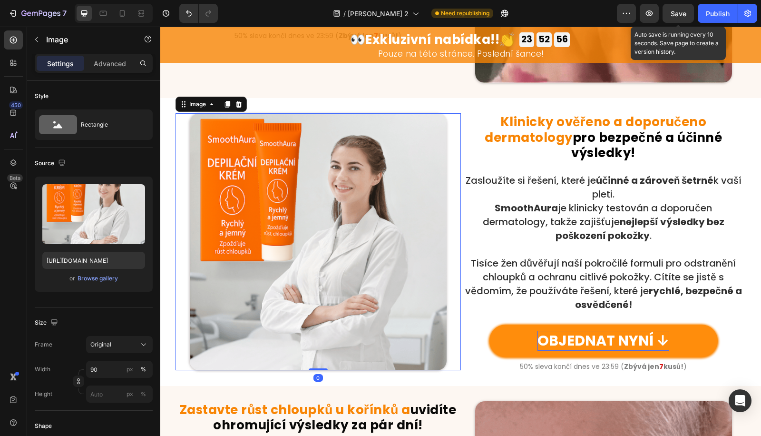
click at [391, 111] on div "Klinicky ověřeno a doporučeno dermatology pro bezpečné a účinné výsledky! Headi…" at bounding box center [460, 242] width 601 height 288
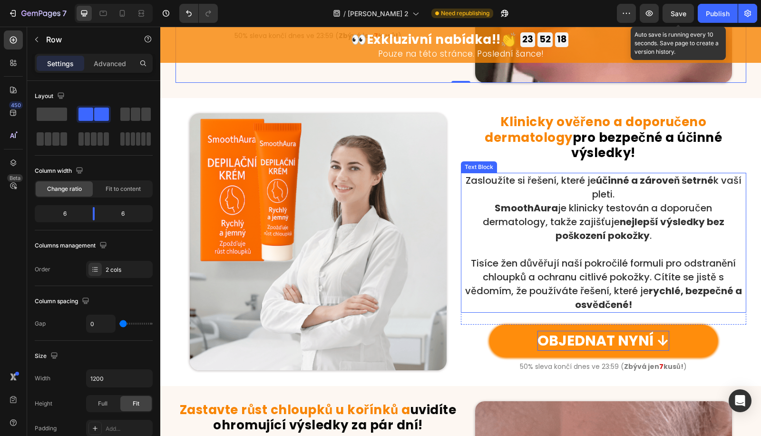
click at [495, 202] on strong "SmoothAura" at bounding box center [526, 207] width 63 height 13
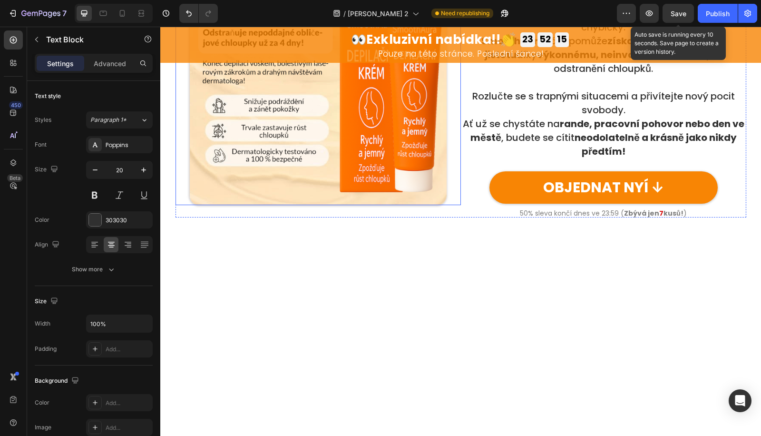
scroll to position [1233, 0]
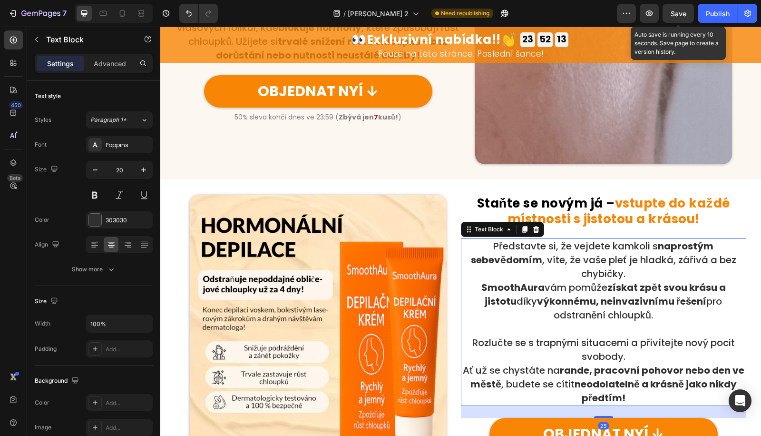
click at [462, 372] on p "Rozlučte se s trapnými situacemi a přivítejte nový pocit svobody. Ať už se chys…" at bounding box center [604, 370] width 284 height 69
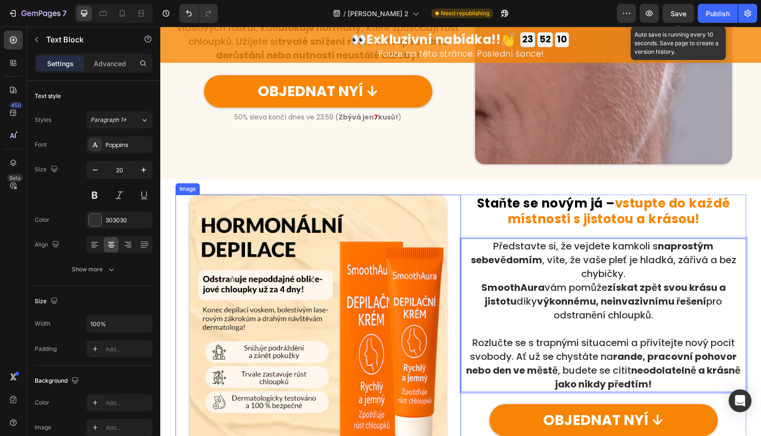
click at [482, 288] on strong "SmoothAura" at bounding box center [513, 287] width 63 height 13
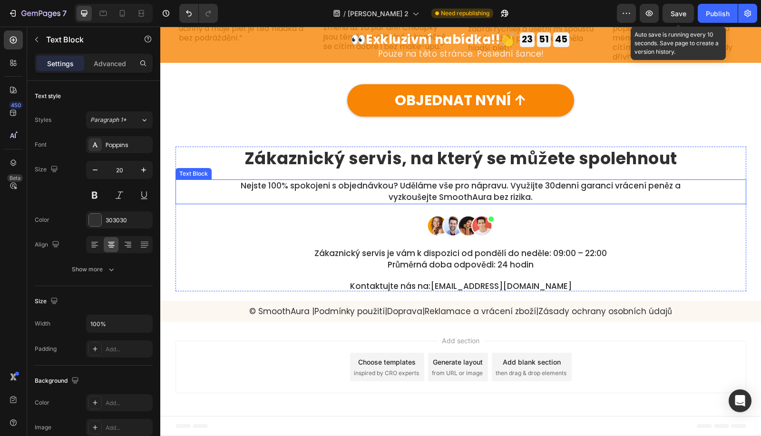
scroll to position [3552, 0]
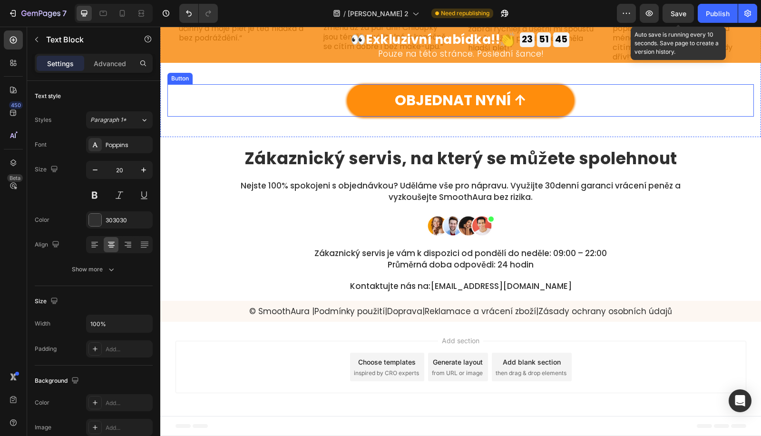
click at [426, 111] on link "OBJEDNAT NYNÍ ↑" at bounding box center [460, 100] width 227 height 32
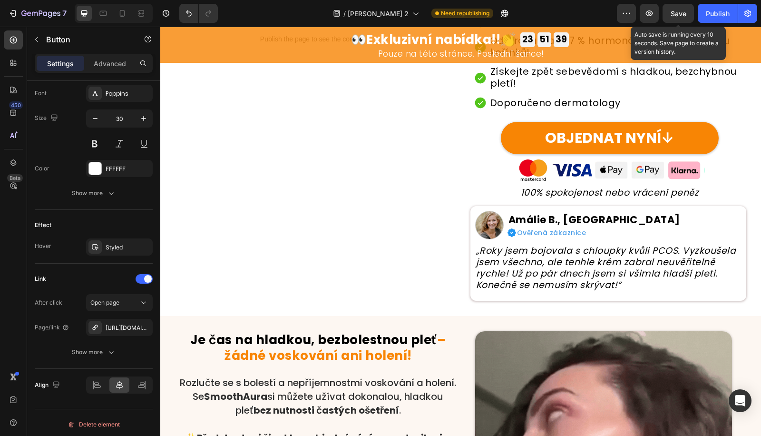
scroll to position [0, 0]
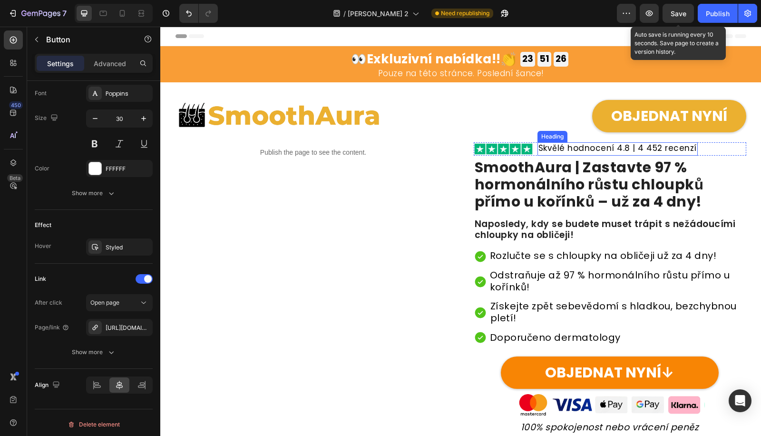
click at [624, 140] on div "Image Skvělé hodnocení 4.8 | 4 452 recenzí Heading Row SmoothAura | Zastavte 97…" at bounding box center [609, 337] width 276 height 395
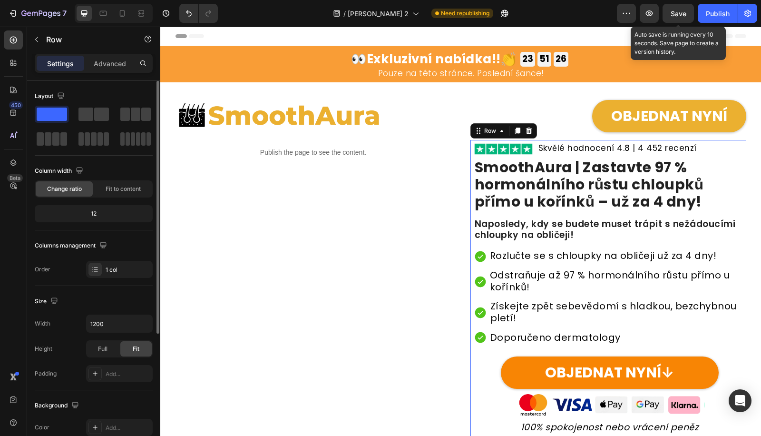
click at [621, 146] on h2 "Skvělé hodnocení 4.8 | 4 452 recenzí" at bounding box center [618, 148] width 160 height 13
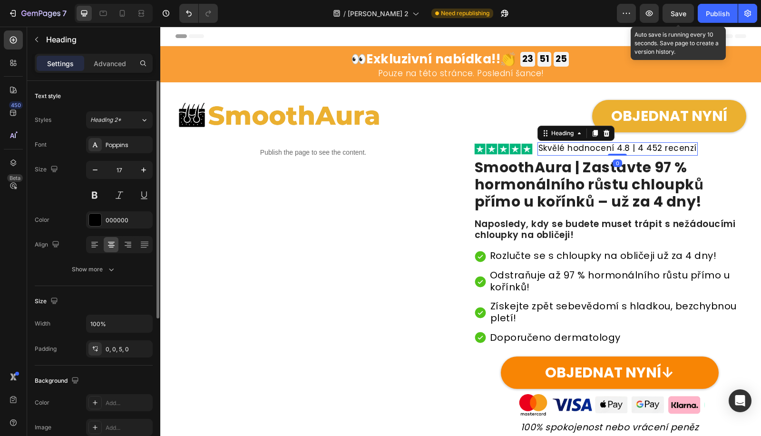
click at [620, 148] on h2 "Skvělé hodnocení 4.8 | 4 452 recenzí" at bounding box center [618, 148] width 160 height 13
click at [620, 148] on p "Skvělé hodnocení 4.8 | 4 452 recenzí" at bounding box center [618, 148] width 158 height 10
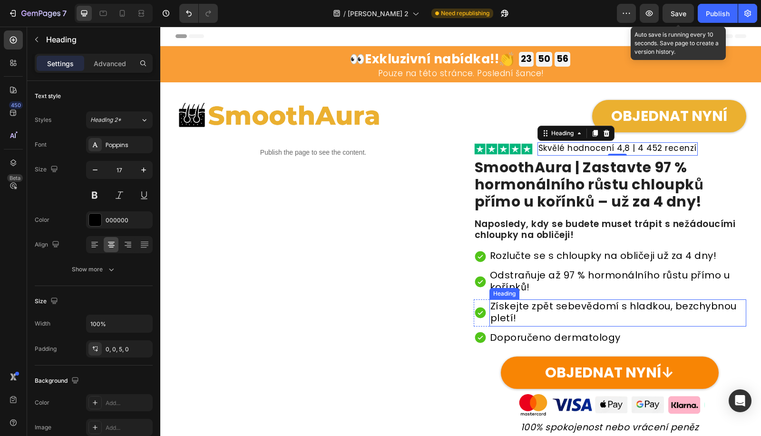
scroll to position [247, 0]
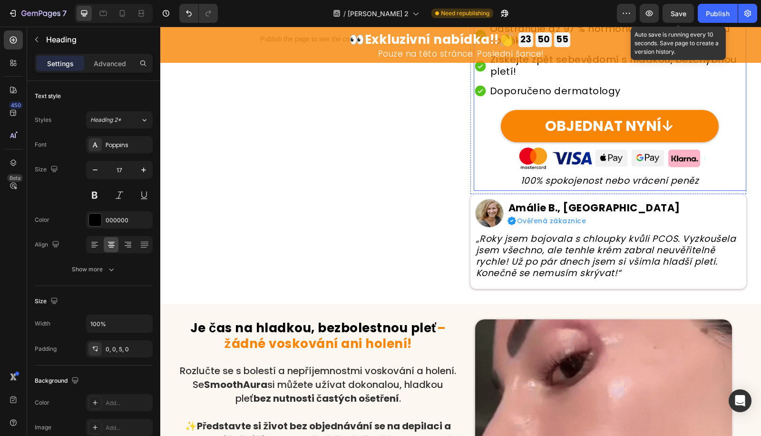
click at [556, 177] on h2 "100% spokojenost nebo vrácení peněz" at bounding box center [610, 181] width 273 height 12
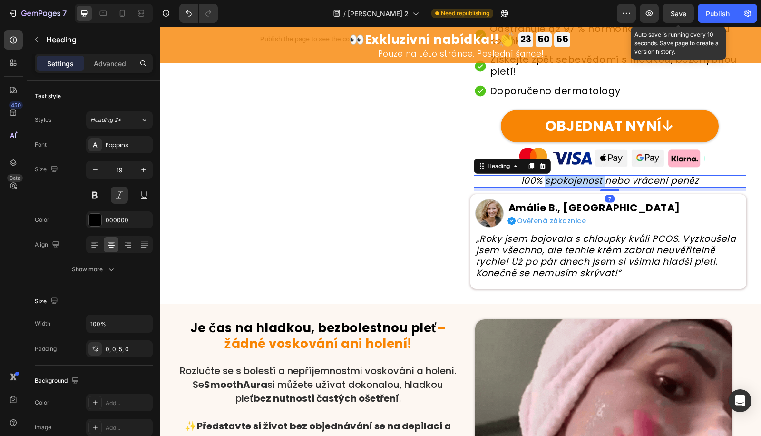
click at [556, 177] on h2 "100% spokojenost nebo vrácení peněz" at bounding box center [610, 181] width 273 height 12
click at [556, 177] on p "100% spokojenost nebo vrácení peněz" at bounding box center [610, 180] width 271 height 9
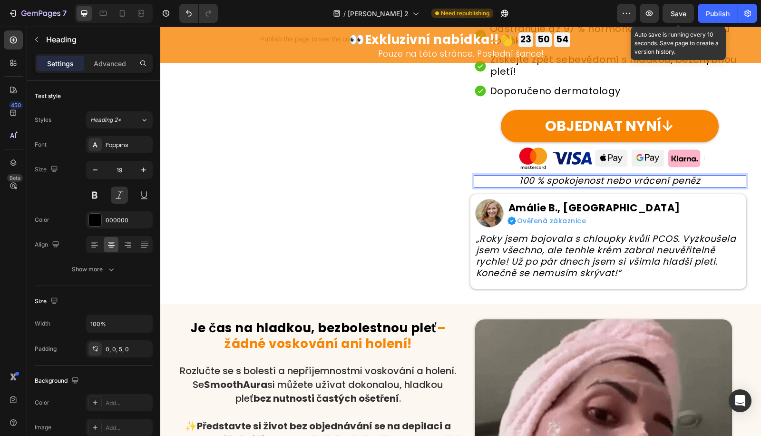
click at [563, 173] on div "Icon Rozlučte se s chloupky na obličeji už za 4 dny! Heading Row Icon Odstraňuj…" at bounding box center [610, 96] width 273 height 188
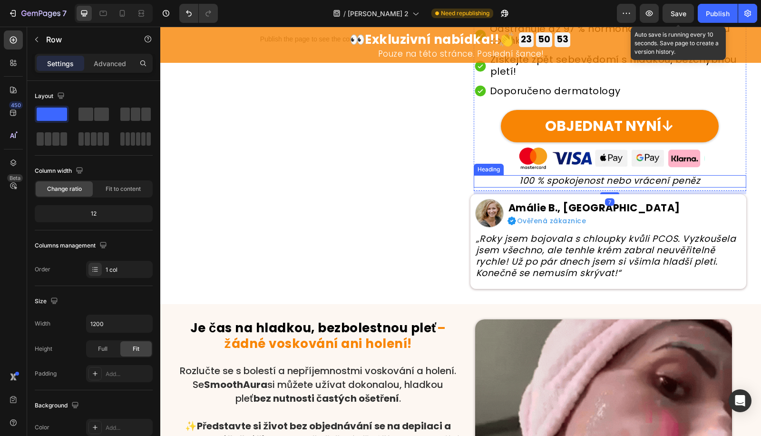
click at [560, 180] on p "100 % spokojenost nebo vrácení peněz" at bounding box center [610, 180] width 271 height 9
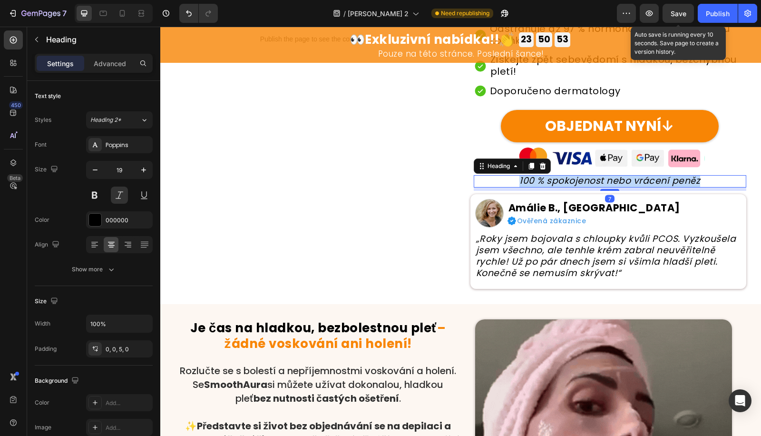
click at [560, 180] on p "100 % spokojenost nebo vrácení peněz" at bounding box center [610, 180] width 271 height 9
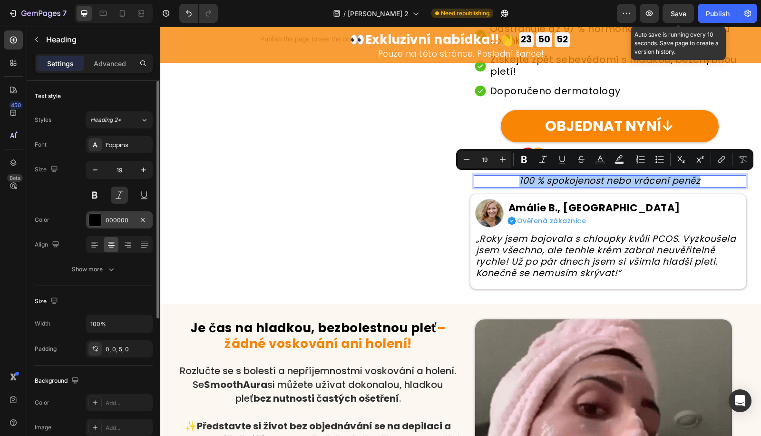
click at [108, 221] on div "000000" at bounding box center [120, 220] width 28 height 9
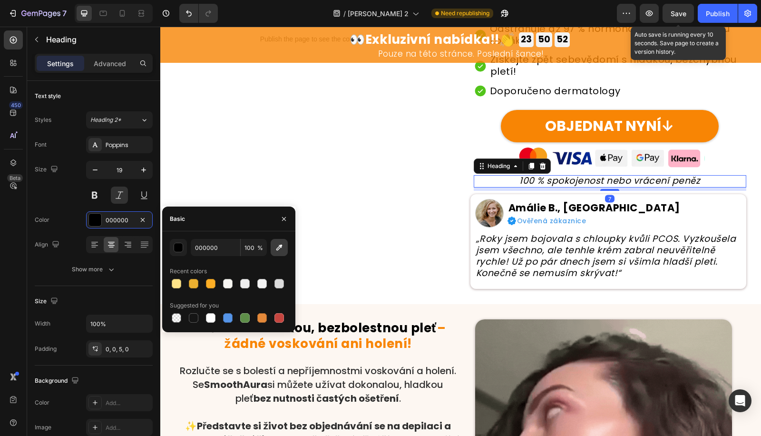
click at [277, 247] on icon "button" at bounding box center [280, 248] width 10 height 10
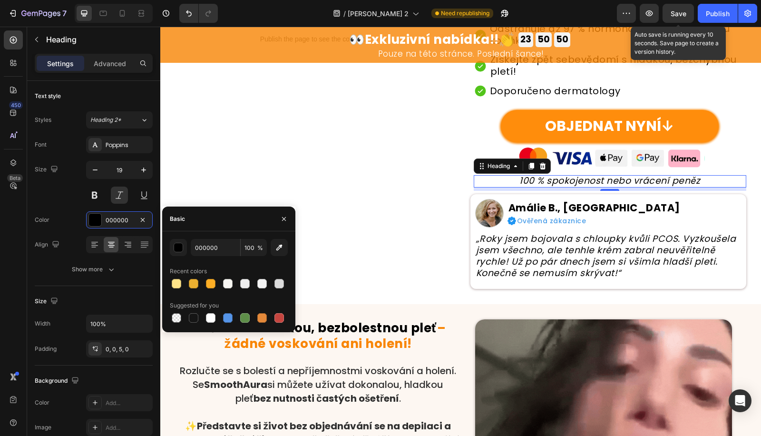
type input "F88504"
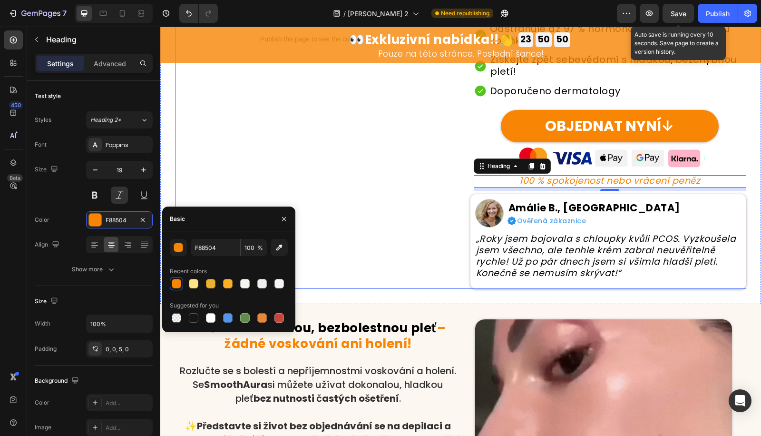
click at [376, 123] on div "Publish the page to see the content. Custom Code" at bounding box center [314, 90] width 276 height 395
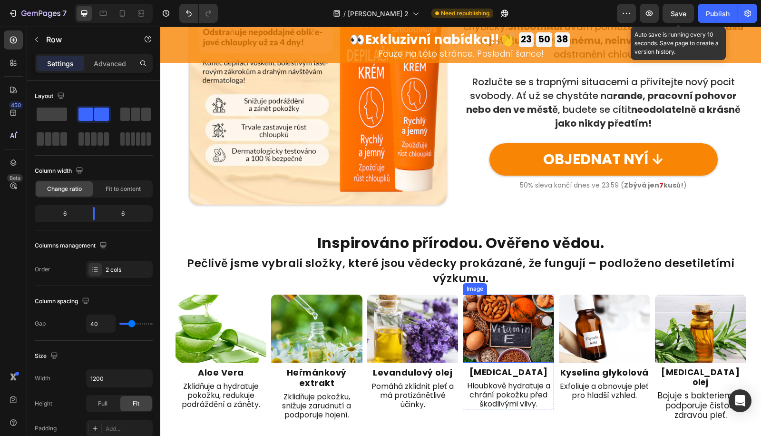
scroll to position [1727, 0]
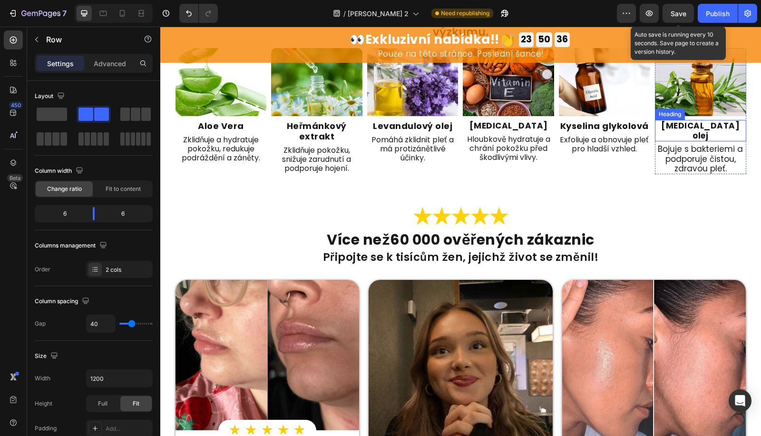
click at [689, 128] on strong "Tea Tree olej" at bounding box center [700, 130] width 79 height 21
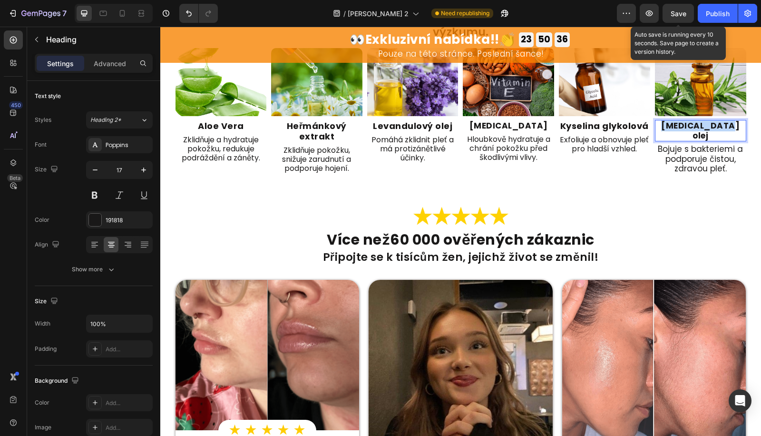
click at [689, 128] on strong "Tea Tree olej" at bounding box center [700, 130] width 79 height 21
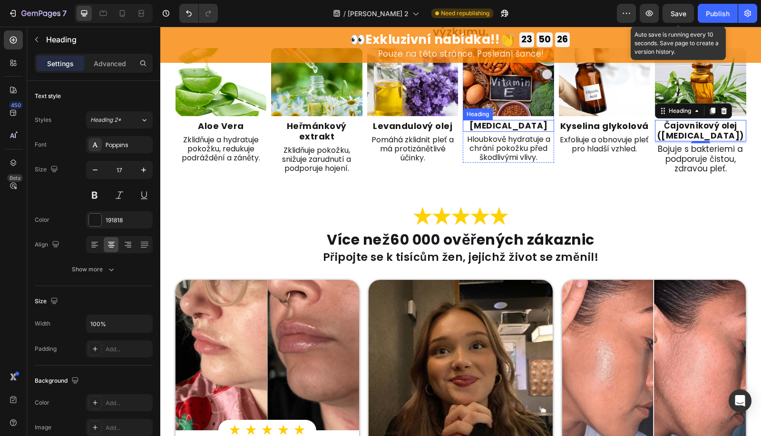
click at [522, 125] on strong "Vitamin E" at bounding box center [509, 125] width 79 height 11
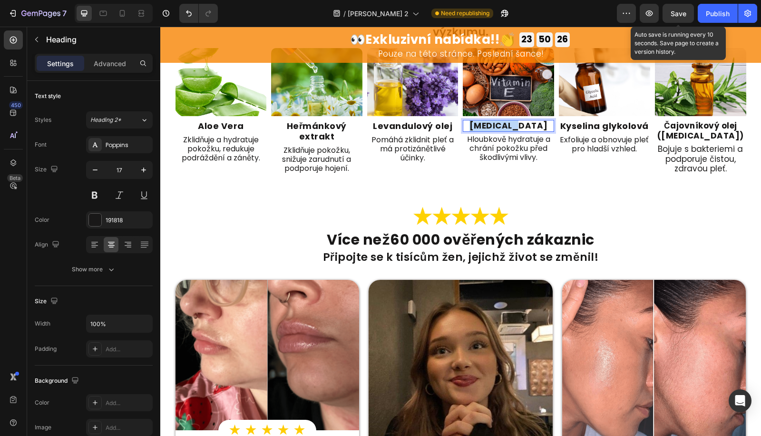
click at [522, 125] on strong "Vitamin E" at bounding box center [509, 125] width 79 height 11
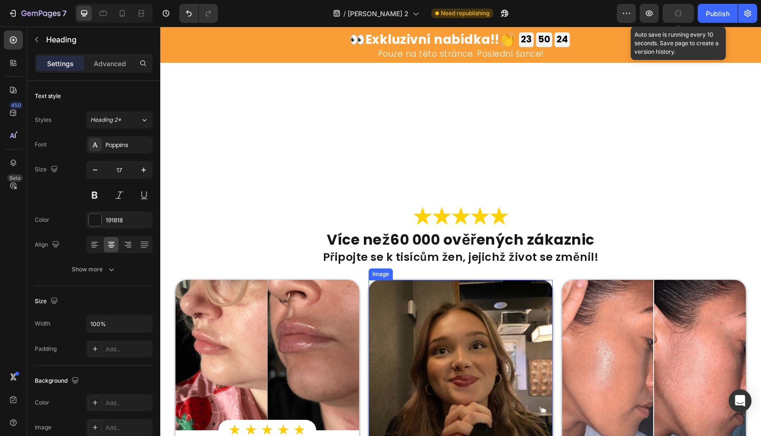
scroll to position [1974, 0]
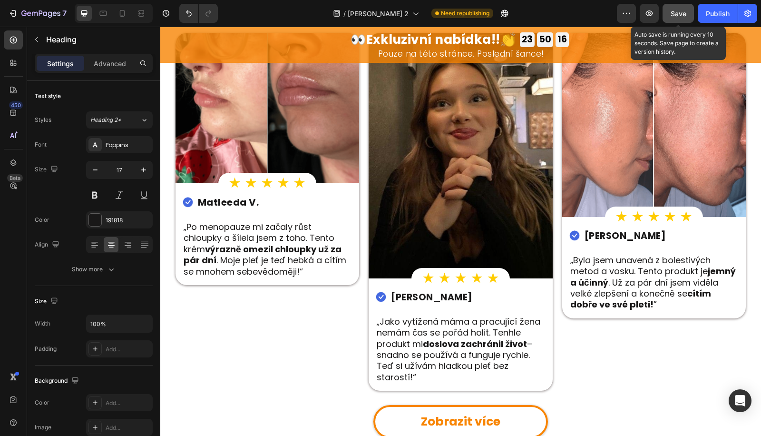
click at [682, 11] on span "Save" at bounding box center [679, 14] width 16 height 8
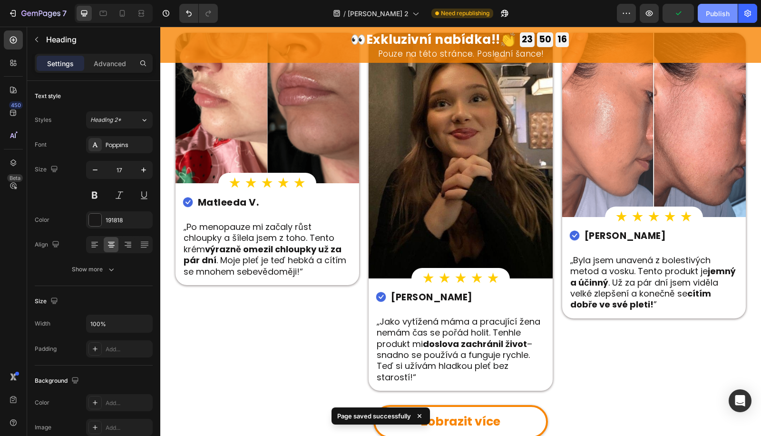
click at [719, 15] on div "Publish" at bounding box center [718, 14] width 24 height 10
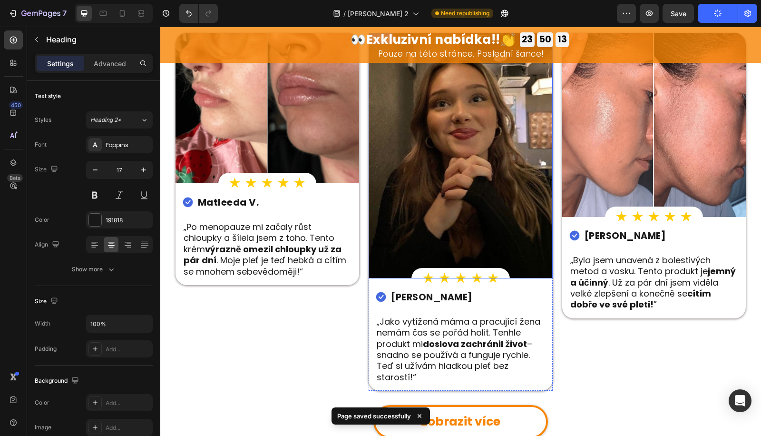
scroll to position [2220, 0]
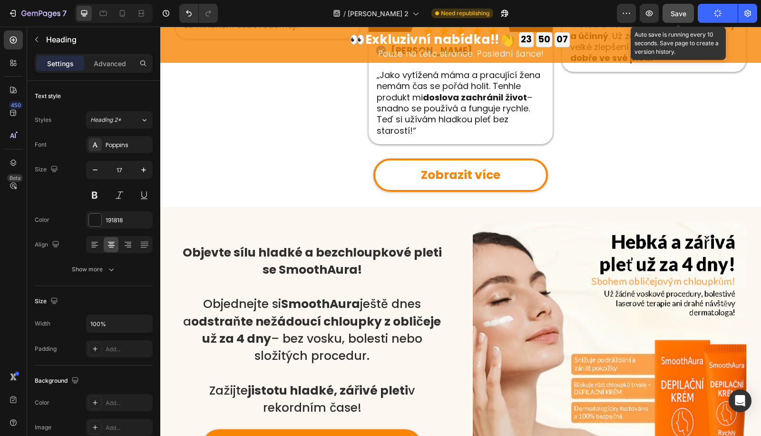
click at [672, 20] on button "Save" at bounding box center [678, 13] width 31 height 19
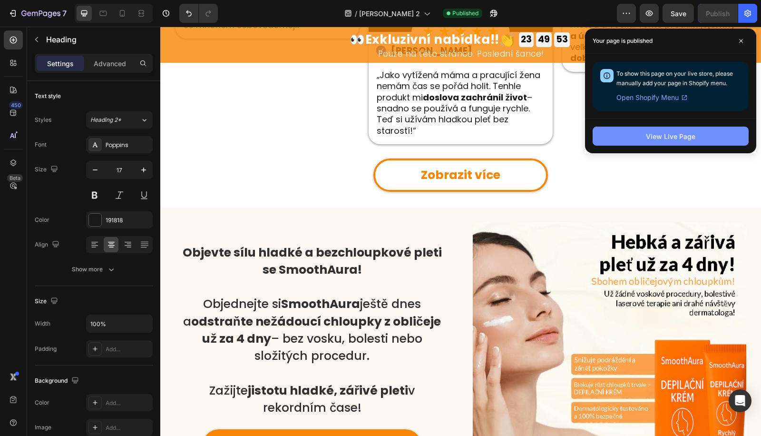
click at [675, 136] on div "View Live Page" at bounding box center [670, 136] width 49 height 10
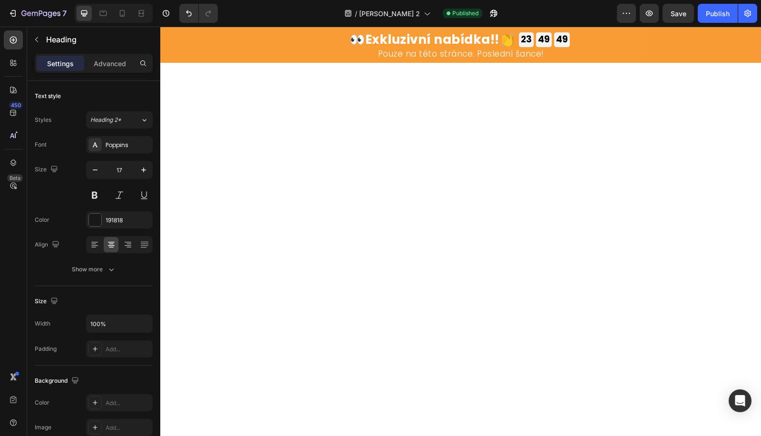
scroll to position [0, 0]
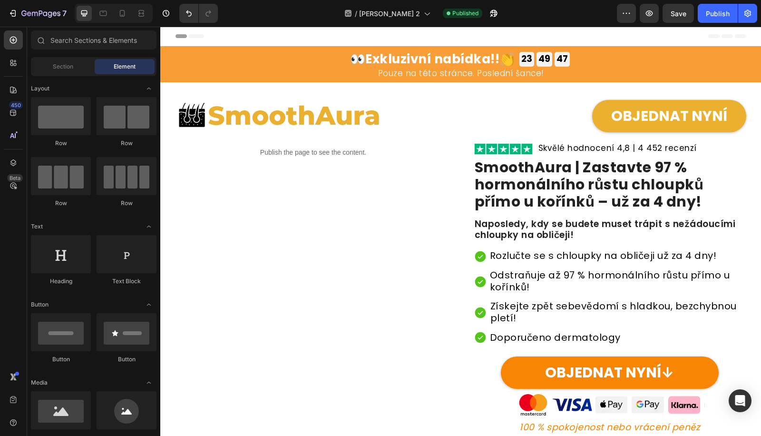
click at [345, 96] on div "Image OBJEDNAT NYNÍ Button Row" at bounding box center [461, 112] width 571 height 41
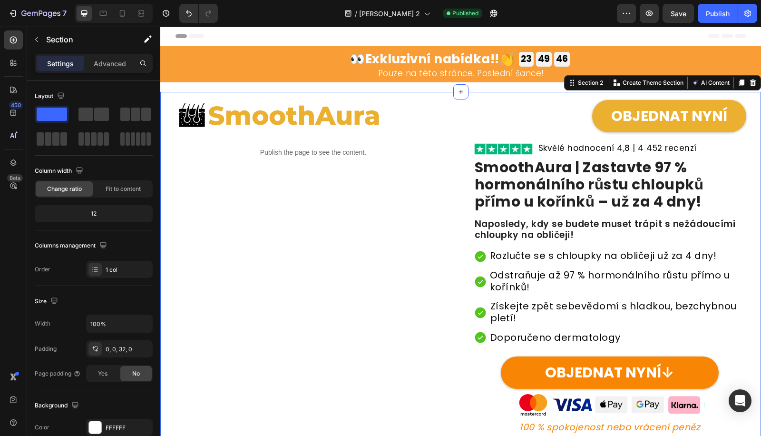
click at [170, 104] on div "Image OBJEDNAT NYNÍ Button Row Row Publish the page to see the content. Custom …" at bounding box center [460, 314] width 601 height 444
click at [108, 61] on p "Advanced" at bounding box center [110, 64] width 32 height 10
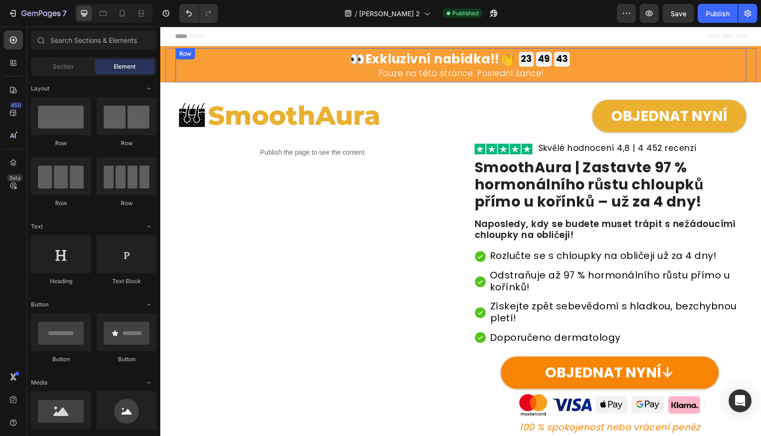
click at [324, 81] on div "👀 Exkluzivní nabídka!! 👏 Heading 23 GODZ 49 MIN 43 SEK Countdown Timer 23 GODZ …" at bounding box center [461, 65] width 571 height 34
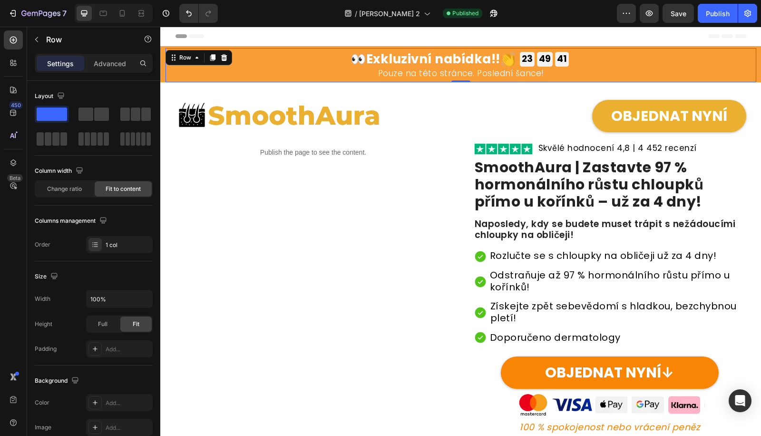
click at [169, 79] on div "👀 Exkluzivní nabídka!! 👏 Heading 23 GODZ 49 MIN 41 SEK Countdown Timer 23 GODZ …" at bounding box center [461, 65] width 591 height 34
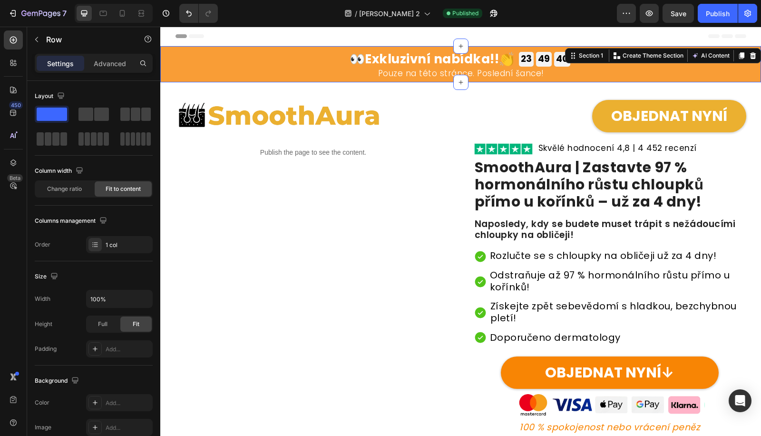
click at [165, 76] on div "👀 Exkluzivní nabídka!! 👏 Heading 23 GODZ 49 MIN 40 SEK Countdown Timer 23 GODZ …" at bounding box center [460, 64] width 601 height 36
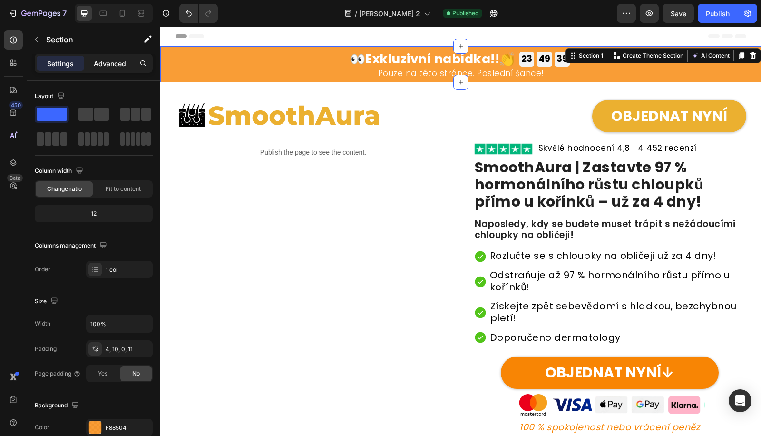
click at [108, 60] on p "Advanced" at bounding box center [110, 64] width 32 height 10
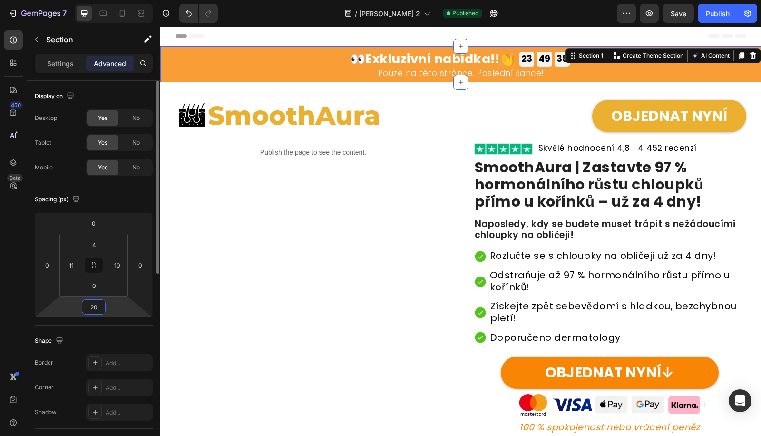
click at [89, 305] on input "20" at bounding box center [93, 307] width 19 height 14
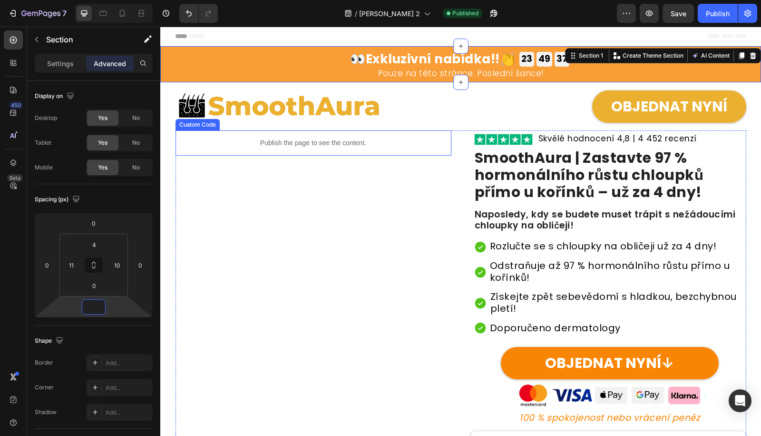
drag, startPoint x: 464, startPoint y: 270, endPoint x: 761, endPoint y: 44, distance: 373.6
click at [467, 267] on div "Publish the page to see the content. Custom Code Image Skvělé hodnocení 4,8 | 4…" at bounding box center [461, 327] width 571 height 395
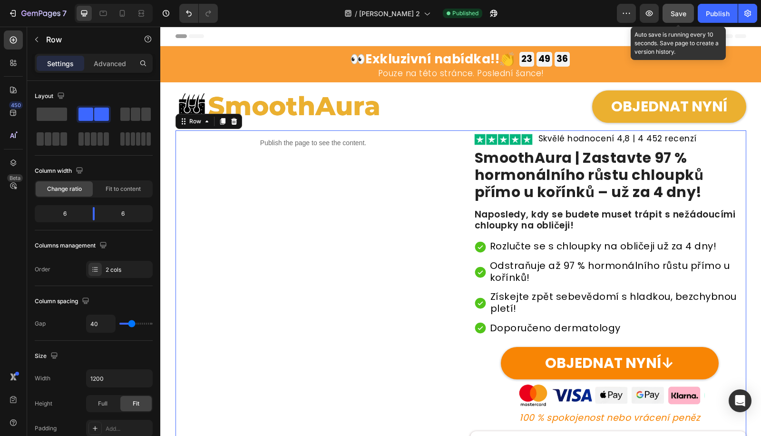
click at [688, 12] on button "Save" at bounding box center [678, 13] width 31 height 19
click at [718, 10] on div "Publish" at bounding box center [718, 14] width 24 height 10
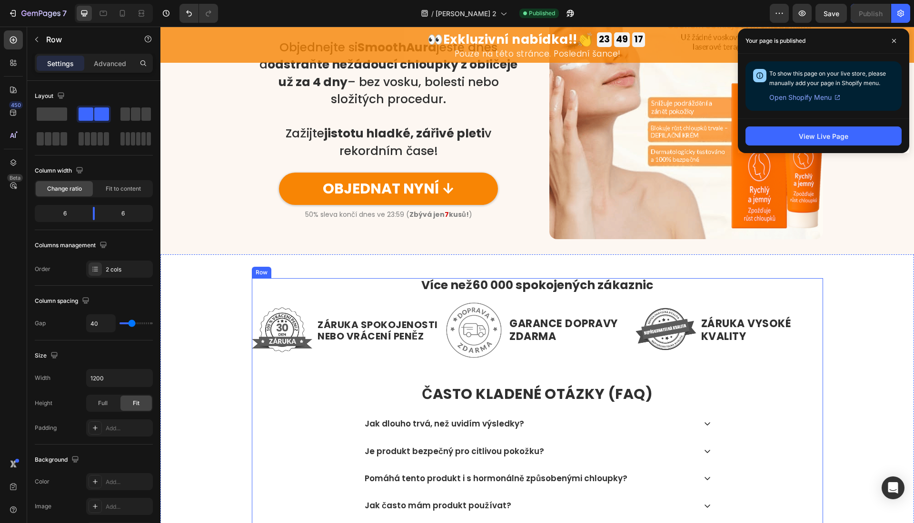
scroll to position [2467, 0]
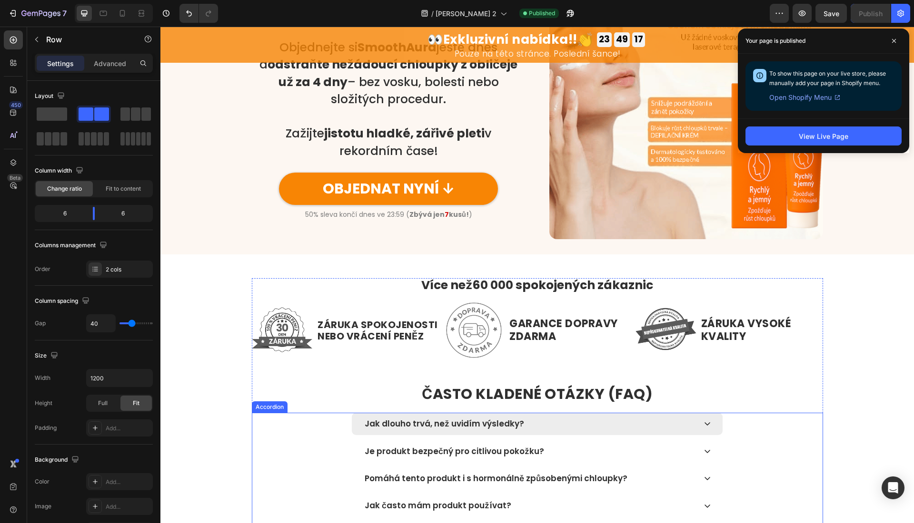
click at [693, 423] on div "Jak dlouho trvá, než uvidím výsledky?" at bounding box center [537, 424] width 371 height 22
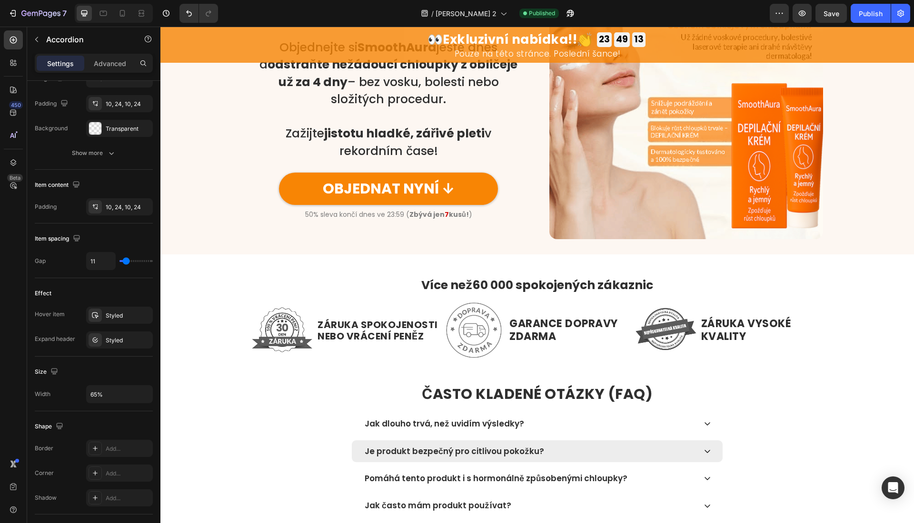
click at [363, 449] on div "Je produkt bezpečný pro citlivou pokožku?" at bounding box center [454, 451] width 182 height 12
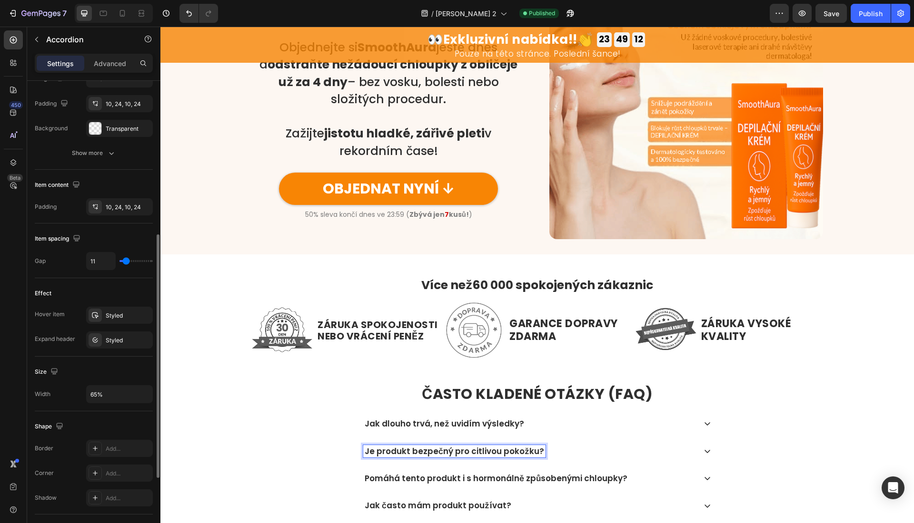
scroll to position [434, 0]
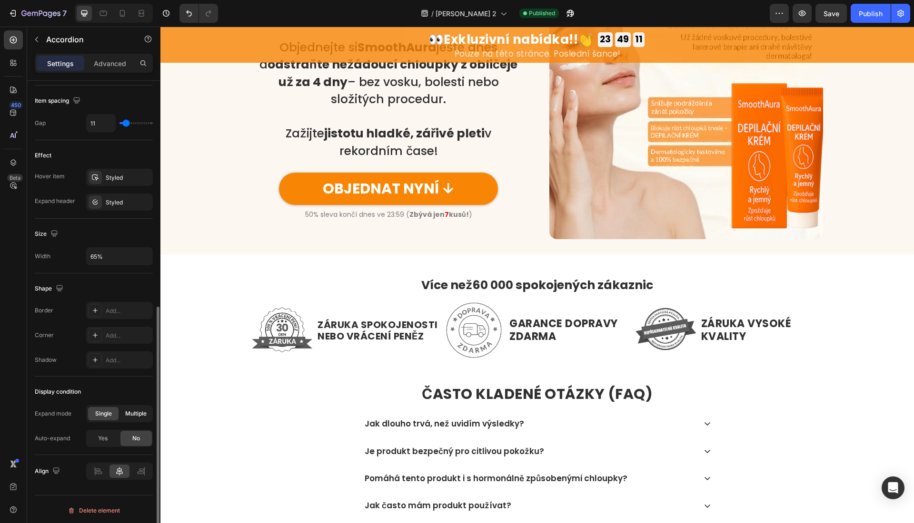
click at [129, 410] on span "Multiple" at bounding box center [135, 414] width 21 height 9
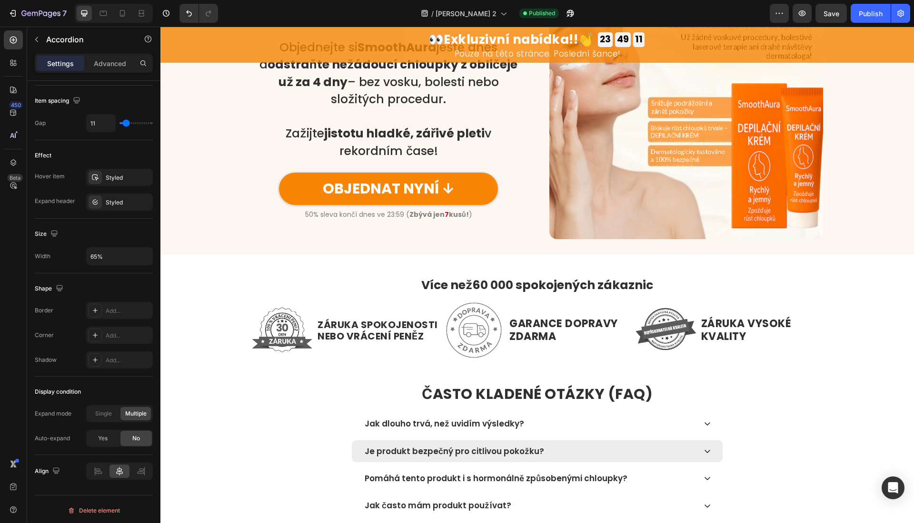
drag, startPoint x: 627, startPoint y: 442, endPoint x: 632, endPoint y: 441, distance: 5.0
click at [629, 442] on div "Je produkt bezpečný pro citlivou pokožku?" at bounding box center [537, 452] width 371 height 22
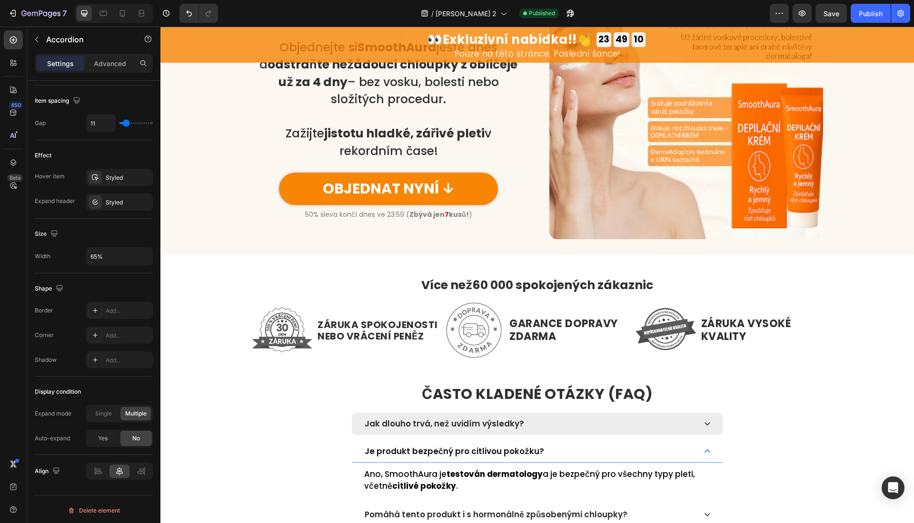
click at [654, 414] on div "Jak dlouho trvá, než uvidím výsledky?" at bounding box center [537, 424] width 371 height 22
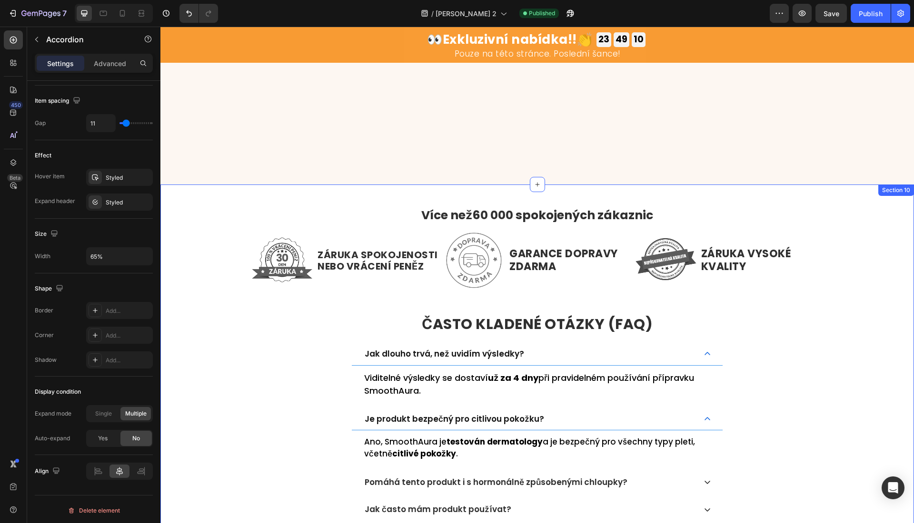
scroll to position [2764, 0]
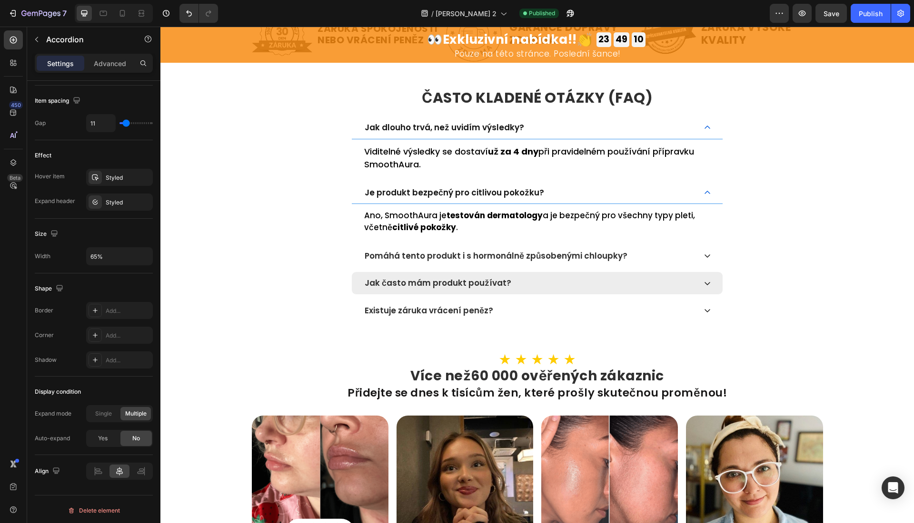
click at [663, 292] on div "Jak často mám produkt používat?" at bounding box center [537, 283] width 371 height 22
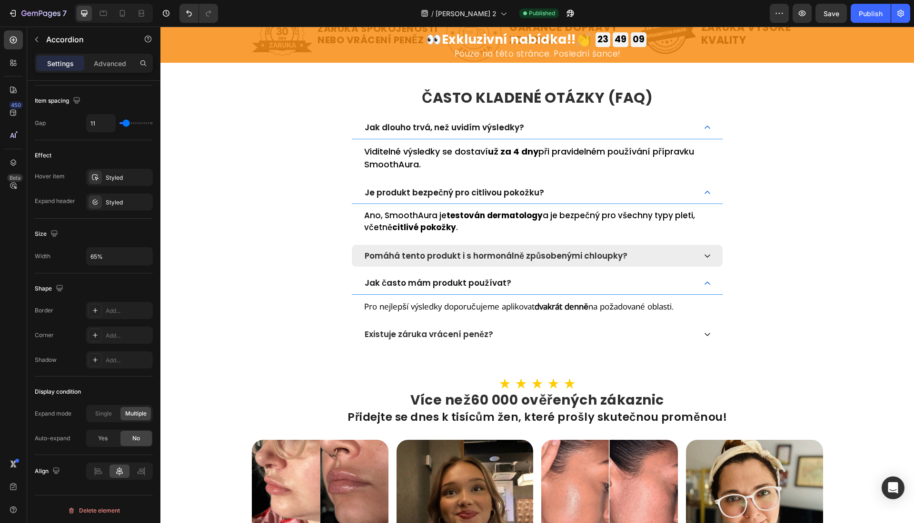
click at [673, 272] on div "Jak často mám produkt používat?" at bounding box center [537, 283] width 371 height 22
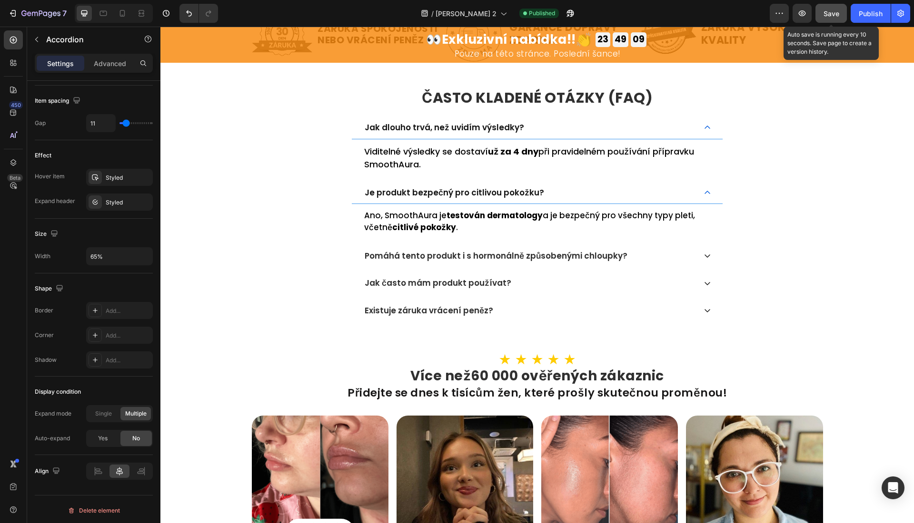
click at [839, 9] on button "Save" at bounding box center [830, 13] width 31 height 19
click at [859, 15] on div "Publish" at bounding box center [870, 14] width 24 height 10
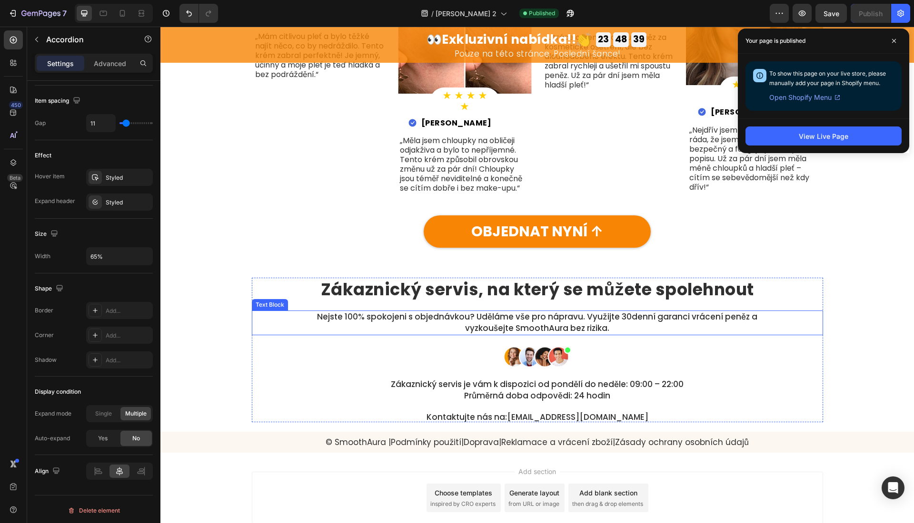
scroll to position [3530, 0]
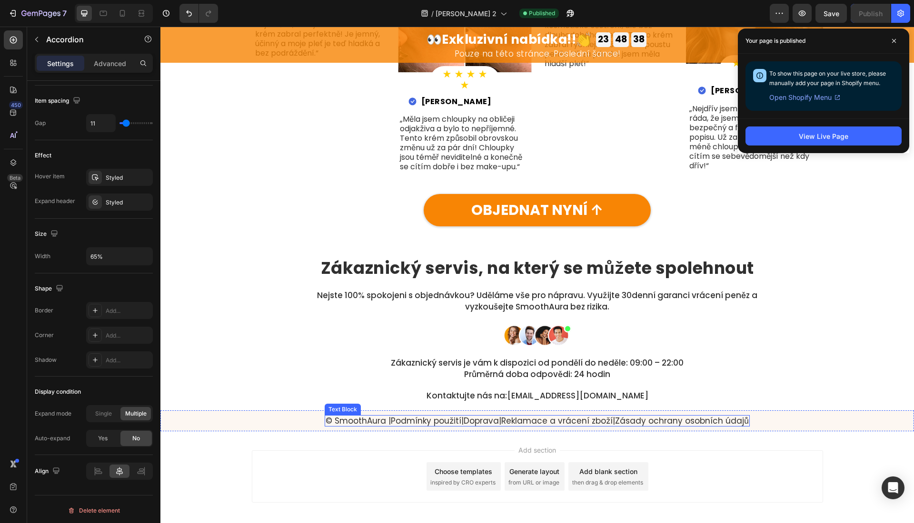
click at [477, 415] on link "Doprava" at bounding box center [481, 420] width 35 height 11
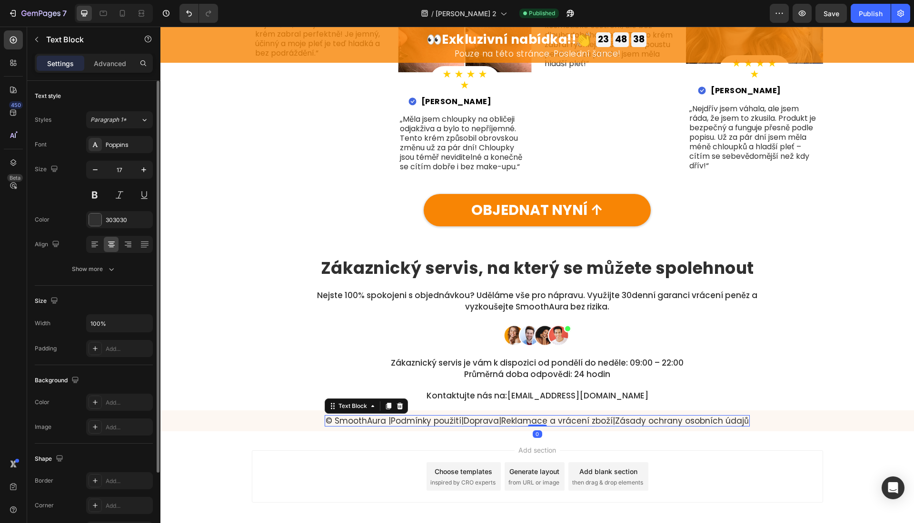
click at [477, 415] on link "Doprava" at bounding box center [481, 420] width 35 height 11
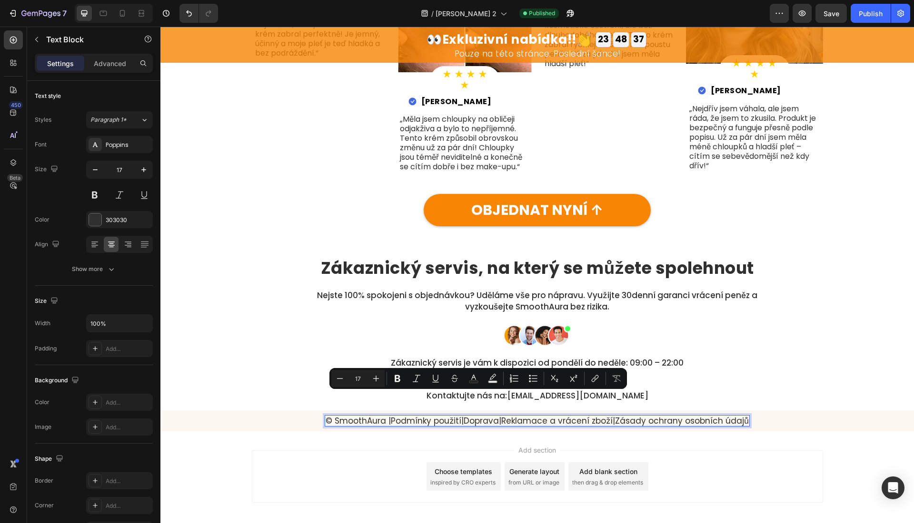
click at [441, 415] on link "Podmínky použití" at bounding box center [426, 420] width 70 height 11
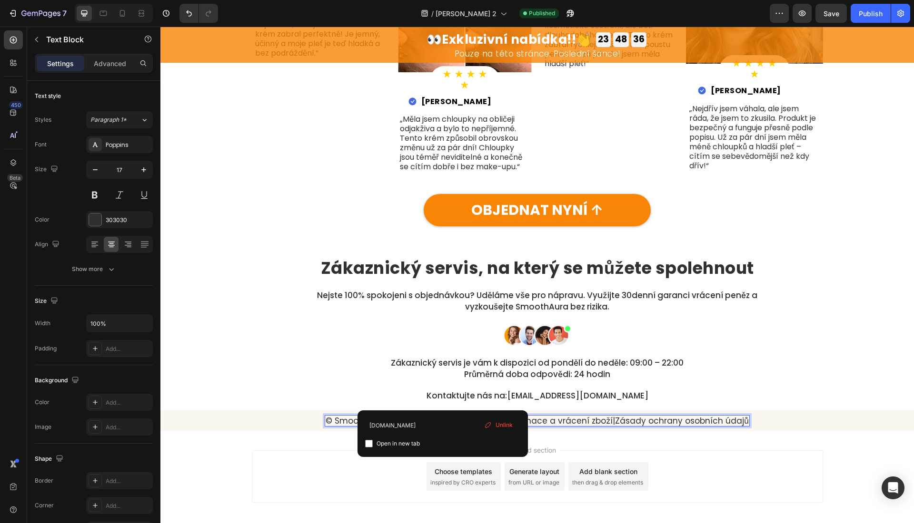
click at [481, 415] on link "Doprava" at bounding box center [481, 420] width 35 height 11
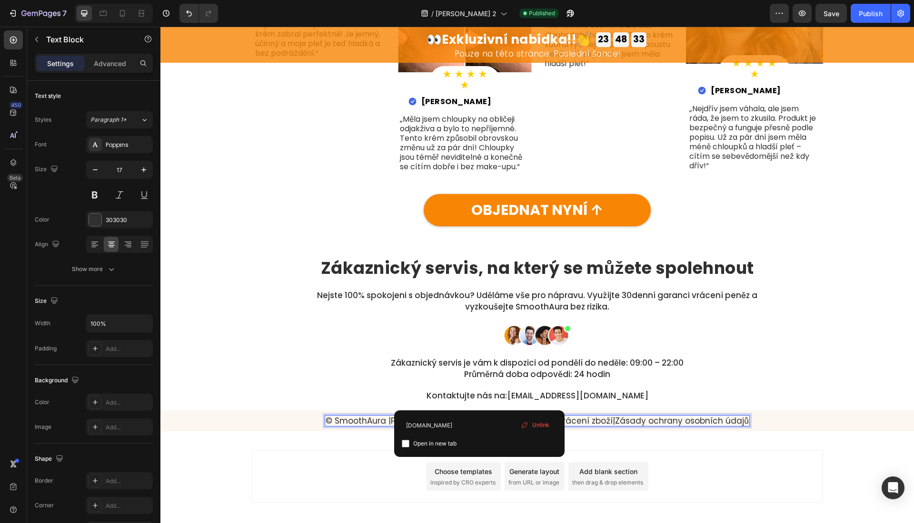
click at [523, 415] on link "Reklamace a vrácení zboží" at bounding box center [556, 420] width 111 height 11
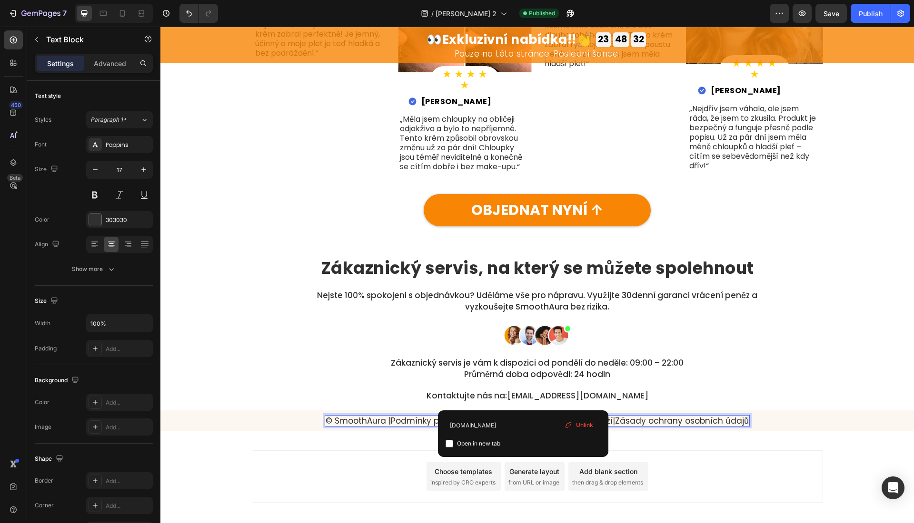
click at [645, 415] on link "Zásady ochrany osobních údajů" at bounding box center [682, 420] width 134 height 11
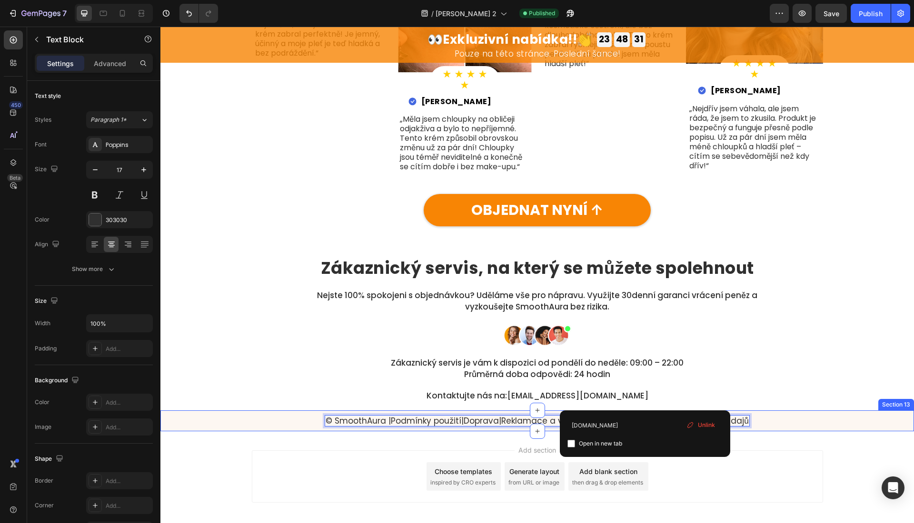
click at [371, 331] on div "Zákaznický servis, na který se můžete spolehnout Heading Nejste 100% spokojeni …" at bounding box center [537, 329] width 571 height 145
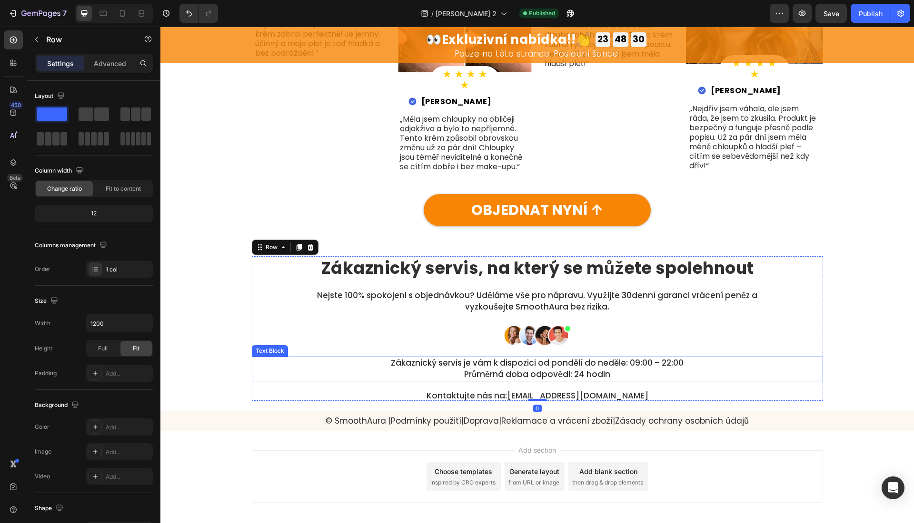
click at [536, 358] on p "Zákaznický servis je vám k dispozici od pondělí do neděle: 09:00 – 22:00 Průměr…" at bounding box center [537, 369] width 455 height 23
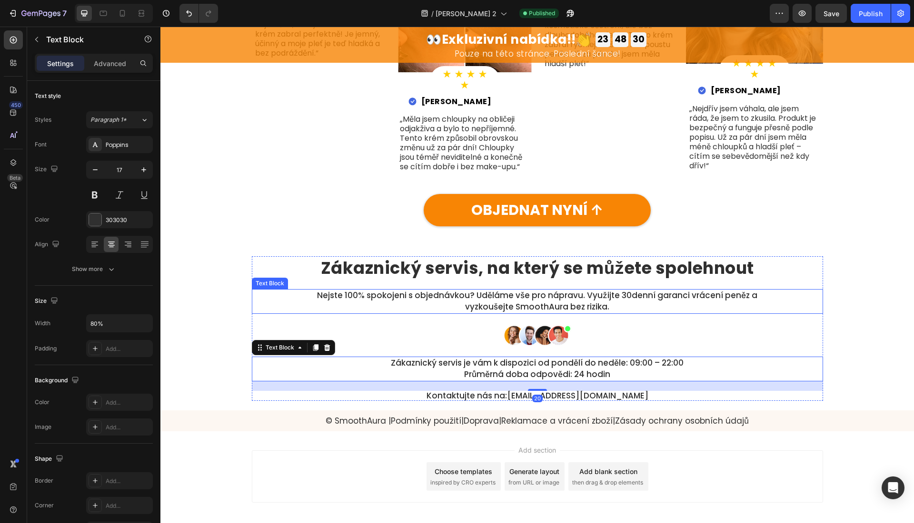
click at [514, 290] on p "Nejste 100% spokojeni s objednávkou? Uděláme vše pro nápravu. Využijte 30denní …" at bounding box center [537, 301] width 455 height 23
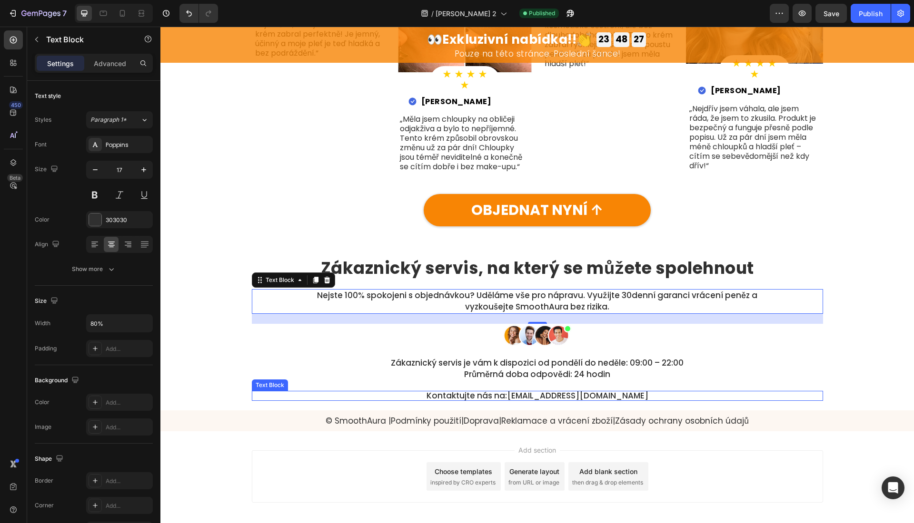
click at [556, 390] on link "podpora@ahojkrasa.com" at bounding box center [577, 395] width 141 height 11
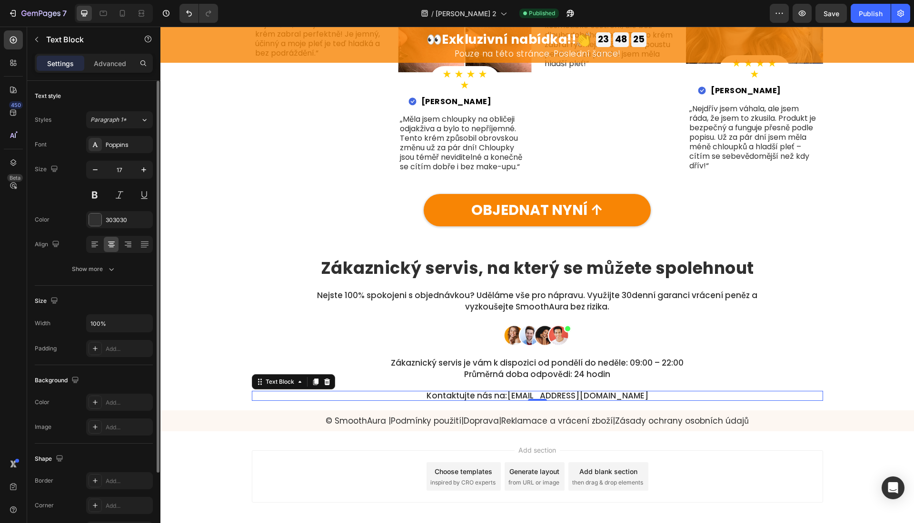
drag, startPoint x: 109, startPoint y: 266, endPoint x: 107, endPoint y: 284, distance: 18.2
click at [109, 266] on icon "button" at bounding box center [112, 270] width 10 height 10
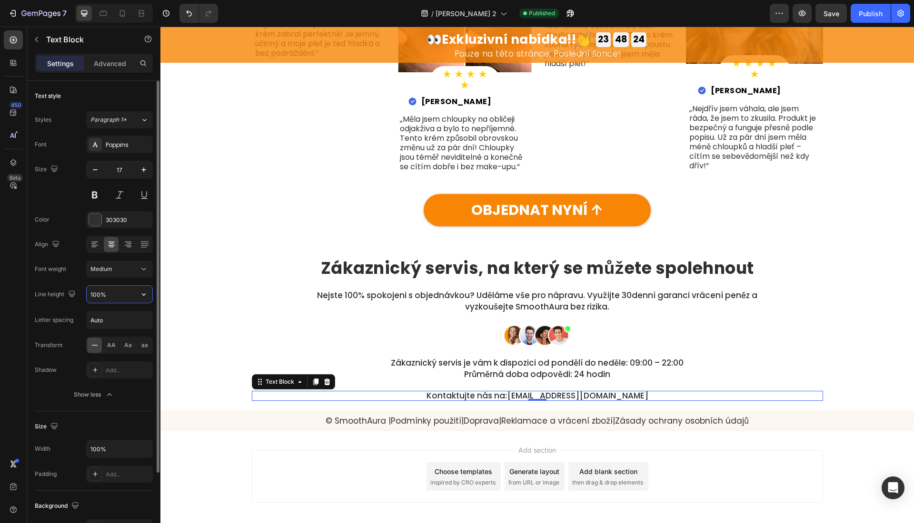
click at [99, 292] on input "100%" at bounding box center [120, 294] width 66 height 17
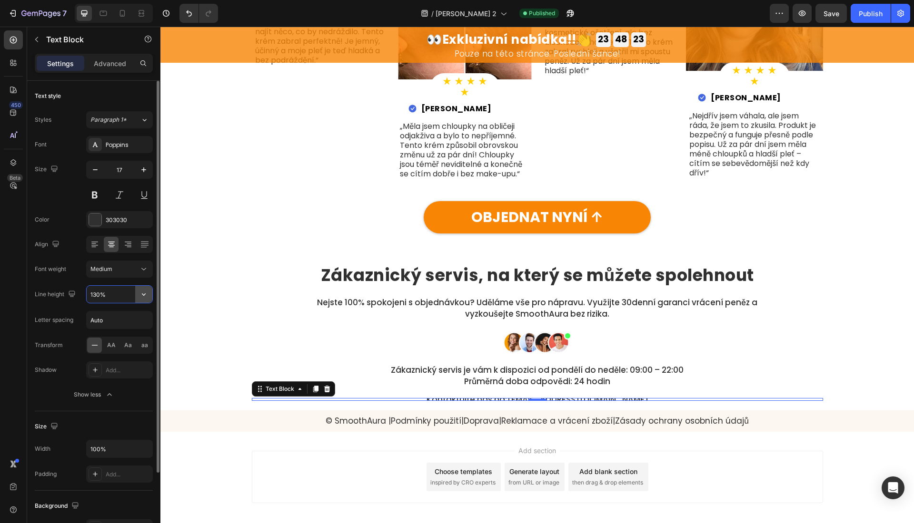
scroll to position [3530, 0]
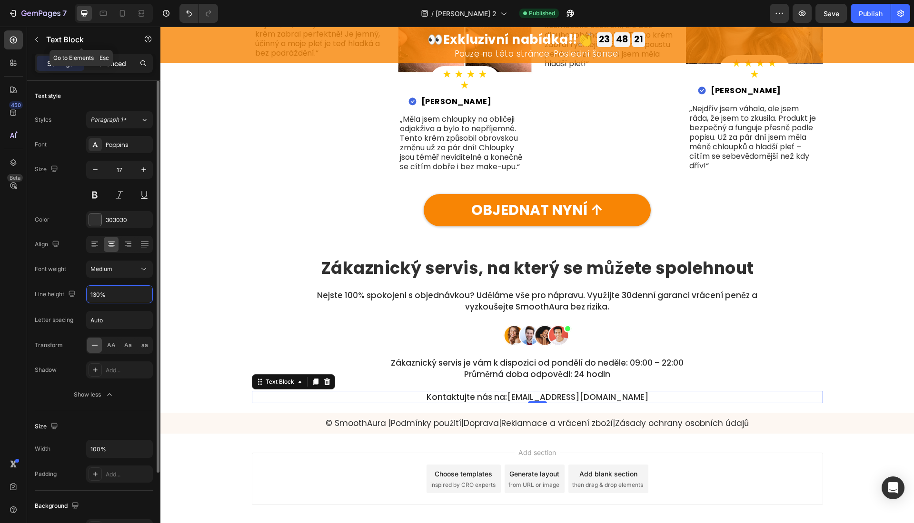
click at [99, 13] on icon at bounding box center [104, 14] width 10 height 10
type input "180%"
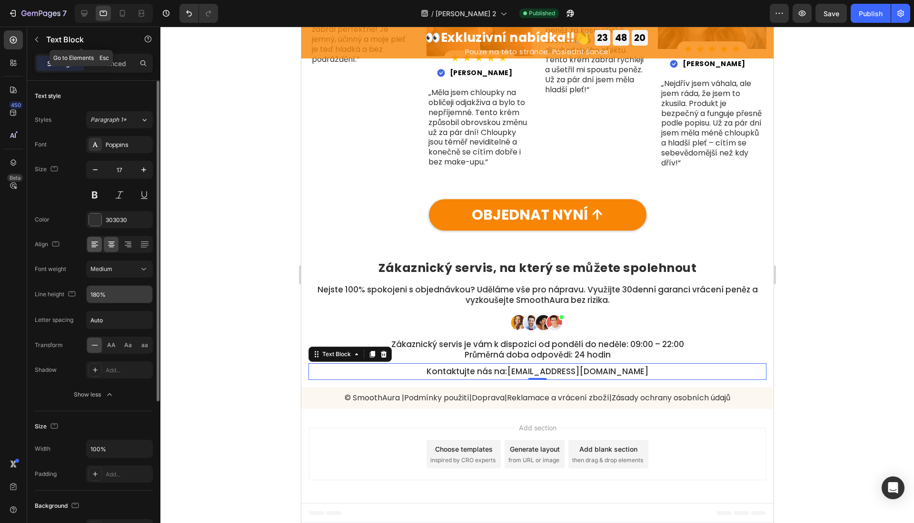
scroll to position [3403, 0]
drag, startPoint x: 93, startPoint y: 303, endPoint x: 93, endPoint y: 295, distance: 8.1
click at [93, 304] on div "Font Poppins Size 17 Color 303030 Align Font weight Medium Line height 180% Let…" at bounding box center [94, 269] width 118 height 267
click at [94, 294] on input "180%" at bounding box center [120, 294] width 66 height 17
click at [543, 287] on p "Nejste 100% spokojeni s objednávkou? Uděláme vše pro nápravu. Využijte 30denní …" at bounding box center [537, 295] width 456 height 21
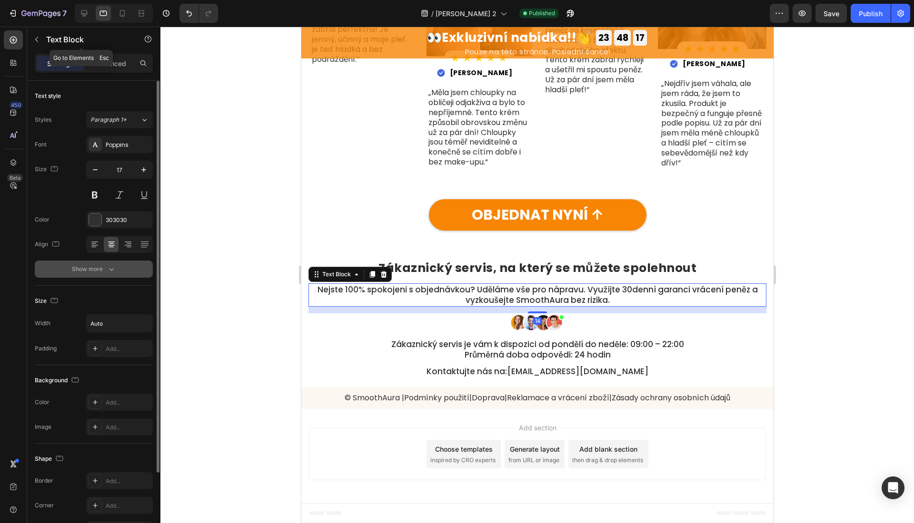
click at [79, 275] on button "Show more" at bounding box center [94, 269] width 118 height 17
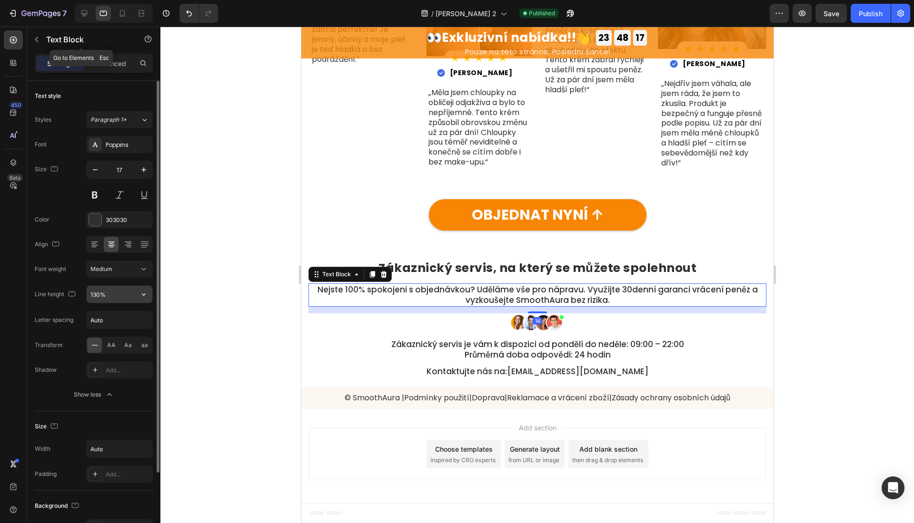
click at [92, 296] on input "130%" at bounding box center [120, 294] width 66 height 17
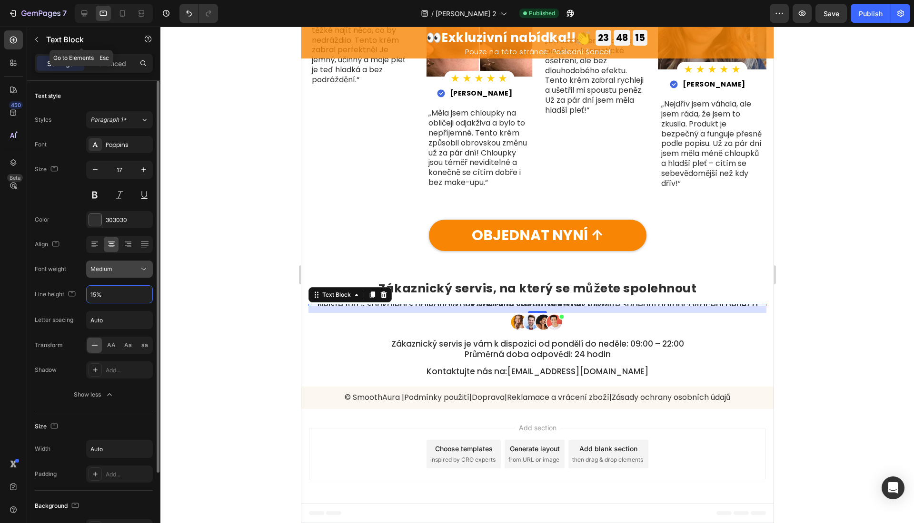
type input "150%"
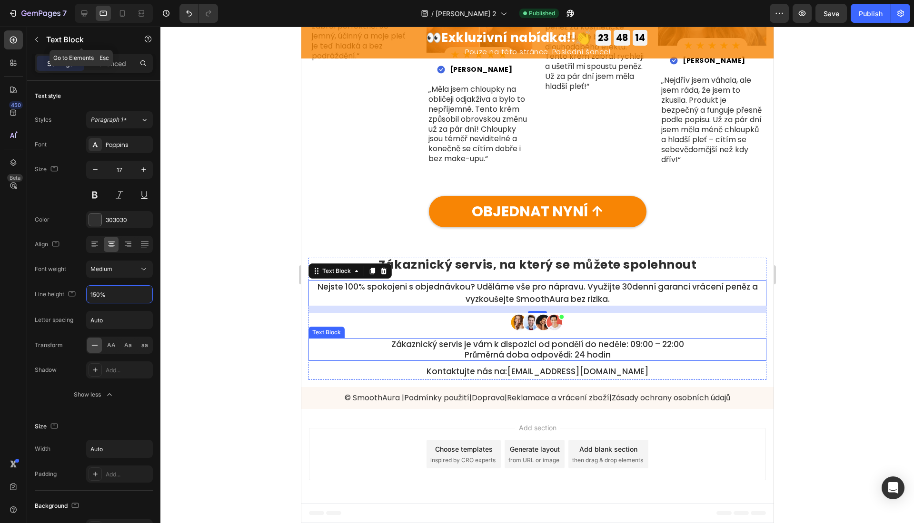
click at [474, 357] on p "Zákaznický servis je vám k dispozici od pondělí do neděle: 09:00 – 22:00 Průměr…" at bounding box center [537, 349] width 293 height 21
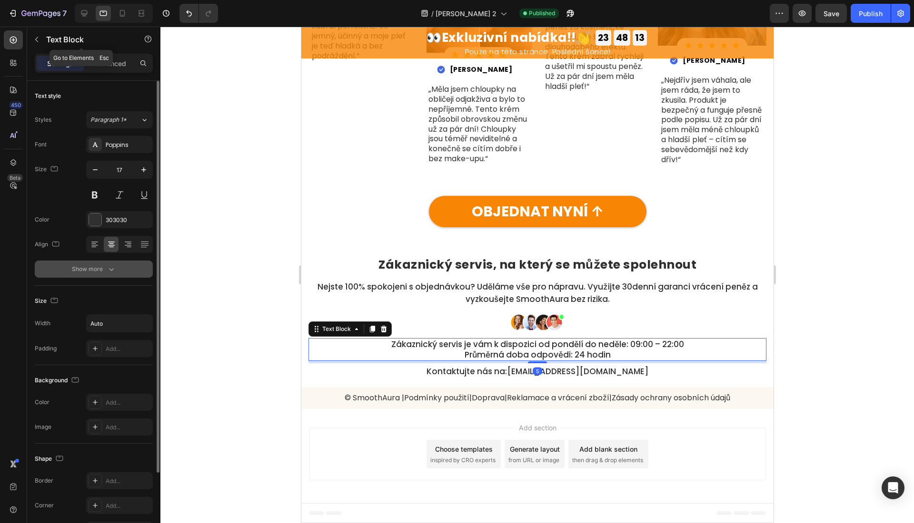
click at [112, 271] on icon "button" at bounding box center [112, 270] width 10 height 10
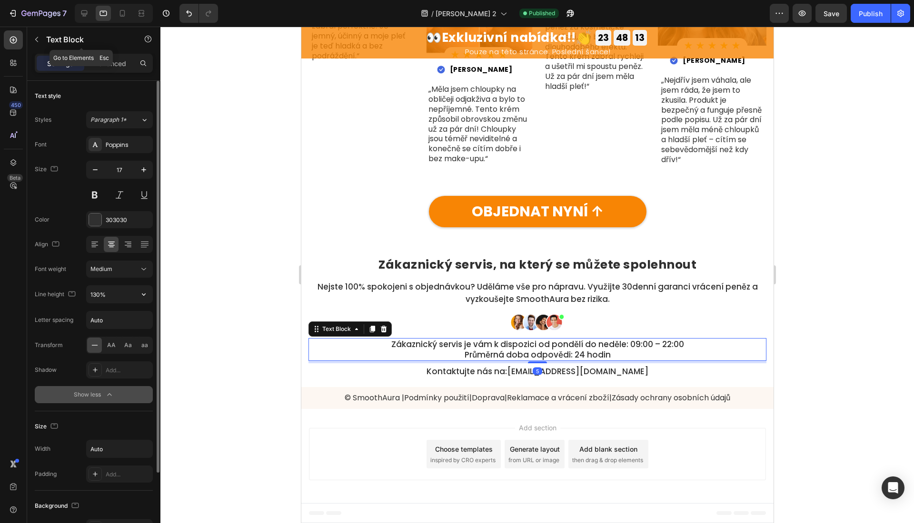
click at [99, 294] on input "130%" at bounding box center [120, 294] width 66 height 17
paste input "5"
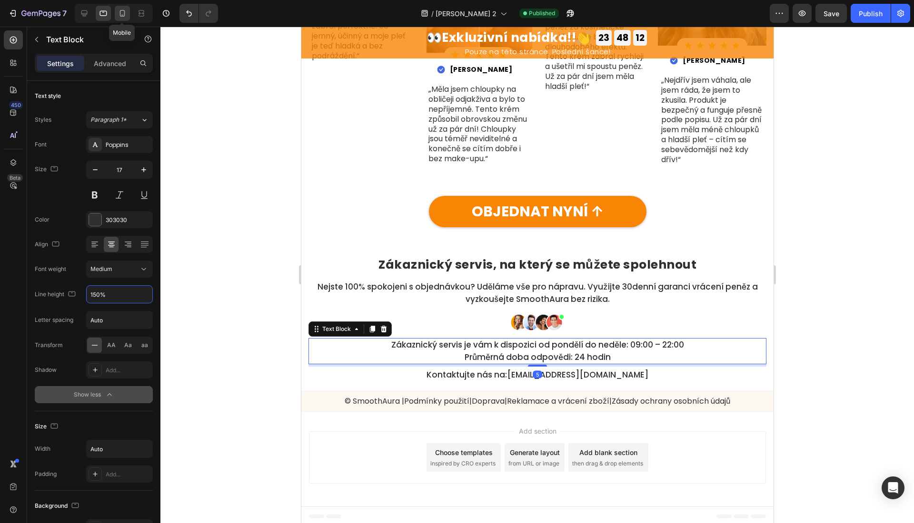
type input "150%"
click at [121, 16] on icon at bounding box center [122, 13] width 5 height 7
type input "15"
type input "140%"
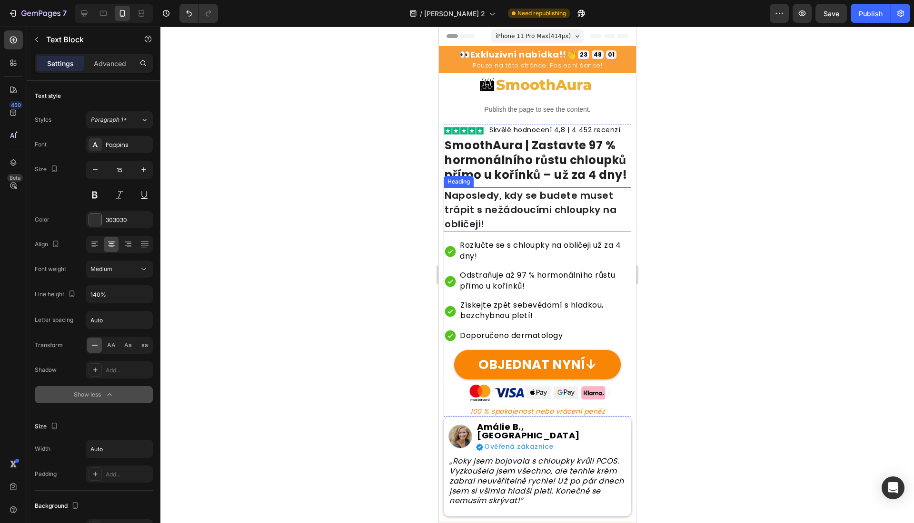
click at [540, 171] on strong "SmoothAura | Zastavte 97 % hormonálního růstu chloupků přímo u kořínků – už za …" at bounding box center [535, 160] width 182 height 45
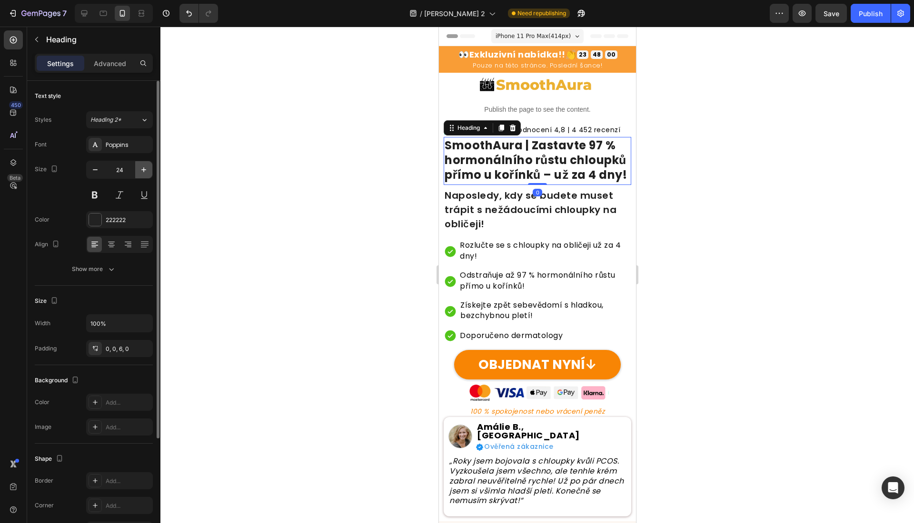
click at [146, 167] on icon "button" at bounding box center [144, 170] width 10 height 10
click at [148, 167] on icon "button" at bounding box center [144, 170] width 10 height 10
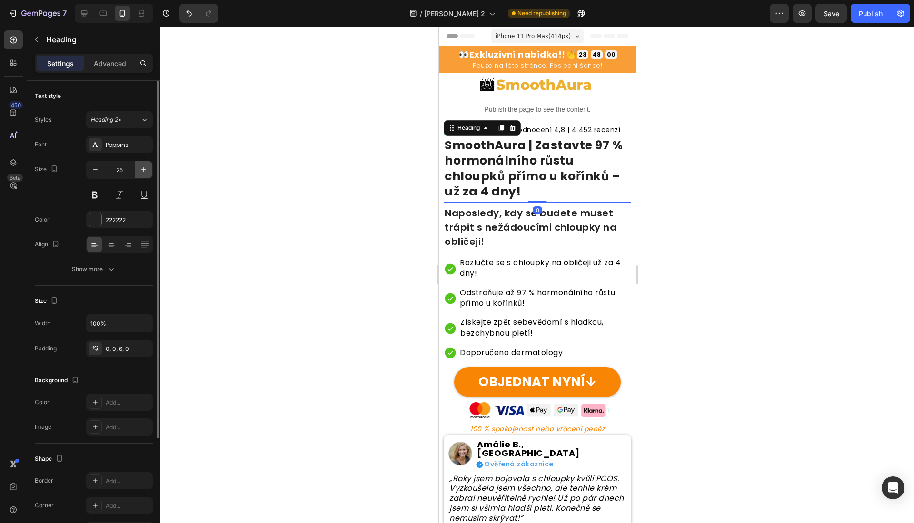
click at [148, 167] on icon "button" at bounding box center [144, 170] width 10 height 10
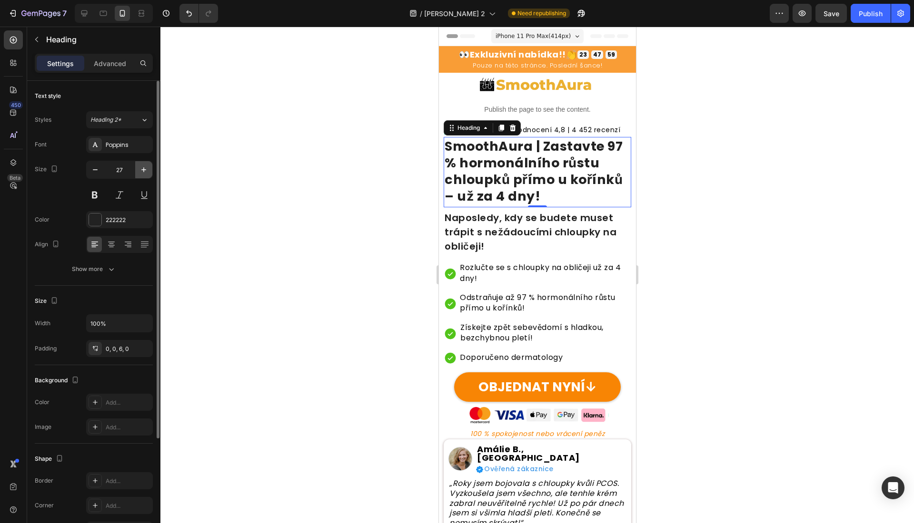
click at [150, 167] on button "button" at bounding box center [143, 169] width 17 height 17
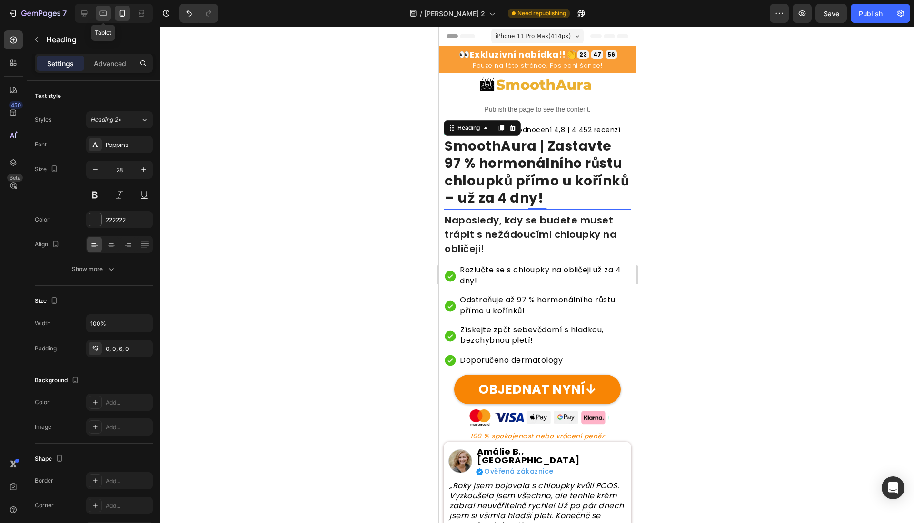
click at [109, 10] on div at bounding box center [103, 13] width 15 height 15
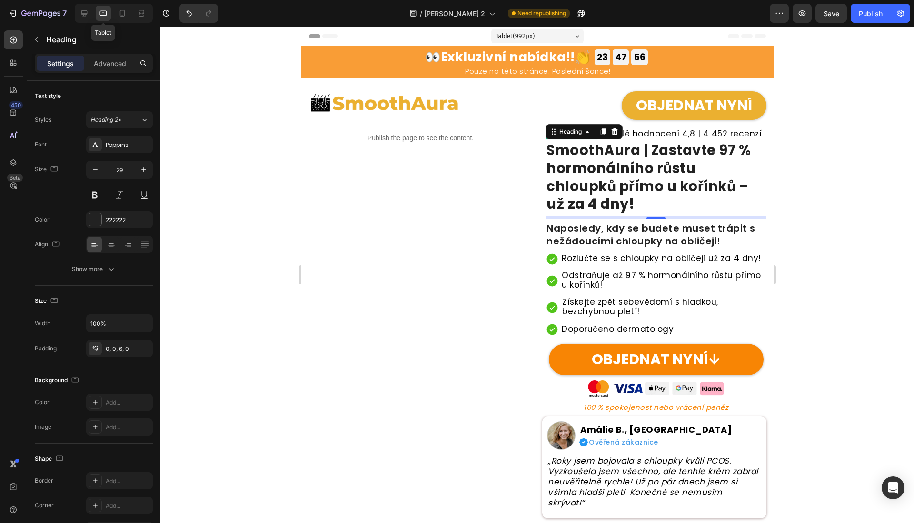
scroll to position [81, 0]
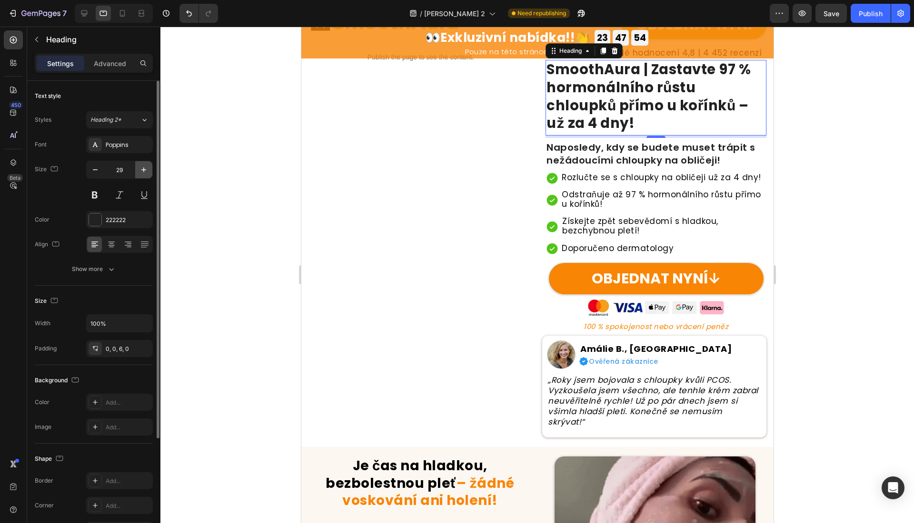
click at [144, 169] on icon "button" at bounding box center [143, 170] width 5 height 5
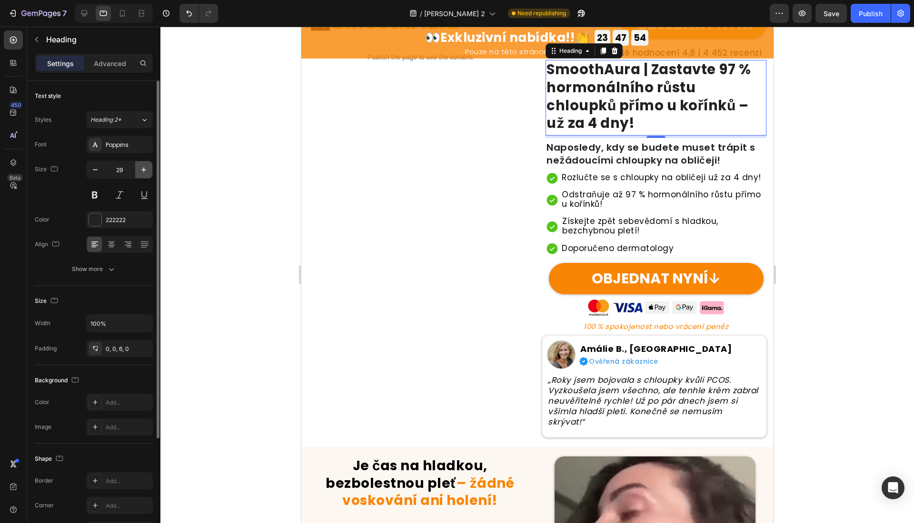
type input "30"
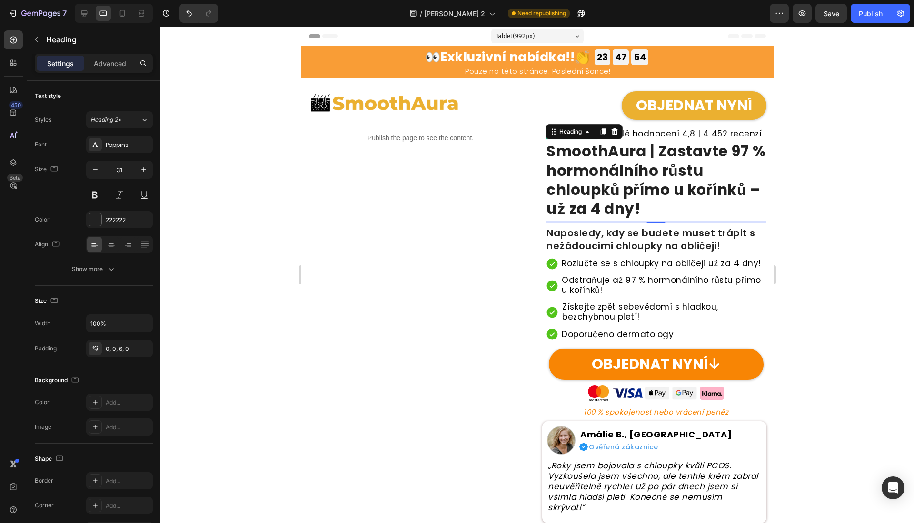
scroll to position [81, 0]
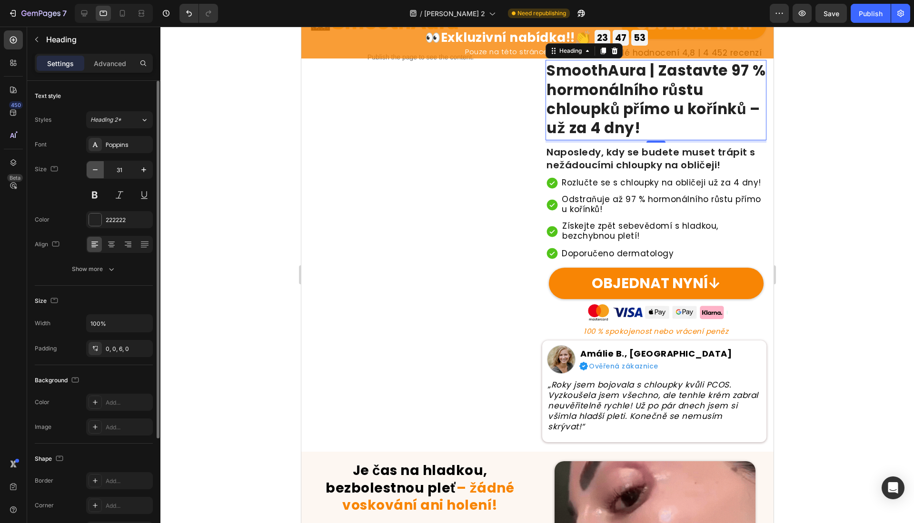
click at [98, 174] on icon "button" at bounding box center [95, 170] width 10 height 10
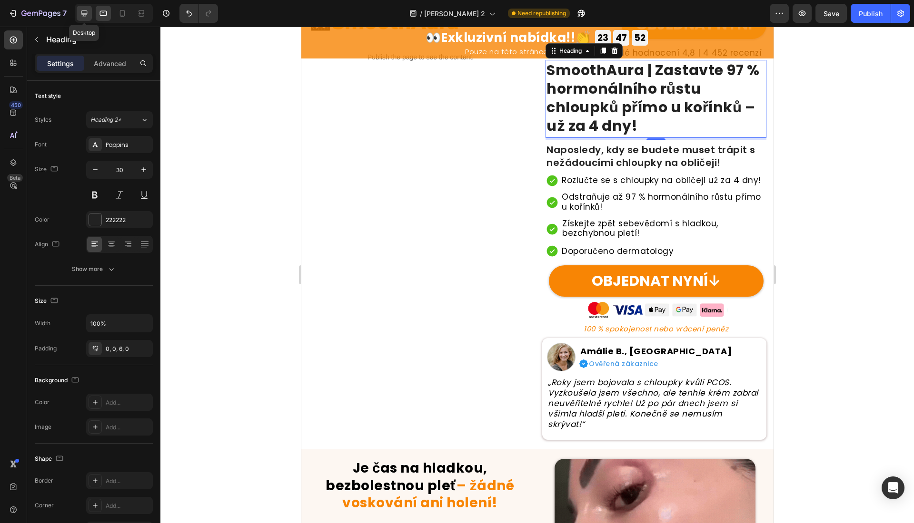
click at [86, 11] on icon at bounding box center [84, 14] width 10 height 10
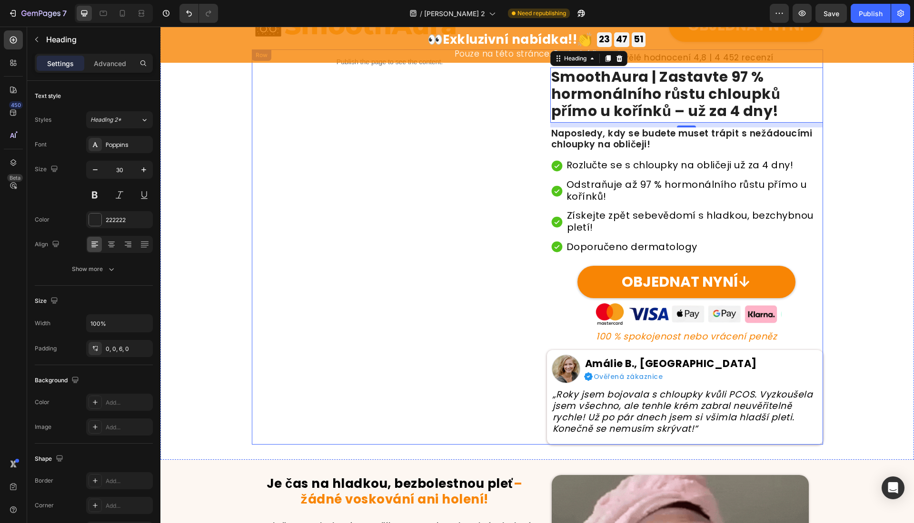
scroll to position [89, 0]
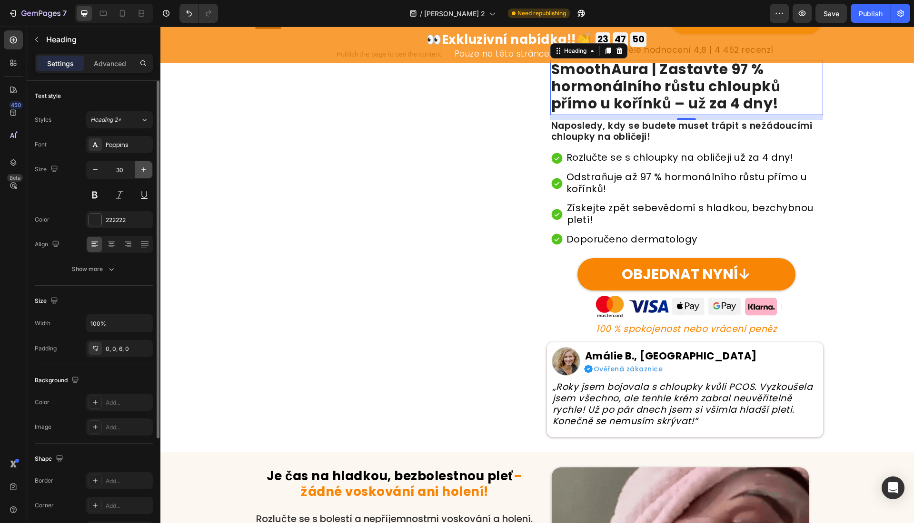
click at [144, 168] on icon "button" at bounding box center [143, 170] width 5 height 5
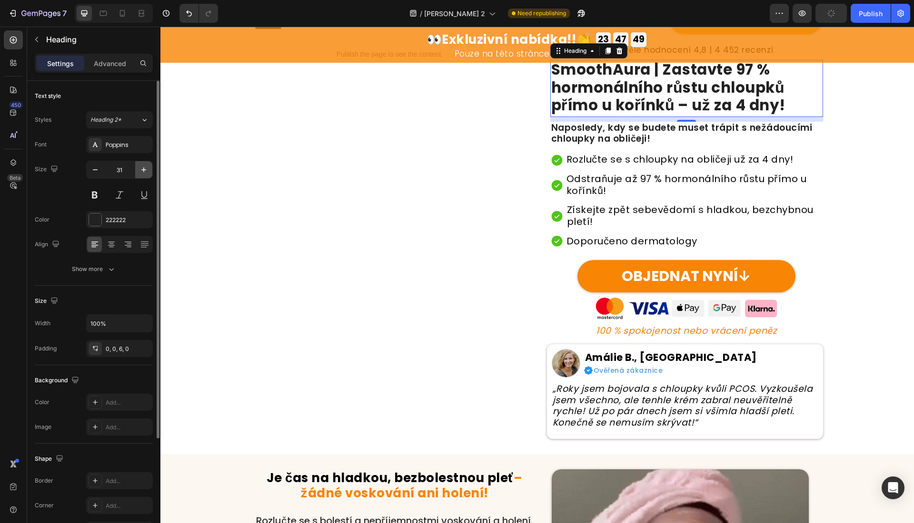
click at [149, 169] on button "button" at bounding box center [143, 169] width 17 height 17
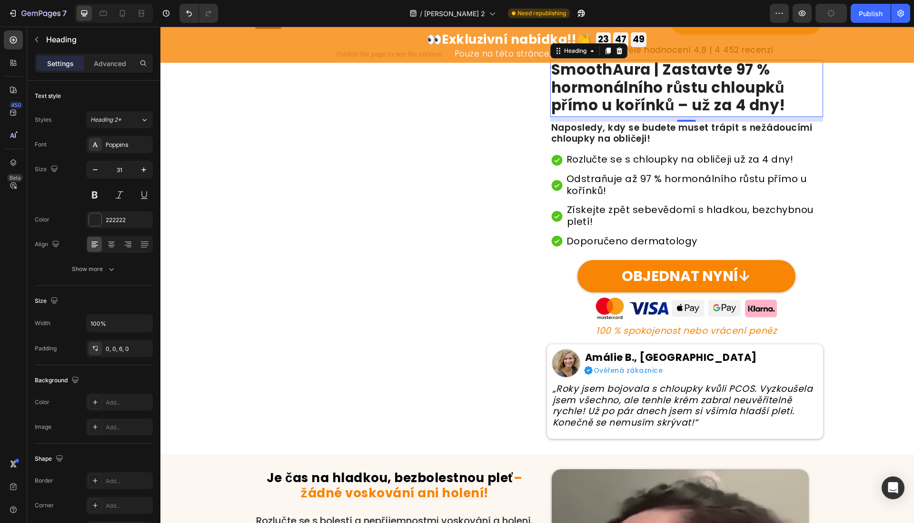
type input "32"
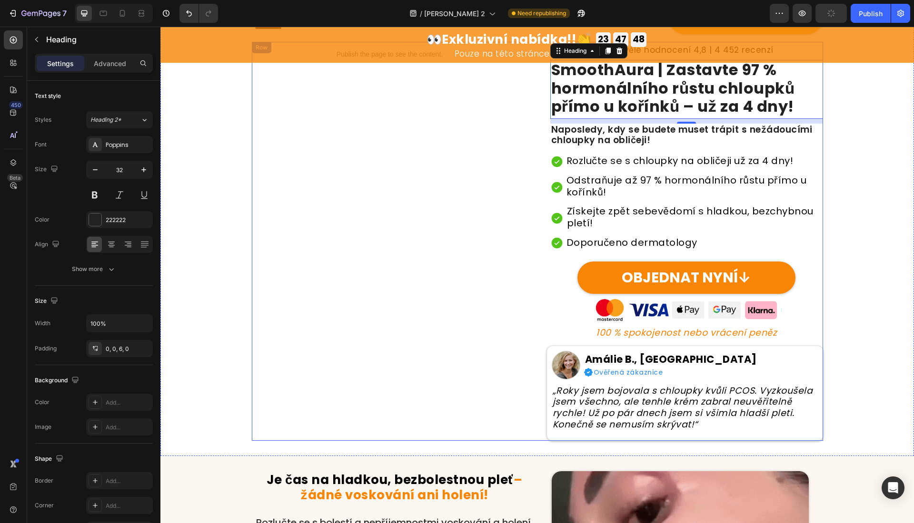
scroll to position [0, 0]
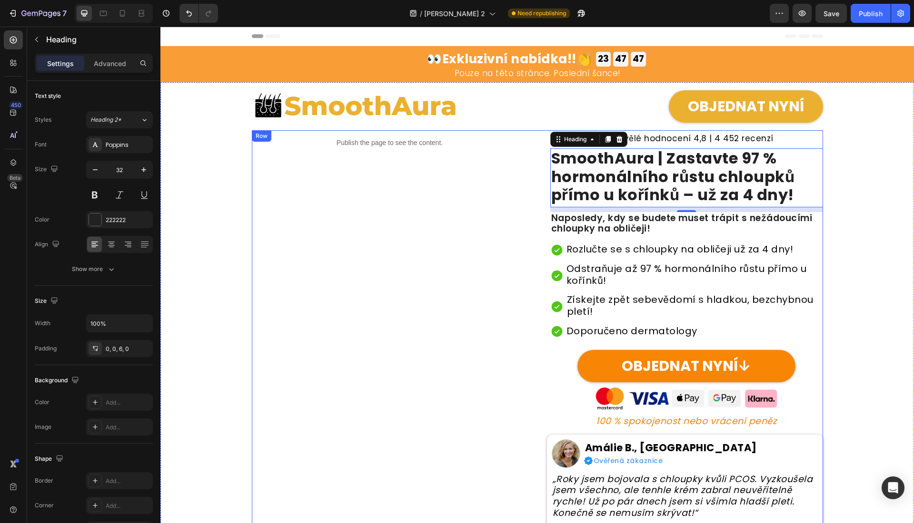
click at [364, 175] on div "Publish the page to see the content. Custom Code" at bounding box center [390, 329] width 276 height 399
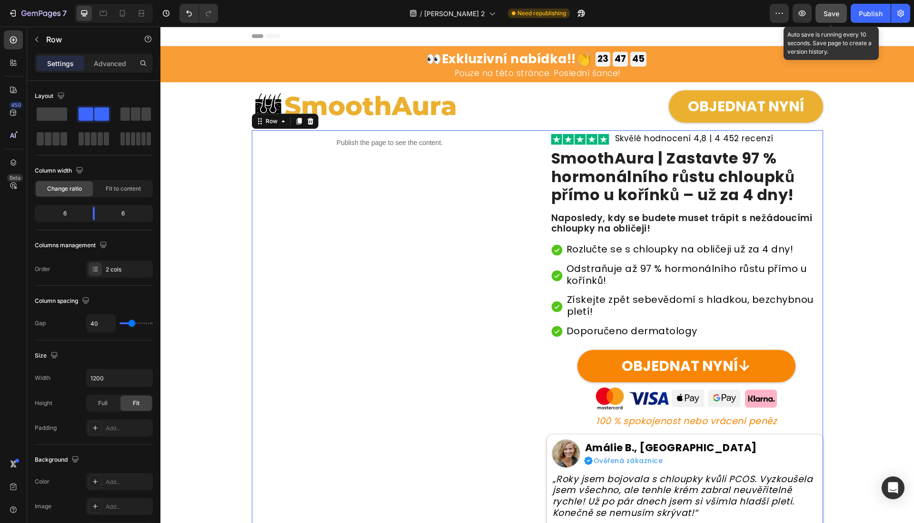
click at [846, 17] on button "Save" at bounding box center [830, 13] width 31 height 19
click at [859, 17] on div "Publish" at bounding box center [870, 14] width 24 height 10
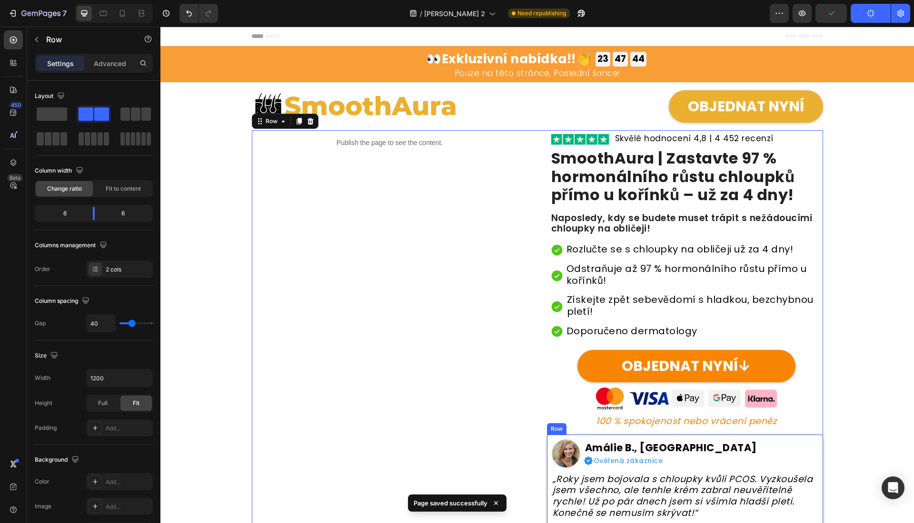
click at [685, 522] on div "Image Amálie B., Praha Heading Row Image Ověřená zákaznice Heading Row Row „Rok…" at bounding box center [685, 482] width 266 height 85
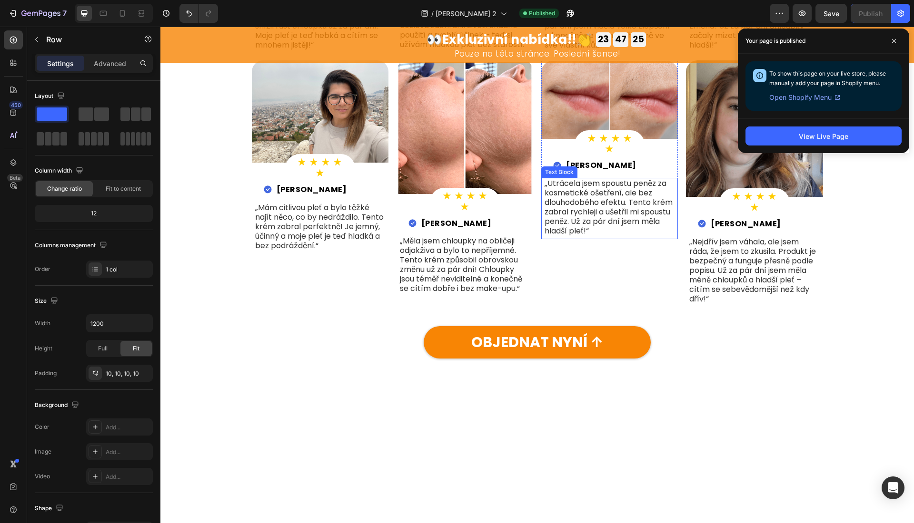
scroll to position [2263, 0]
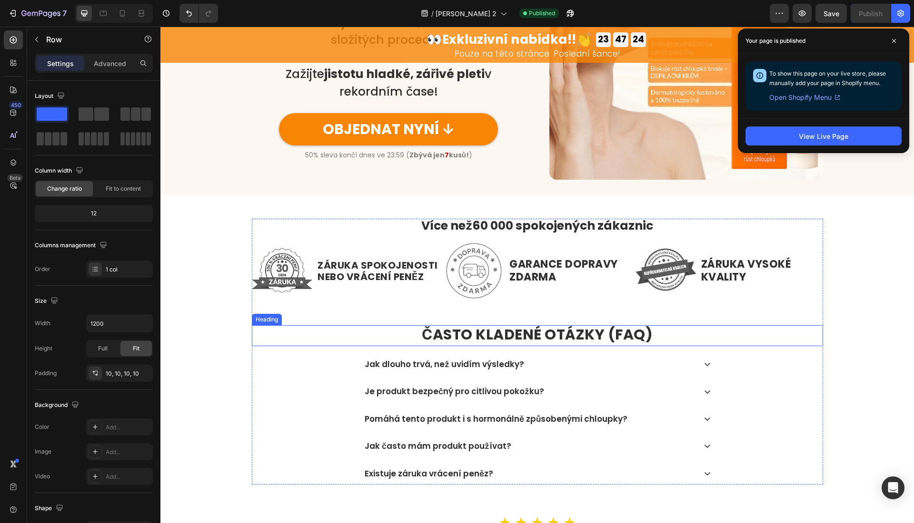
click at [576, 335] on strong "ČASTO KLADENÉ OTÁZKY (FAQ)" at bounding box center [537, 335] width 231 height 20
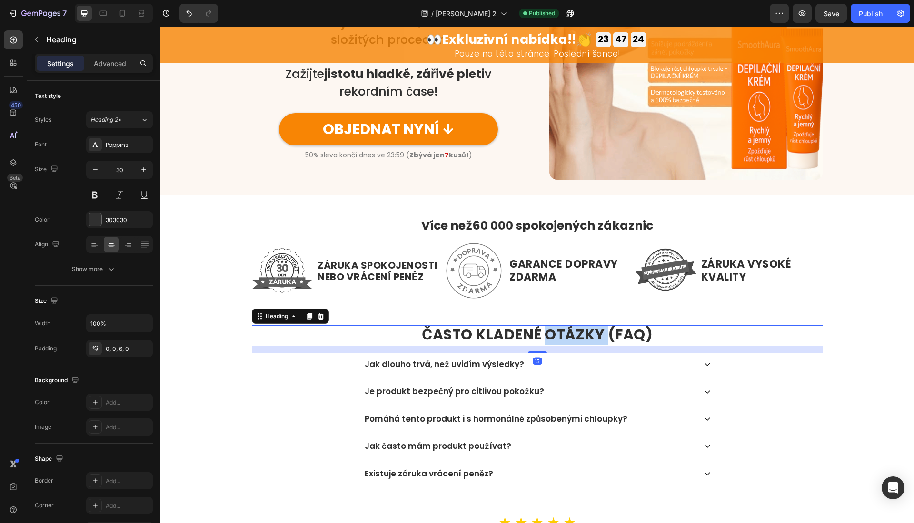
click at [575, 335] on strong "ČASTO KLADENÉ OTÁZKY (FAQ)" at bounding box center [537, 335] width 231 height 20
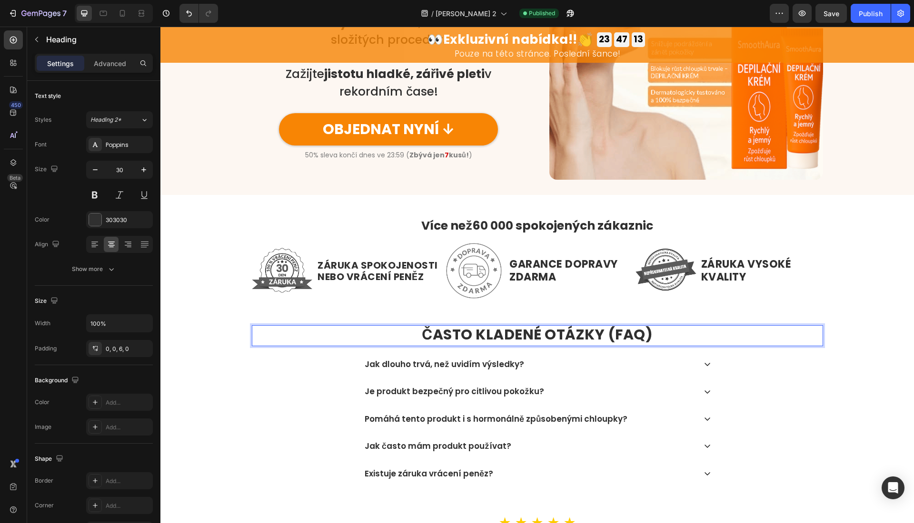
click at [525, 327] on strong "ČASTO KLADENÉ OTÁZKY (FAQ)" at bounding box center [537, 335] width 231 height 20
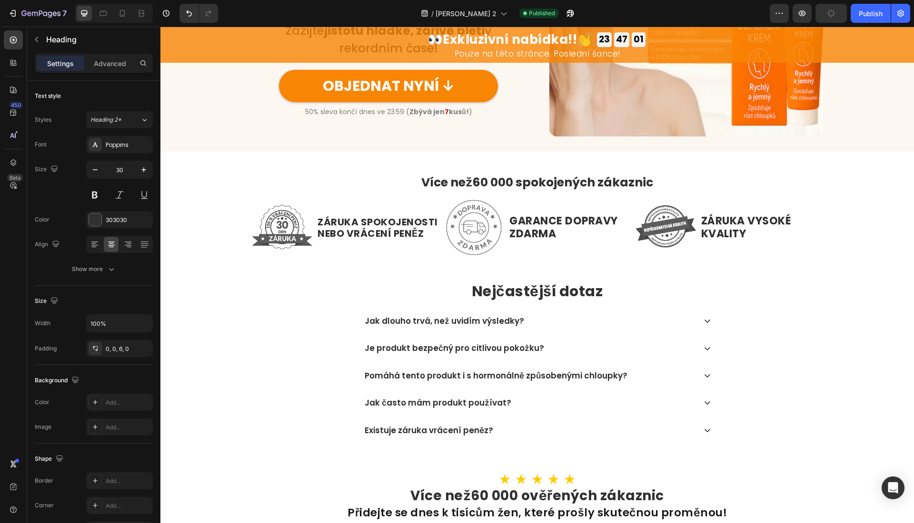
scroll to position [2602, 0]
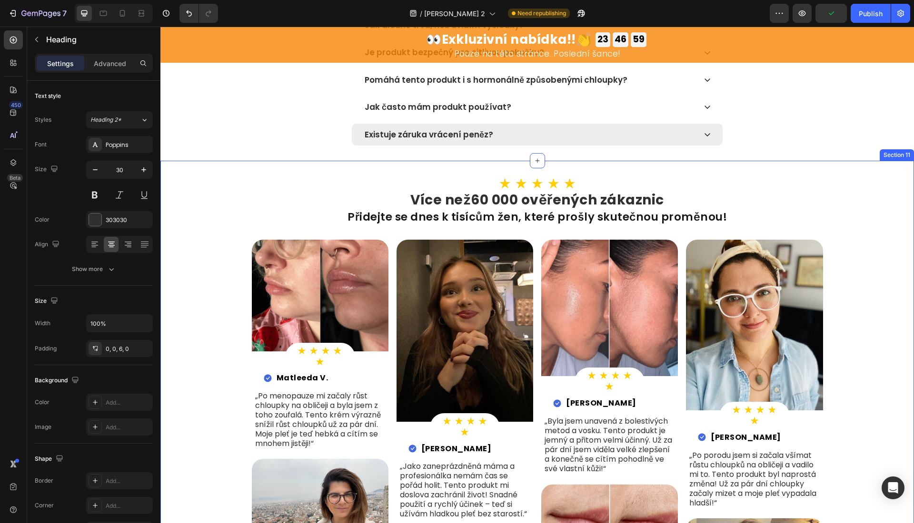
click at [543, 138] on div "Existuje záruka vrácení peněz?" at bounding box center [529, 134] width 333 height 12
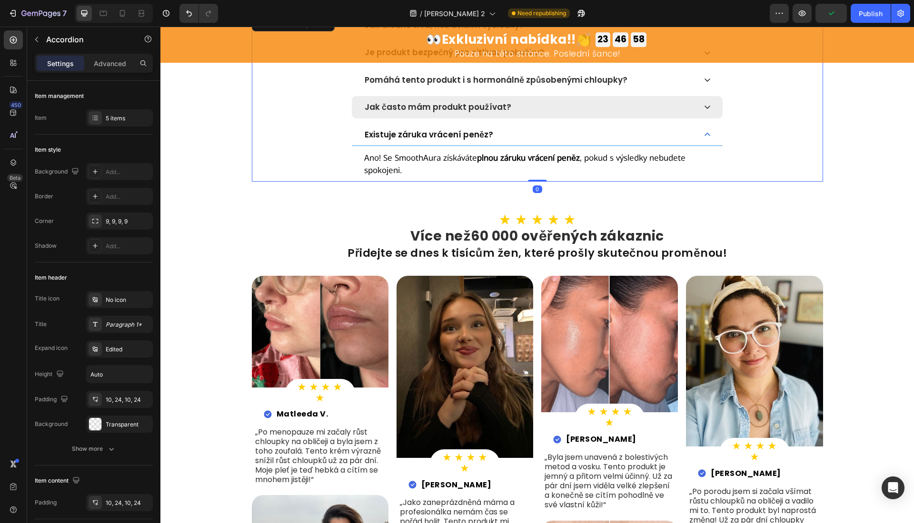
click at [362, 115] on div "Jak často mám produkt používat?" at bounding box center [537, 107] width 371 height 22
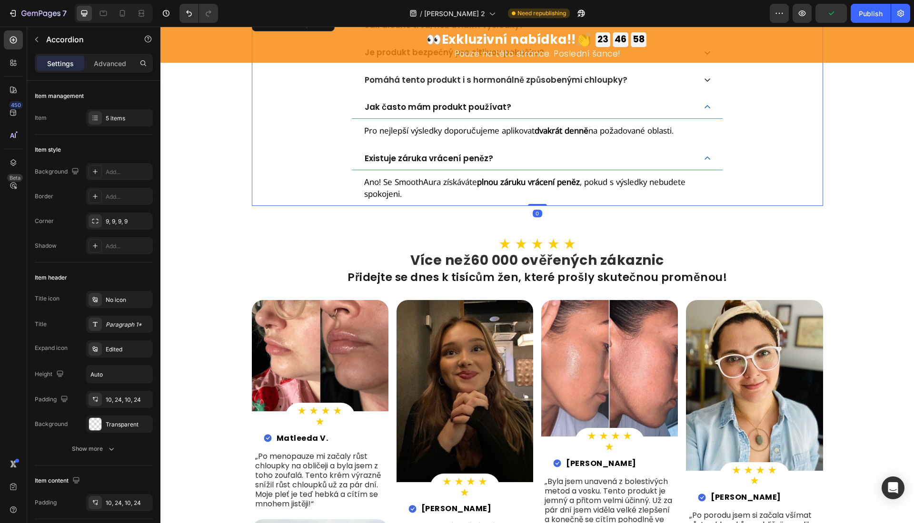
click at [352, 119] on div "Pro nejlepší výsledky doporučujeme aplikovat dvakrát denně na požadované oblast…" at bounding box center [537, 131] width 371 height 24
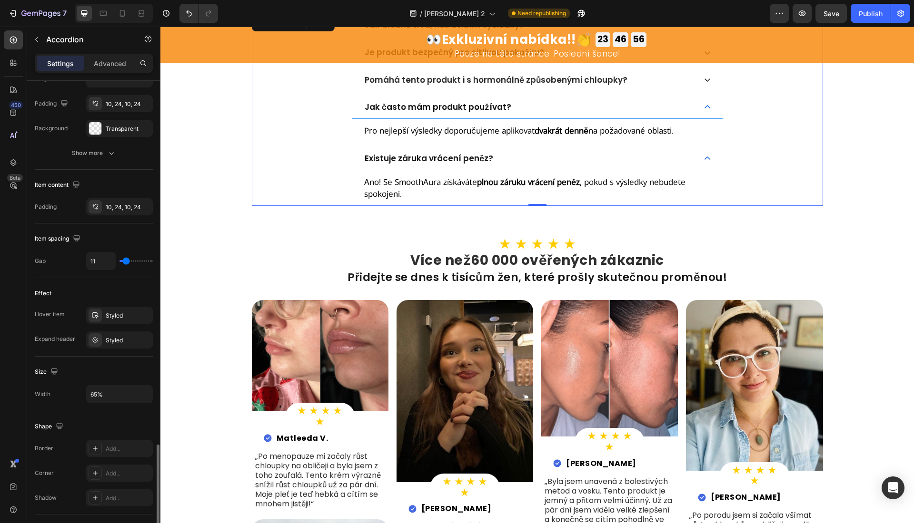
scroll to position [434, 0]
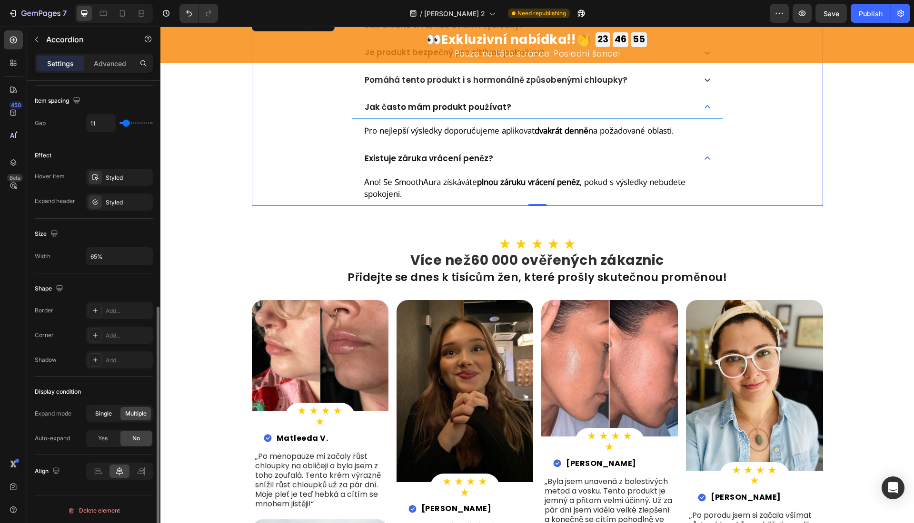
click at [106, 411] on span "Single" at bounding box center [103, 414] width 17 height 9
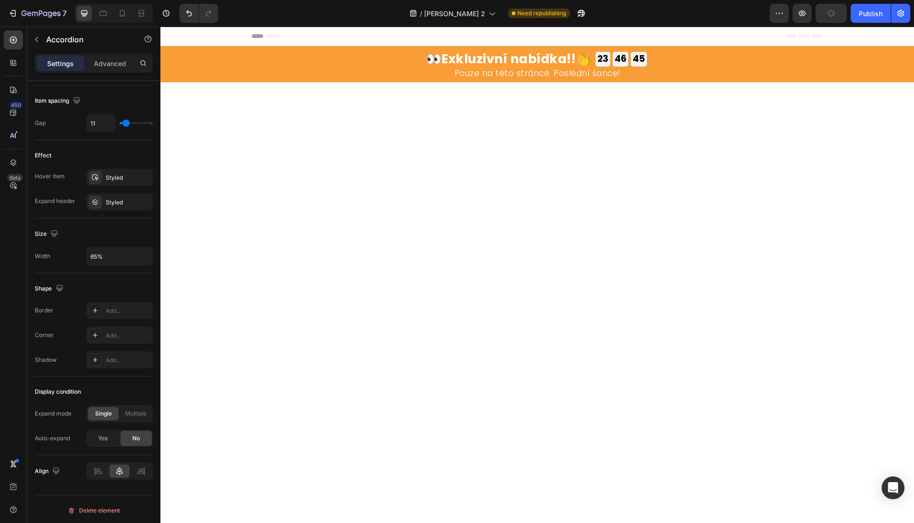
scroll to position [592, 0]
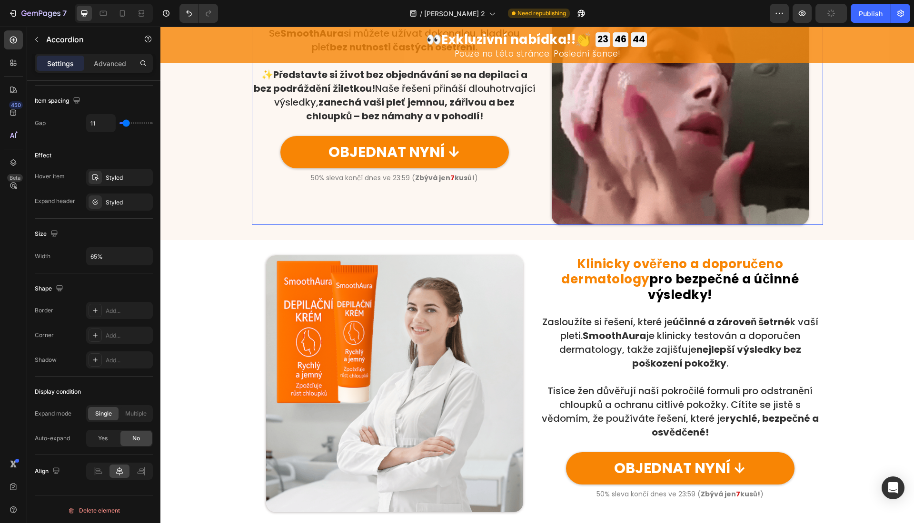
click at [318, 182] on div "Je čas na hladkou, bezbolestnou pleť – žádné voskování ani holení! Heading Row …" at bounding box center [395, 96] width 286 height 257
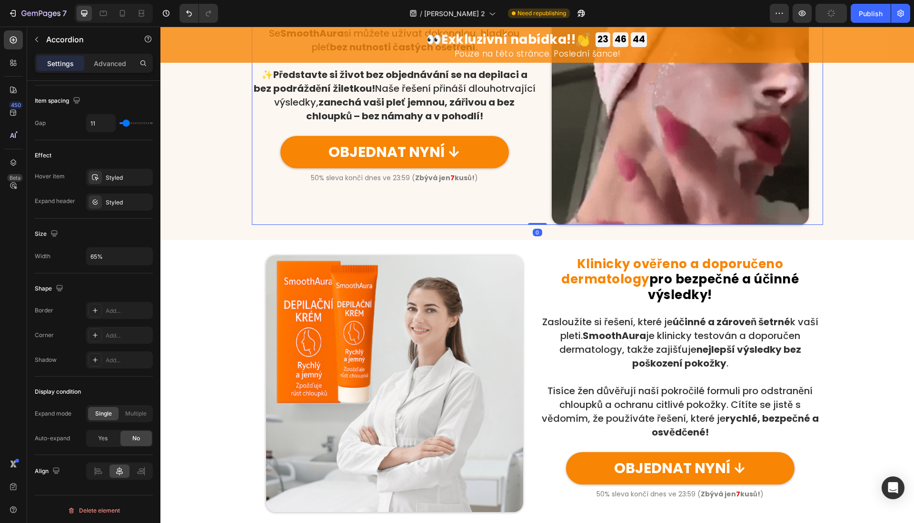
scroll to position [0, 0]
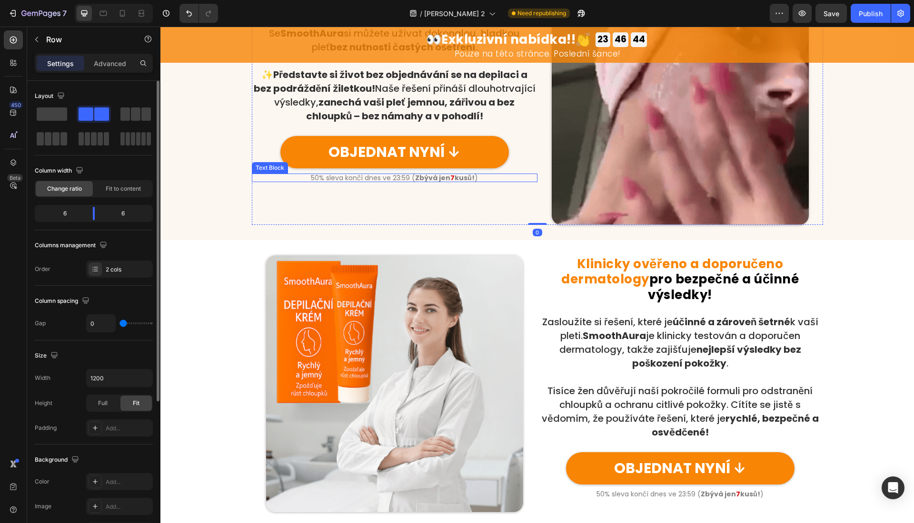
click at [313, 180] on p "50% sleva končí dnes ve 23:59 ( Zbývá jen 7 kusů! )" at bounding box center [395, 178] width 284 height 7
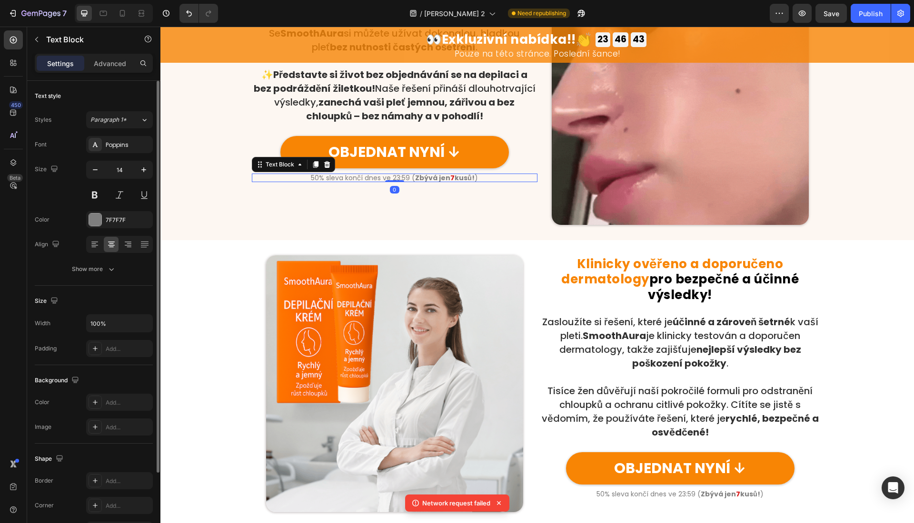
click at [314, 180] on p "50% sleva končí dnes ve 23:59 ( Zbývá jen 7 kusů! )" at bounding box center [395, 178] width 284 height 7
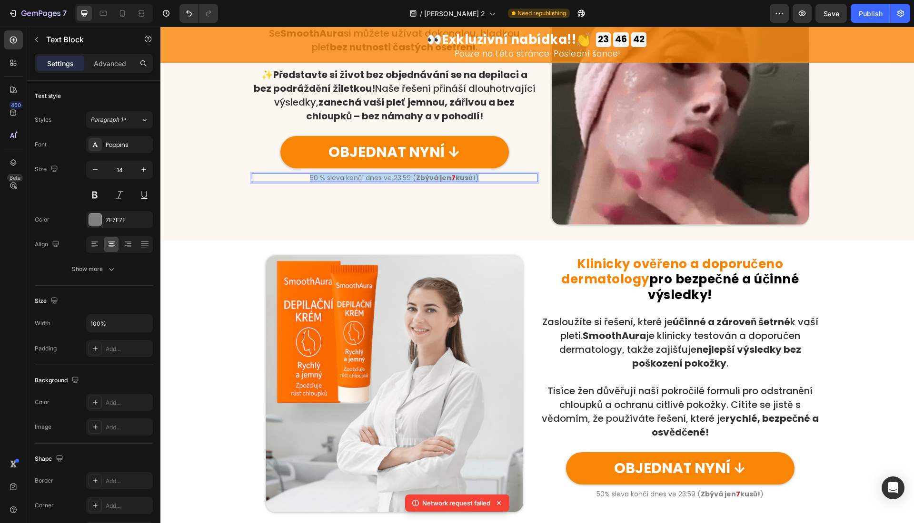
copy p "50 % sleva končí dnes ve 23:59 ( Zbývá jen 7 kusů! )"
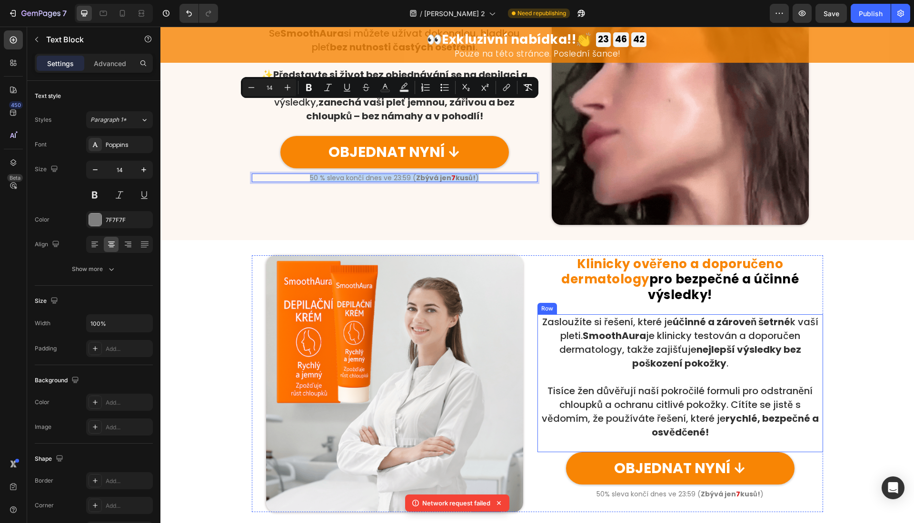
type input "16"
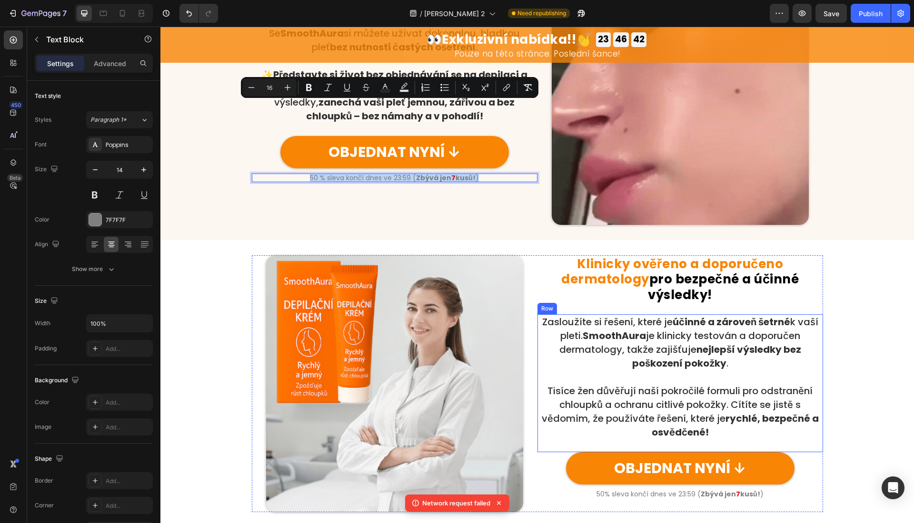
scroll to position [888, 0]
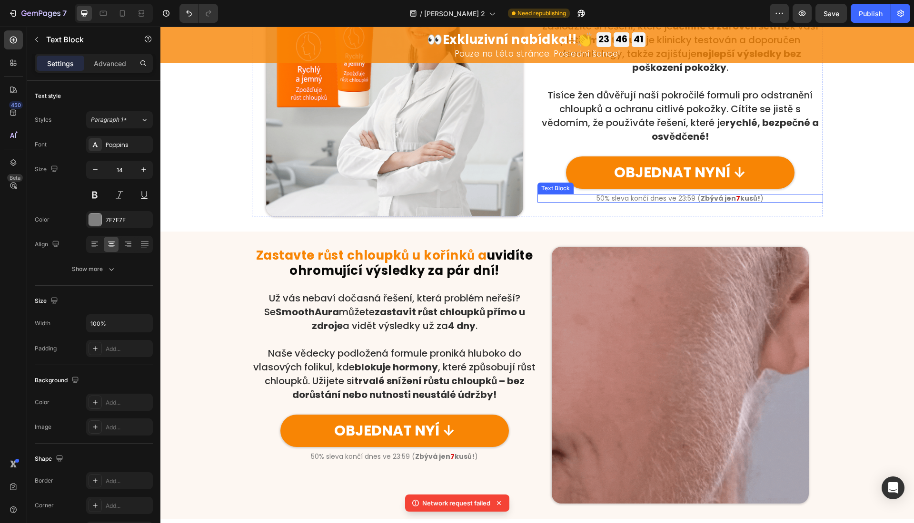
click at [667, 195] on p "50% sleva končí dnes ve 23:59 ( Zbývá jen 7 kusů! )" at bounding box center [680, 198] width 284 height 7
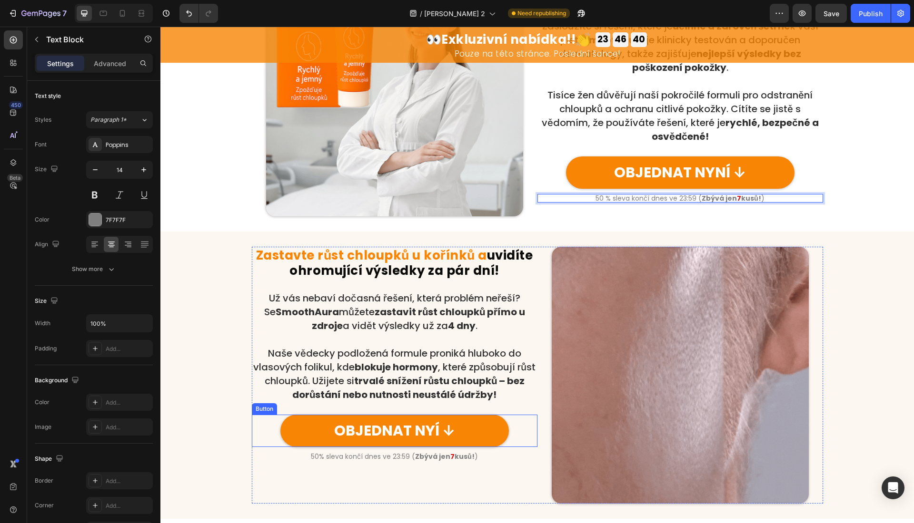
click at [416, 449] on div "OBJEDNAT NYÍ ↓ Button" at bounding box center [395, 434] width 286 height 38
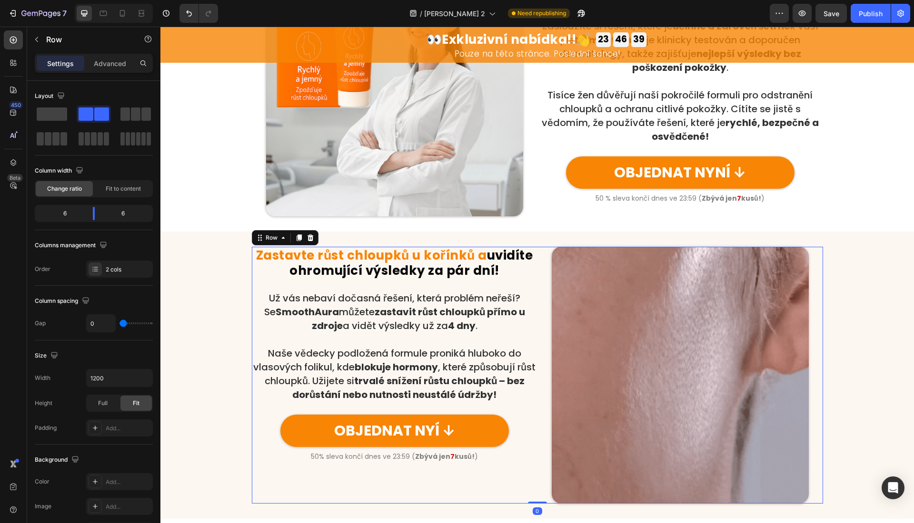
click at [416, 454] on strong "Zbývá jen" at bounding box center [432, 457] width 35 height 10
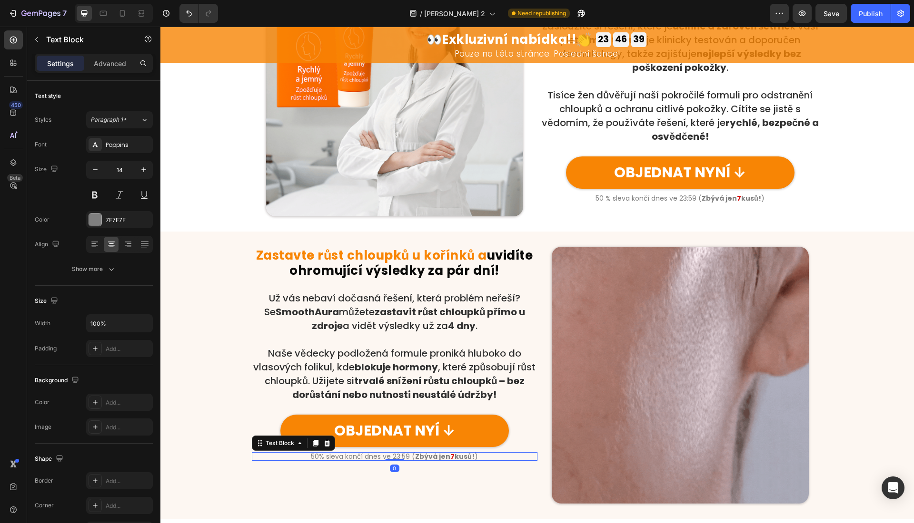
click at [416, 454] on strong "Zbývá jen" at bounding box center [432, 457] width 35 height 10
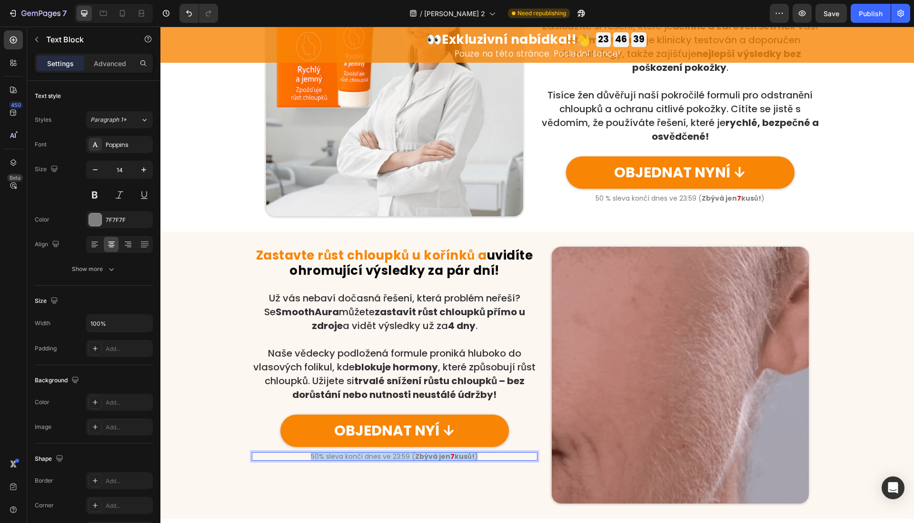
click at [416, 454] on strong "Zbývá jen" at bounding box center [432, 457] width 35 height 10
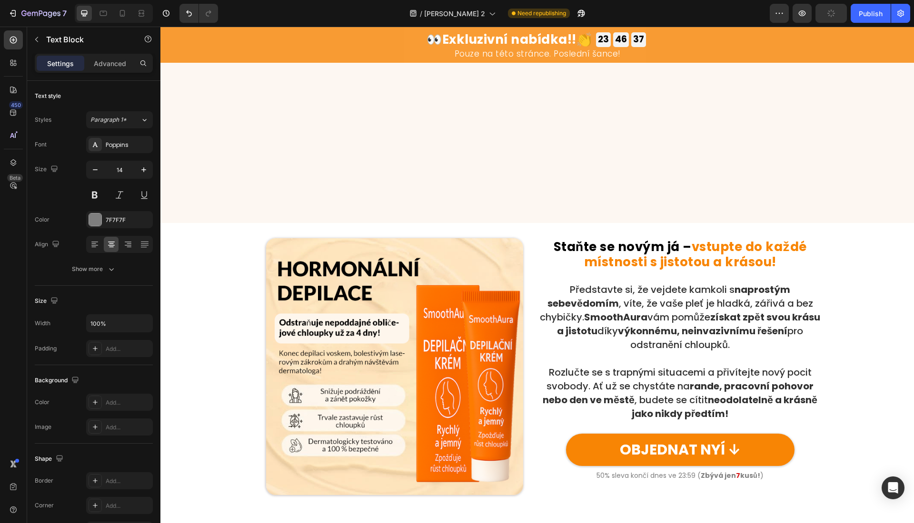
scroll to position [1480, 0]
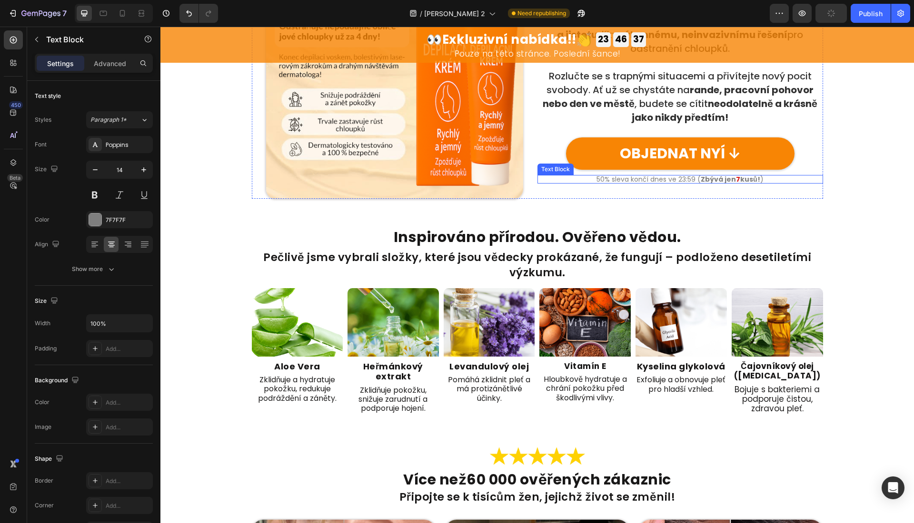
click at [653, 178] on p "50% sleva končí dnes ve 23:59 ( Zbývá jen 7 kusů! )" at bounding box center [680, 179] width 284 height 7
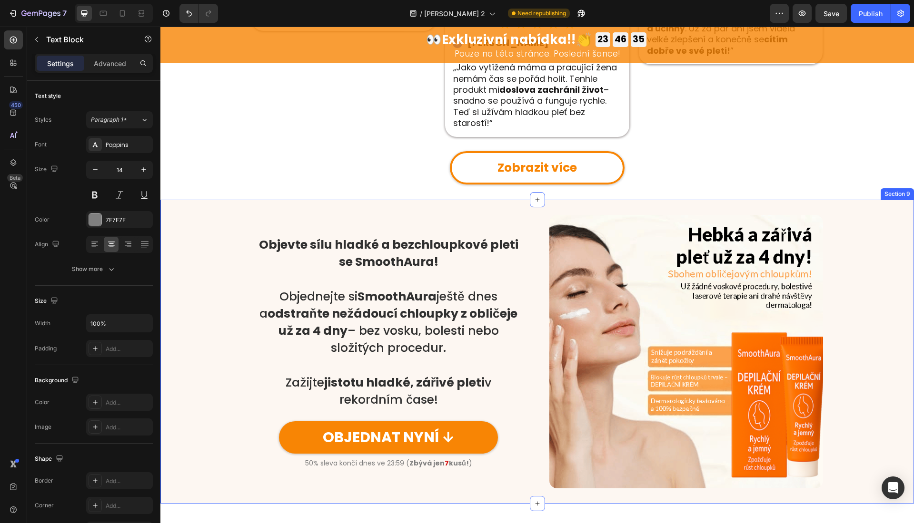
scroll to position [2369, 0]
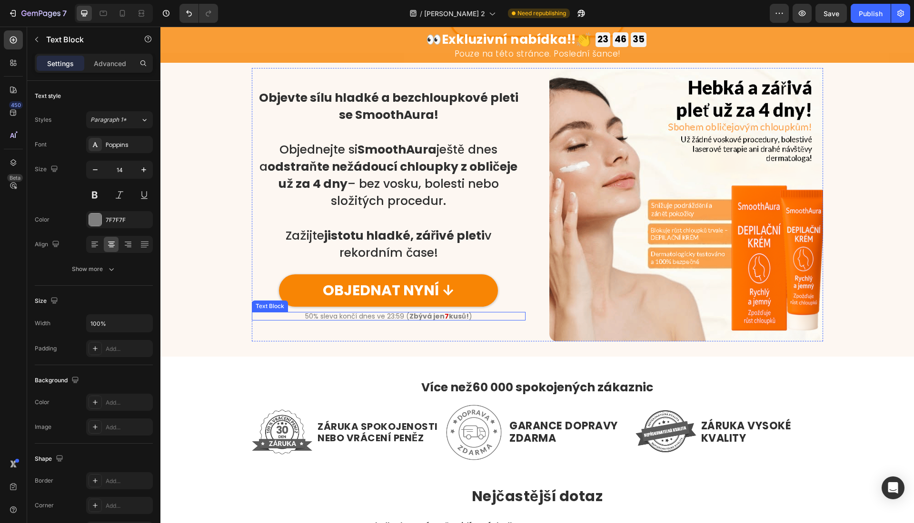
click at [430, 320] on strong "Zbývá jen" at bounding box center [426, 317] width 35 height 10
click at [430, 319] on strong "Zbývá jen" at bounding box center [426, 317] width 35 height 10
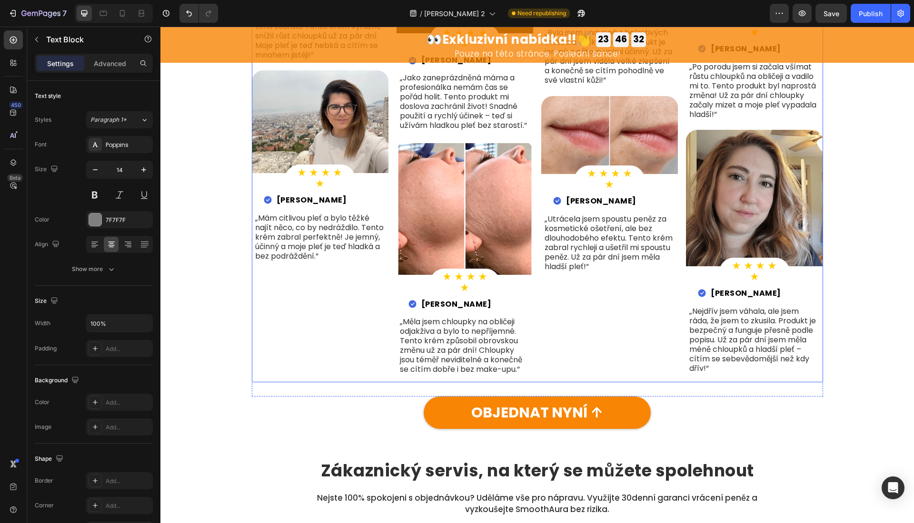
scroll to position [3462, 0]
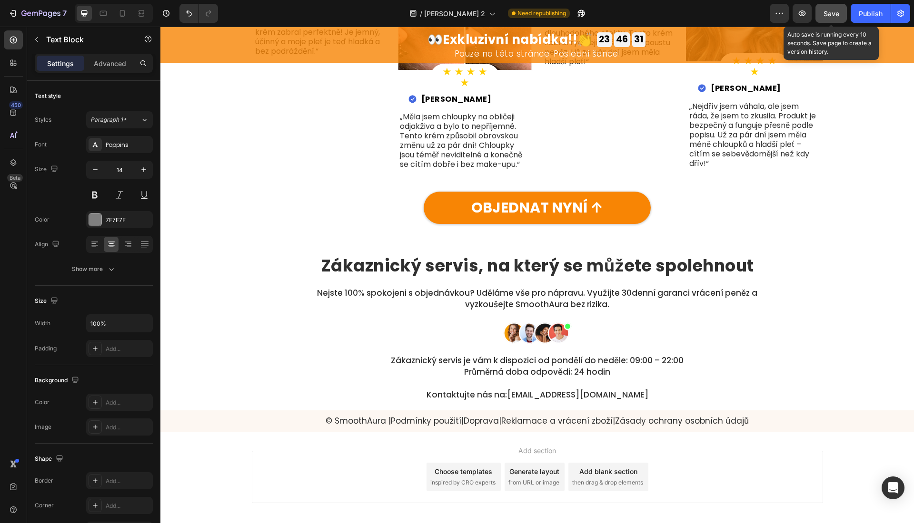
click at [841, 7] on button "Save" at bounding box center [830, 13] width 31 height 19
click at [859, 10] on div "Publish" at bounding box center [870, 14] width 24 height 10
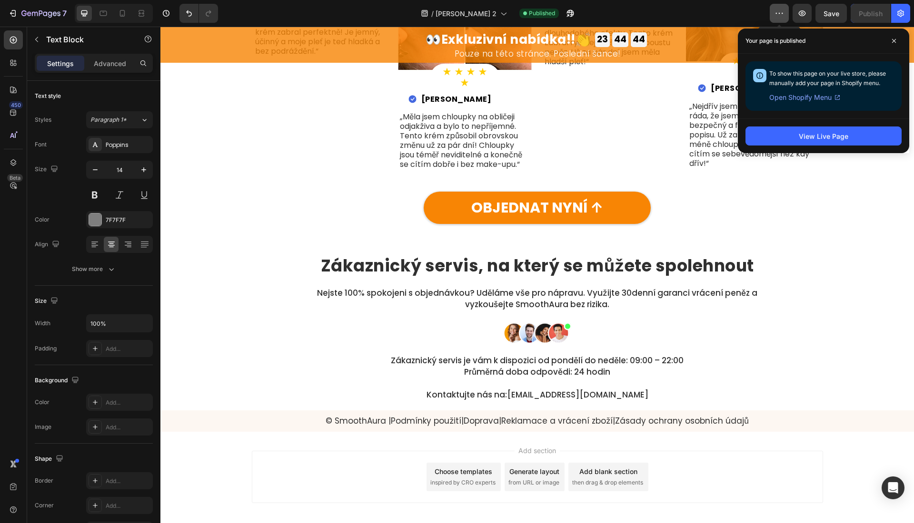
click at [776, 15] on icon "button" at bounding box center [779, 14] width 10 height 10
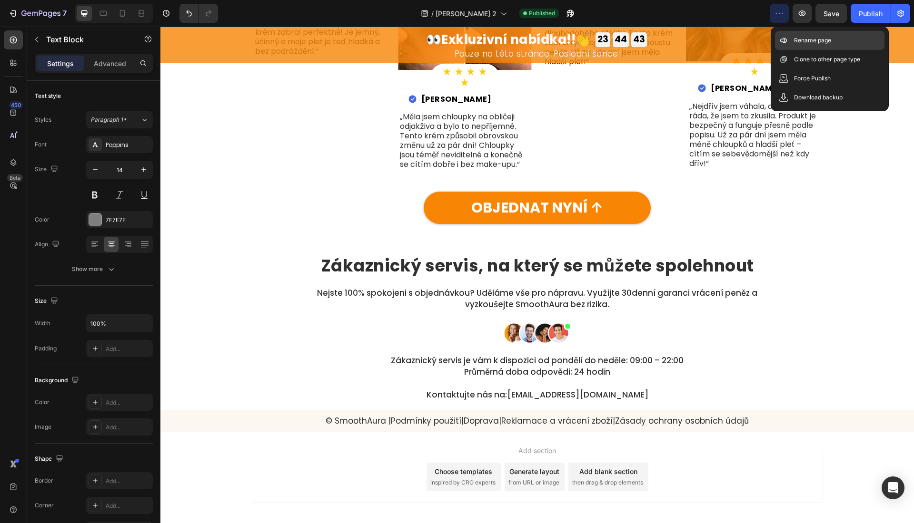
click at [784, 43] on icon at bounding box center [784, 41] width 10 height 10
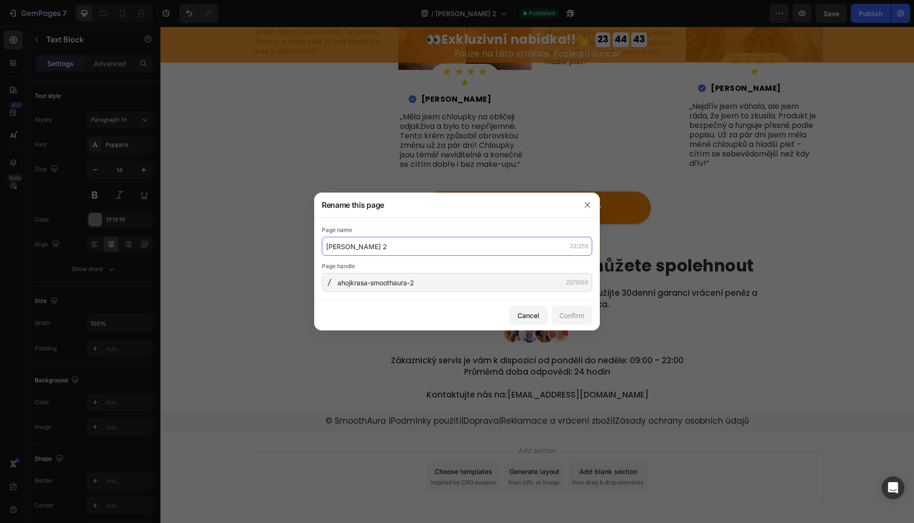
click at [426, 241] on input "AhojKrasa SmoothAura 2" at bounding box center [457, 246] width 270 height 19
paste input "SmoothAura – Sleva 50 % dnes + doprava zdarma | Hladká pleť za 4 dn"
type input "SmoothAura – Sleva 50 % dnes + doprava zdarma | Hladká pleť za 4 dn"
click at [455, 269] on div "Page handle" at bounding box center [457, 267] width 270 height 10
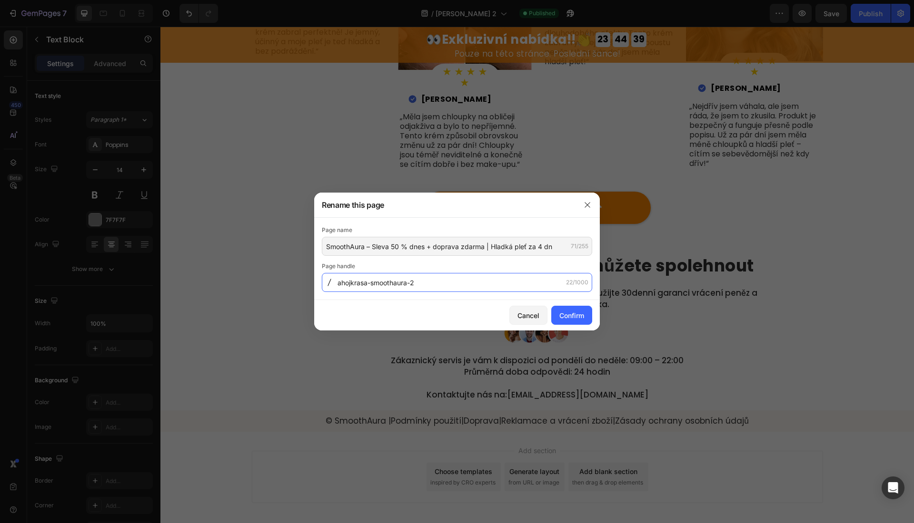
click at [512, 291] on input "ahojkrasa-smoothaura-2" at bounding box center [457, 282] width 270 height 19
paste input "smoothaura-sleva-50-doprava-zdarma-hladka-plet-za-4-dny"
type input "smoothaura-sleva-50-doprava-zdarma-hladka-plet-za-4-dny"
click at [563, 316] on div "Confirm" at bounding box center [571, 316] width 25 height 10
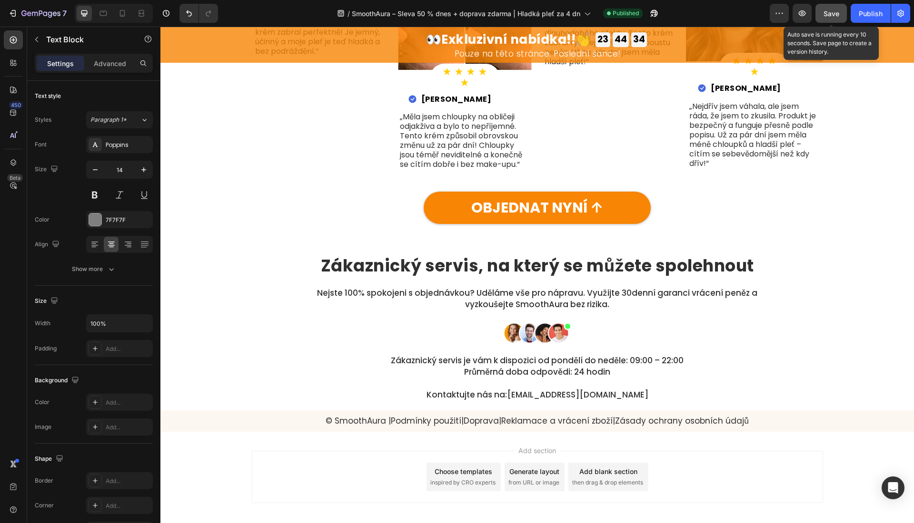
click at [832, 6] on button "Save" at bounding box center [830, 13] width 31 height 19
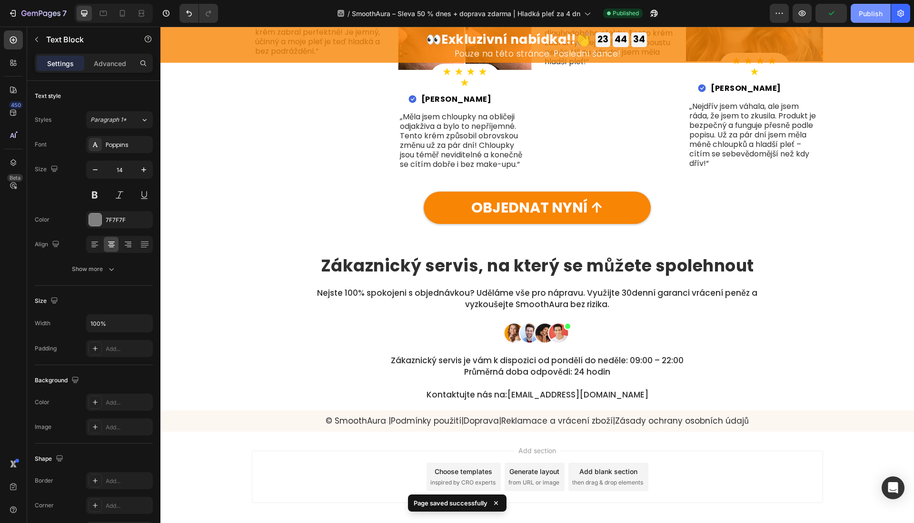
drag, startPoint x: 848, startPoint y: 6, endPoint x: 862, endPoint y: 12, distance: 15.8
click at [850, 6] on div "Preview Publish" at bounding box center [840, 13] width 140 height 19
click at [862, 12] on div "Publish" at bounding box center [870, 14] width 24 height 10
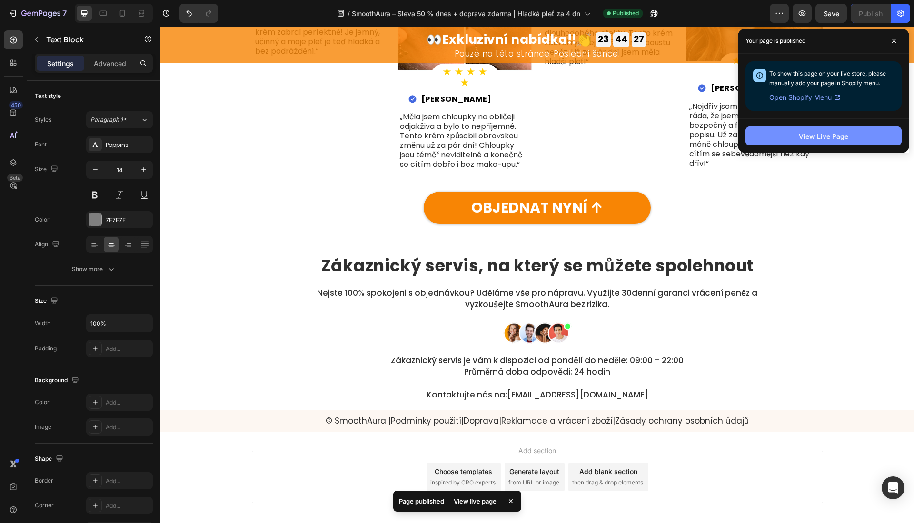
click at [860, 145] on button "View Live Page" at bounding box center [823, 136] width 156 height 19
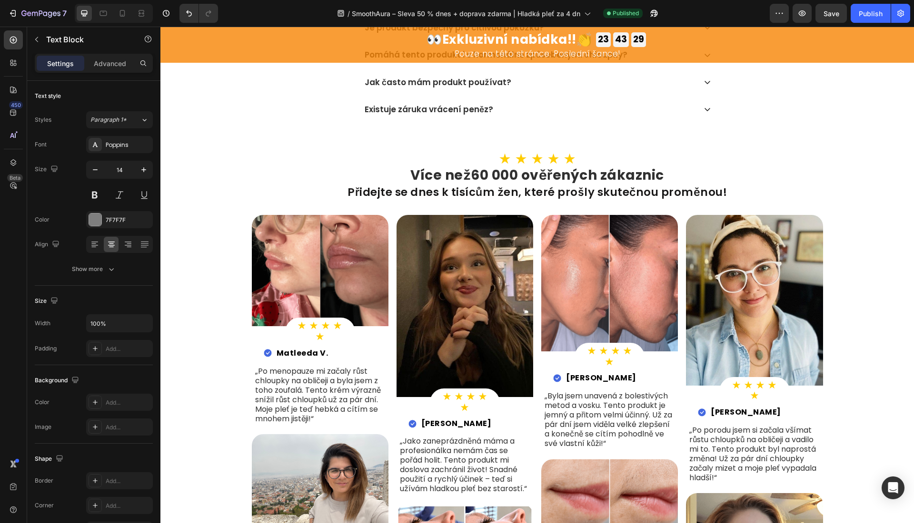
scroll to position [2574, 0]
